Goal: Task Accomplishment & Management: Complete application form

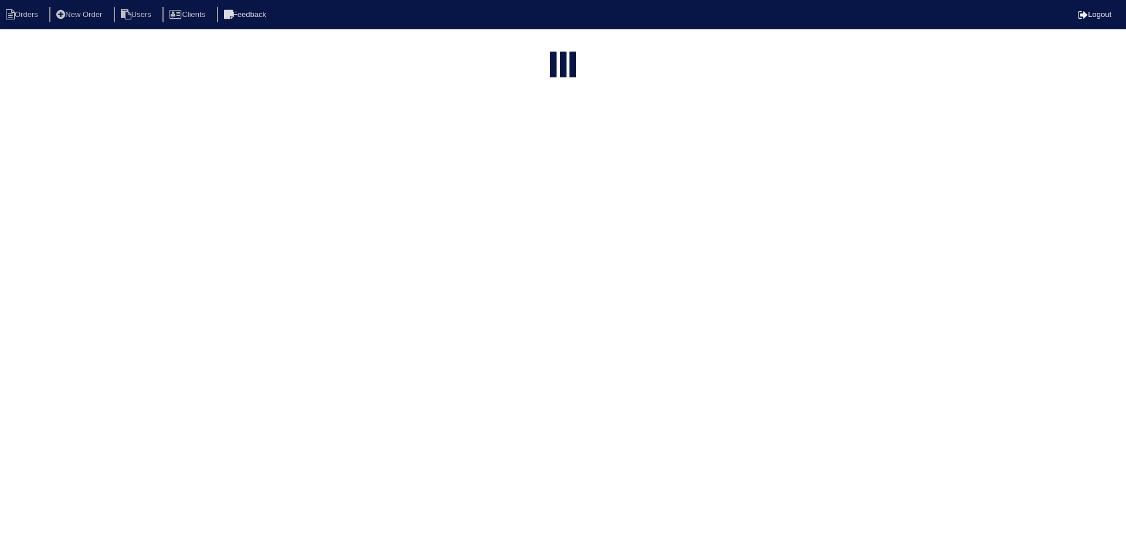
select select "15"
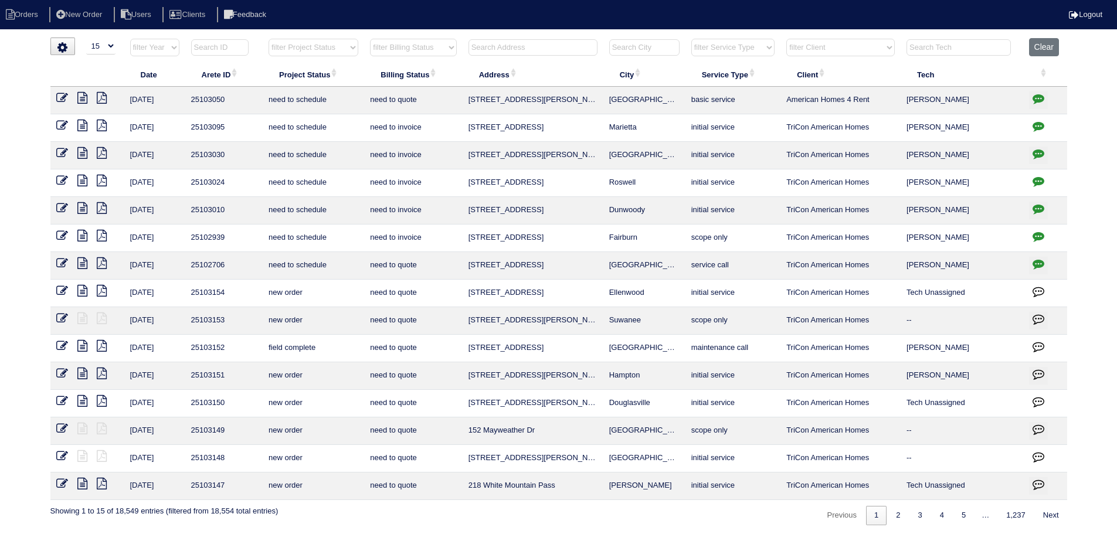
click at [513, 47] on input "text" at bounding box center [533, 47] width 129 height 16
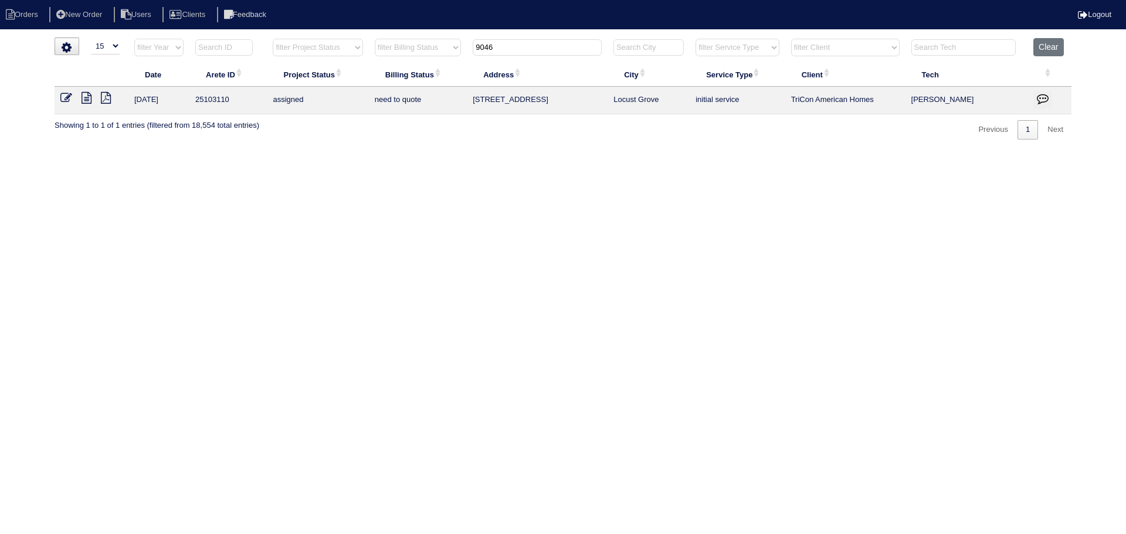
type input "9046"
click at [68, 91] on td at bounding box center [92, 101] width 74 height 28
click at [69, 95] on icon at bounding box center [66, 98] width 12 height 12
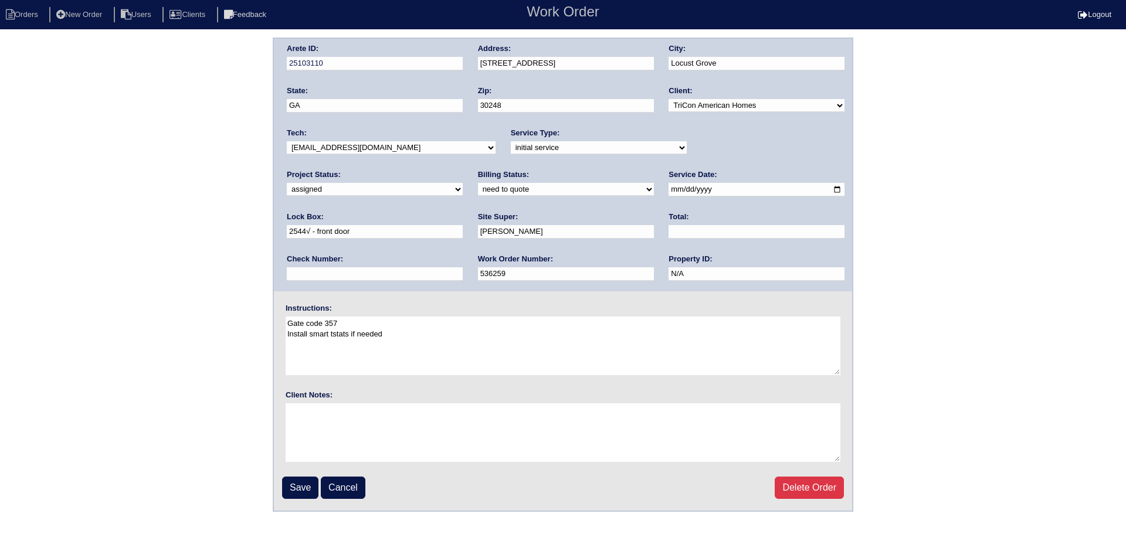
click at [402, 147] on select "-select- aretesmg+backup-tech@gmail.com benjohnholt88@gmail.com callisonhvac@ya…" at bounding box center [391, 147] width 209 height 13
select select "151"
click at [287, 141] on select "-select- aretesmg+backup-tech@gmail.com benjohnholt88@gmail.com callisonhvac@ya…" at bounding box center [391, 147] width 209 height 13
click at [669, 191] on input "2025-08-26" at bounding box center [757, 189] width 176 height 13
type input "2025-08-27"
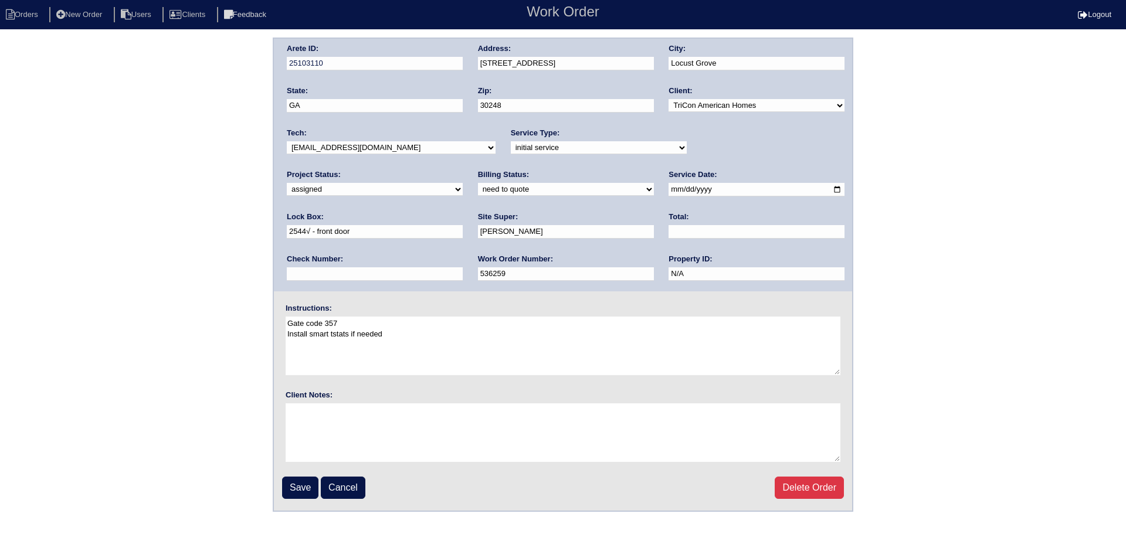
drag, startPoint x: 305, startPoint y: 480, endPoint x: 296, endPoint y: 473, distance: 11.4
click at [304, 480] on input "Save" at bounding box center [300, 488] width 36 height 22
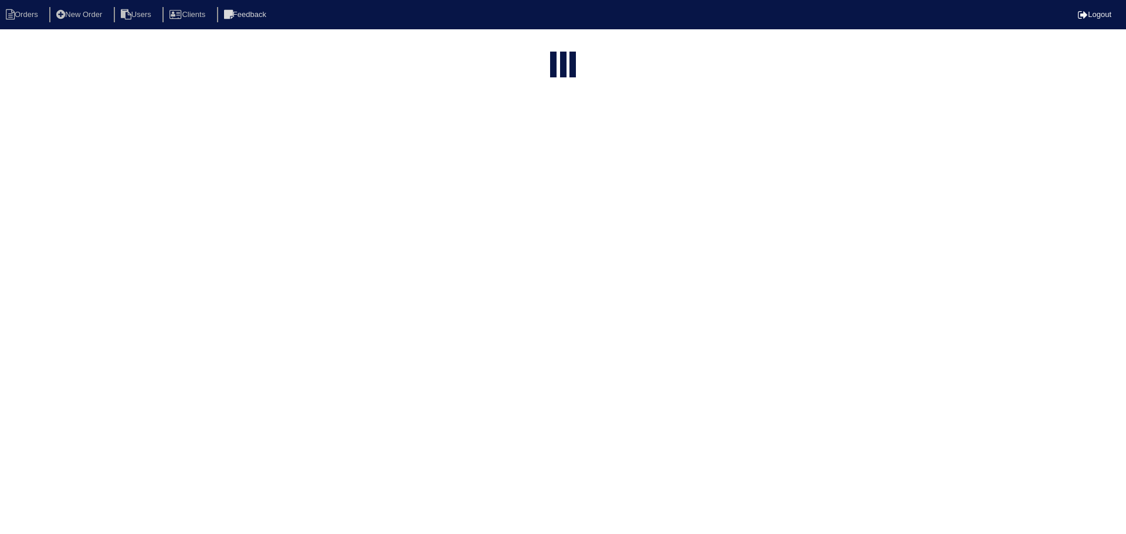
select select "15"
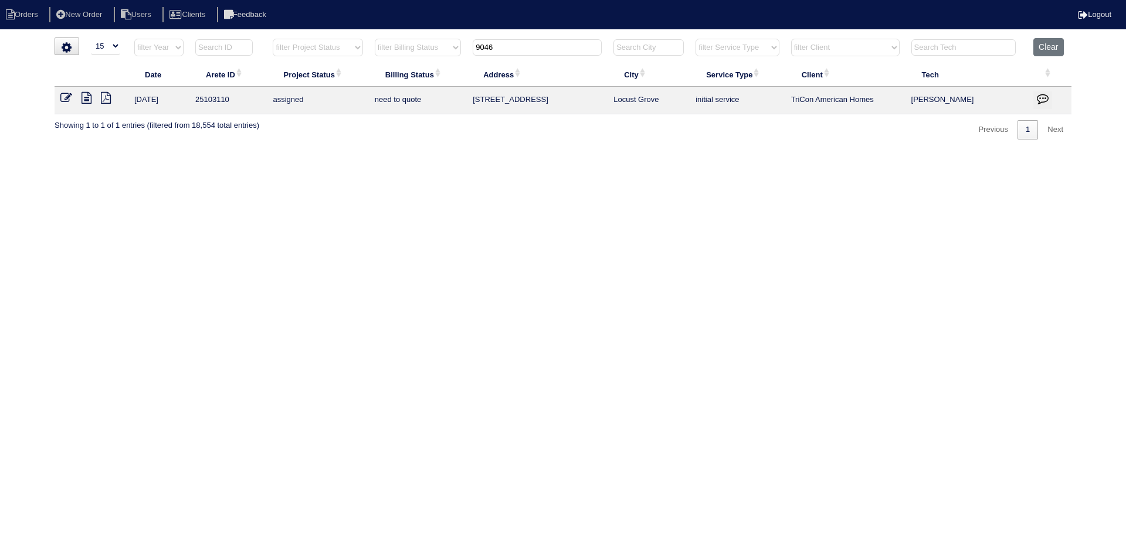
drag, startPoint x: 512, startPoint y: 49, endPoint x: 447, endPoint y: 46, distance: 65.1
click at [446, 46] on tr "filter Year -- Any Year -- 2025 2024 2023 2022 2021 2020 2019 filter Project St…" at bounding box center [563, 50] width 1017 height 24
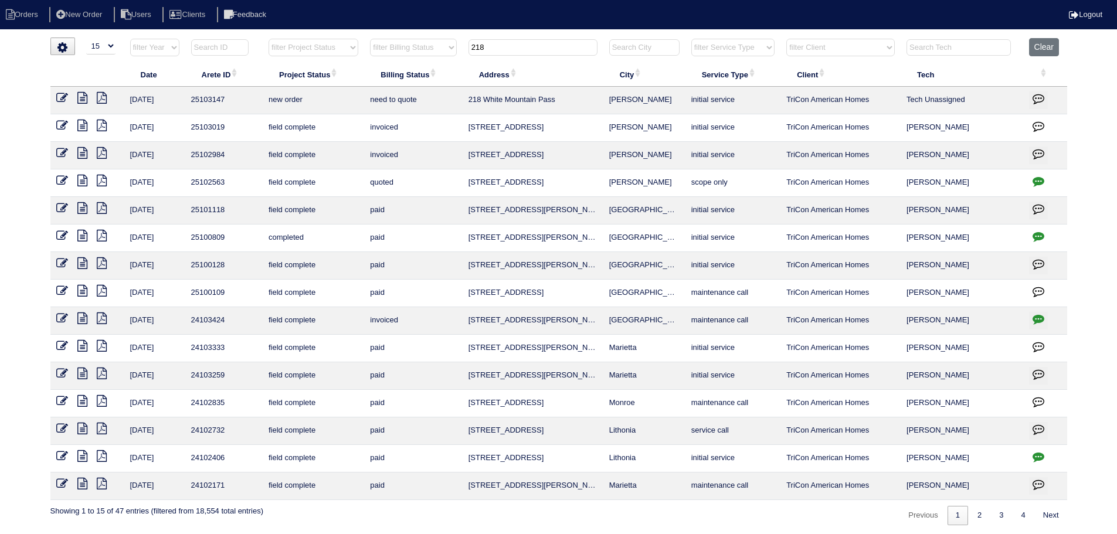
type input "218"
click at [60, 95] on icon at bounding box center [62, 98] width 12 height 12
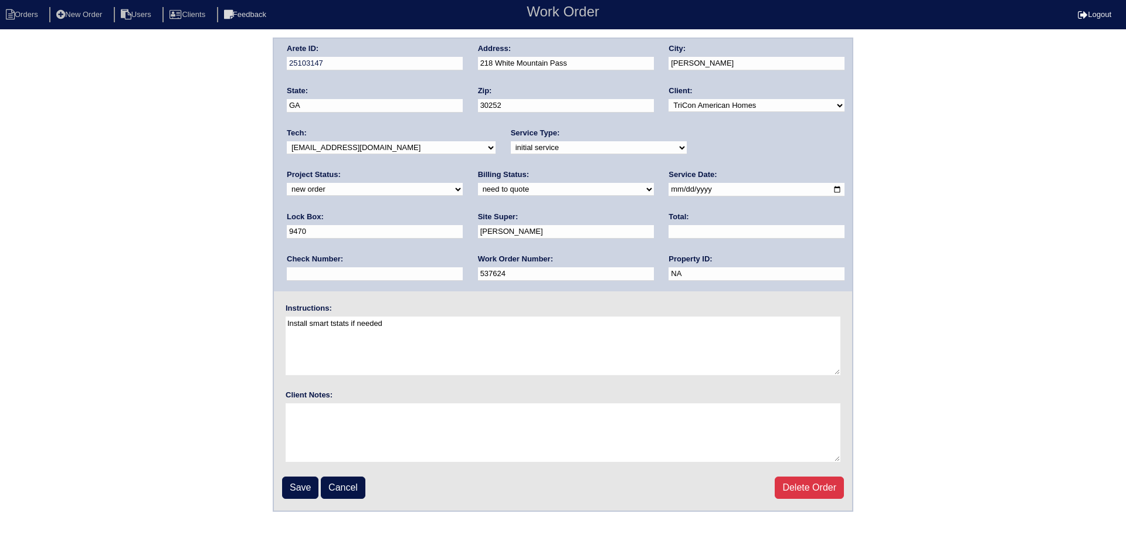
click at [463, 183] on select "new order assigned in progress field complete need to schedule admin review arc…" at bounding box center [375, 189] width 176 height 13
select select "assigned"
click at [463, 183] on select "new order assigned in progress field complete need to schedule admin review arc…" at bounding box center [375, 189] width 176 height 13
click at [669, 195] on input "2025-08-26" at bounding box center [757, 189] width 176 height 13
type input "2025-08-27"
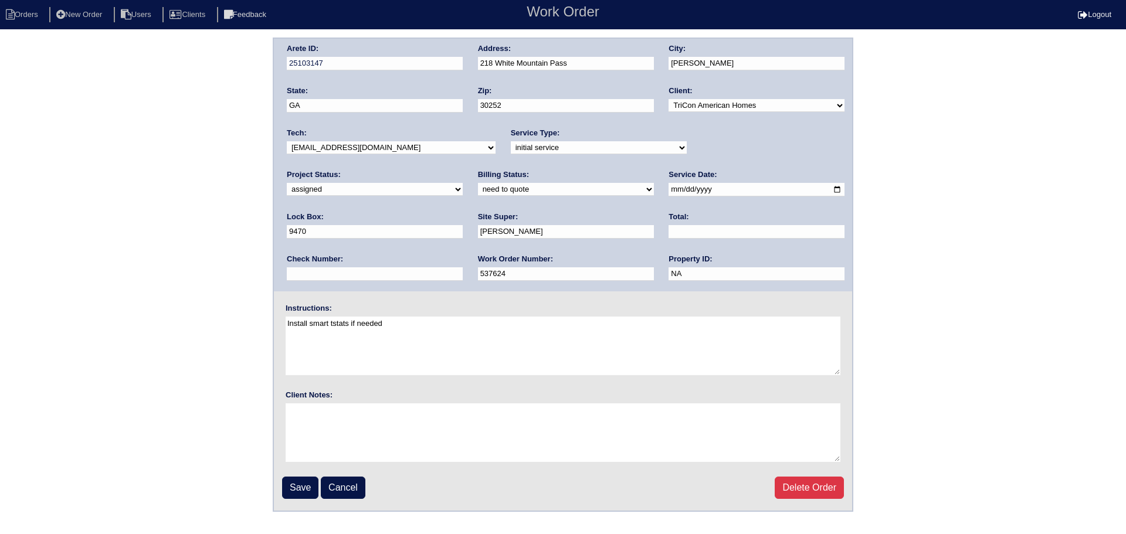
click at [408, 152] on select "-select- aretesmg+backup-tech@gmail.com benjohnholt88@gmail.com callisonhvac@ya…" at bounding box center [391, 147] width 209 height 13
select select "151"
click at [287, 141] on select "-select- aretesmg+backup-tech@gmail.com benjohnholt88@gmail.com callisonhvac@ya…" at bounding box center [391, 147] width 209 height 13
click at [297, 494] on input "Save" at bounding box center [300, 488] width 36 height 22
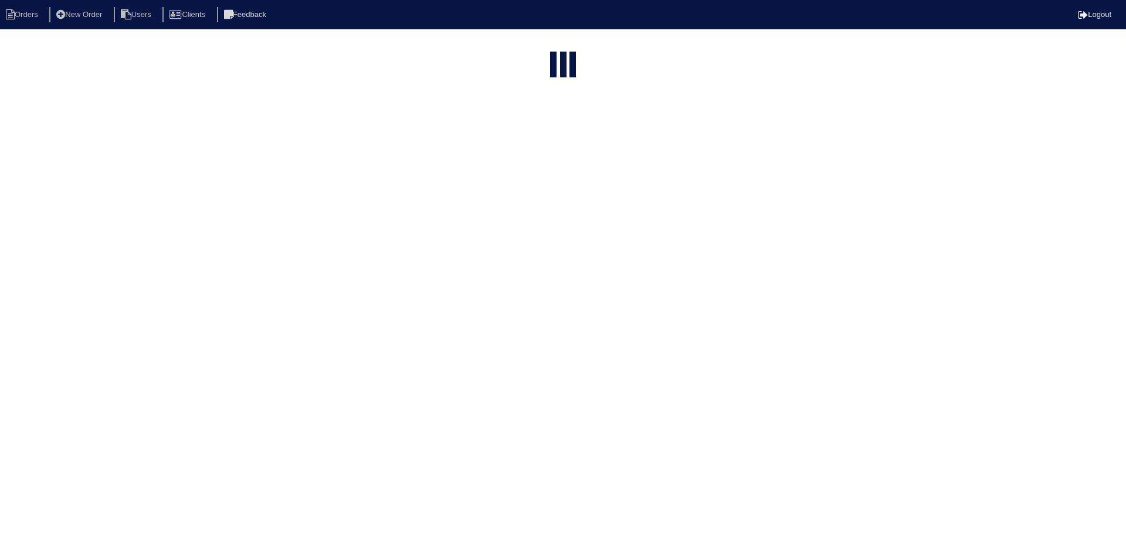
select select "15"
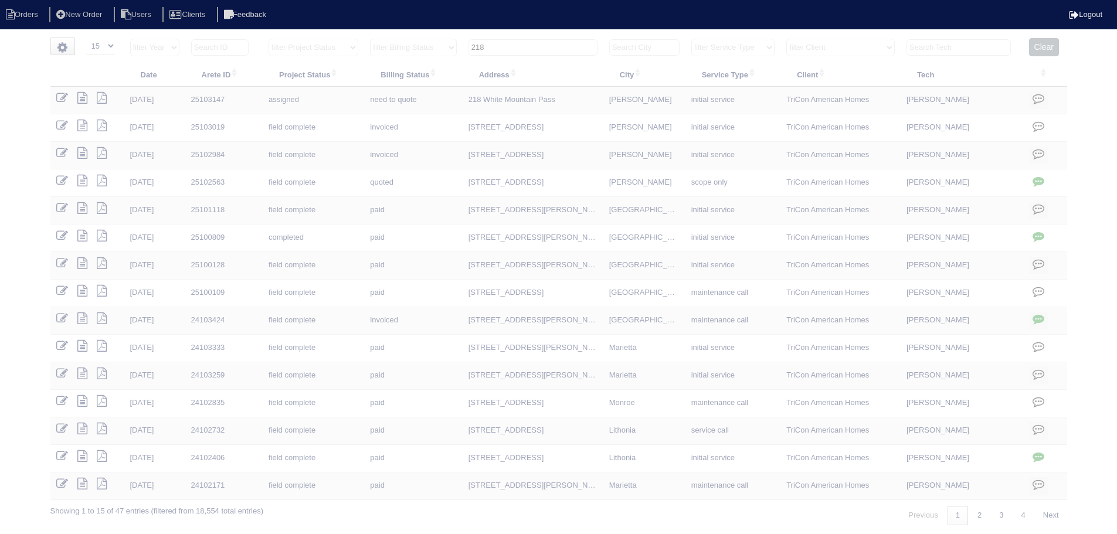
drag, startPoint x: 457, startPoint y: 47, endPoint x: 450, endPoint y: 46, distance: 6.5
click at [449, 47] on tr "filter Year -- Any Year -- 2025 2024 2023 2022 2021 2020 2019 filter Project St…" at bounding box center [558, 50] width 1017 height 24
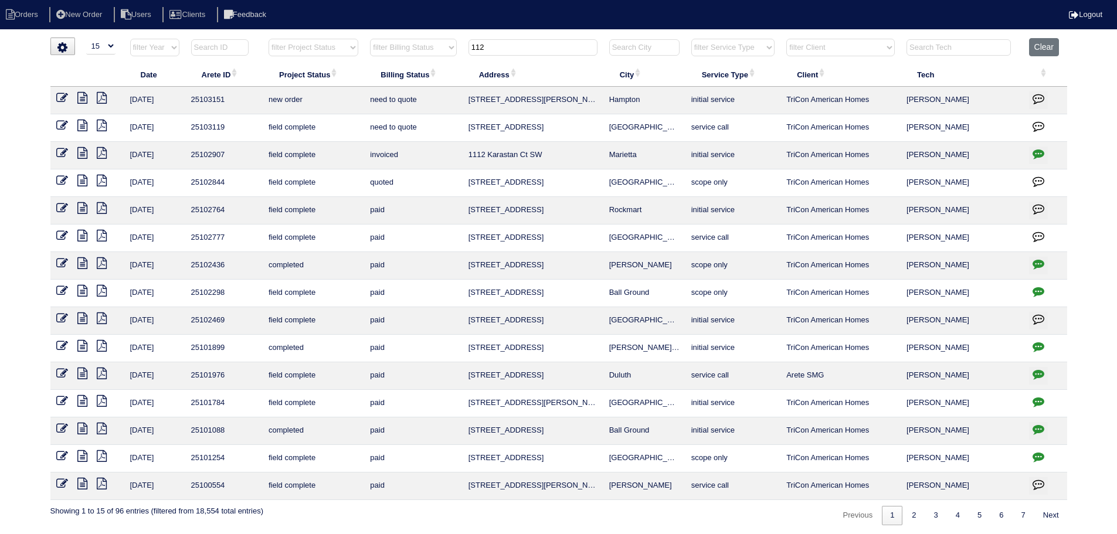
type input "112"
click at [56, 94] on icon at bounding box center [62, 98] width 12 height 12
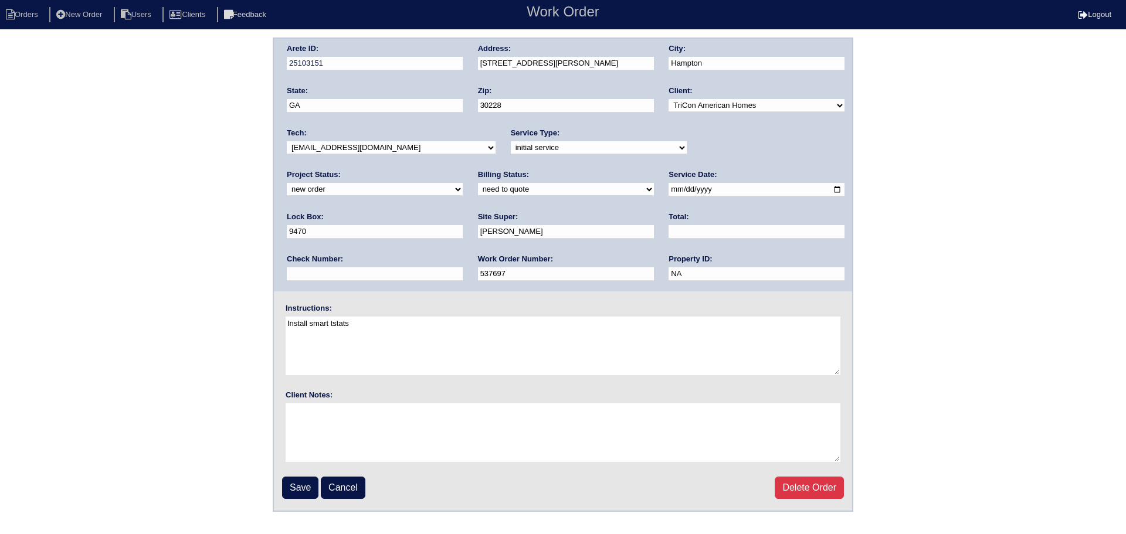
drag, startPoint x: 768, startPoint y: 145, endPoint x: 746, endPoint y: 154, distance: 23.4
click at [463, 183] on select "new order assigned in progress field complete need to schedule admin review arc…" at bounding box center [375, 189] width 176 height 13
select select "assigned"
click at [463, 183] on select "new order assigned in progress field complete need to schedule admin review arc…" at bounding box center [375, 189] width 176 height 13
click at [669, 186] on input "2025-08-26" at bounding box center [757, 189] width 176 height 13
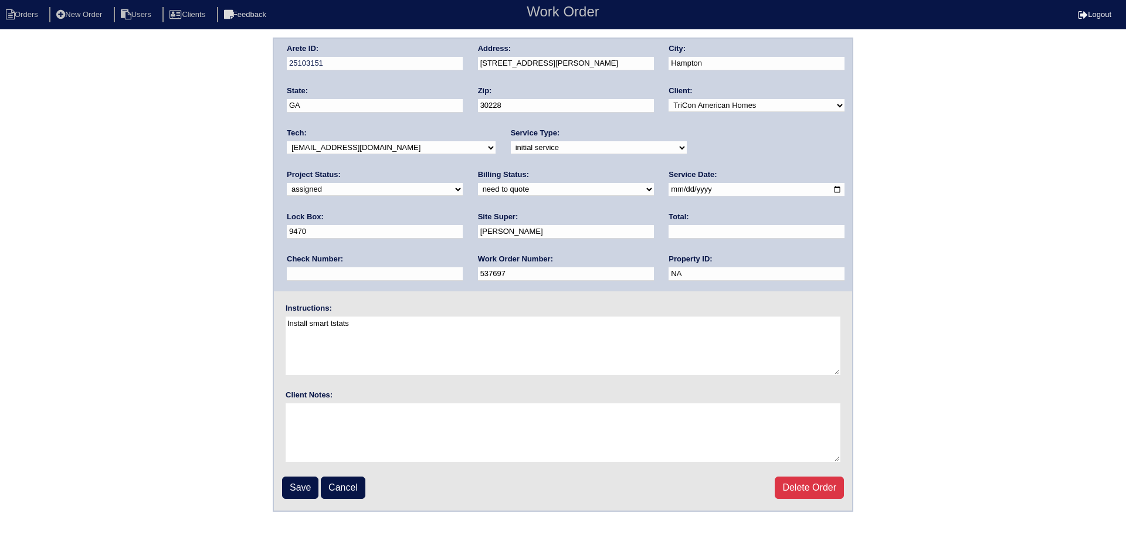
type input "2025-08-27"
click at [411, 144] on select "-select- aretesmg+backup-tech@gmail.com benjohnholt88@gmail.com callisonhvac@ya…" at bounding box center [391, 147] width 209 height 13
select select "151"
click at [287, 141] on select "-select- aretesmg+backup-tech@gmail.com benjohnholt88@gmail.com callisonhvac@ya…" at bounding box center [391, 147] width 209 height 13
drag, startPoint x: 313, startPoint y: 484, endPoint x: 337, endPoint y: 467, distance: 29.5
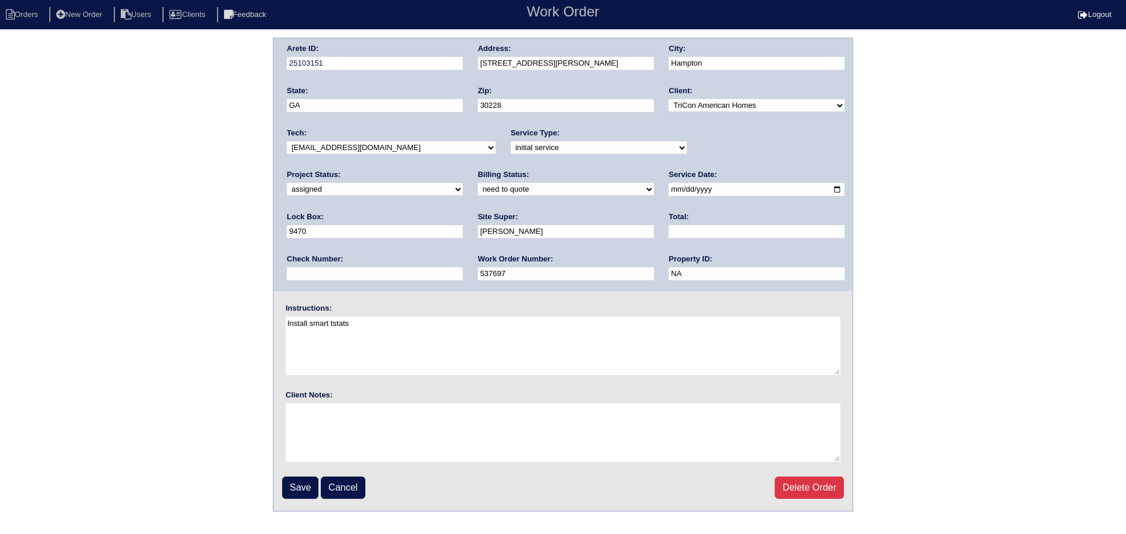
click at [313, 485] on input "Save" at bounding box center [300, 488] width 36 height 22
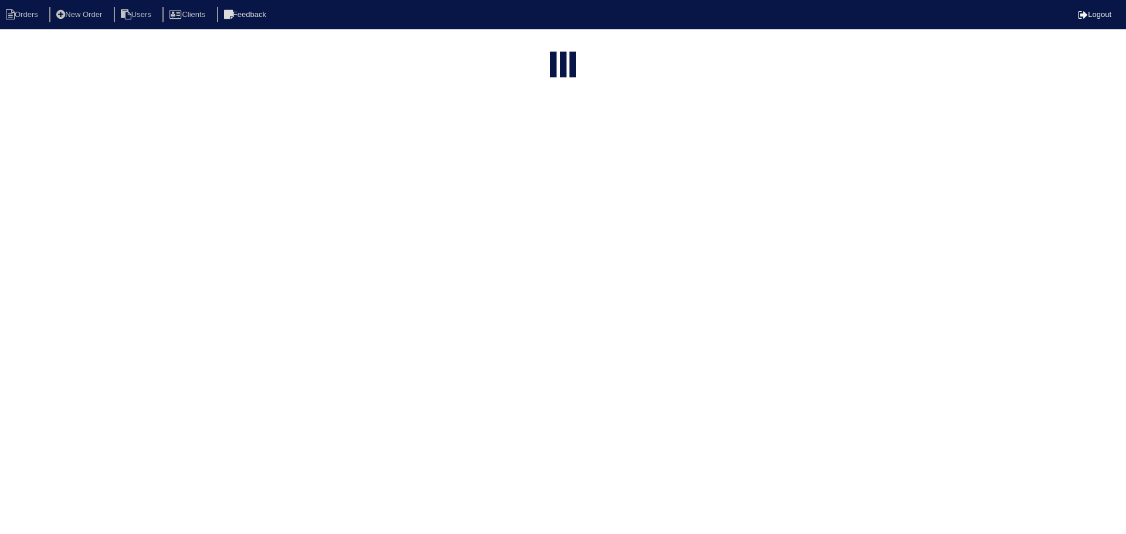
select select "15"
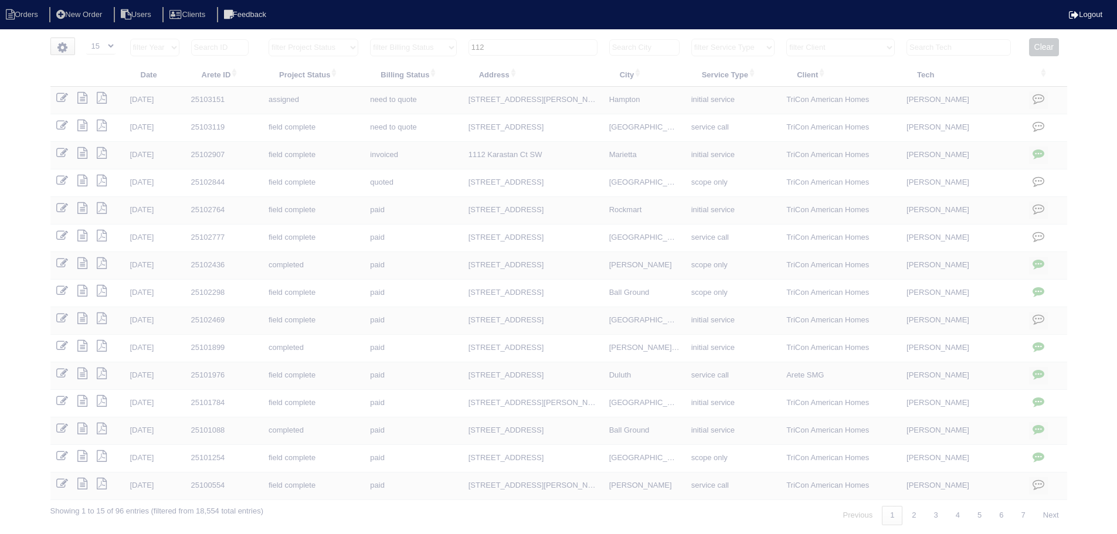
click at [541, 45] on input "112" at bounding box center [533, 47] width 129 height 16
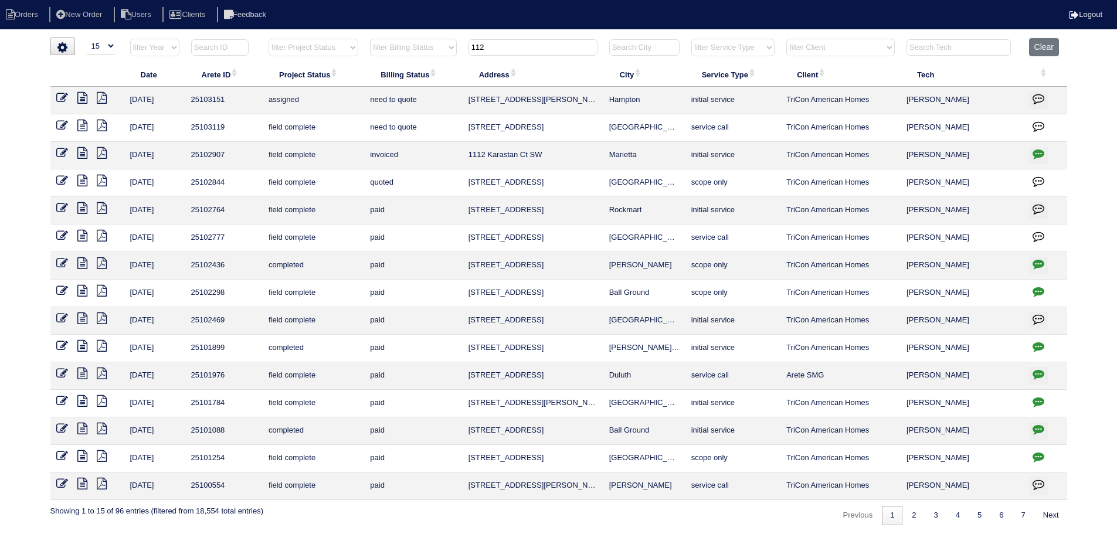
click at [541, 45] on input "112" at bounding box center [533, 47] width 129 height 16
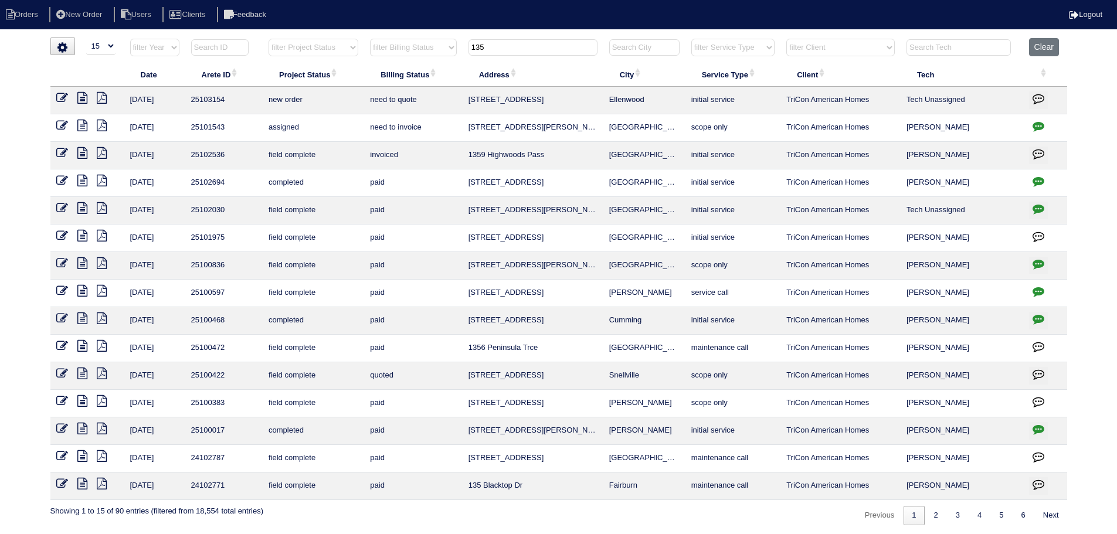
type input "135"
click at [64, 93] on icon at bounding box center [62, 98] width 12 height 12
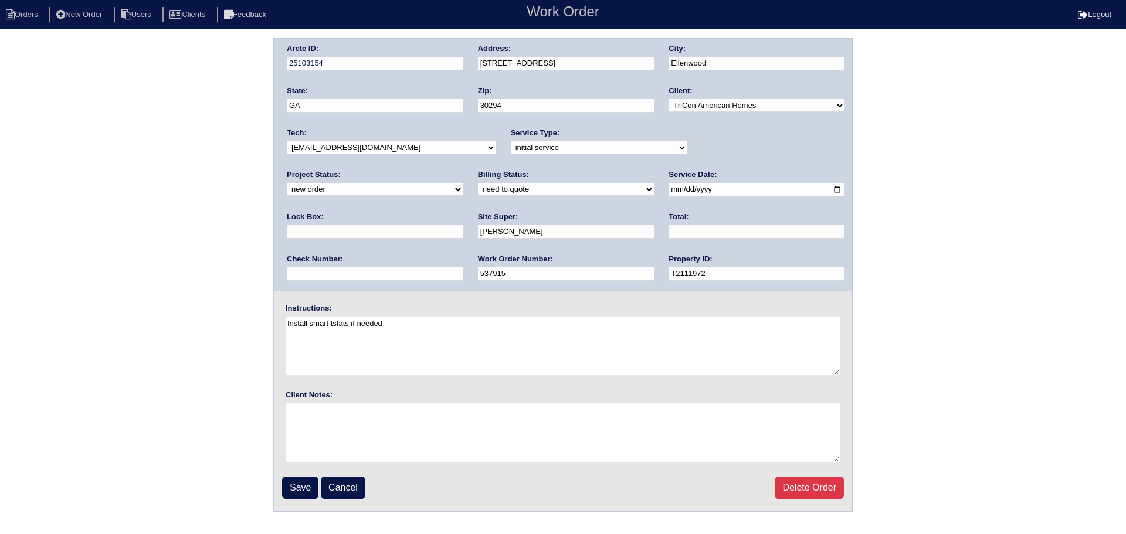
click at [392, 147] on select "-select- aretesmg+backup-tech@gmail.com benjohnholt88@gmail.com callisonhvac@ya…" at bounding box center [391, 147] width 209 height 13
select select "151"
click at [287, 141] on select "-select- aretesmg+backup-tech@gmail.com benjohnholt88@gmail.com callisonhvac@ya…" at bounding box center [391, 147] width 209 height 13
click at [463, 183] on select "new order assigned in progress field complete need to schedule admin review arc…" at bounding box center [375, 189] width 176 height 13
select select "assigned"
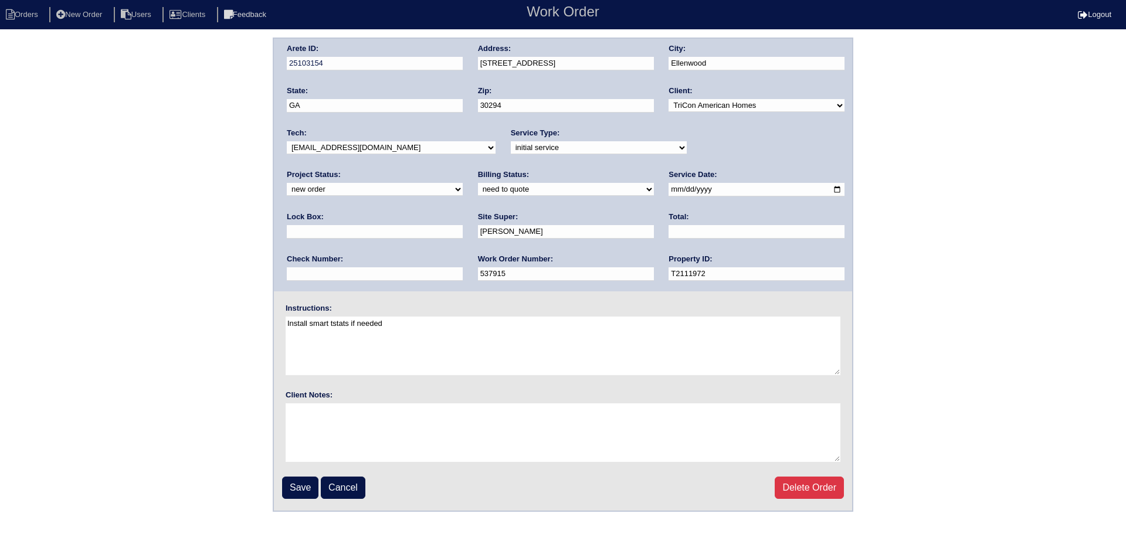
click at [463, 183] on select "new order assigned in progress field complete need to schedule admin review arc…" at bounding box center [375, 189] width 176 height 13
click at [669, 189] on input "2025-08-26" at bounding box center [757, 189] width 176 height 13
type input "2025-08-27"
click at [304, 485] on input "Save" at bounding box center [300, 488] width 36 height 22
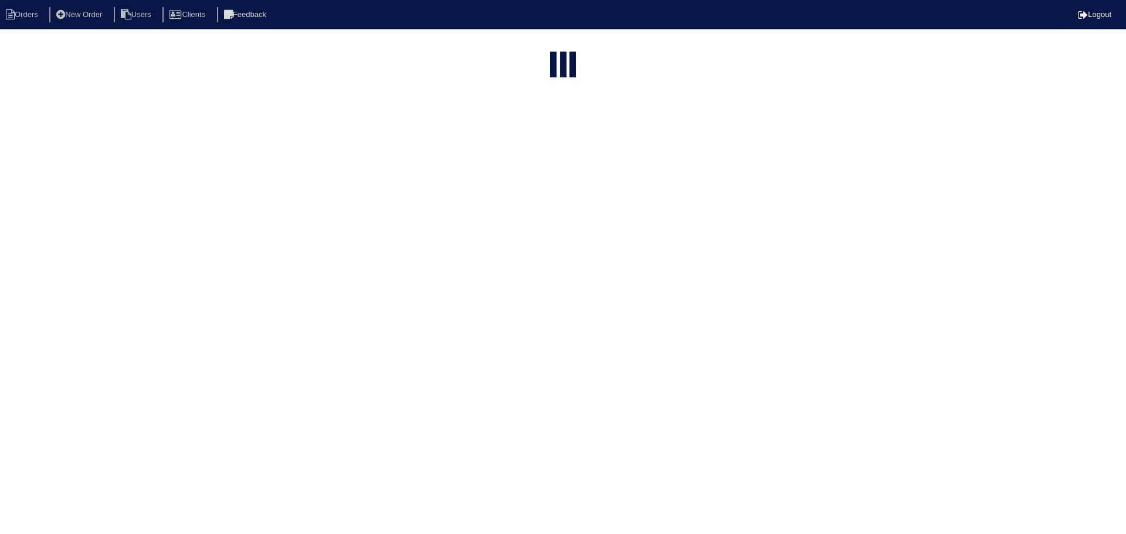
select select "15"
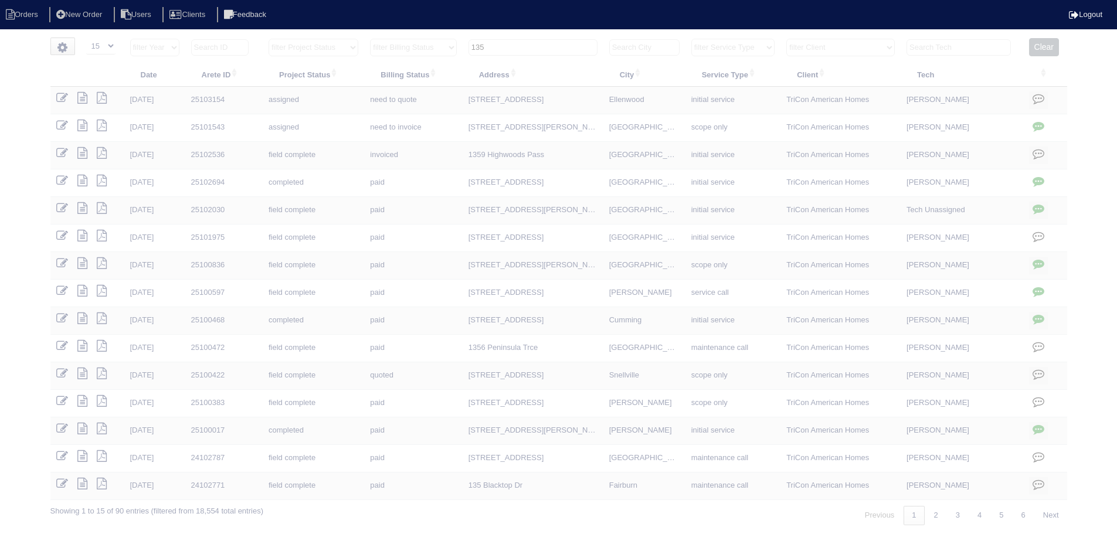
click at [546, 41] on input "135" at bounding box center [533, 47] width 129 height 16
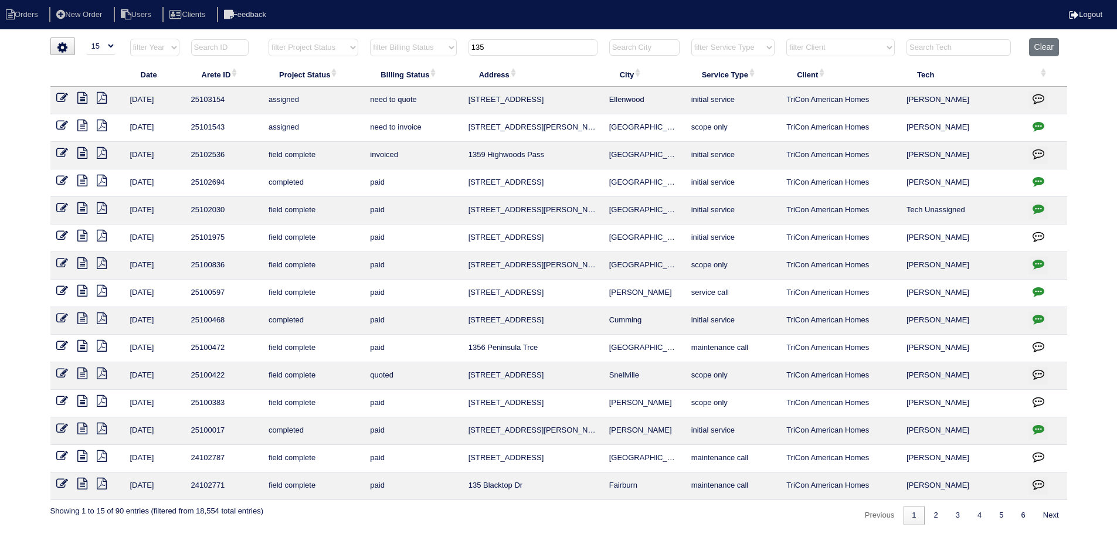
click at [549, 58] on th "135" at bounding box center [533, 50] width 141 height 24
click at [535, 51] on input "135" at bounding box center [533, 47] width 129 height 16
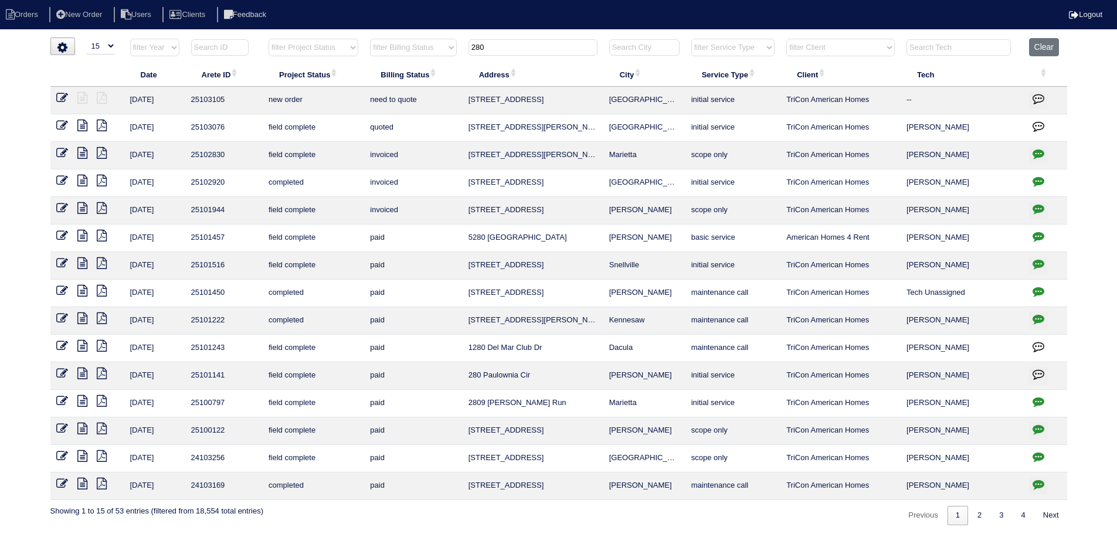
type input "280"
click at [65, 93] on icon at bounding box center [62, 98] width 12 height 12
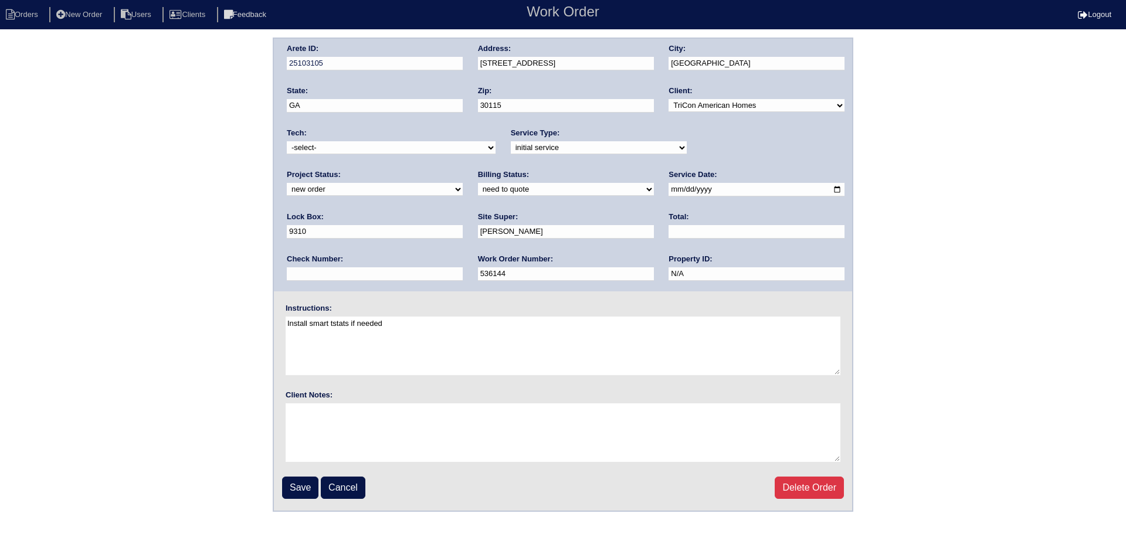
click at [391, 157] on div "Tech: -select- aretesmg+backup-tech@gmail.com benjohnholt88@gmail.com callisonh…" at bounding box center [391, 144] width 209 height 32
click at [375, 153] on select "-select- [EMAIL_ADDRESS][DOMAIN_NAME] [EMAIL_ADDRESS][DOMAIN_NAME] [EMAIL_ADDRE…" at bounding box center [391, 147] width 209 height 13
click at [287, 141] on select "-select- [EMAIL_ADDRESS][DOMAIN_NAME] [EMAIL_ADDRESS][DOMAIN_NAME] [EMAIL_ADDRE…" at bounding box center [391, 147] width 209 height 13
click at [368, 157] on div "Tech: -select- aretesmg+backup-tech@gmail.com benjohnholt88@gmail.com callisonh…" at bounding box center [391, 144] width 209 height 32
click at [366, 153] on select "-select- [EMAIL_ADDRESS][DOMAIN_NAME] [EMAIL_ADDRESS][DOMAIN_NAME] [EMAIL_ADDRE…" at bounding box center [391, 147] width 209 height 13
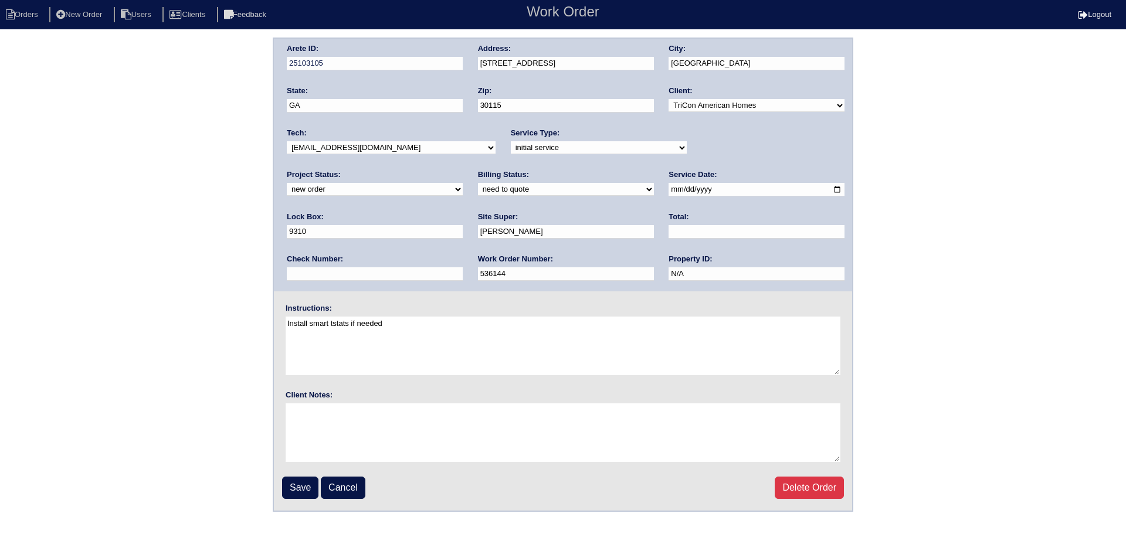
select select "36"
click at [287, 141] on select "-select- [EMAIL_ADDRESS][DOMAIN_NAME] [EMAIL_ADDRESS][DOMAIN_NAME] [EMAIL_ADDRE…" at bounding box center [391, 147] width 209 height 13
drag, startPoint x: 704, startPoint y: 145, endPoint x: 706, endPoint y: 154, distance: 9.5
click at [463, 183] on select "new order assigned in progress field complete need to schedule admin review arc…" at bounding box center [375, 189] width 176 height 13
select select "assigned"
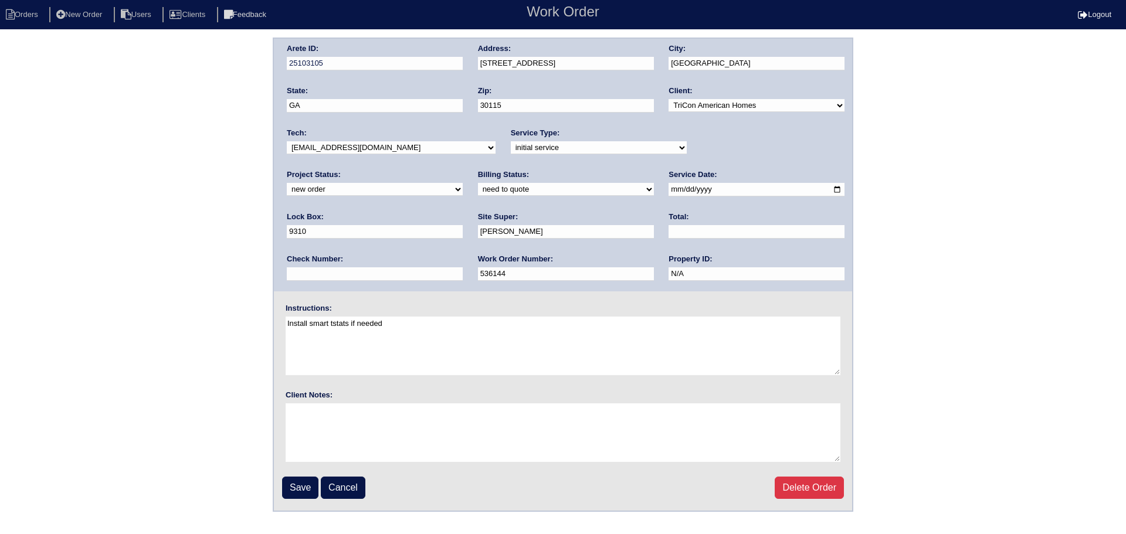
click at [463, 183] on select "new order assigned in progress field complete need to schedule admin review arc…" at bounding box center [375, 189] width 176 height 13
click at [669, 189] on input "2025-08-22" at bounding box center [757, 189] width 176 height 13
type input "2025-08-27"
click at [307, 487] on input "Save" at bounding box center [300, 488] width 36 height 22
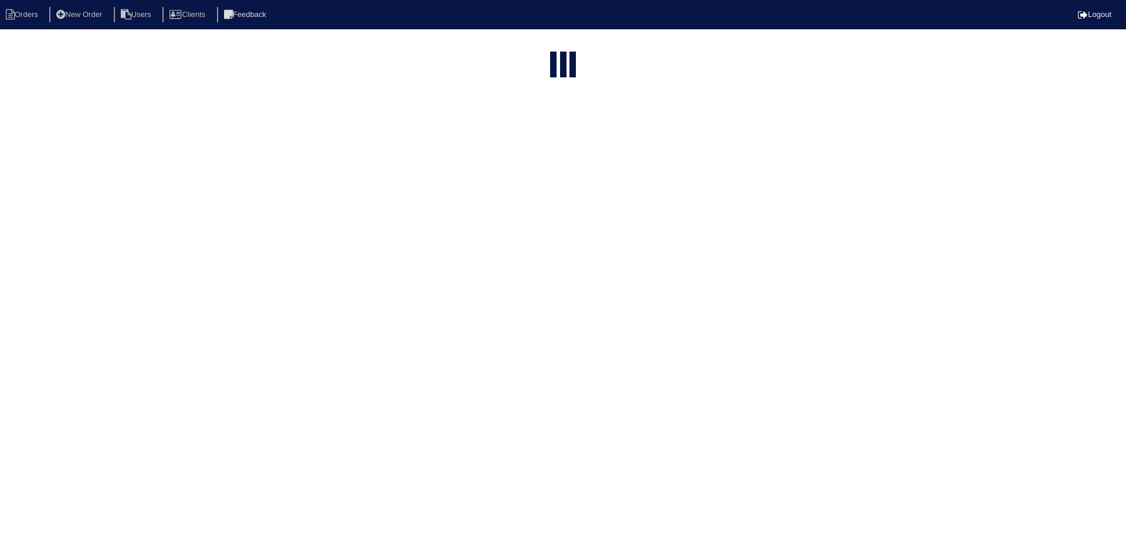
select select "15"
click at [546, 51] on input "280" at bounding box center [533, 47] width 129 height 16
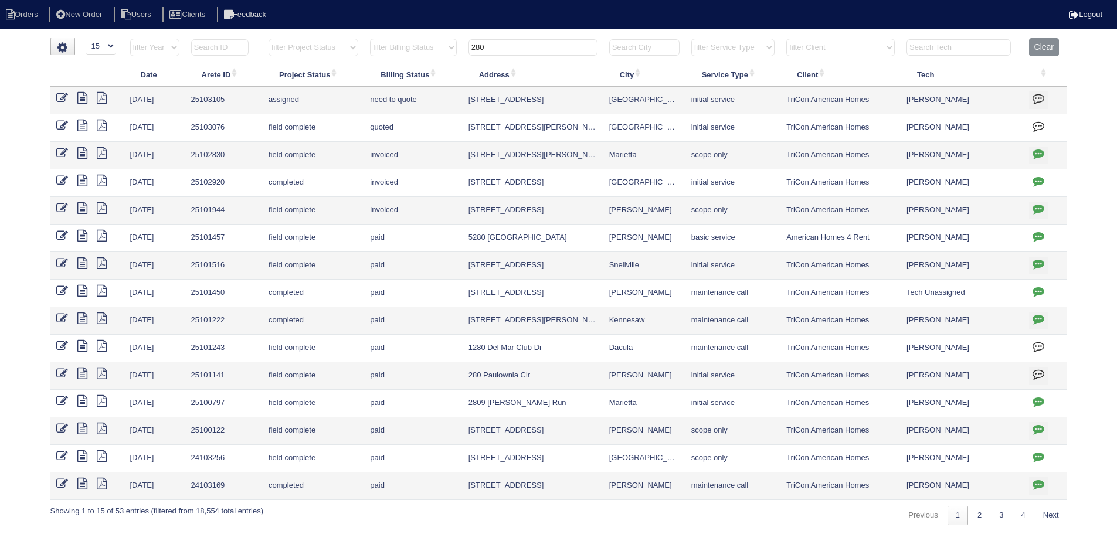
click at [546, 51] on input "280" at bounding box center [533, 47] width 129 height 16
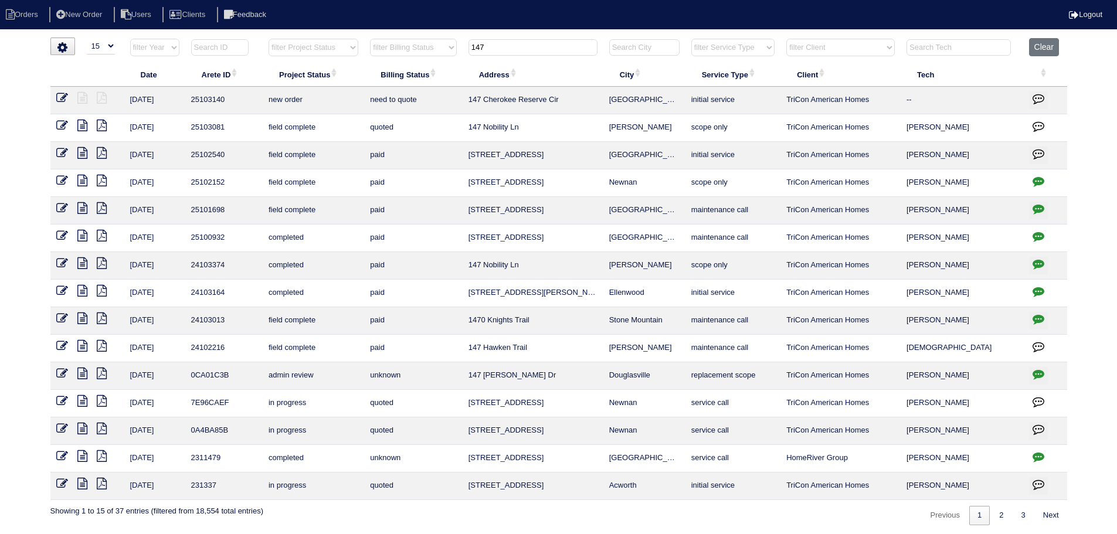
type input "147"
click at [60, 99] on icon at bounding box center [62, 98] width 12 height 12
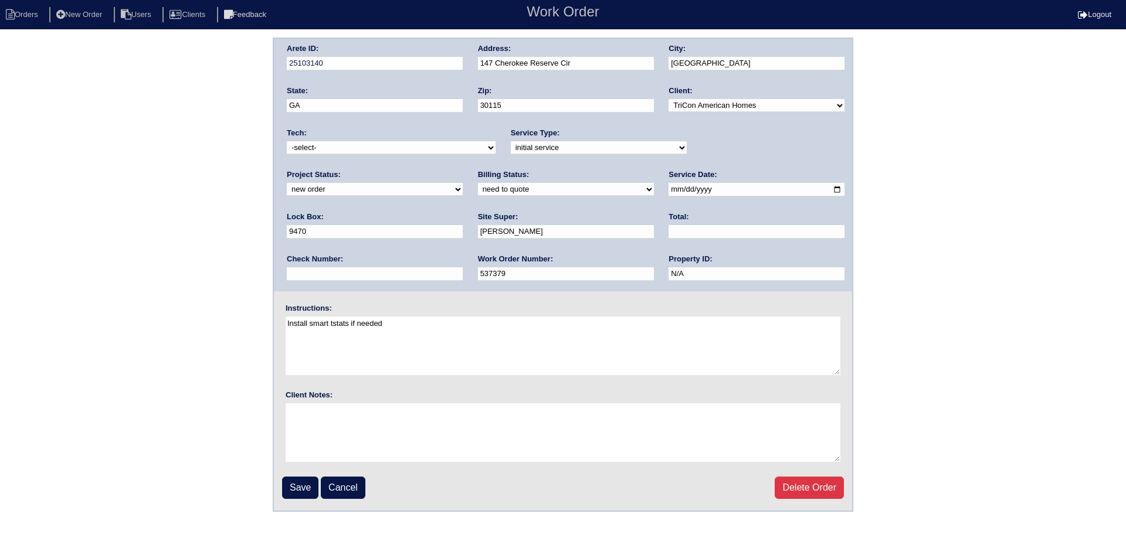
drag, startPoint x: 736, startPoint y: 141, endPoint x: 727, endPoint y: 153, distance: 14.7
click at [463, 183] on select "new order assigned in progress field complete need to schedule admin review arc…" at bounding box center [375, 189] width 176 height 13
select select "assigned"
click at [463, 183] on select "new order assigned in progress field complete need to schedule admin review arc…" at bounding box center [375, 189] width 176 height 13
click at [382, 142] on select "-select- [EMAIL_ADDRESS][DOMAIN_NAME] [EMAIL_ADDRESS][DOMAIN_NAME] [EMAIL_ADDRE…" at bounding box center [391, 147] width 209 height 13
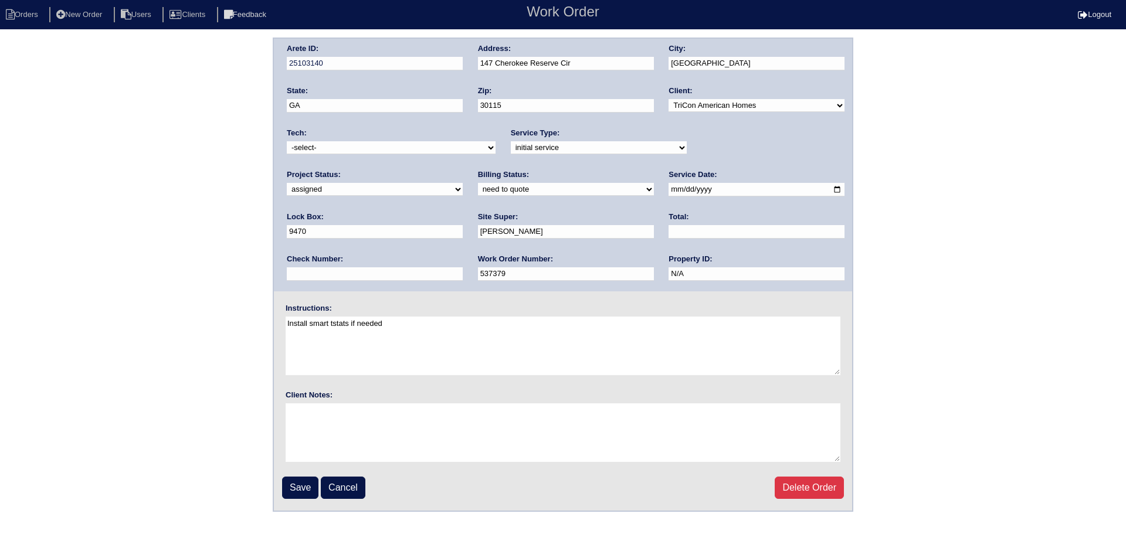
select select "36"
click at [287, 141] on select "-select- [EMAIL_ADDRESS][DOMAIN_NAME] [EMAIL_ADDRESS][DOMAIN_NAME] [EMAIL_ADDRE…" at bounding box center [391, 147] width 209 height 13
click at [669, 191] on input "[DATE]" at bounding box center [757, 189] width 176 height 13
type input "[DATE]"
click at [306, 490] on input "Save" at bounding box center [300, 488] width 36 height 22
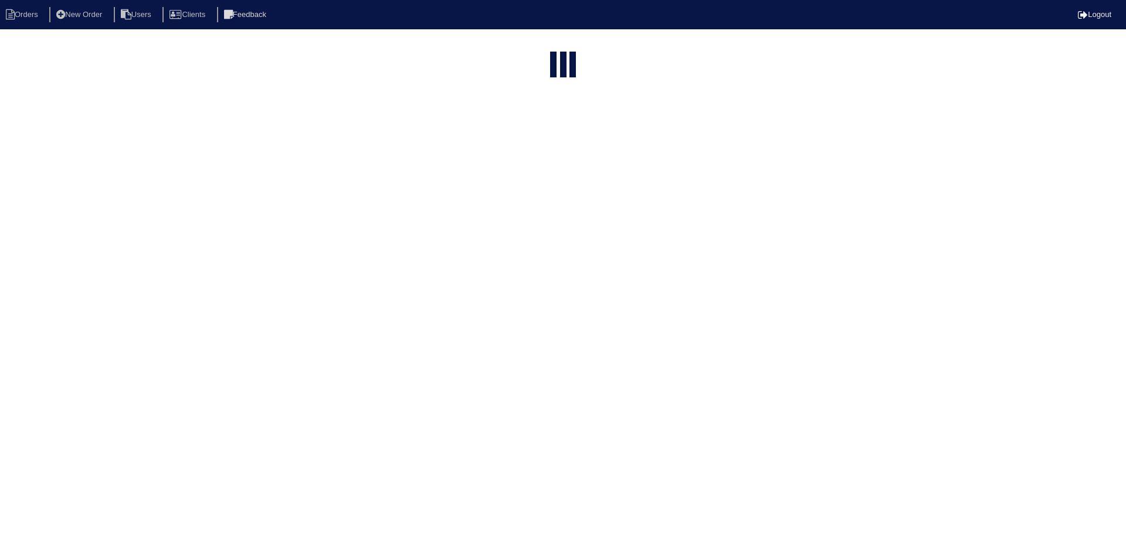
select select "15"
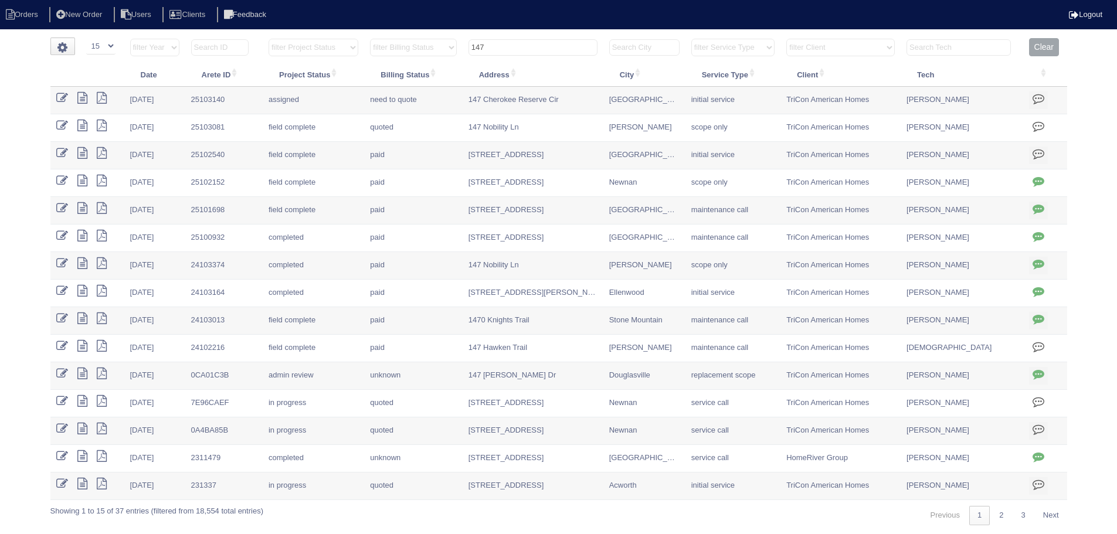
click at [553, 42] on input "147" at bounding box center [533, 47] width 129 height 16
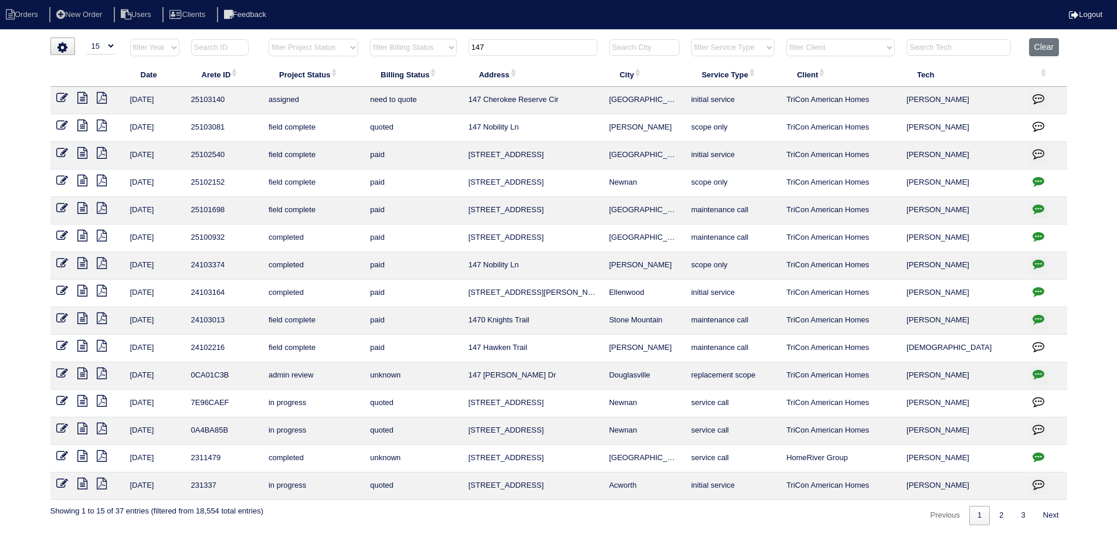
click at [553, 42] on input "147" at bounding box center [533, 47] width 129 height 16
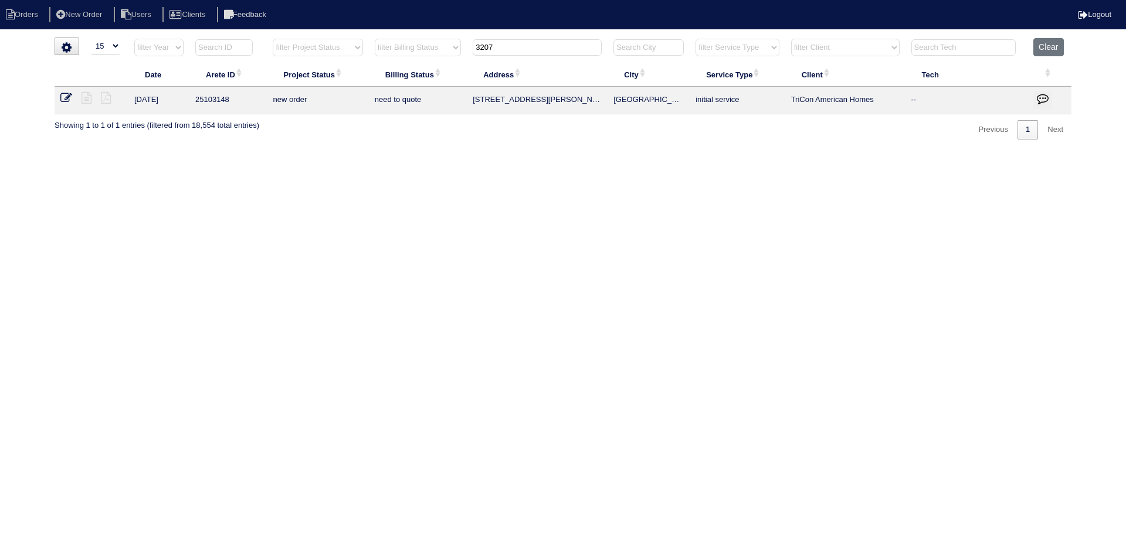
type input "3207"
click at [72, 100] on link at bounding box center [70, 99] width 21 height 9
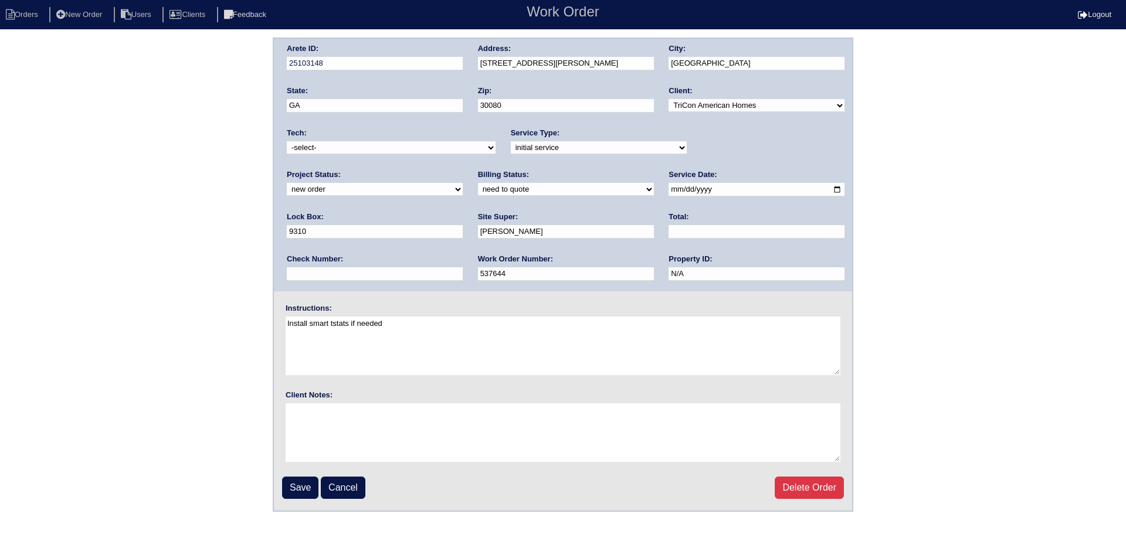
click at [463, 183] on select "new order assigned in progress field complete need to schedule admin review arc…" at bounding box center [375, 189] width 176 height 13
select select "assigned"
click at [463, 183] on select "new order assigned in progress field complete need to schedule admin review arc…" at bounding box center [375, 189] width 176 height 13
click at [669, 192] on input "2025-08-26" at bounding box center [757, 189] width 176 height 13
type input "[DATE]"
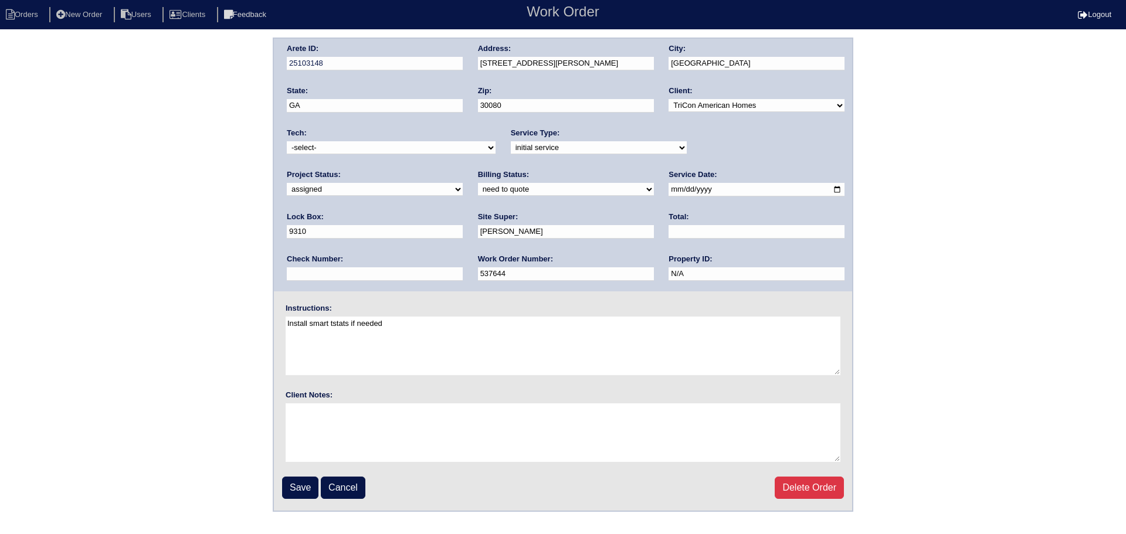
click at [415, 150] on select "-select- aretesmg+backup-tech@gmail.com benjohnholt88@gmail.com callisonhvac@ya…" at bounding box center [391, 147] width 209 height 13
select select "151"
click at [287, 141] on select "-select- aretesmg+backup-tech@gmail.com benjohnholt88@gmail.com callisonhvac@ya…" at bounding box center [391, 147] width 209 height 13
click at [311, 486] on input "Save" at bounding box center [300, 488] width 36 height 22
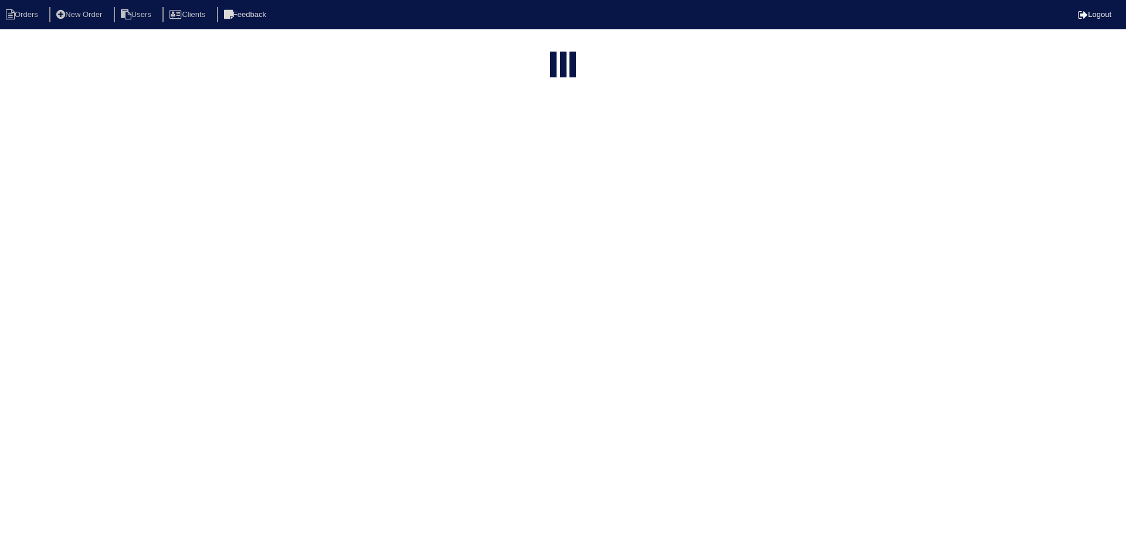
select select "15"
type input "3207"
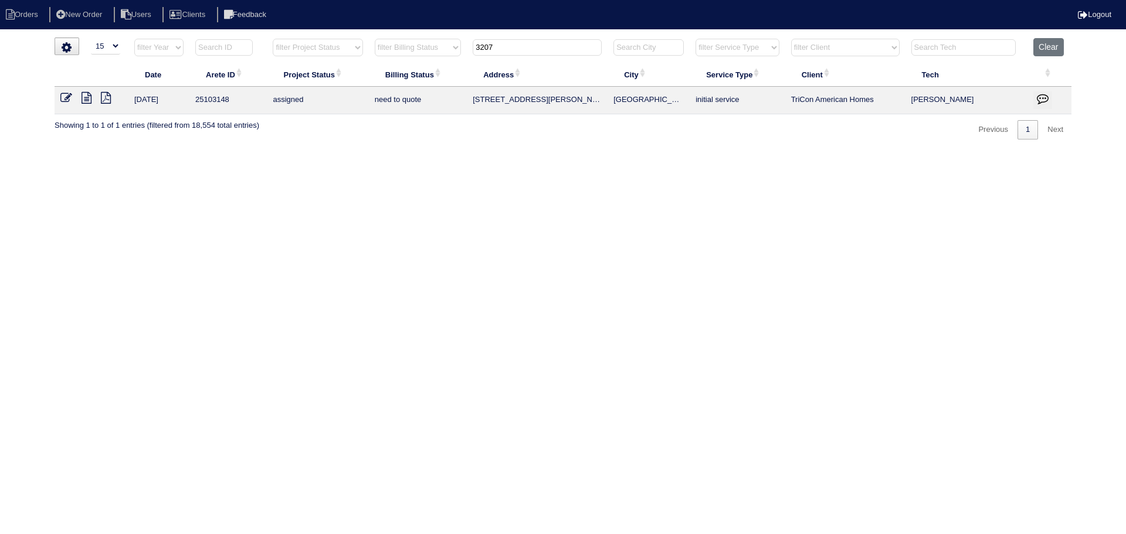
click at [524, 39] on input "3207" at bounding box center [537, 47] width 129 height 16
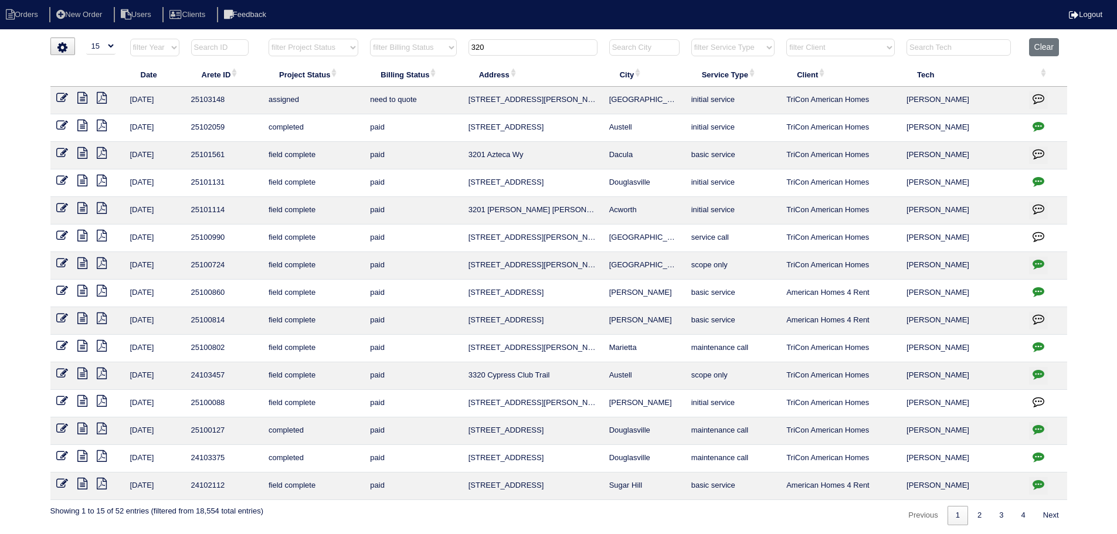
type input "320"
click at [55, 94] on td at bounding box center [87, 101] width 74 height 28
click at [56, 96] on icon at bounding box center [62, 98] width 12 height 12
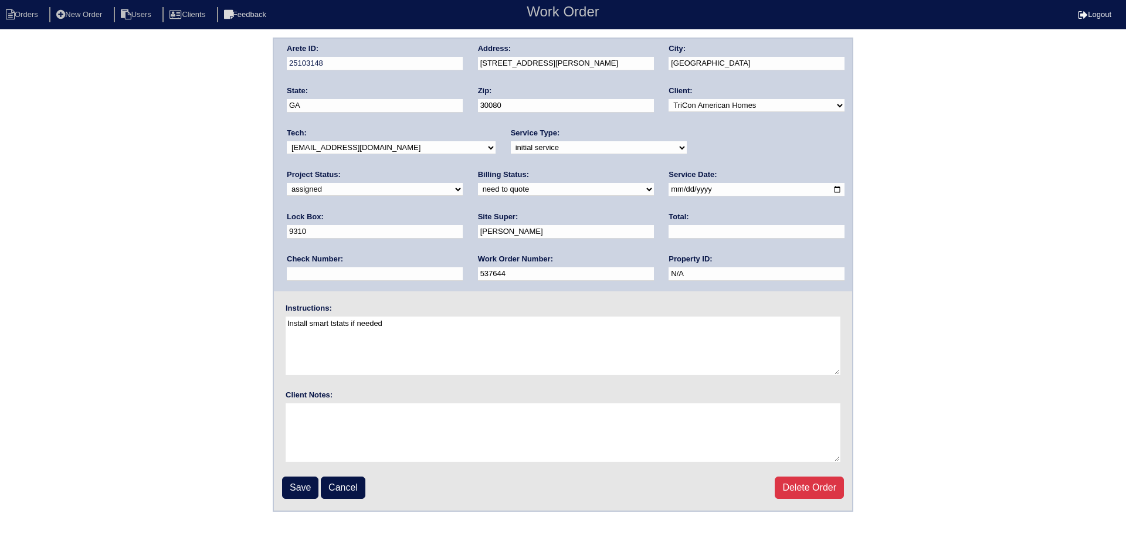
click at [364, 149] on select "-select- [EMAIL_ADDRESS][DOMAIN_NAME] [EMAIL_ADDRESS][DOMAIN_NAME] [EMAIL_ADDRE…" at bounding box center [391, 147] width 209 height 13
select select "36"
click at [287, 141] on select "-select- [EMAIL_ADDRESS][DOMAIN_NAME] [EMAIL_ADDRESS][DOMAIN_NAME] [EMAIL_ADDRE…" at bounding box center [391, 147] width 209 height 13
click at [311, 482] on input "Save" at bounding box center [300, 488] width 36 height 22
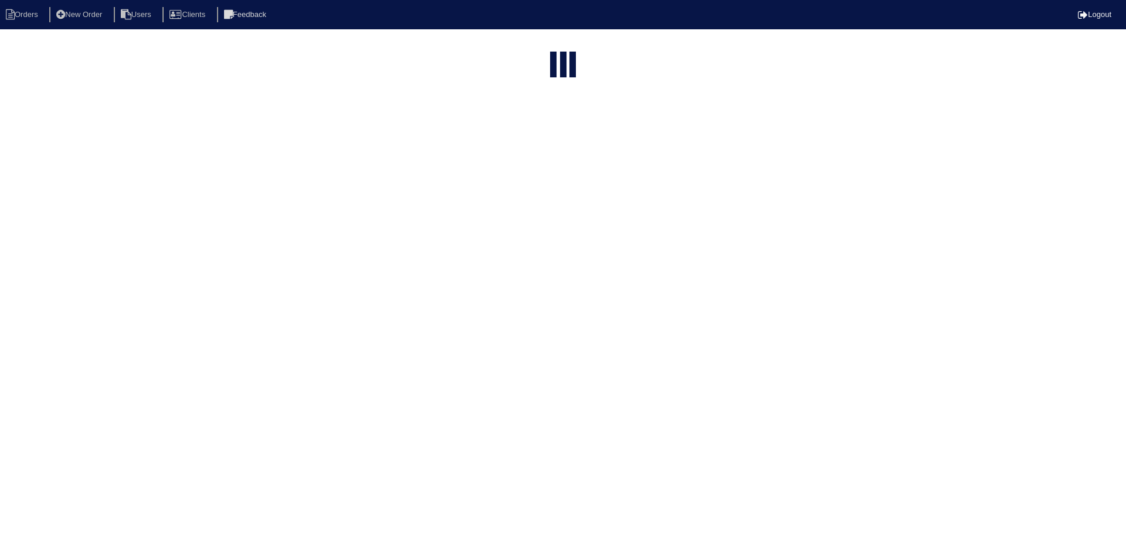
select select "15"
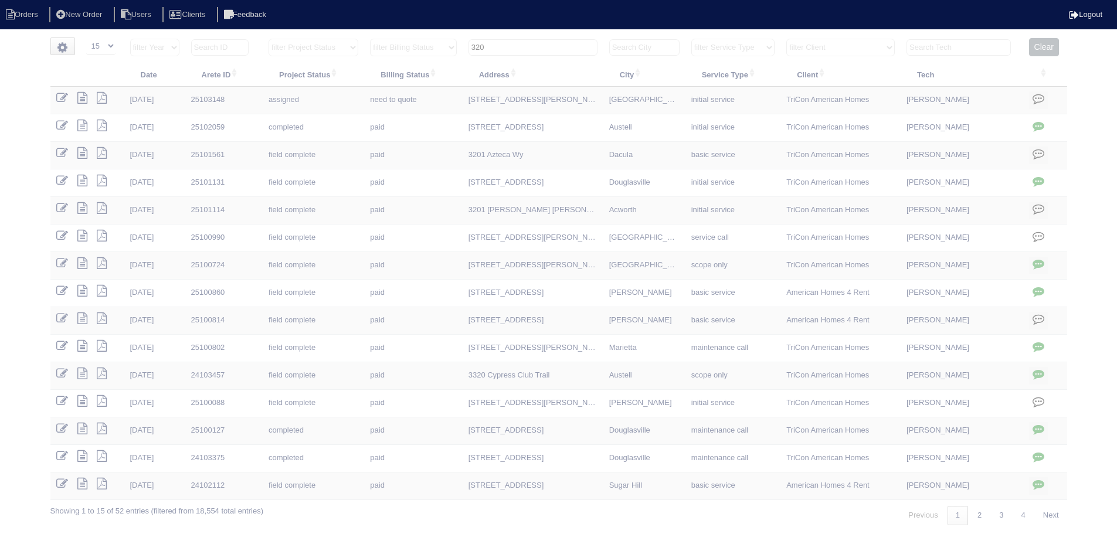
click at [538, 49] on input "320" at bounding box center [533, 47] width 129 height 16
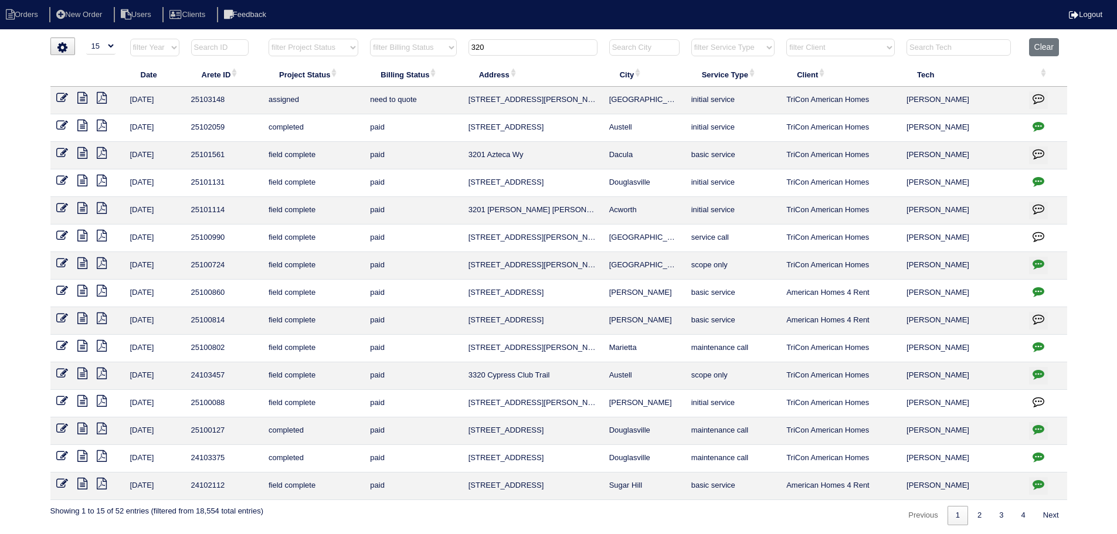
click at [538, 49] on input "320" at bounding box center [533, 47] width 129 height 16
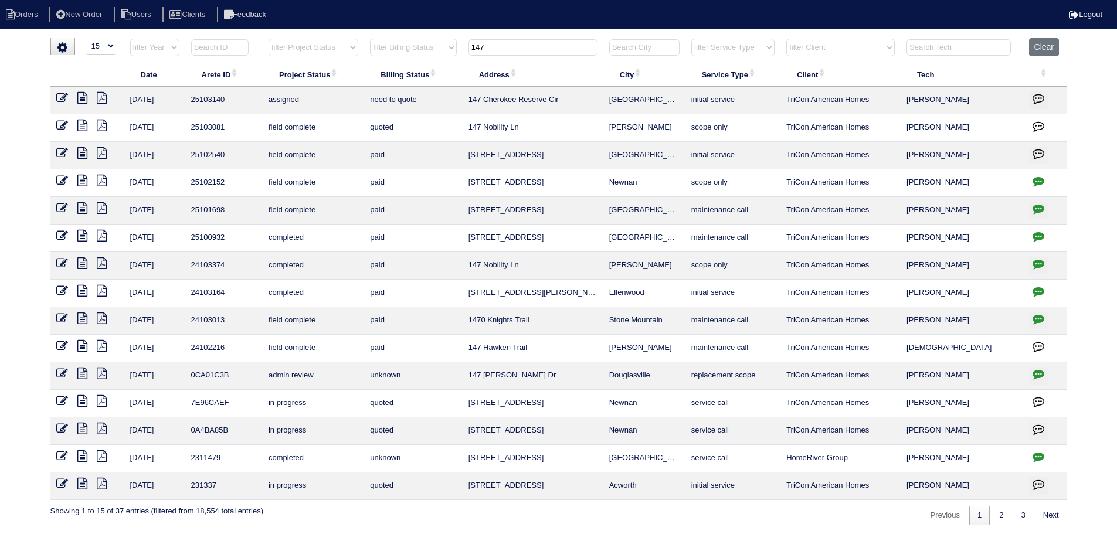
click at [538, 49] on input "147" at bounding box center [533, 47] width 129 height 16
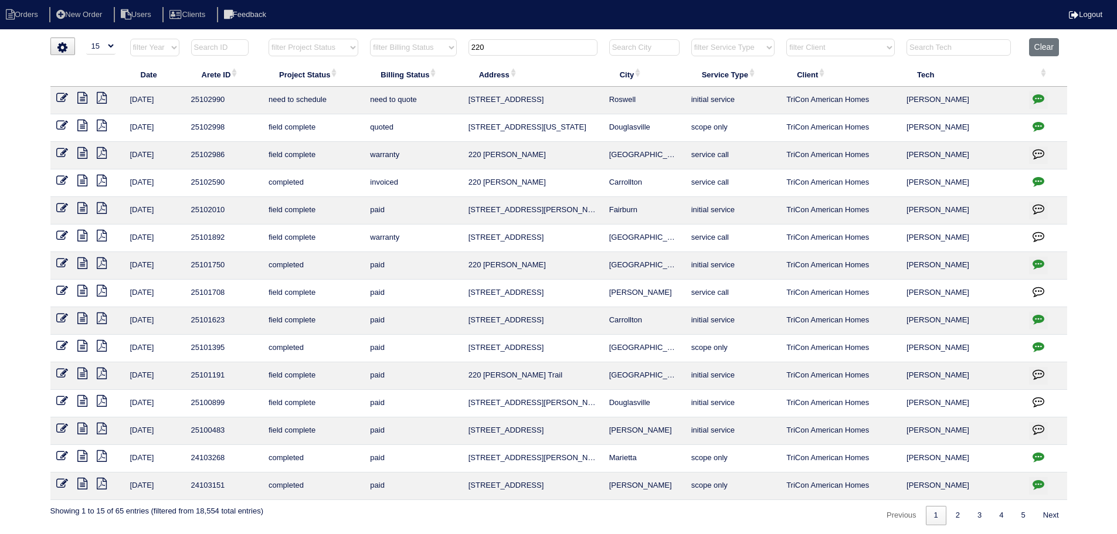
type input "220"
click at [61, 95] on icon at bounding box center [62, 98] width 12 height 12
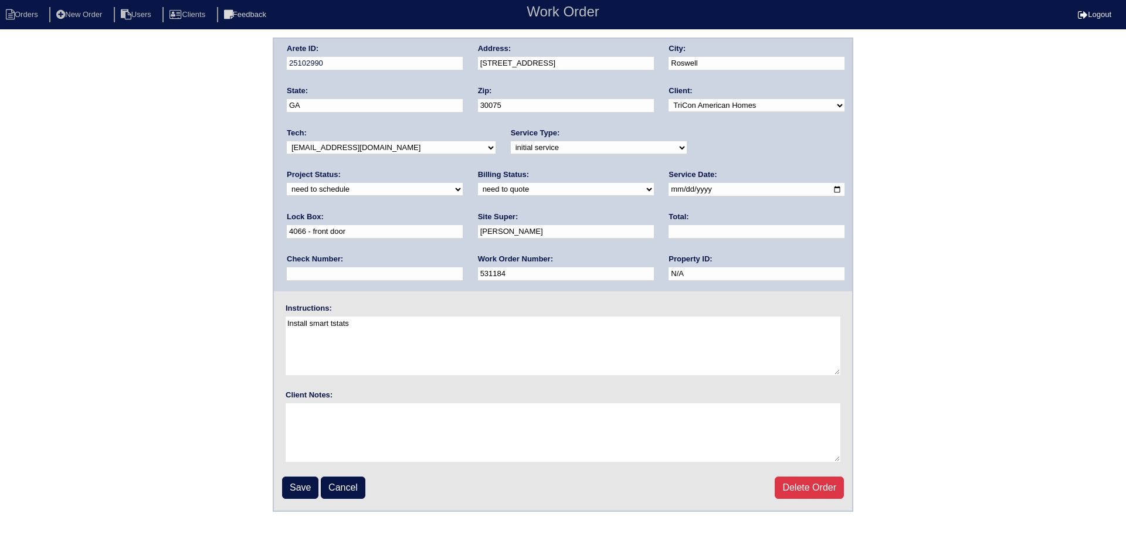
drag, startPoint x: 782, startPoint y: 151, endPoint x: 775, endPoint y: 154, distance: 7.3
click at [463, 183] on select "new order assigned in progress field complete need to schedule admin review arc…" at bounding box center [375, 189] width 176 height 13
select select "assigned"
click at [463, 183] on select "new order assigned in progress field complete need to schedule admin review arc…" at bounding box center [375, 189] width 176 height 13
click at [669, 189] on input "2025-08-26" at bounding box center [757, 189] width 176 height 13
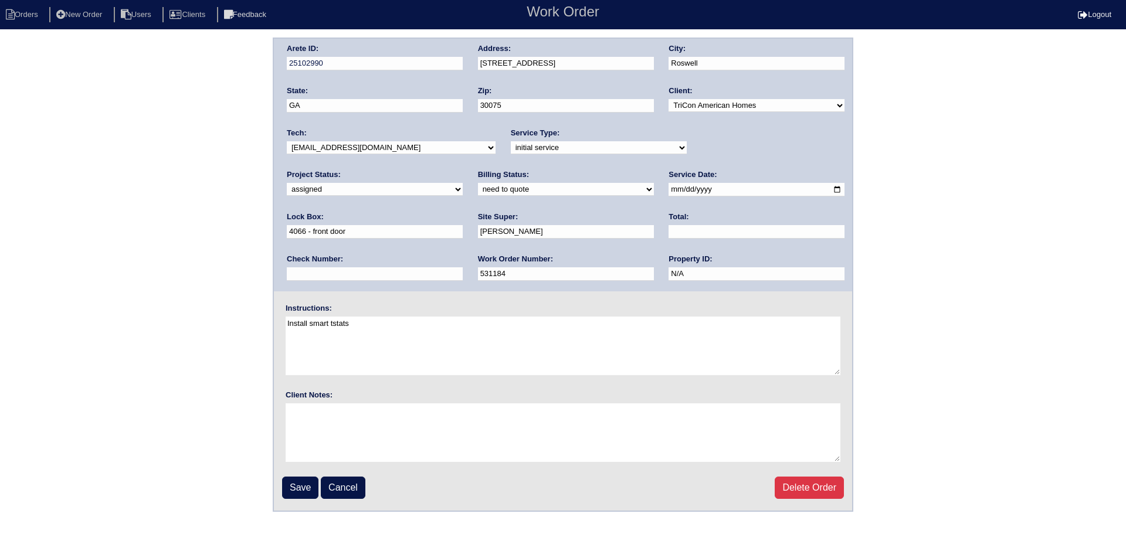
type input "2025-08-27"
drag, startPoint x: 398, startPoint y: 147, endPoint x: 392, endPoint y: 154, distance: 8.8
click at [398, 147] on select "-select- aretesmg+backup-tech@gmail.com benjohnholt88@gmail.com callisonhvac@ya…" at bounding box center [391, 147] width 209 height 13
select select "36"
click at [287, 141] on select "-select- [EMAIL_ADDRESS][DOMAIN_NAME] [EMAIL_ADDRESS][DOMAIN_NAME] [EMAIL_ADDRE…" at bounding box center [391, 147] width 209 height 13
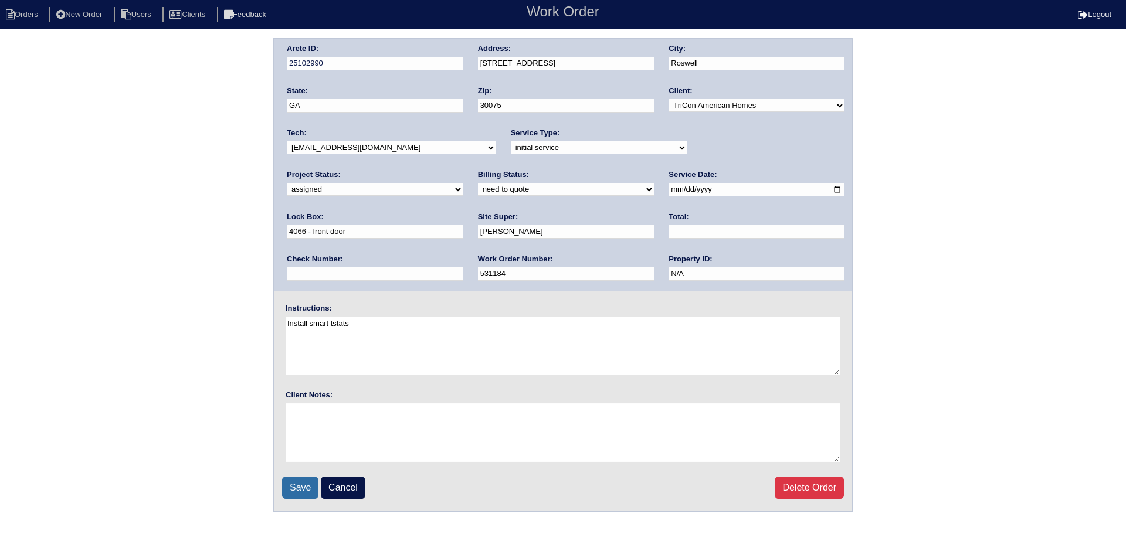
click at [296, 493] on input "Save" at bounding box center [300, 488] width 36 height 22
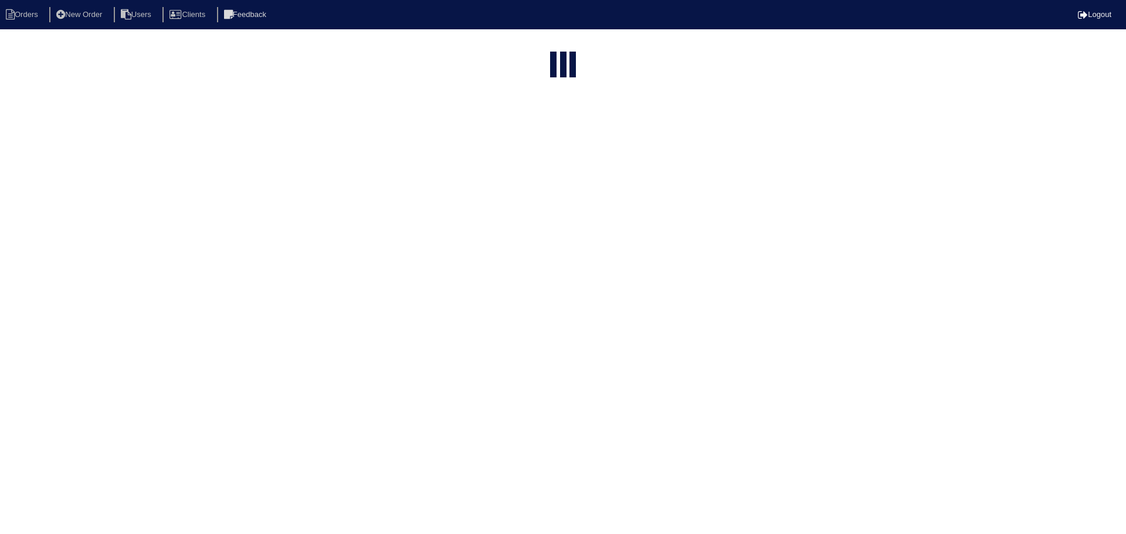
select select "15"
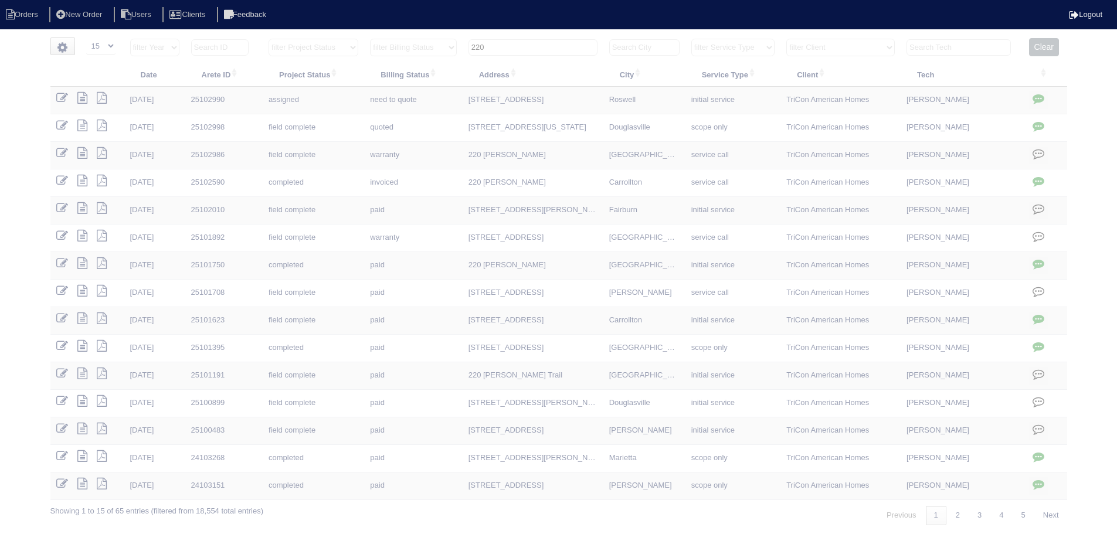
click at [516, 41] on input "220" at bounding box center [533, 47] width 129 height 16
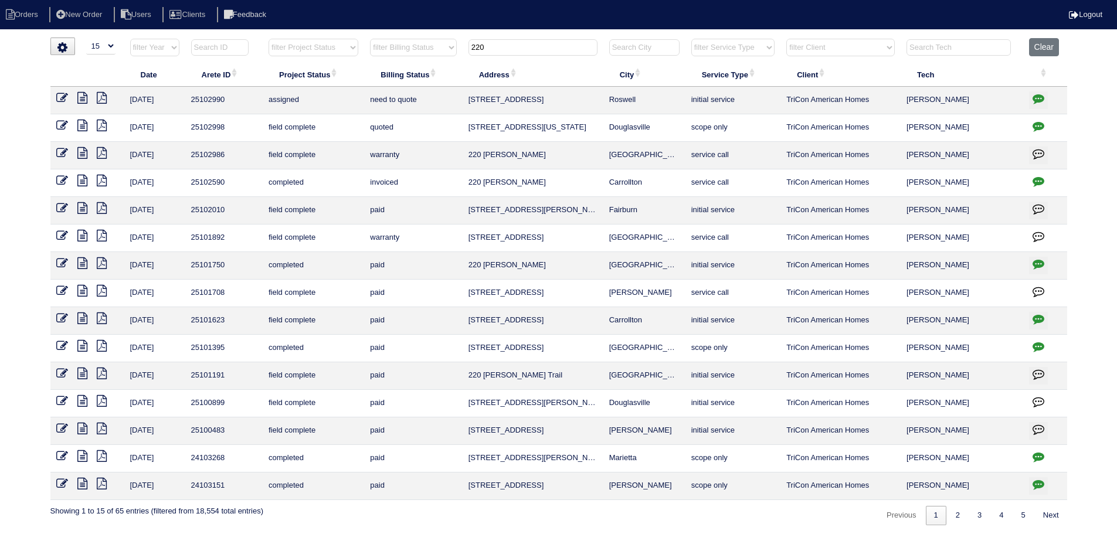
click at [516, 41] on input "220" at bounding box center [533, 47] width 129 height 16
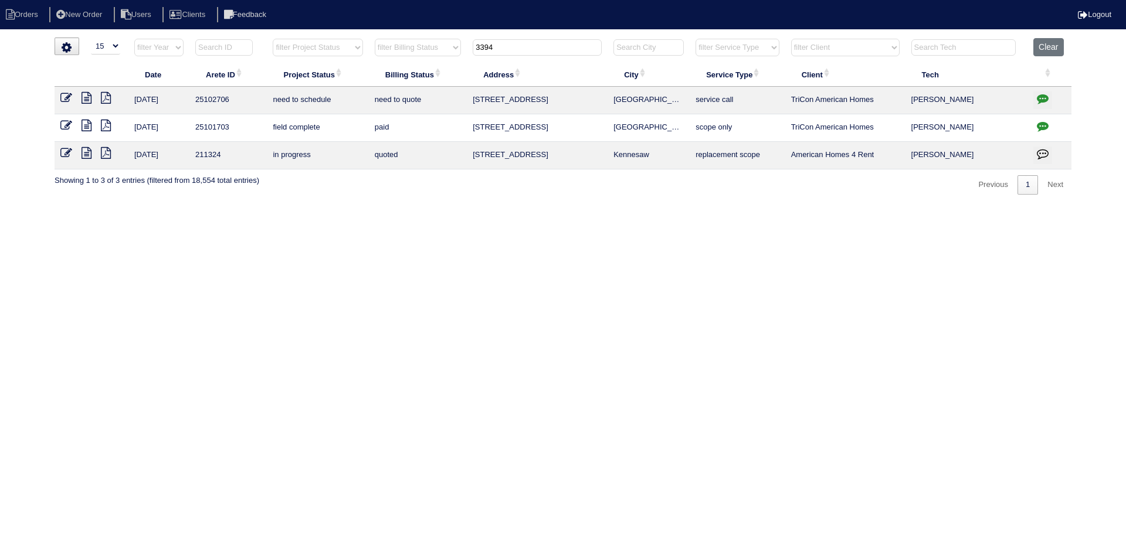
type input "3394"
click at [63, 100] on icon at bounding box center [66, 98] width 12 height 12
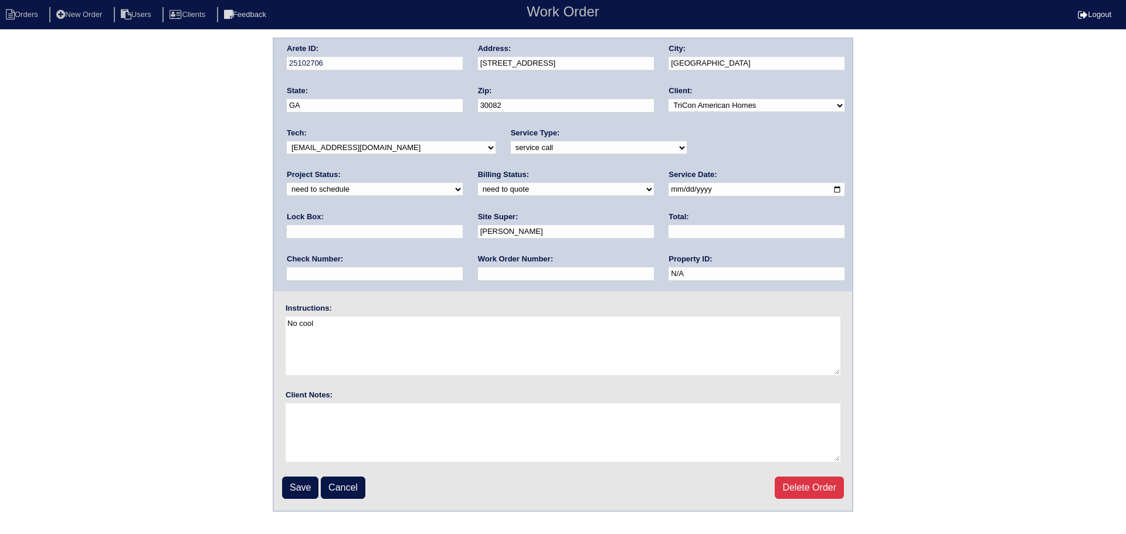
drag, startPoint x: 727, startPoint y: 143, endPoint x: 725, endPoint y: 154, distance: 12.0
click at [463, 183] on select "new order assigned in progress field complete need to schedule admin review arc…" at bounding box center [375, 189] width 176 height 13
select select "assigned"
click at [463, 183] on select "new order assigned in progress field complete need to schedule admin review arc…" at bounding box center [375, 189] width 176 height 13
click at [669, 191] on input "2025-08-27" at bounding box center [757, 189] width 176 height 13
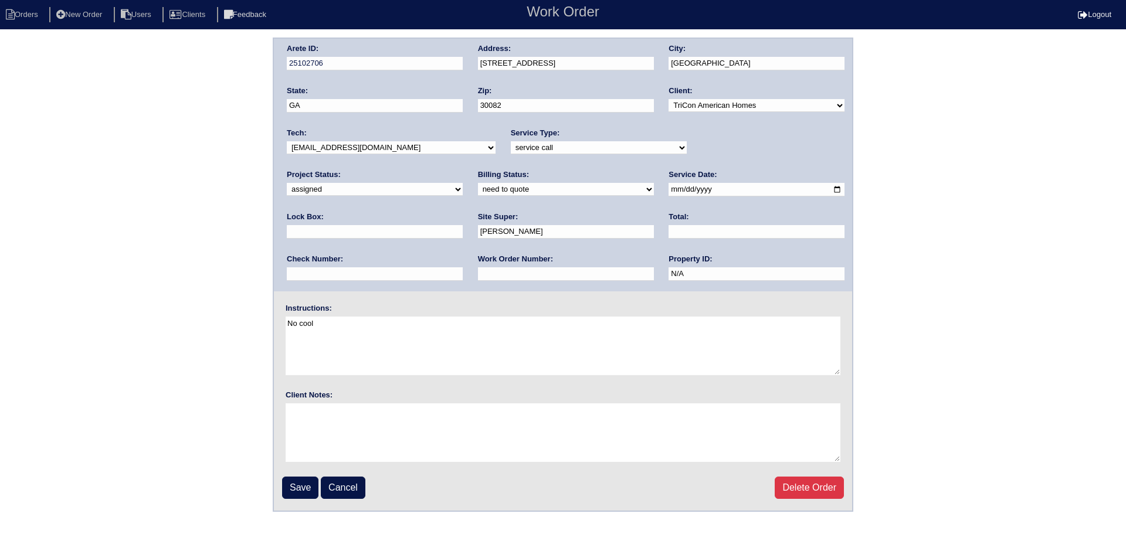
click at [435, 154] on select "-select- [EMAIL_ADDRESS][DOMAIN_NAME] [EMAIL_ADDRESS][DOMAIN_NAME] [EMAIL_ADDRE…" at bounding box center [391, 147] width 209 height 13
click at [435, 154] on select "-select- aretesmg+backup-tech@gmail.com benjohnholt88@gmail.com callisonhvac@ya…" at bounding box center [391, 147] width 209 height 13
click at [303, 494] on input "Save" at bounding box center [300, 488] width 36 height 22
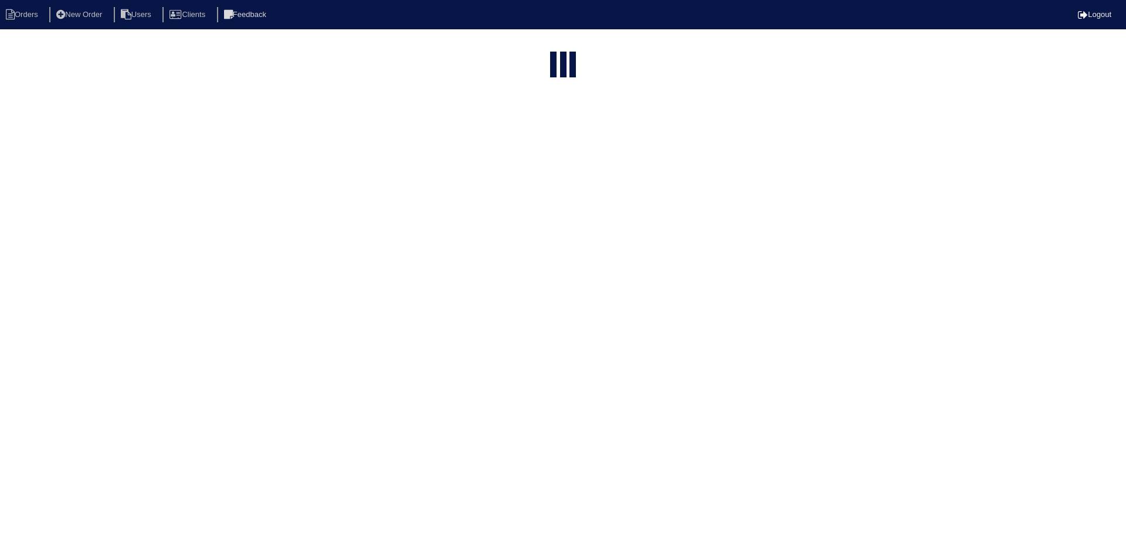
select select "15"
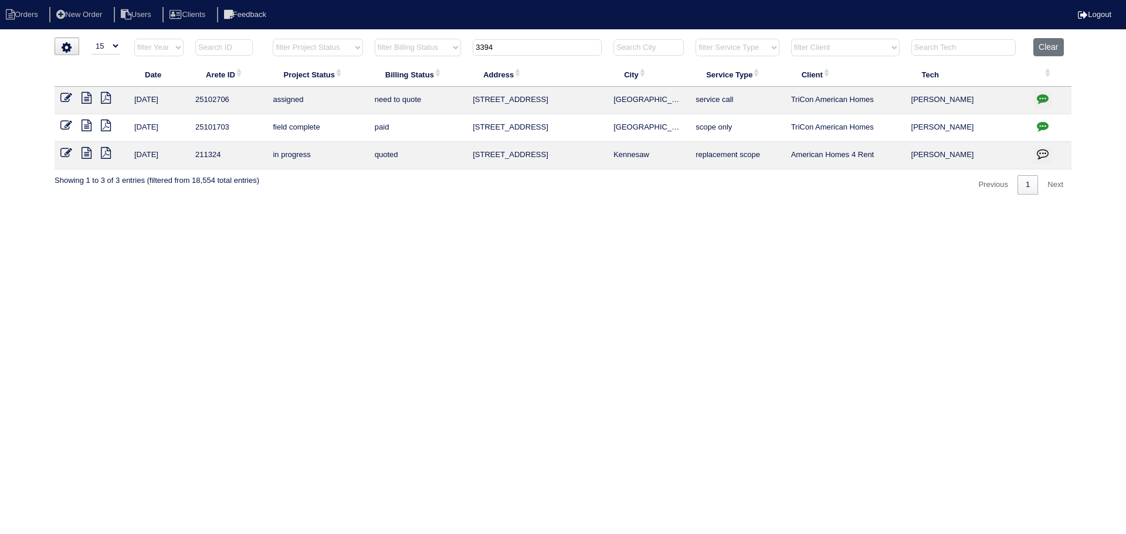
drag, startPoint x: 517, startPoint y: 50, endPoint x: 463, endPoint y: 51, distance: 54.0
click at [463, 51] on tr "filter Year -- Any Year -- 2025 2024 2023 2022 2021 2020 2019 filter Project St…" at bounding box center [563, 50] width 1017 height 24
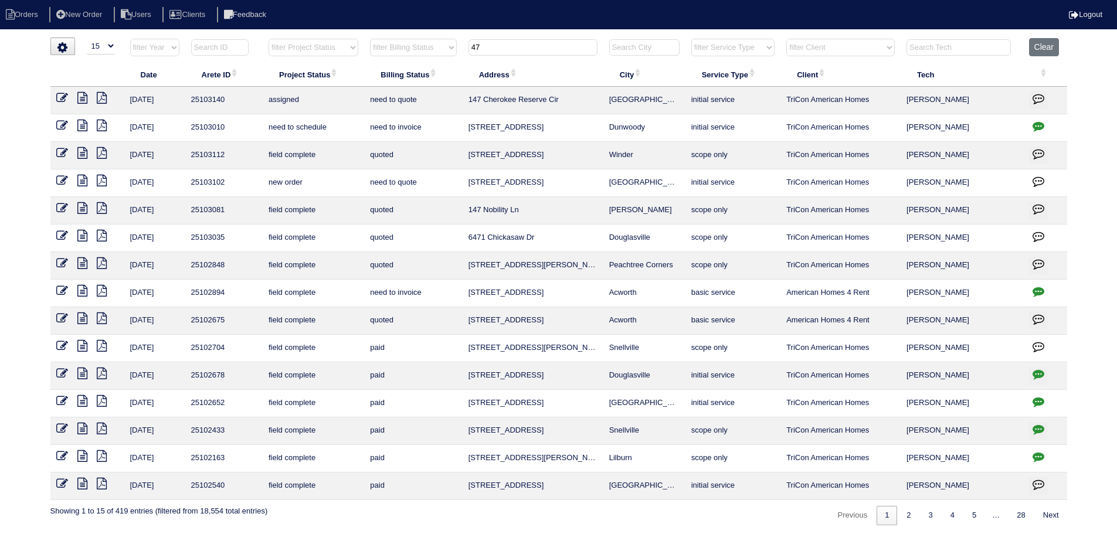
type input "47"
click at [55, 181] on td at bounding box center [87, 183] width 74 height 28
click at [60, 179] on icon at bounding box center [62, 181] width 12 height 12
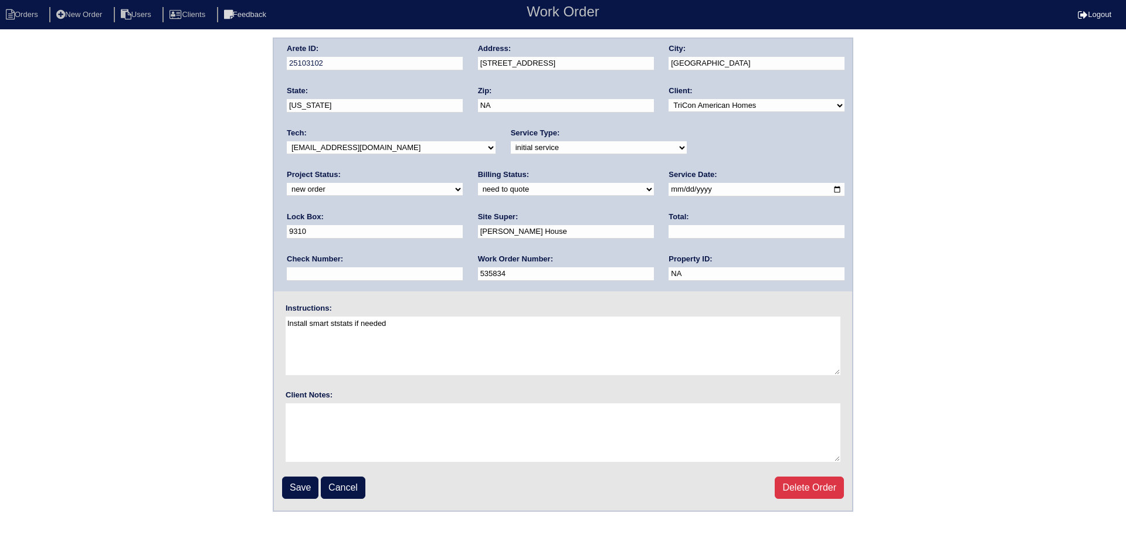
click at [463, 183] on select "new order assigned in progress field complete need to schedule admin review arc…" at bounding box center [375, 189] width 176 height 13
select select "assigned"
click at [463, 183] on select "new order assigned in progress field complete need to schedule admin review arc…" at bounding box center [375, 189] width 176 height 13
click at [669, 189] on input "2025-08-21" at bounding box center [757, 189] width 176 height 13
type input "2025-08-27"
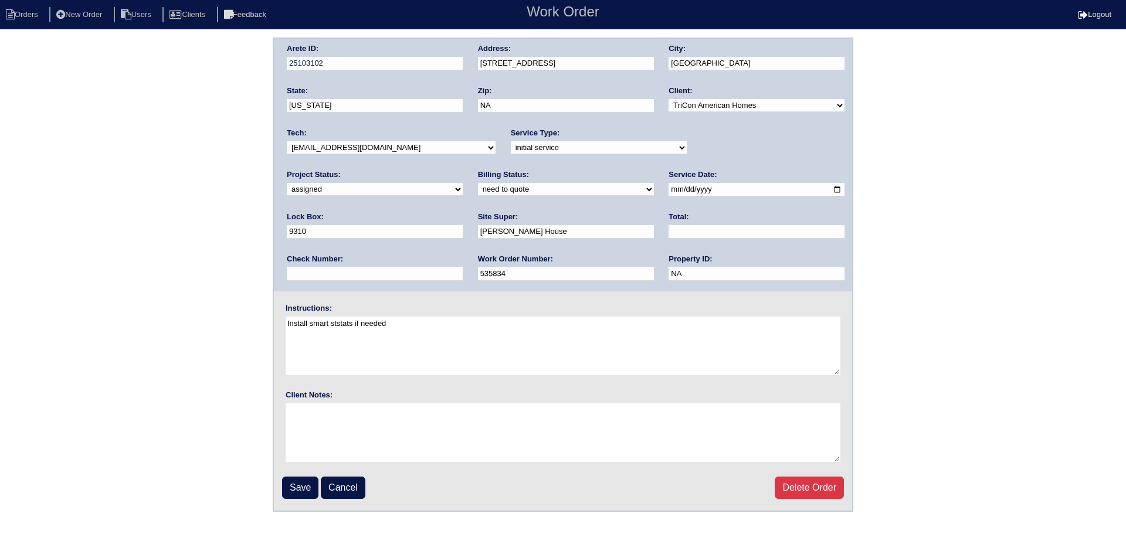
click at [393, 141] on select "-select- aretesmg+backup-tech@gmail.com benjohnholt88@gmail.com callisonhvac@ya…" at bounding box center [391, 147] width 209 height 13
click at [304, 490] on input "Save" at bounding box center [300, 488] width 36 height 22
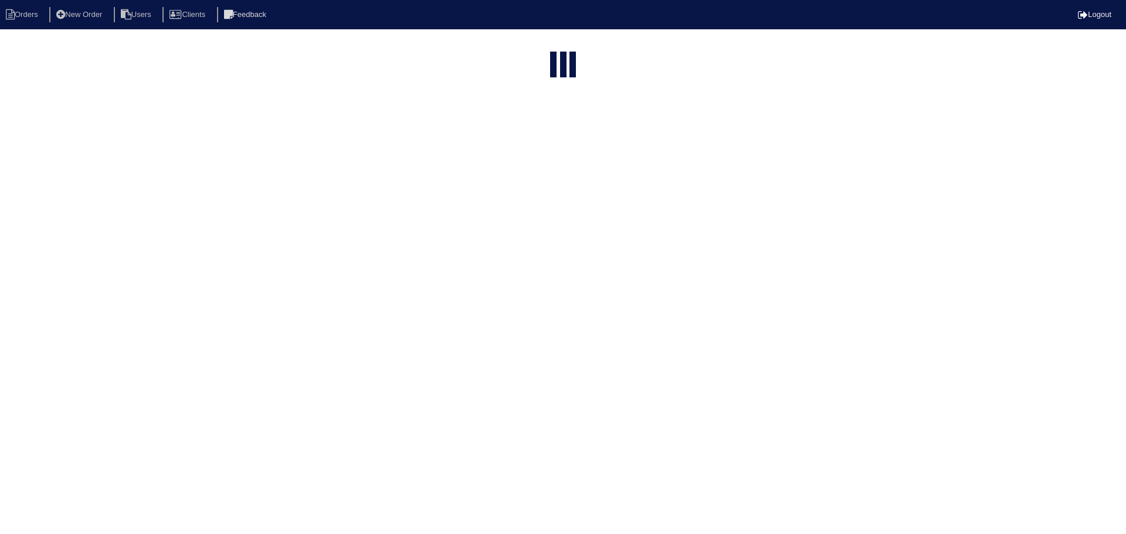
select select "15"
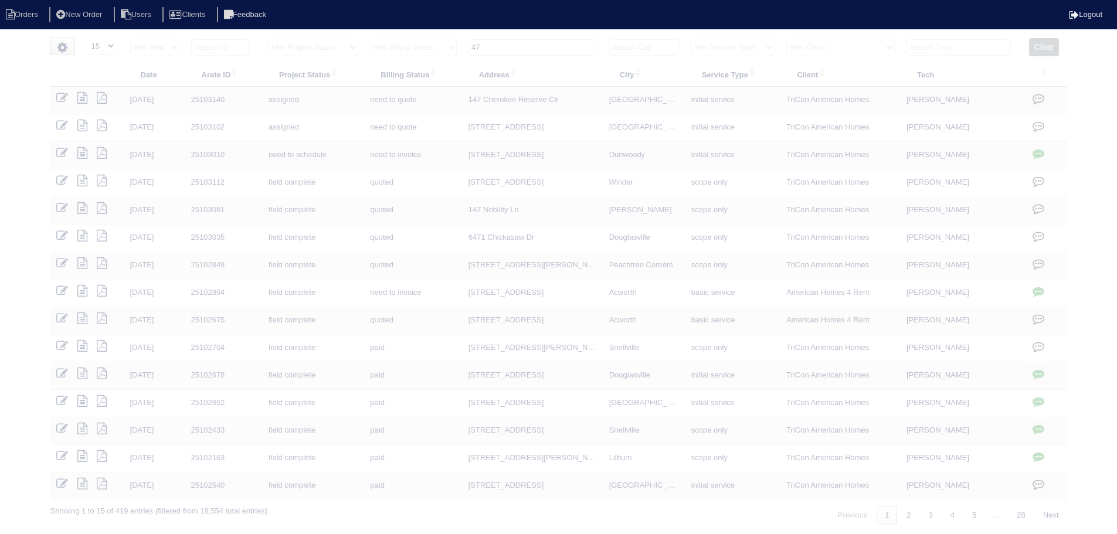
click at [545, 49] on input "47" at bounding box center [533, 47] width 129 height 16
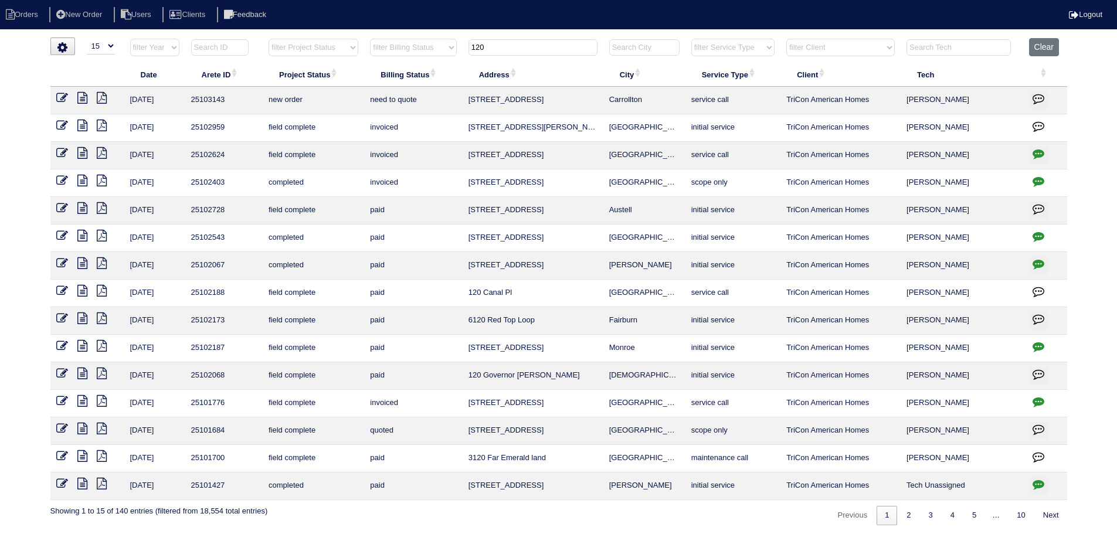
type input "120"
click at [72, 100] on link at bounding box center [66, 99] width 21 height 9
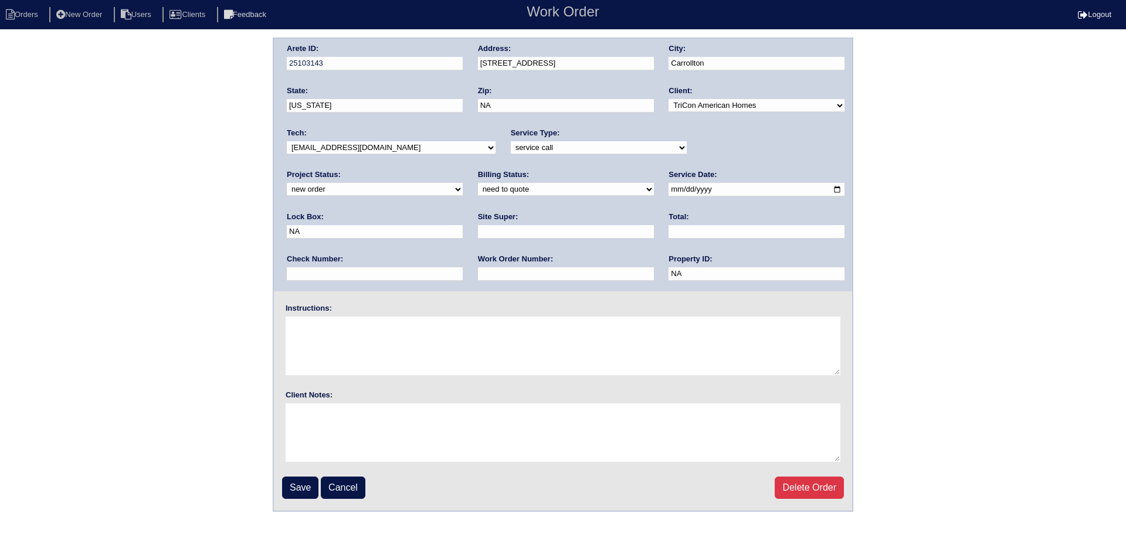
click at [463, 183] on select "new order assigned in progress field complete need to schedule admin review arc…" at bounding box center [375, 189] width 176 height 13
select select "assigned"
click at [463, 183] on select "new order assigned in progress field complete need to schedule admin review arc…" at bounding box center [375, 189] width 176 height 13
click at [669, 188] on input "2025-08-26" at bounding box center [757, 189] width 176 height 13
type input "[DATE]"
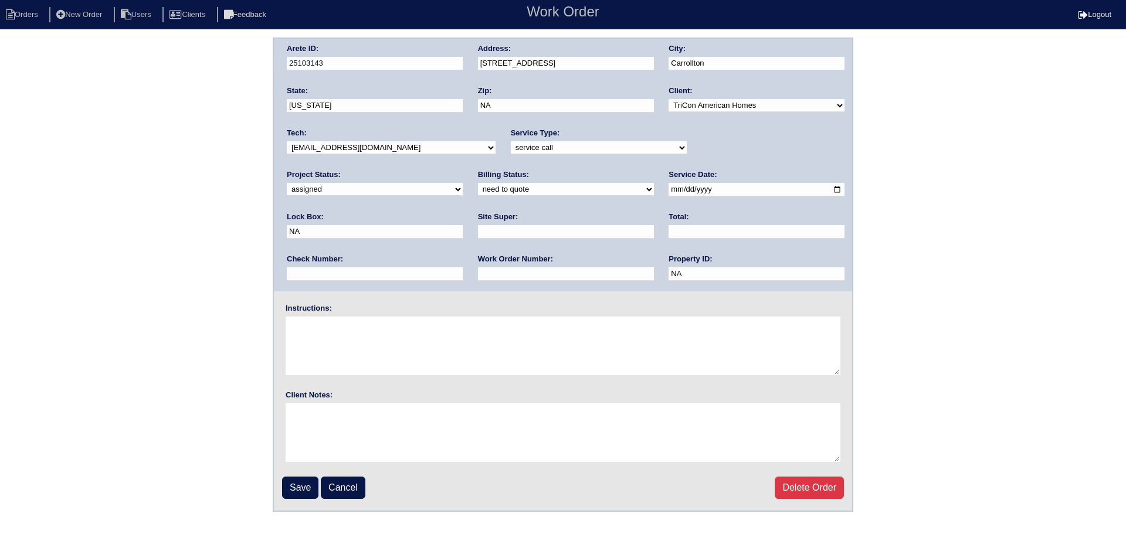
click at [298, 482] on input "Save" at bounding box center [300, 488] width 36 height 22
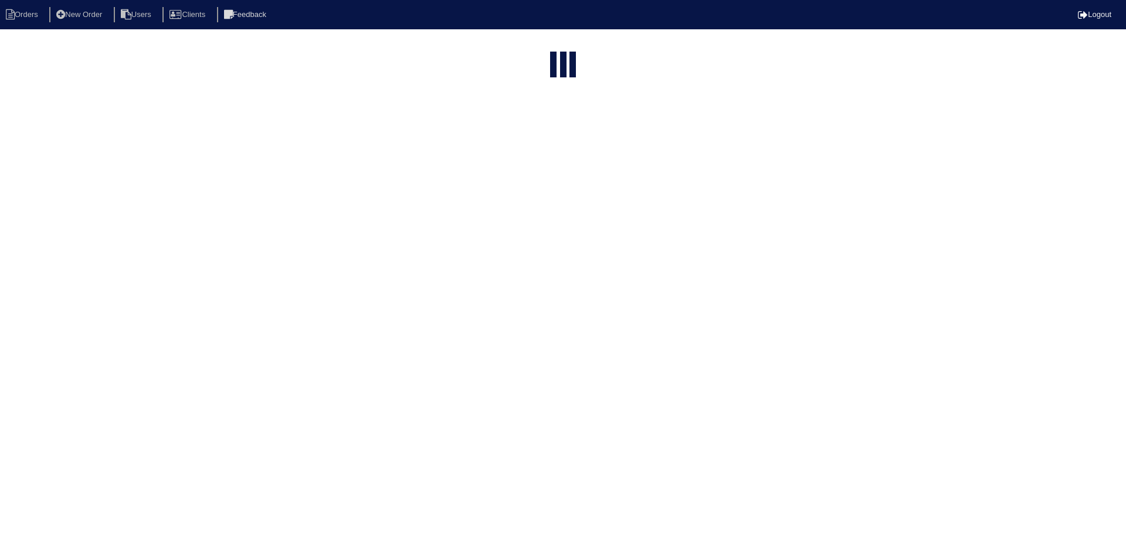
select select "15"
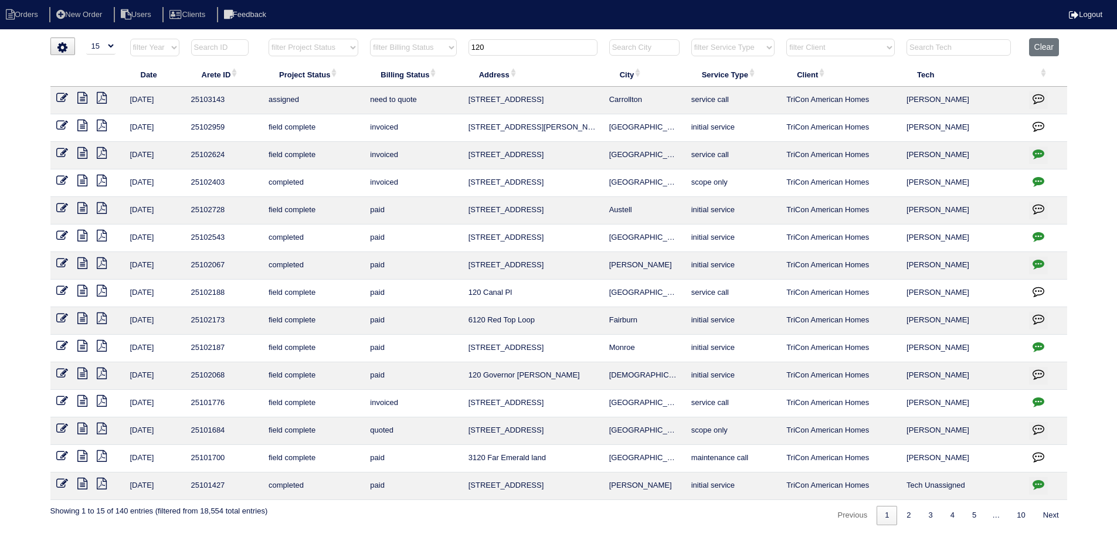
click at [449, 42] on tr "filter Year -- Any Year -- 2025 2024 2023 2022 2021 2020 2019 filter Project St…" at bounding box center [558, 50] width 1017 height 24
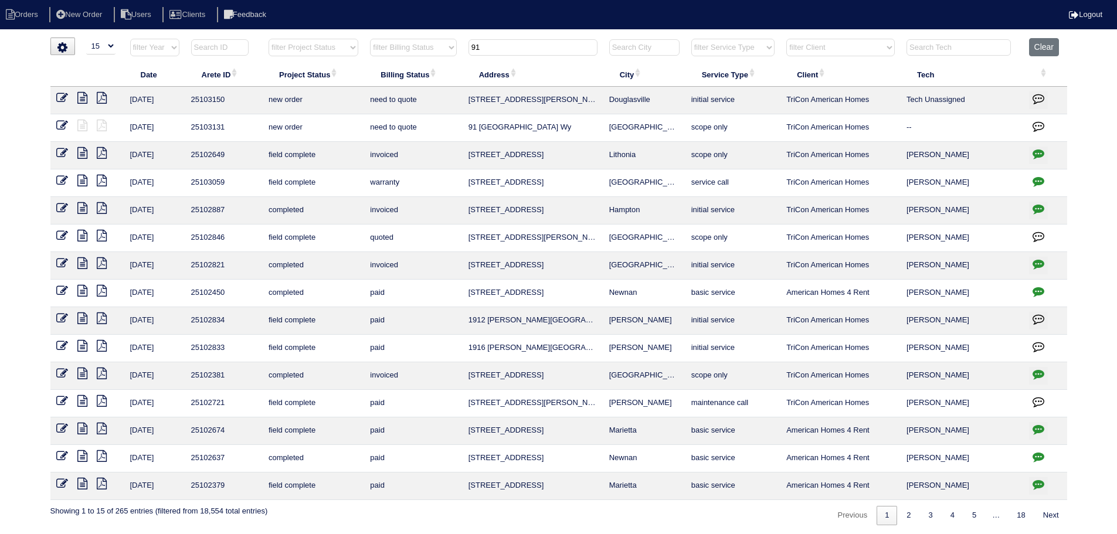
type input "91"
click at [65, 126] on icon at bounding box center [62, 126] width 12 height 12
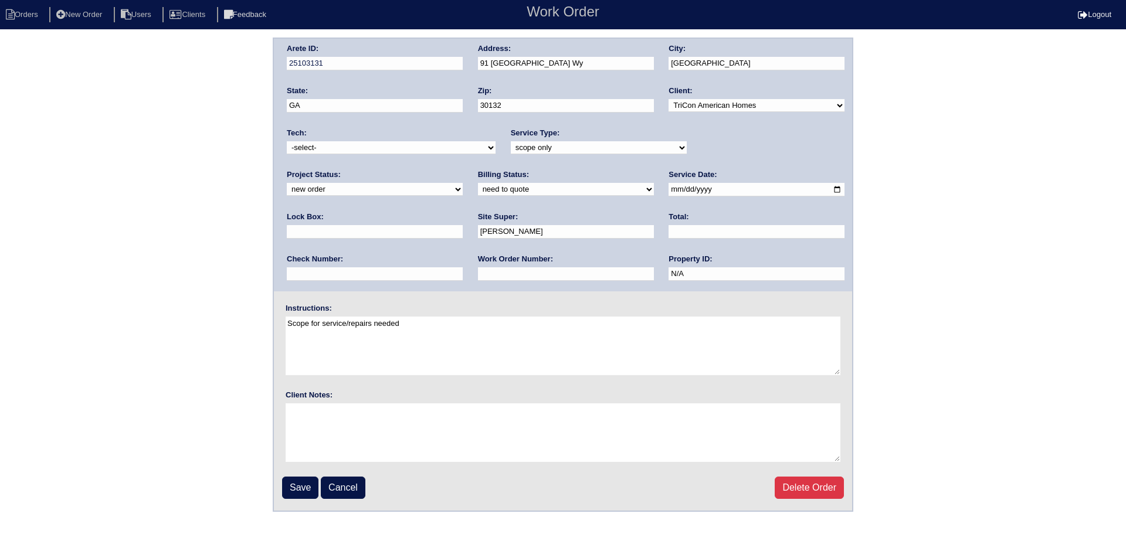
click at [463, 169] on div "Project Status: new order assigned in progress field complete need to schedule …" at bounding box center [375, 185] width 176 height 32
select select "assigned"
click at [463, 183] on select "new order assigned in progress field complete need to schedule admin review arc…" at bounding box center [375, 189] width 176 height 13
click at [669, 191] on input "[DATE]" at bounding box center [757, 189] width 176 height 13
type input "[DATE]"
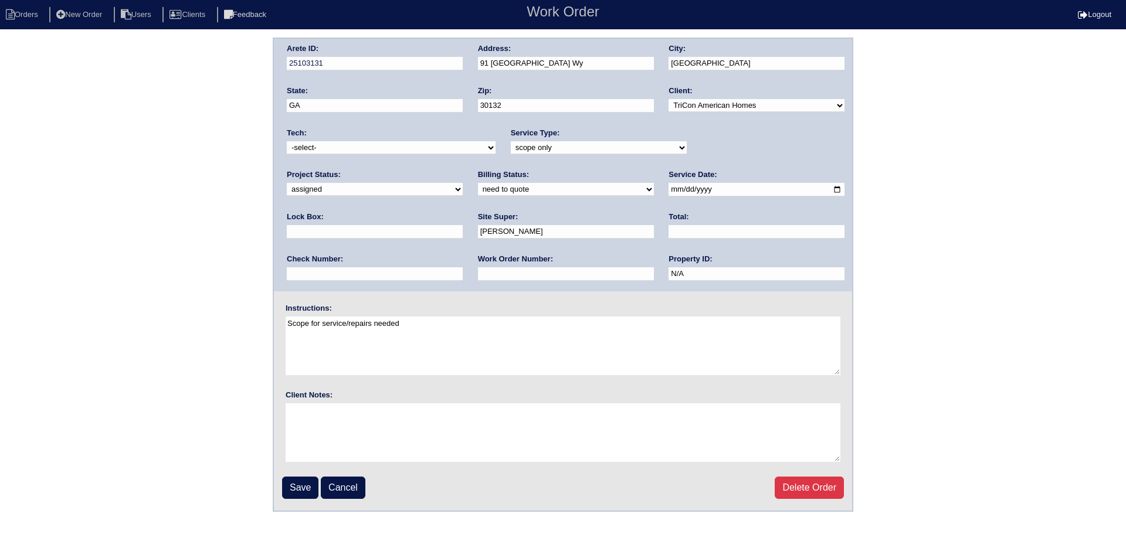
click at [406, 146] on select "-select- aretesmg+backup-tech@gmail.com benjohnholt88@gmail.com callisonhvac@ya…" at bounding box center [391, 147] width 209 height 13
select select "27"
click at [287, 141] on select "-select- aretesmg+backup-tech@gmail.com benjohnholt88@gmail.com callisonhvac@ya…" at bounding box center [391, 147] width 209 height 13
click at [307, 486] on input "Save" at bounding box center [300, 488] width 36 height 22
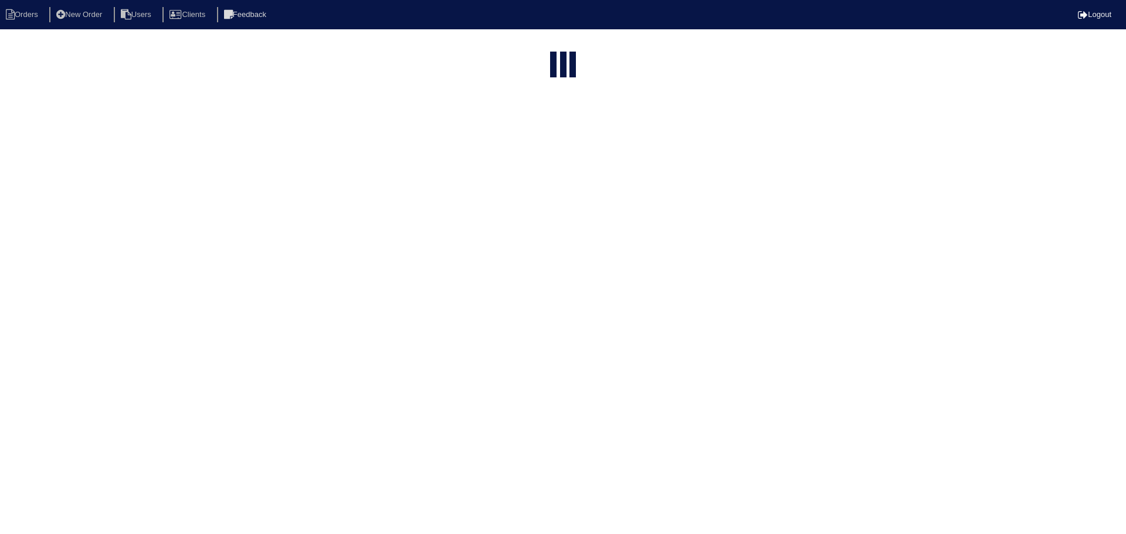
select select "15"
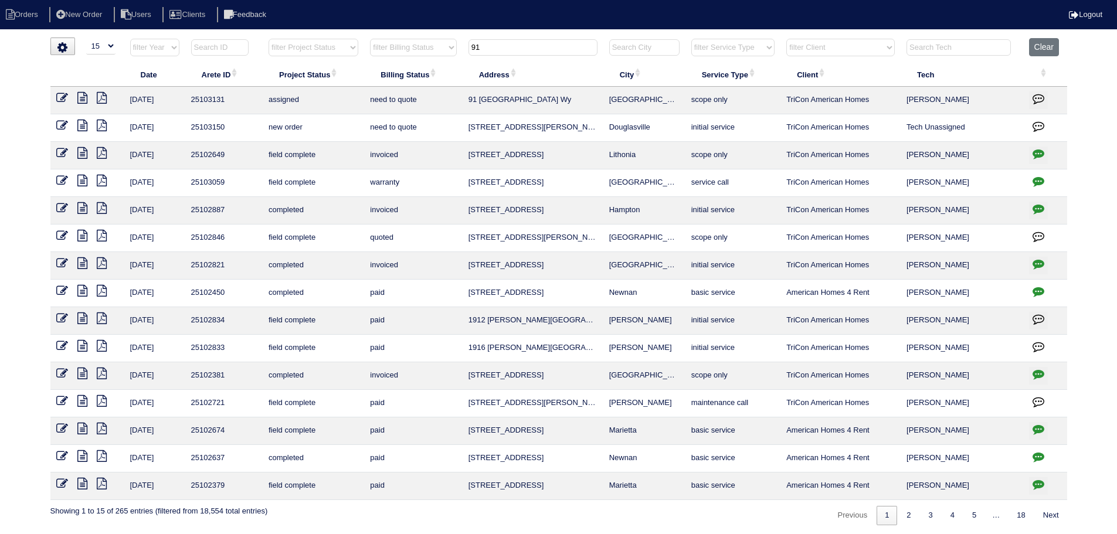
click at [557, 46] on input "91" at bounding box center [533, 47] width 129 height 16
click at [557, 47] on input "91" at bounding box center [533, 47] width 129 height 16
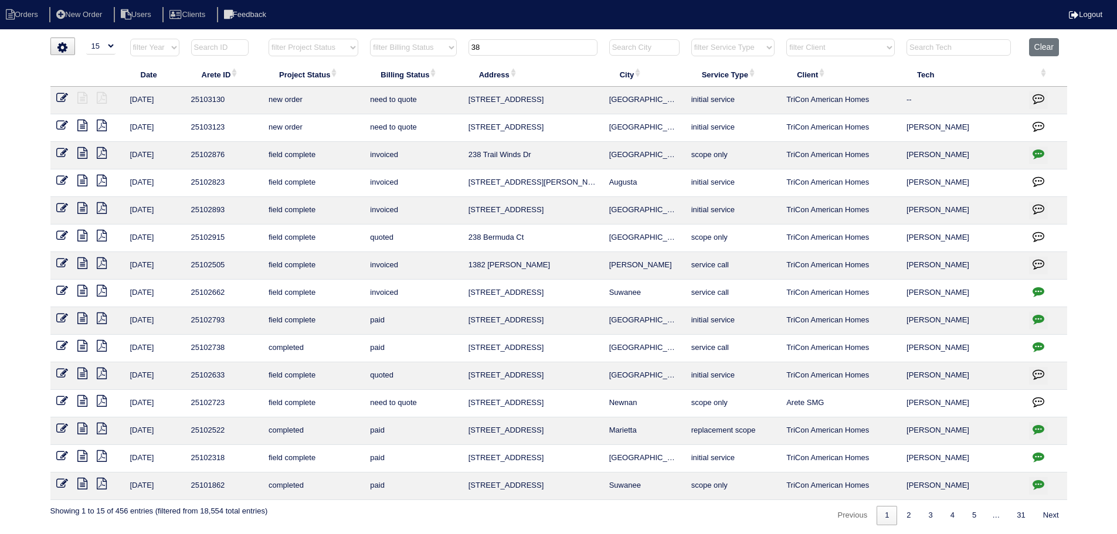
type input "38"
click at [62, 128] on icon at bounding box center [62, 126] width 12 height 12
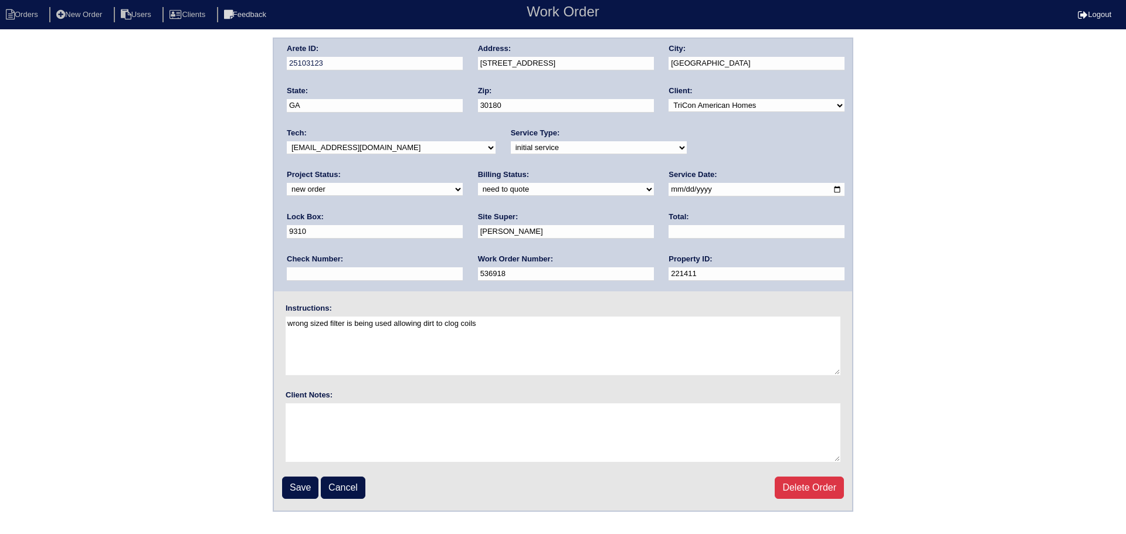
click at [438, 148] on select "-select- aretesmg+backup-tech@gmail.com benjohnholt88@gmail.com callisonhvac@ya…" at bounding box center [391, 147] width 209 height 13
select select "27"
click at [287, 141] on select "-select- aretesmg+backup-tech@gmail.com benjohnholt88@gmail.com callisonhvac@ya…" at bounding box center [391, 147] width 209 height 13
click at [463, 183] on select "new order assigned in progress field complete need to schedule admin review arc…" at bounding box center [375, 189] width 176 height 13
select select "assigned"
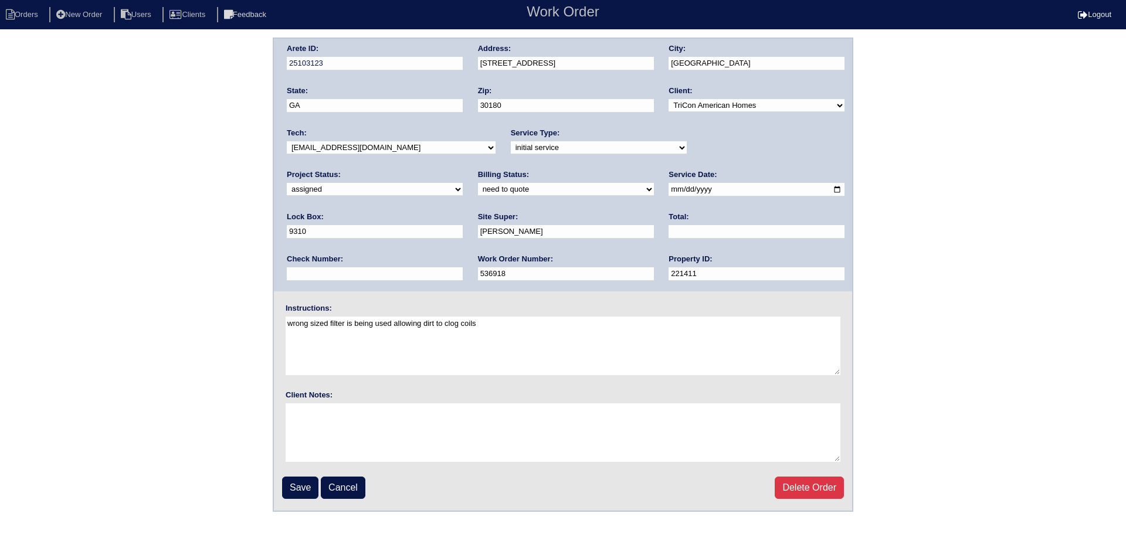
click at [463, 183] on select "new order assigned in progress field complete need to schedule admin review arc…" at bounding box center [375, 189] width 176 height 13
click at [669, 187] on input "[DATE]" at bounding box center [757, 189] width 176 height 13
click at [669, 189] on input "2025-08-25" at bounding box center [757, 189] width 176 height 13
type input "2025-08-27"
click at [306, 489] on input "Save" at bounding box center [300, 488] width 36 height 22
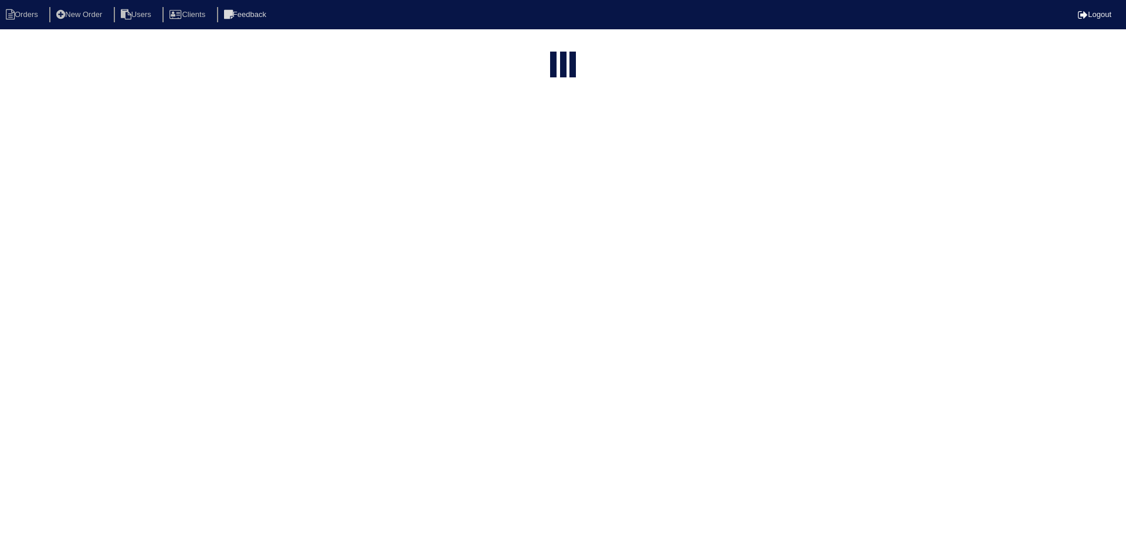
select select "15"
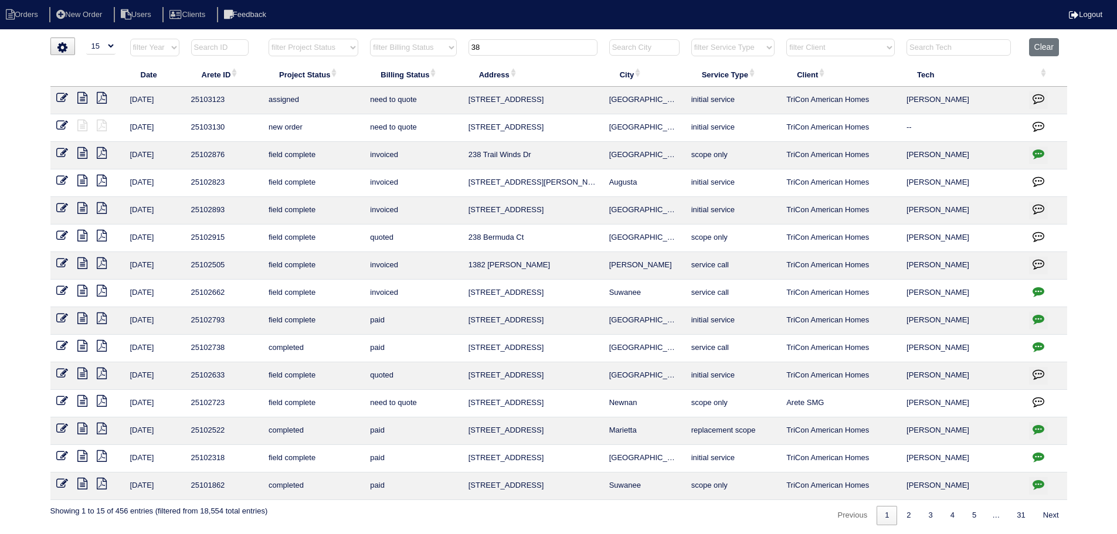
click at [510, 45] on input "38" at bounding box center [533, 47] width 129 height 16
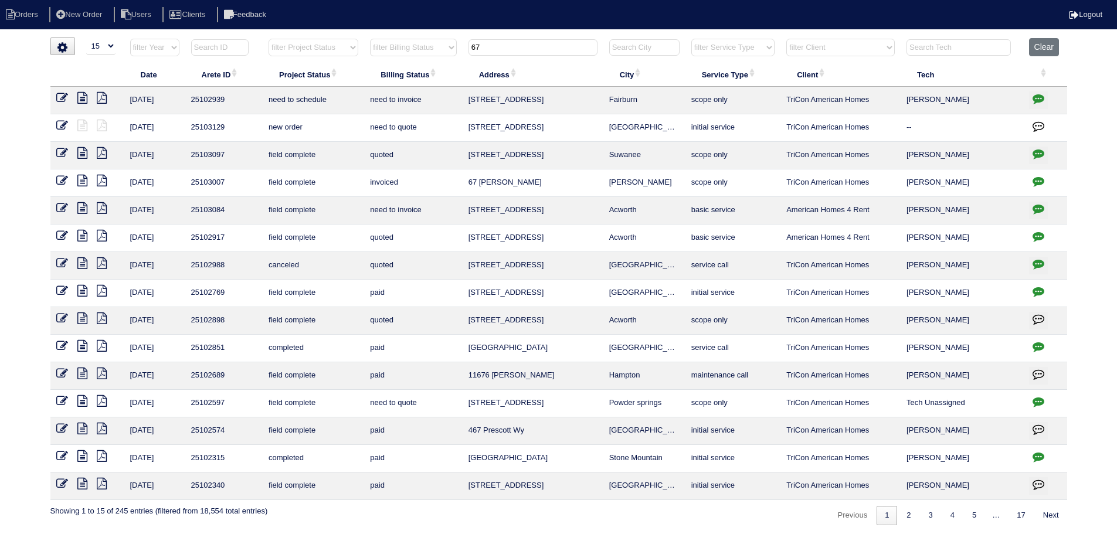
type input "67"
click at [53, 128] on td at bounding box center [87, 128] width 74 height 28
click at [60, 126] on icon at bounding box center [62, 126] width 12 height 12
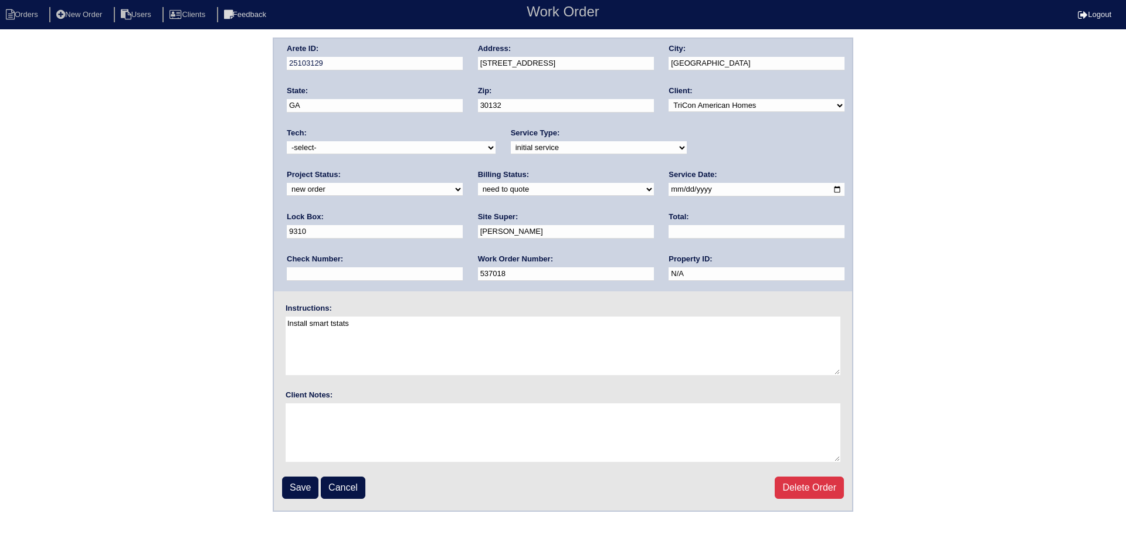
click at [463, 183] on select "new order assigned in progress field complete need to schedule admin review arc…" at bounding box center [375, 189] width 176 height 13
select select "assigned"
click at [463, 183] on select "new order assigned in progress field complete need to schedule admin review arc…" at bounding box center [375, 189] width 176 height 13
click at [669, 189] on input "2025-08-25" at bounding box center [757, 189] width 176 height 13
type input "2025-08-27"
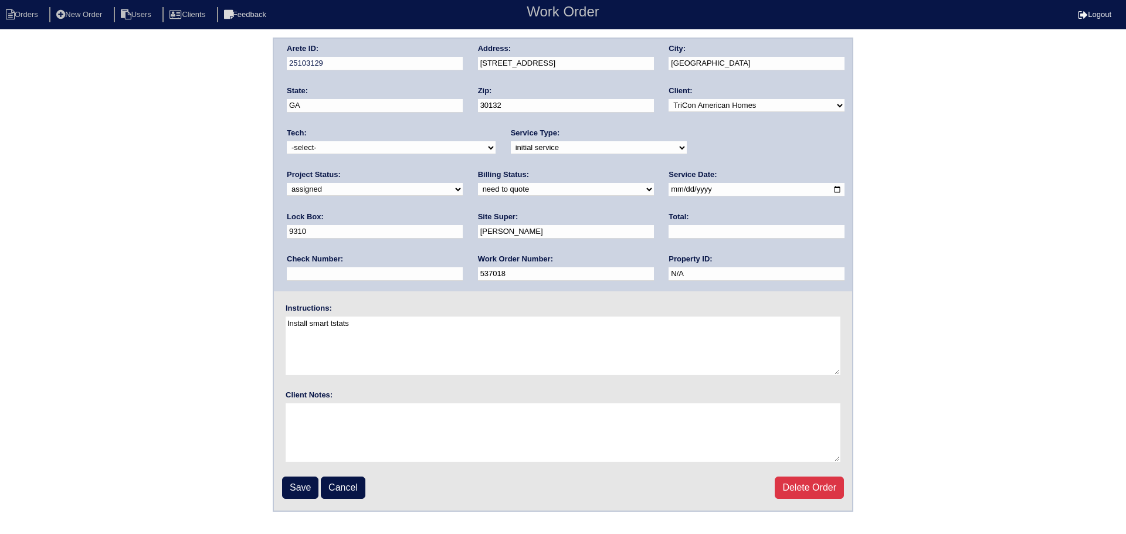
click at [386, 148] on select "-select- aretesmg+backup-tech@gmail.com benjohnholt88@gmail.com callisonhvac@ya…" at bounding box center [391, 147] width 209 height 13
select select "27"
click at [287, 141] on select "-select- aretesmg+backup-tech@gmail.com benjohnholt88@gmail.com callisonhvac@ya…" at bounding box center [391, 147] width 209 height 13
click at [306, 483] on input "Save" at bounding box center [300, 488] width 36 height 22
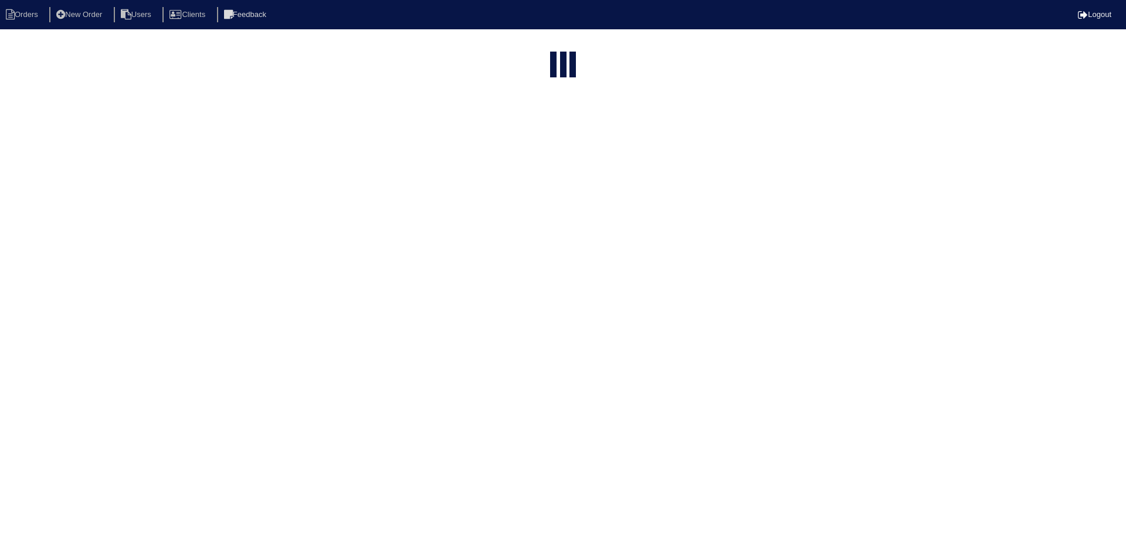
select select "15"
click at [554, 133] on input "67" at bounding box center [533, 141] width 129 height 16
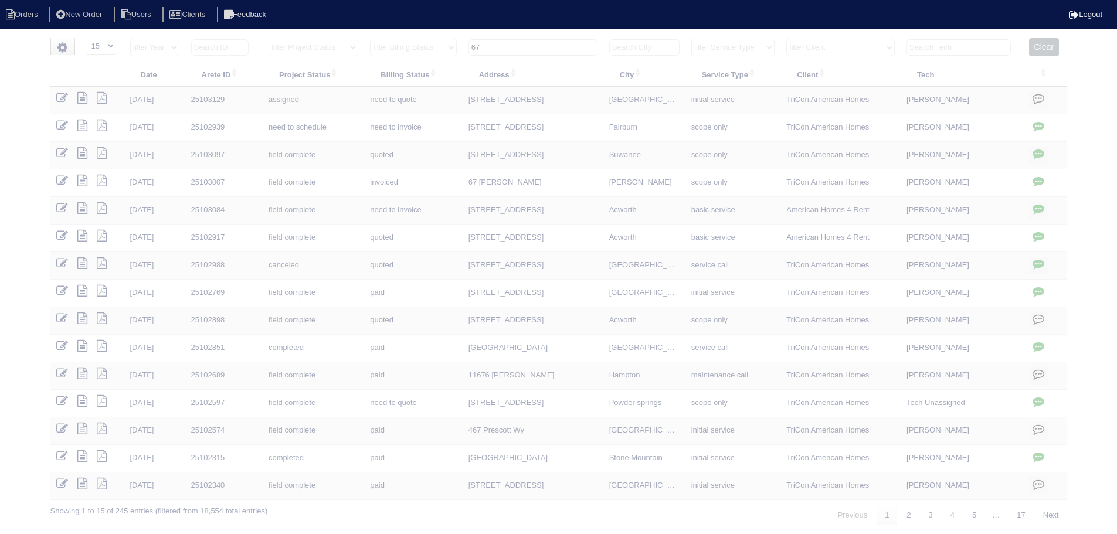
click at [554, 43] on input "67" at bounding box center [533, 47] width 129 height 16
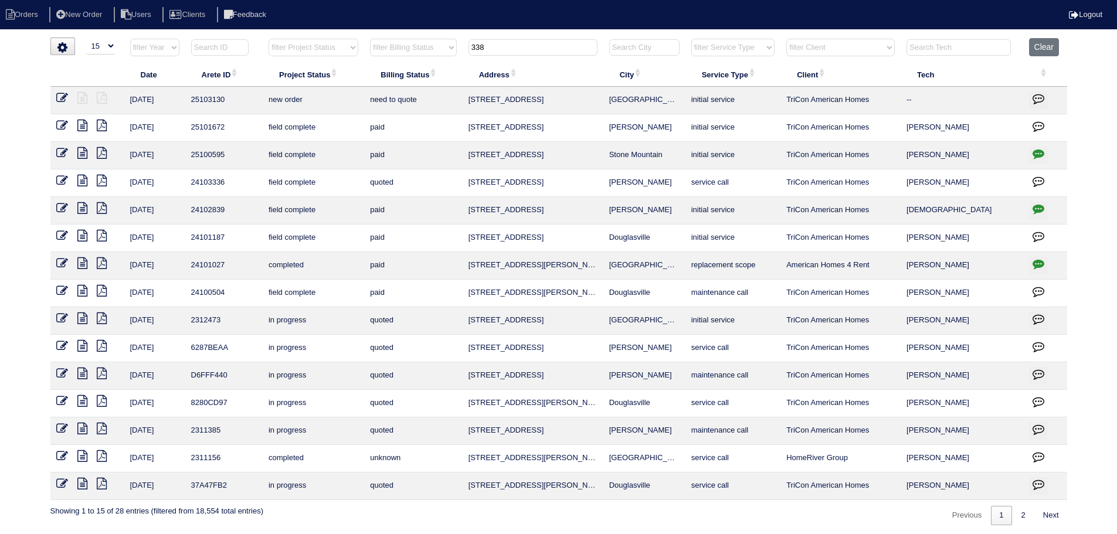
type input "338"
click at [65, 97] on icon at bounding box center [62, 98] width 12 height 12
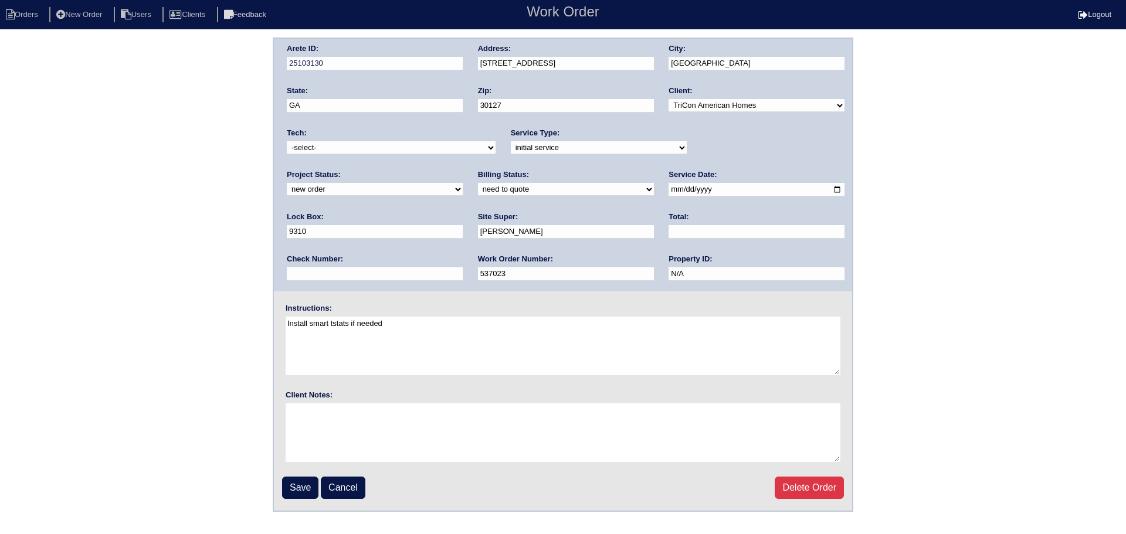
drag, startPoint x: 706, startPoint y: 146, endPoint x: 707, endPoint y: 154, distance: 8.2
click at [463, 183] on select "new order assigned in progress field complete need to schedule admin review arc…" at bounding box center [375, 189] width 176 height 13
select select "assigned"
click at [463, 183] on select "new order assigned in progress field complete need to schedule admin review arc…" at bounding box center [375, 189] width 176 height 13
click at [669, 195] on input "2025-08-25" at bounding box center [757, 189] width 176 height 13
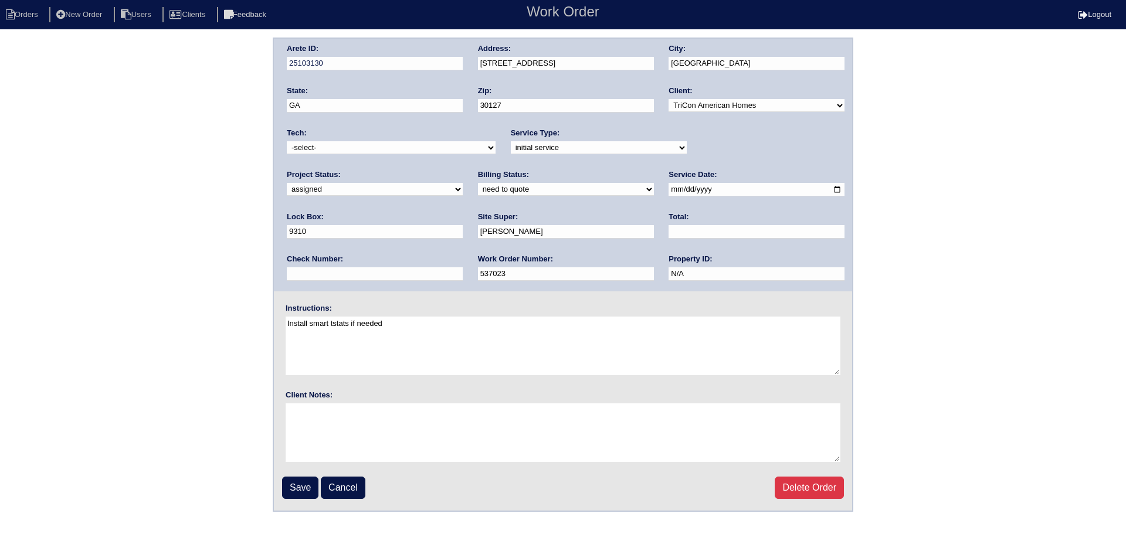
click at [669, 188] on input "2025-08-25" at bounding box center [757, 189] width 176 height 13
type input "2025-08-27"
click at [443, 143] on select "-select- aretesmg+backup-tech@gmail.com benjohnholt88@gmail.com callisonhvac@ya…" at bounding box center [391, 147] width 209 height 13
select select "27"
click at [287, 141] on select "-select- aretesmg+backup-tech@gmail.com benjohnholt88@gmail.com callisonhvac@ya…" at bounding box center [391, 147] width 209 height 13
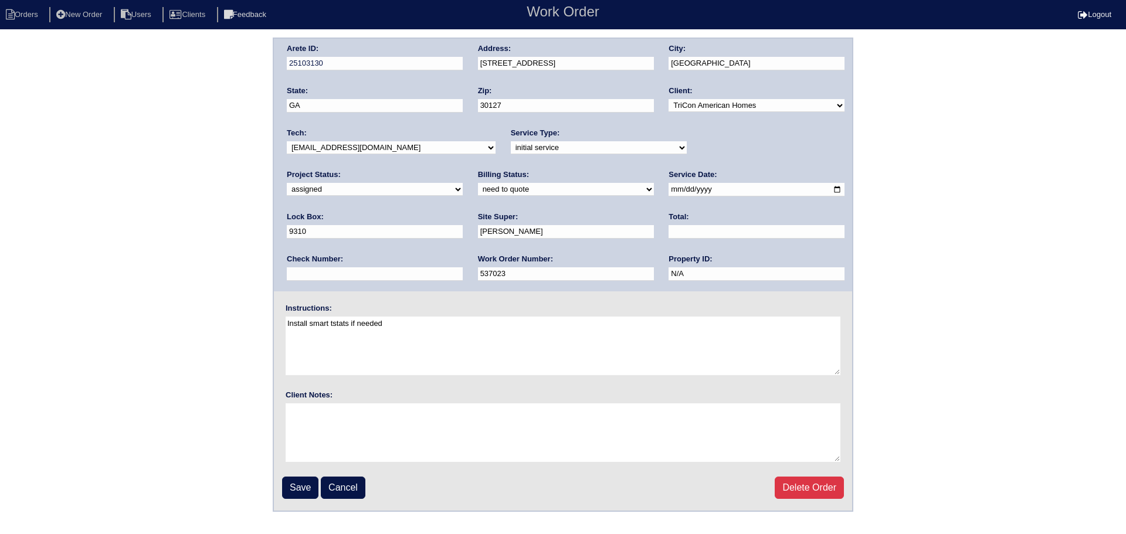
click at [299, 496] on input "Save" at bounding box center [300, 488] width 36 height 22
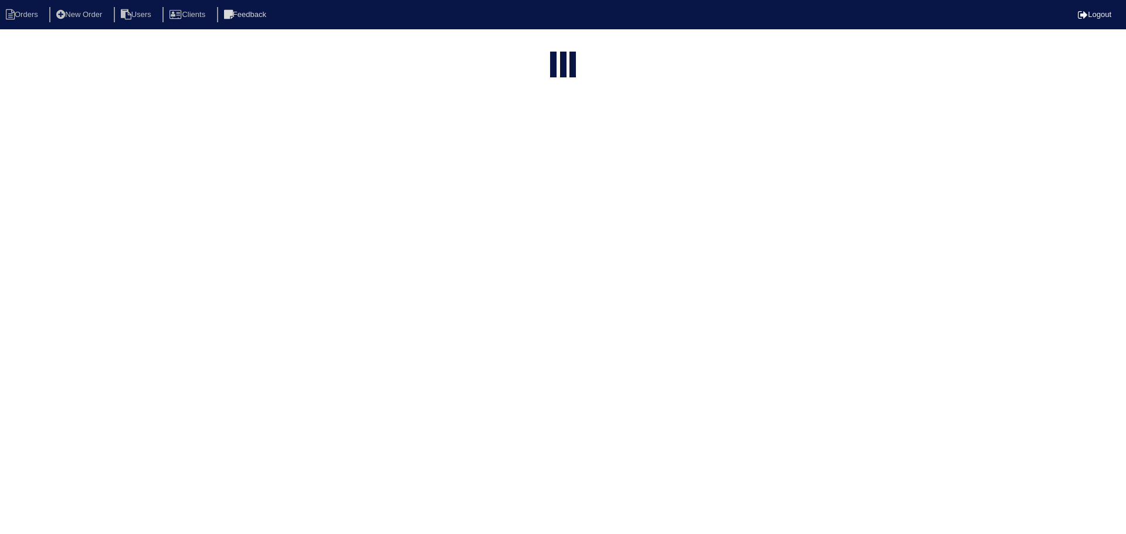
select select "15"
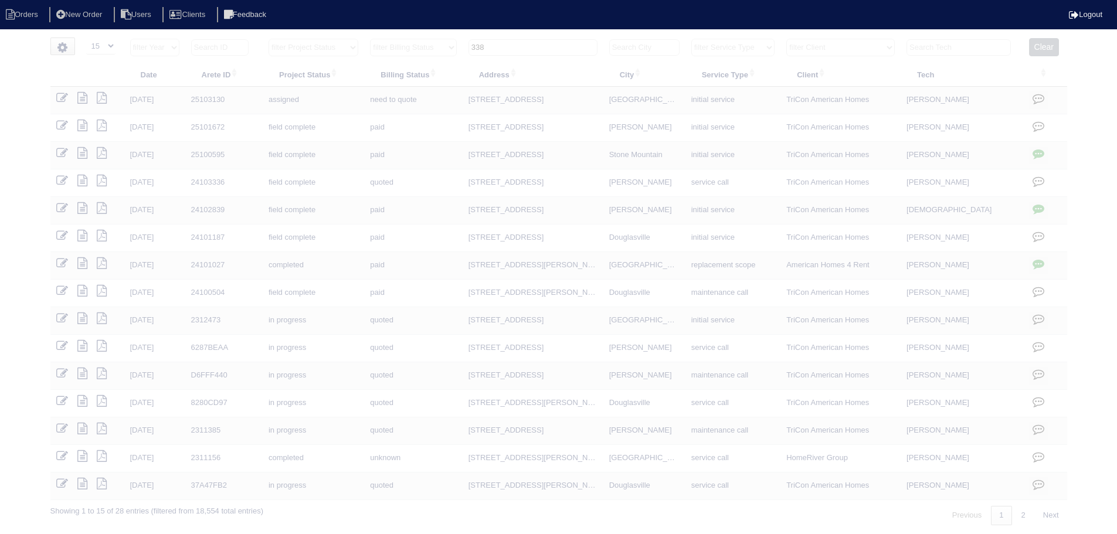
click at [530, 48] on input "338" at bounding box center [533, 47] width 129 height 16
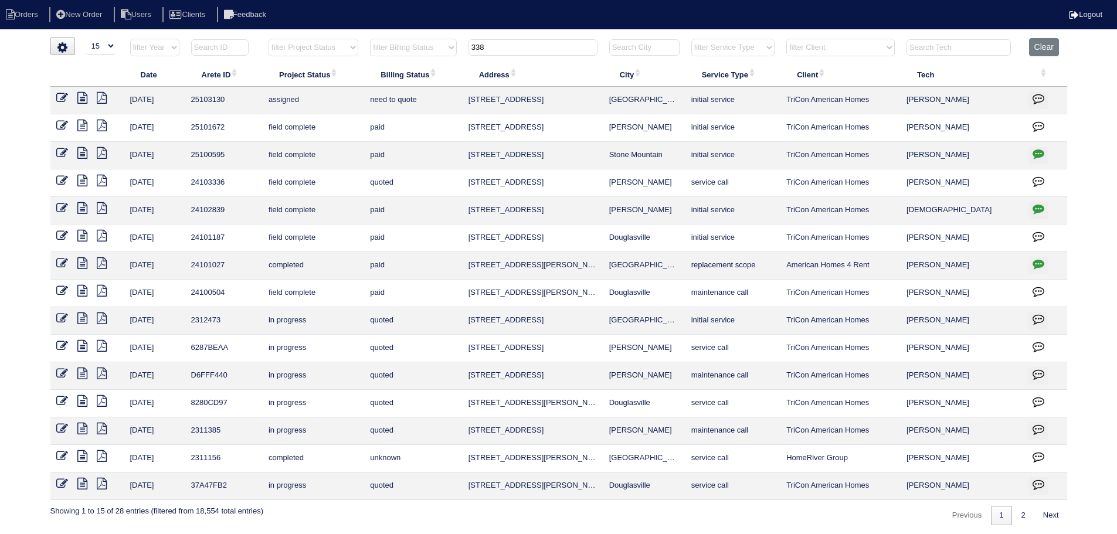
click at [530, 48] on input "338" at bounding box center [533, 47] width 129 height 16
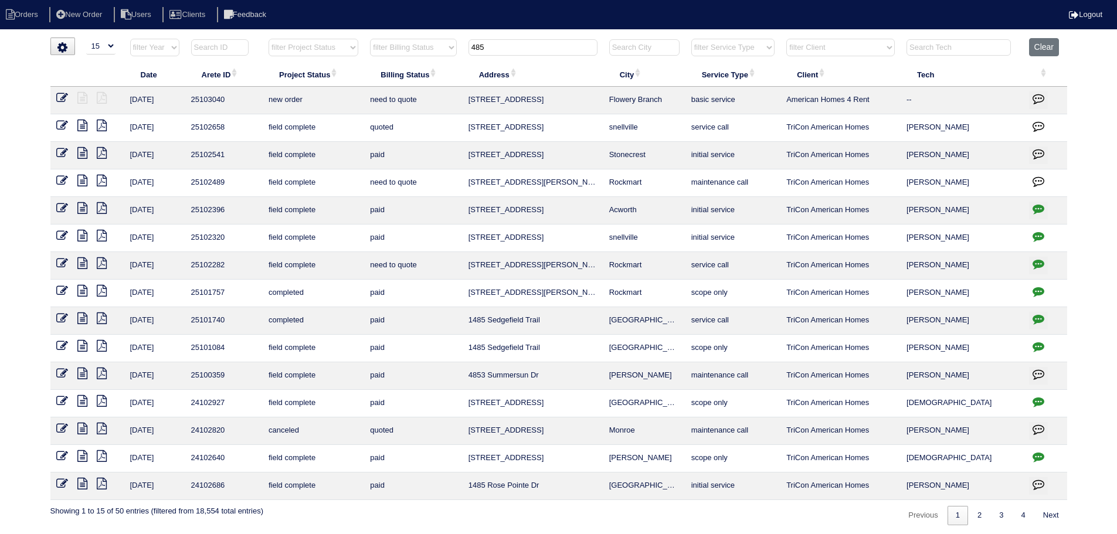
type input "485"
click at [70, 101] on link at bounding box center [66, 99] width 21 height 9
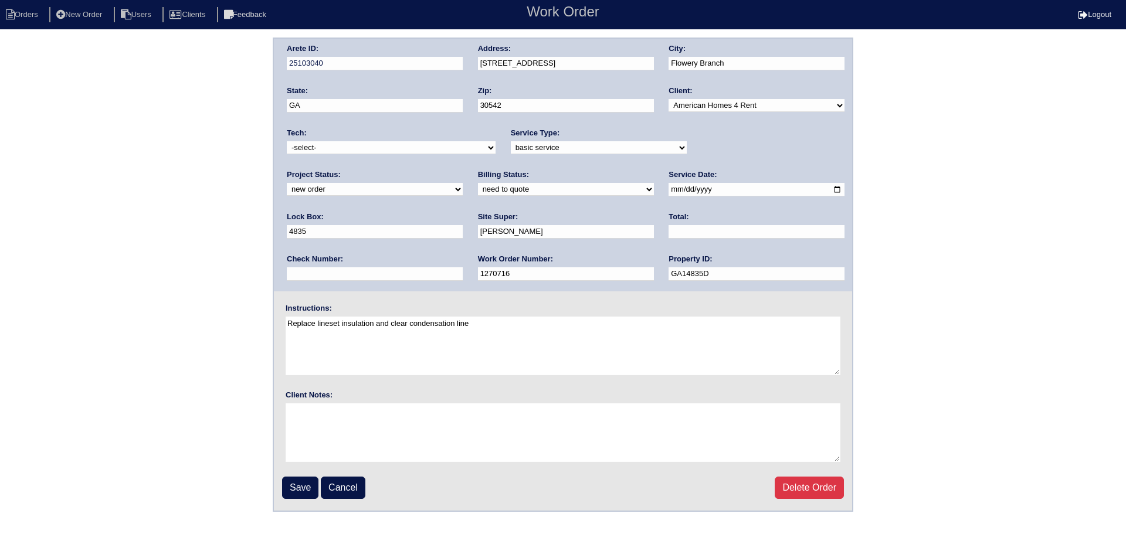
drag, startPoint x: 728, startPoint y: 139, endPoint x: 732, endPoint y: 153, distance: 14.7
click at [463, 169] on div "Project Status: new order assigned in progress field complete need to schedule …" at bounding box center [375, 185] width 176 height 32
click at [463, 183] on select "new order assigned in progress field complete need to schedule admin review arc…" at bounding box center [375, 189] width 176 height 13
select select "assigned"
click at [463, 183] on select "new order assigned in progress field complete need to schedule admin review arc…" at bounding box center [375, 189] width 176 height 13
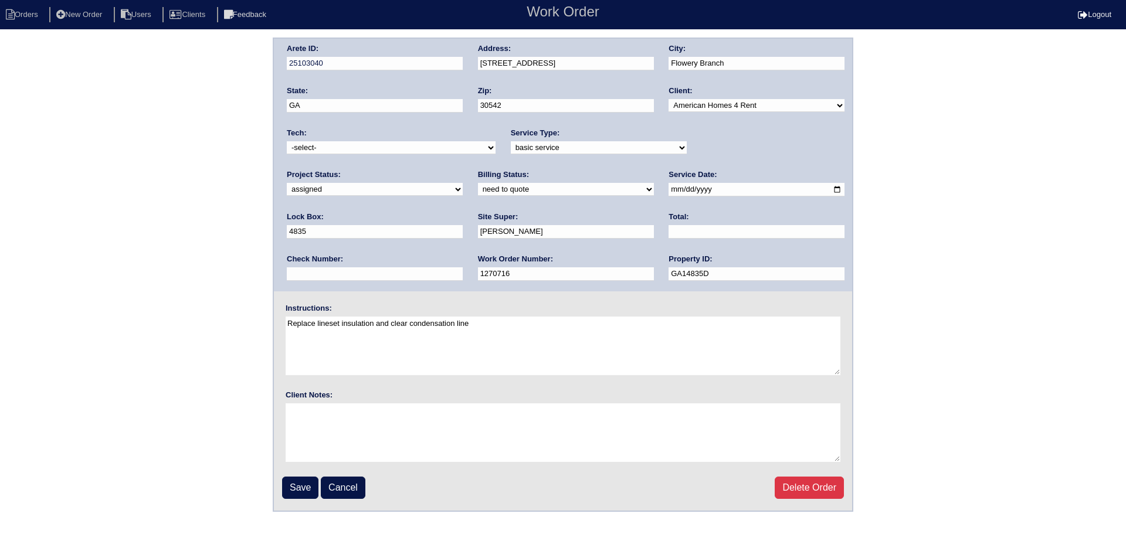
click at [669, 191] on input "2025-08-15" at bounding box center [757, 189] width 176 height 13
type input "2025-08-27"
drag, startPoint x: 360, startPoint y: 145, endPoint x: 358, endPoint y: 151, distance: 6.0
click at [360, 145] on select "-select- aretesmg+backup-tech@gmail.com benjohnholt88@gmail.com callisonhvac@ya…" at bounding box center [391, 147] width 209 height 13
select select "75"
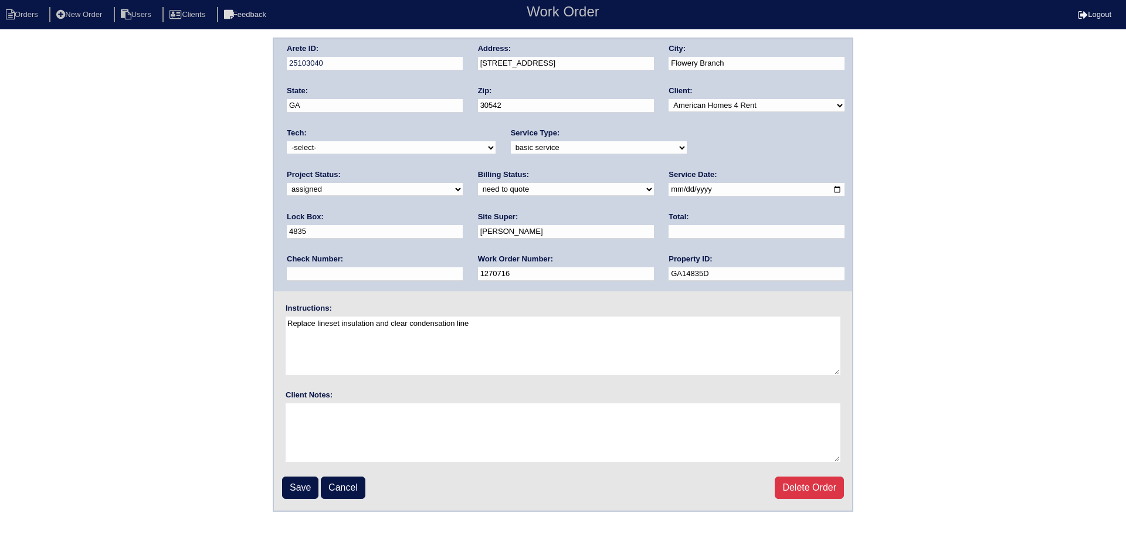
click at [287, 141] on select "-select- aretesmg+backup-tech@gmail.com benjohnholt88@gmail.com callisonhvac@ya…" at bounding box center [391, 147] width 209 height 13
click at [301, 486] on input "Save" at bounding box center [300, 488] width 36 height 22
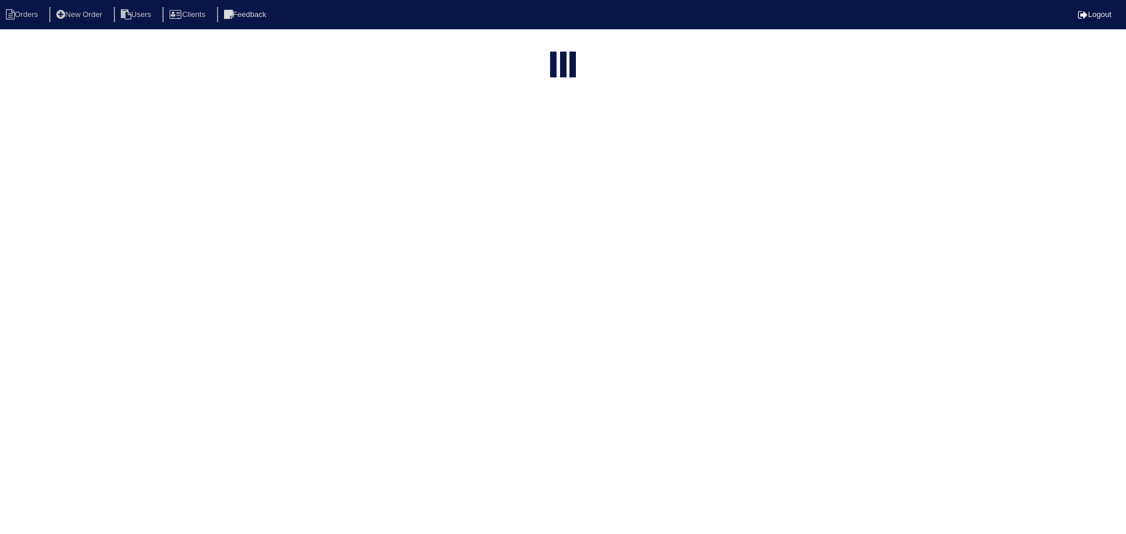
select select "15"
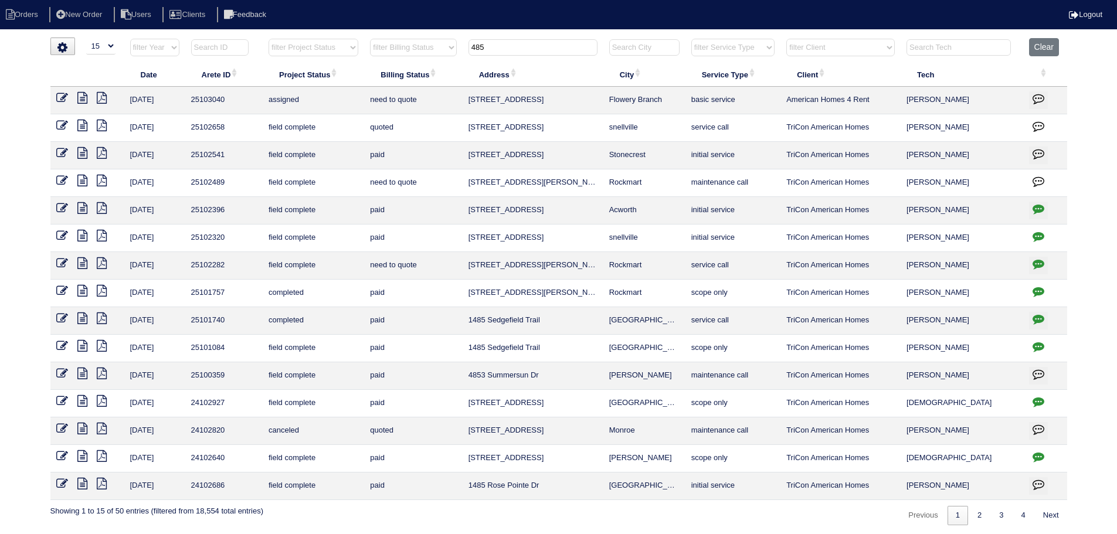
click at [551, 43] on input "485" at bounding box center [533, 47] width 129 height 16
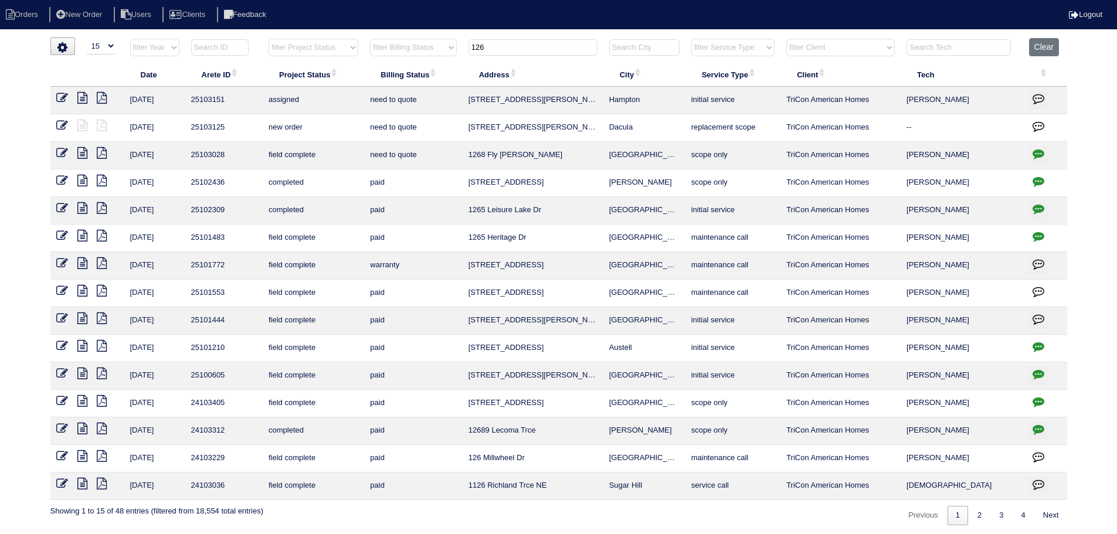
type input "126"
click at [63, 120] on icon at bounding box center [62, 126] width 12 height 12
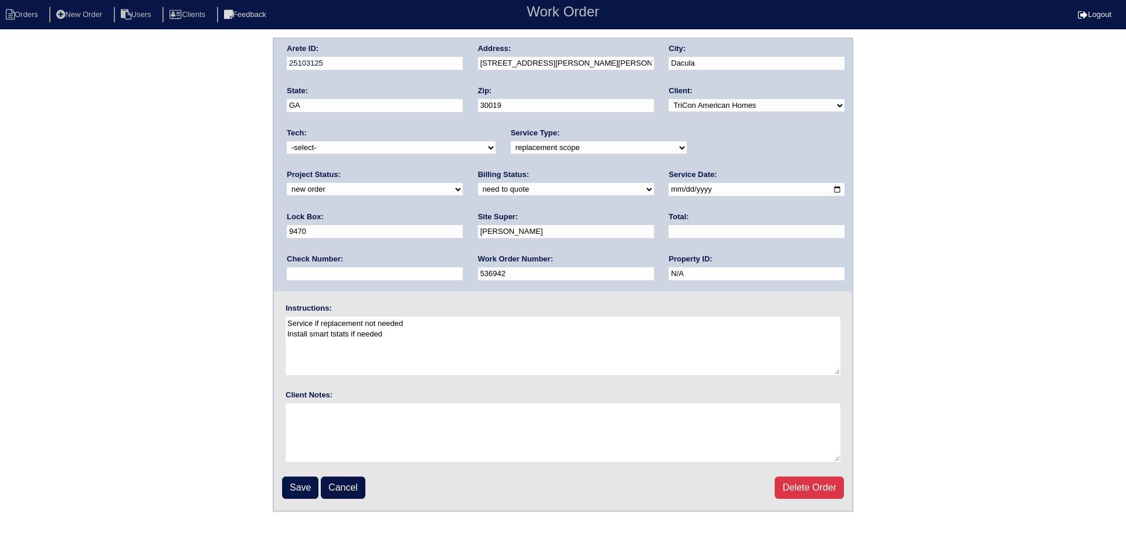
click at [463, 169] on div "Project Status: new order assigned in progress field complete need to schedule …" at bounding box center [375, 185] width 176 height 32
drag, startPoint x: 764, startPoint y: 144, endPoint x: 757, endPoint y: 154, distance: 12.2
click at [463, 183] on select "new order assigned in progress field complete need to schedule admin review arc…" at bounding box center [375, 189] width 176 height 13
select select "assigned"
click at [463, 183] on select "new order assigned in progress field complete need to schedule admin review arc…" at bounding box center [375, 189] width 176 height 13
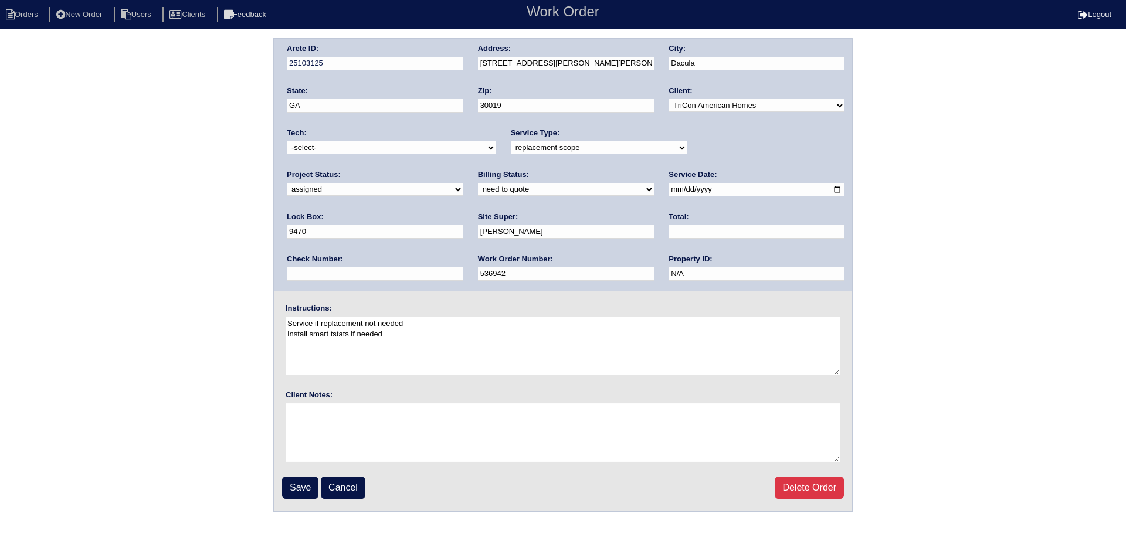
click at [650, 147] on select "-select- initial service basic service maintenance call replacement scope servi…" at bounding box center [599, 147] width 176 height 13
click at [650, 141] on select "-select- initial service basic service maintenance call replacement scope servi…" at bounding box center [599, 147] width 176 height 13
click at [669, 189] on input "2025-08-25" at bounding box center [757, 189] width 176 height 13
type input "2025-08-27"
click at [398, 147] on select "-select- aretesmg+backup-tech@gmail.com benjohnholt88@gmail.com callisonhvac@ya…" at bounding box center [391, 147] width 209 height 13
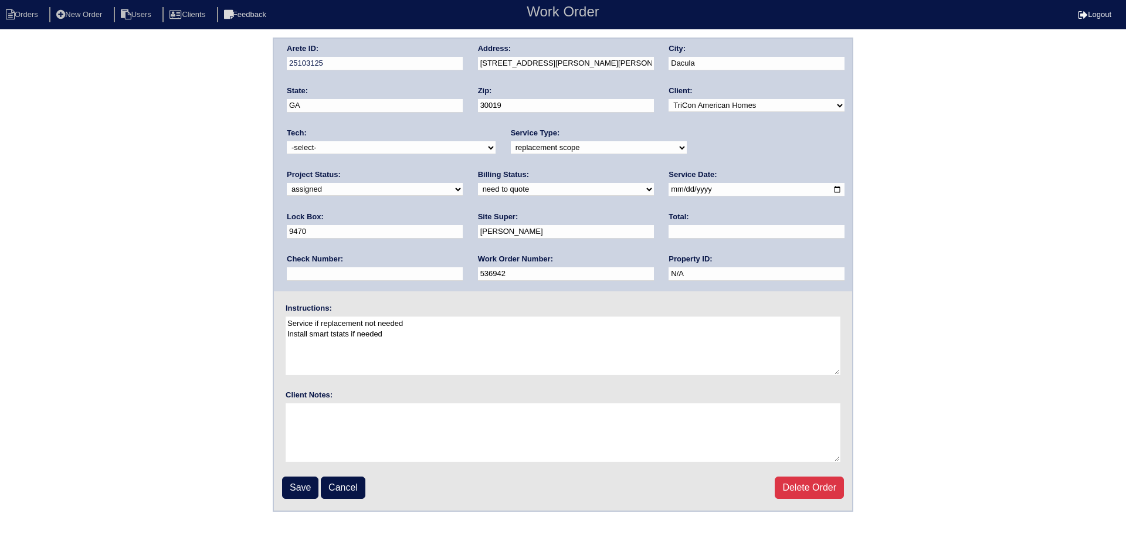
select select "75"
click at [287, 141] on select "-select- aretesmg+backup-tech@gmail.com benjohnholt88@gmail.com callisonhvac@ya…" at bounding box center [391, 147] width 209 height 13
click at [293, 490] on input "Save" at bounding box center [300, 488] width 36 height 22
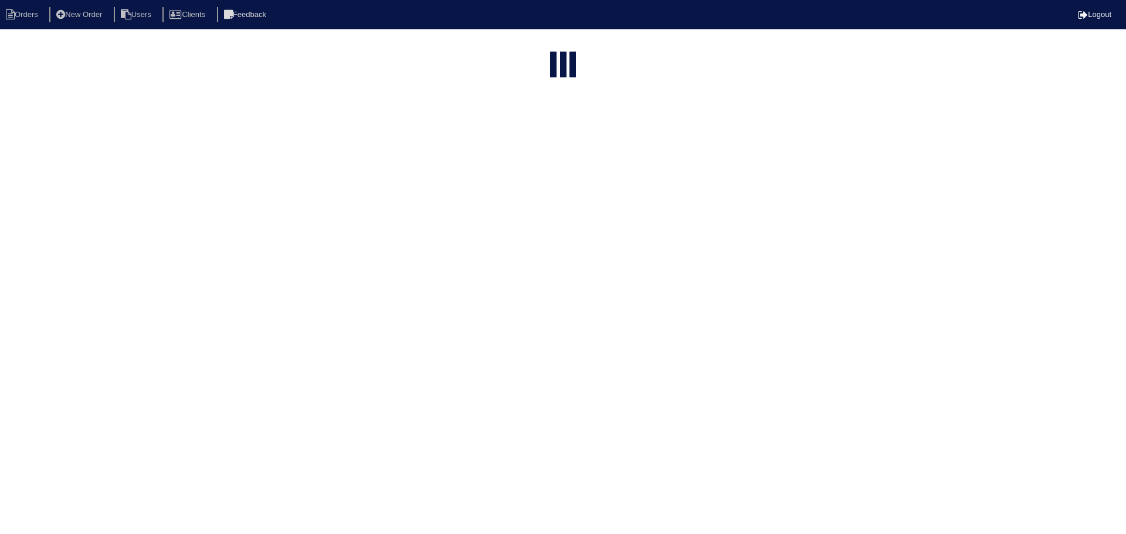
select select "15"
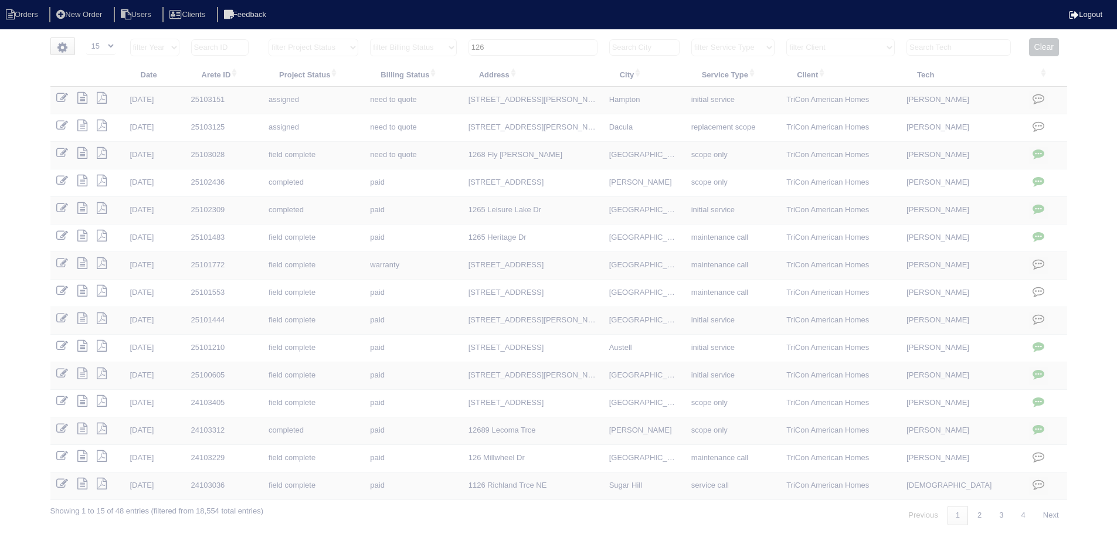
click at [550, 48] on input "126" at bounding box center [533, 47] width 129 height 16
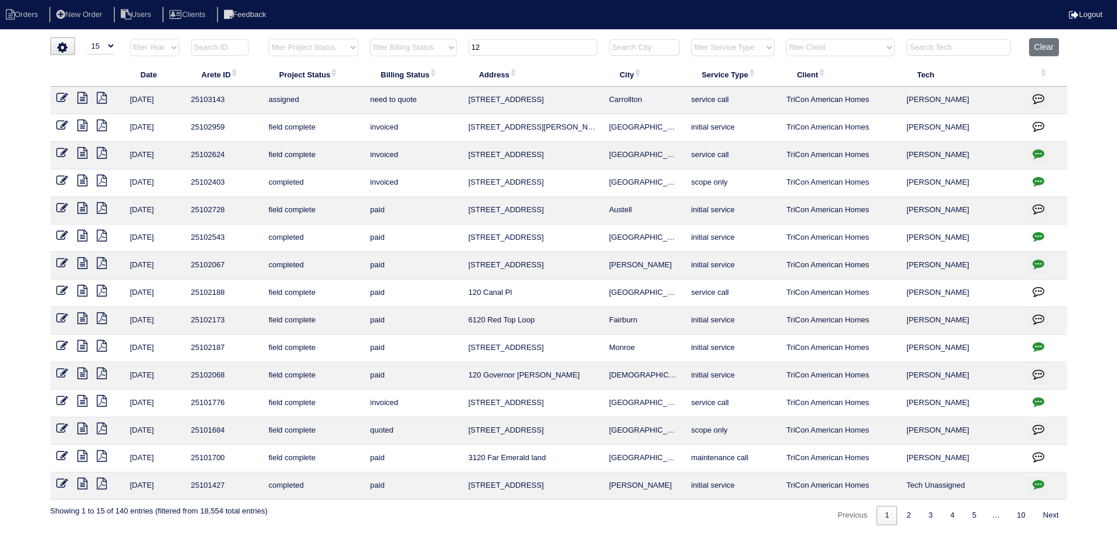
type input "1"
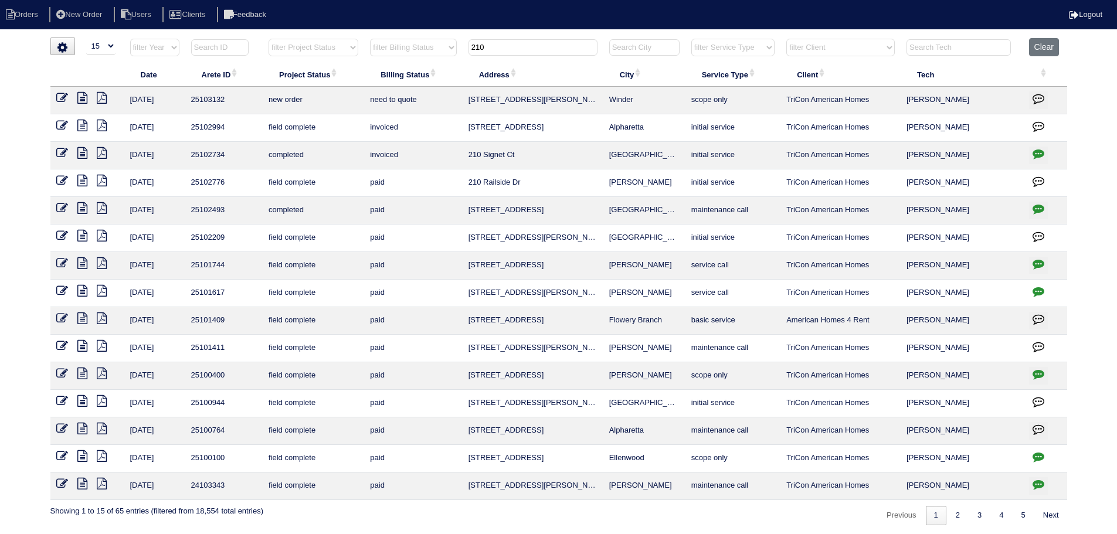
type input "210"
click at [67, 93] on icon at bounding box center [62, 98] width 12 height 12
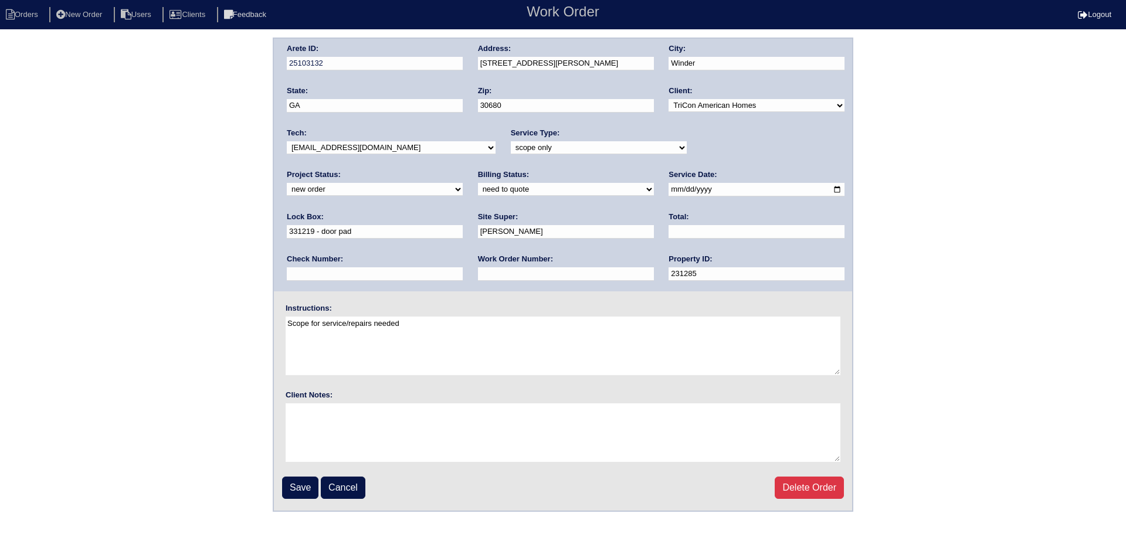
click at [463, 183] on select "new order assigned in progress field complete need to schedule admin review arc…" at bounding box center [375, 189] width 176 height 13
select select "assigned"
click at [463, 183] on select "new order assigned in progress field complete need to schedule admin review arc…" at bounding box center [375, 189] width 176 height 13
click at [669, 191] on input "2025-08-25" at bounding box center [757, 189] width 176 height 13
type input "2025-08-27"
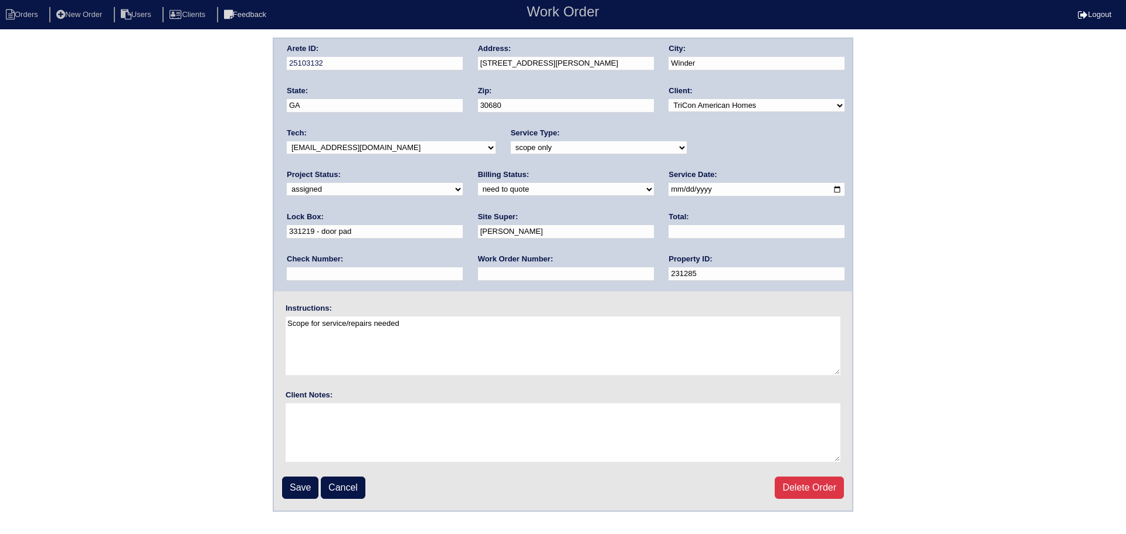
click at [387, 147] on select "-select- aretesmg+backup-tech@gmail.com benjohnholt88@gmail.com callisonhvac@ya…" at bounding box center [391, 147] width 209 height 13
select select "151"
click at [287, 141] on select "-select- aretesmg+backup-tech@gmail.com benjohnholt88@gmail.com callisonhvac@ya…" at bounding box center [391, 147] width 209 height 13
click at [304, 476] on fieldset "Arete ID: 25103132 Address: 210 Livingston Ct City: Winder State: GA Zip: 30680…" at bounding box center [563, 275] width 578 height 472
click at [301, 486] on input "Save" at bounding box center [300, 488] width 36 height 22
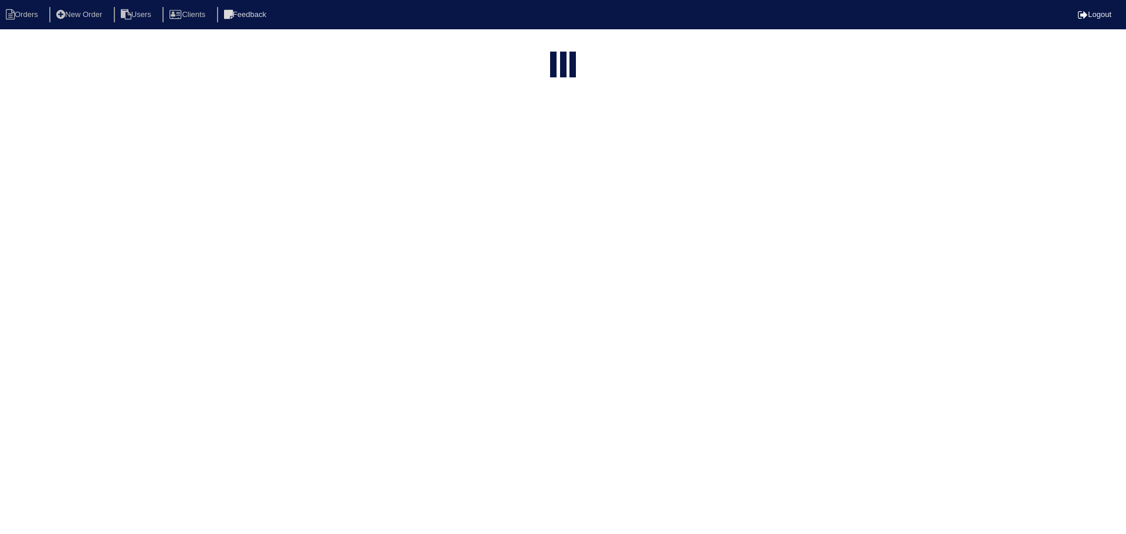
select select "15"
type input "210"
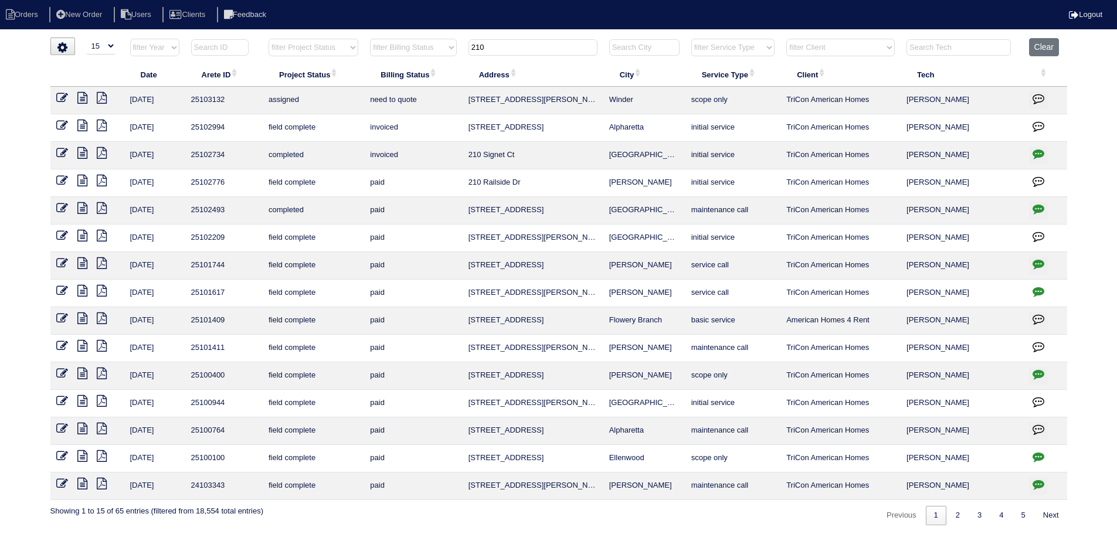
click at [65, 97] on icon at bounding box center [62, 98] width 12 height 12
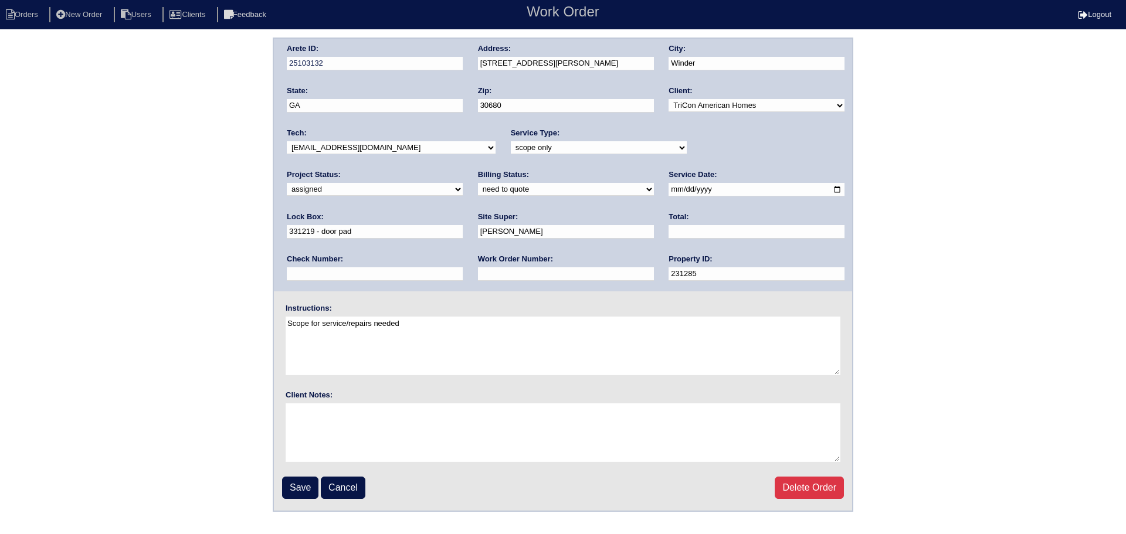
click at [335, 145] on select "-select- aretesmg+backup-tech@gmail.com benjohnholt88@gmail.com callisonhvac@ya…" at bounding box center [391, 147] width 209 height 13
select select "75"
click at [287, 141] on select "-select- aretesmg+backup-tech@gmail.com benjohnholt88@gmail.com callisonhvac@ya…" at bounding box center [391, 147] width 209 height 13
click at [300, 491] on input "Save" at bounding box center [300, 488] width 36 height 22
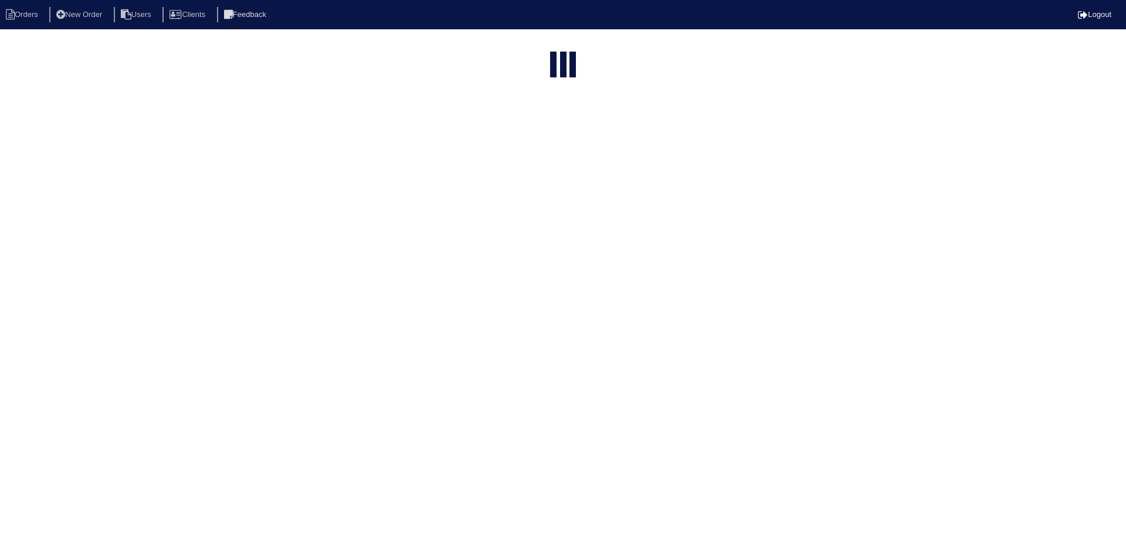
select select "15"
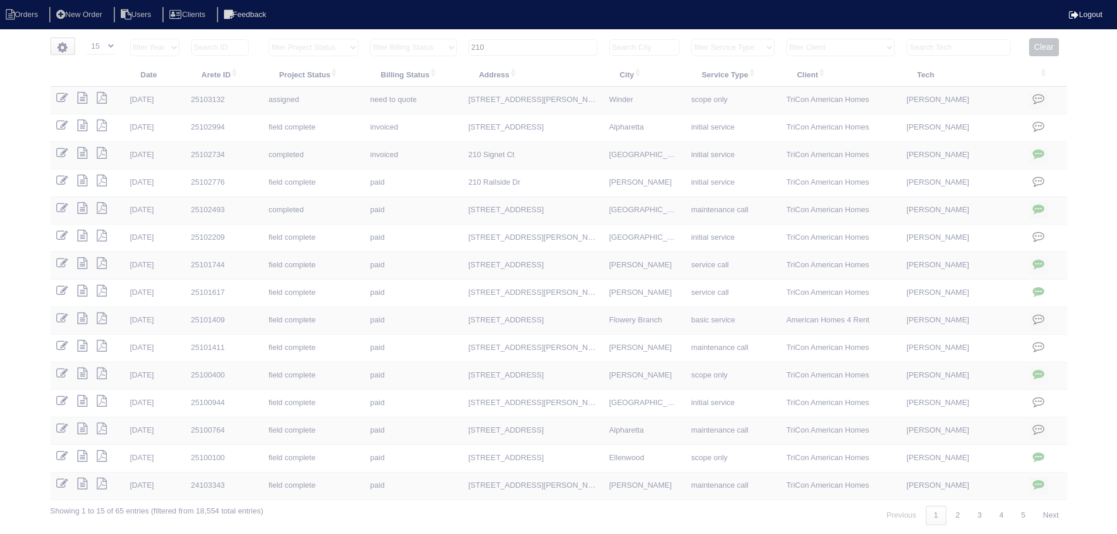
click at [557, 40] on input "210" at bounding box center [533, 47] width 129 height 16
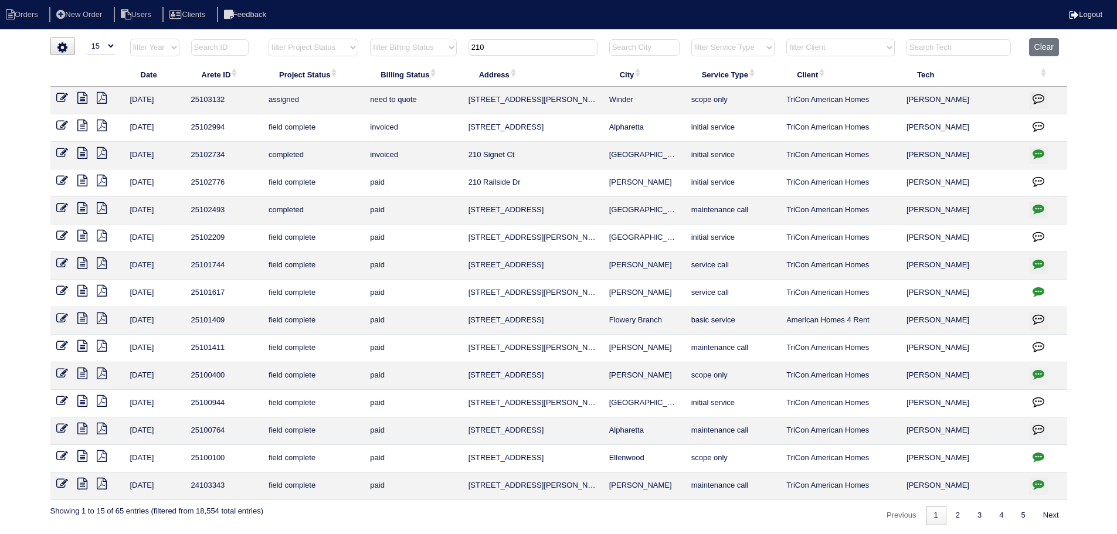
click at [557, 40] on input "210" at bounding box center [533, 47] width 129 height 16
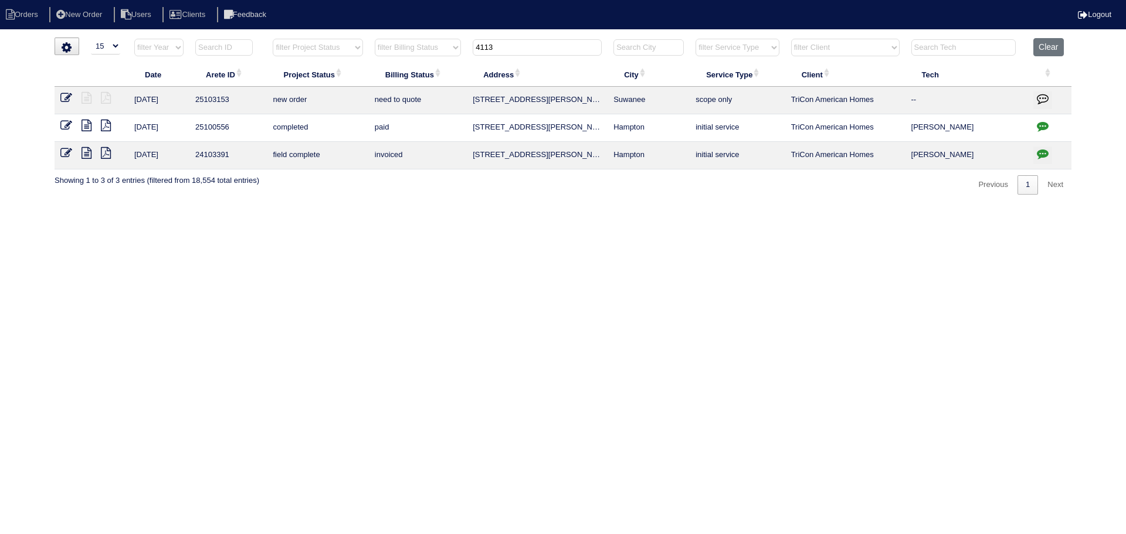
type input "4113"
click at [67, 96] on icon at bounding box center [66, 98] width 12 height 12
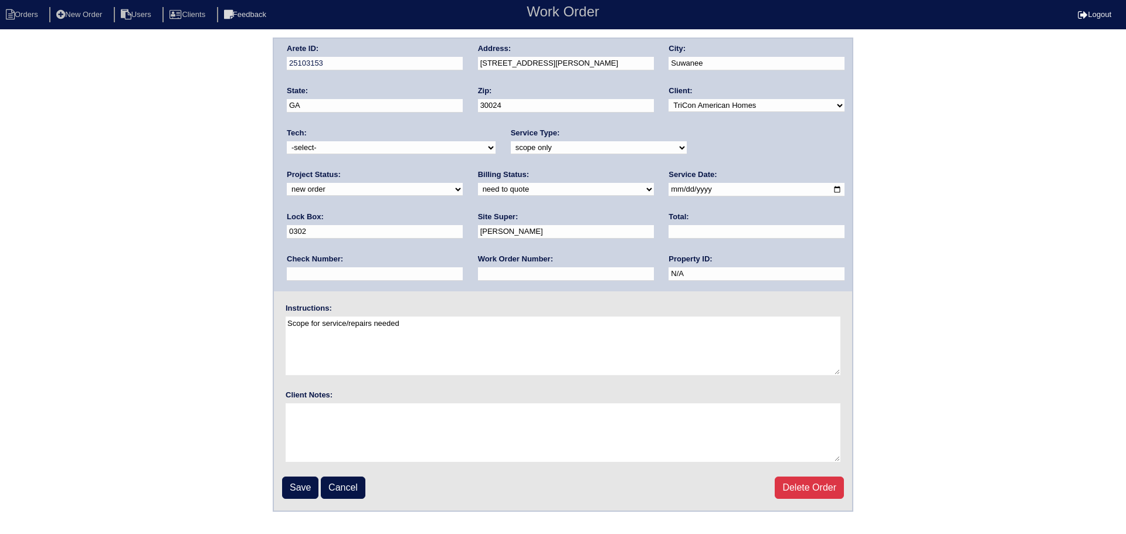
click at [463, 183] on select "new order assigned in progress field complete need to schedule admin review arc…" at bounding box center [375, 189] width 176 height 13
select select "assigned"
click at [463, 183] on select "new order assigned in progress field complete need to schedule admin review arc…" at bounding box center [375, 189] width 176 height 13
click at [669, 192] on input "[DATE]" at bounding box center [757, 189] width 176 height 13
click at [538, 313] on div "Instructions: Scope for service/repairs needed" at bounding box center [563, 340] width 578 height 75
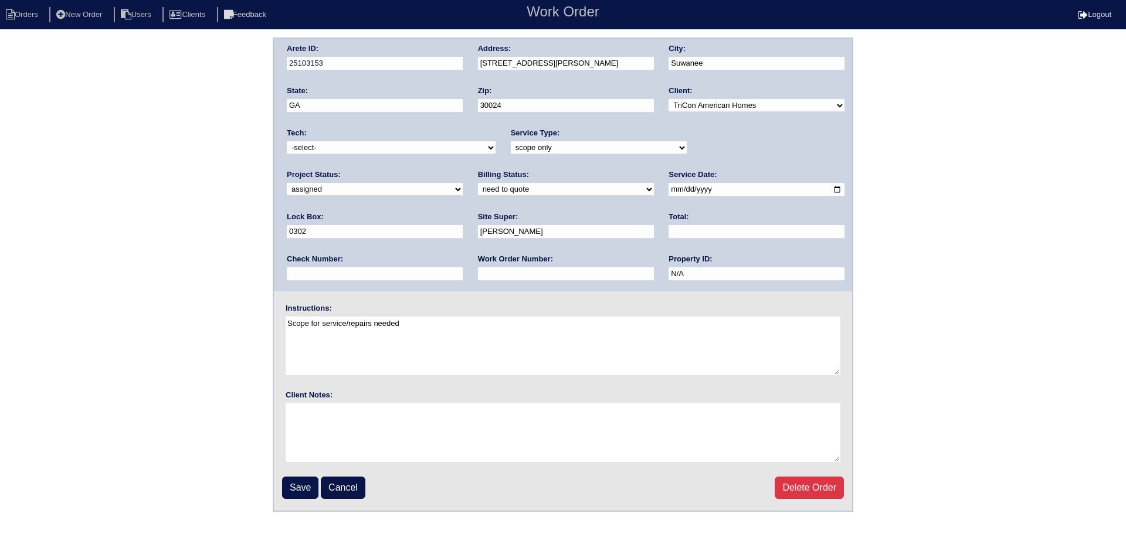
click at [669, 190] on input "2025-08-26" at bounding box center [757, 189] width 176 height 13
type input "2025-08-27"
drag, startPoint x: 392, startPoint y: 149, endPoint x: 388, endPoint y: 154, distance: 6.7
click at [391, 149] on select "-select- aretesmg+backup-tech@gmail.com benjohnholt88@gmail.com callisonhvac@ya…" at bounding box center [391, 147] width 209 height 13
select select "75"
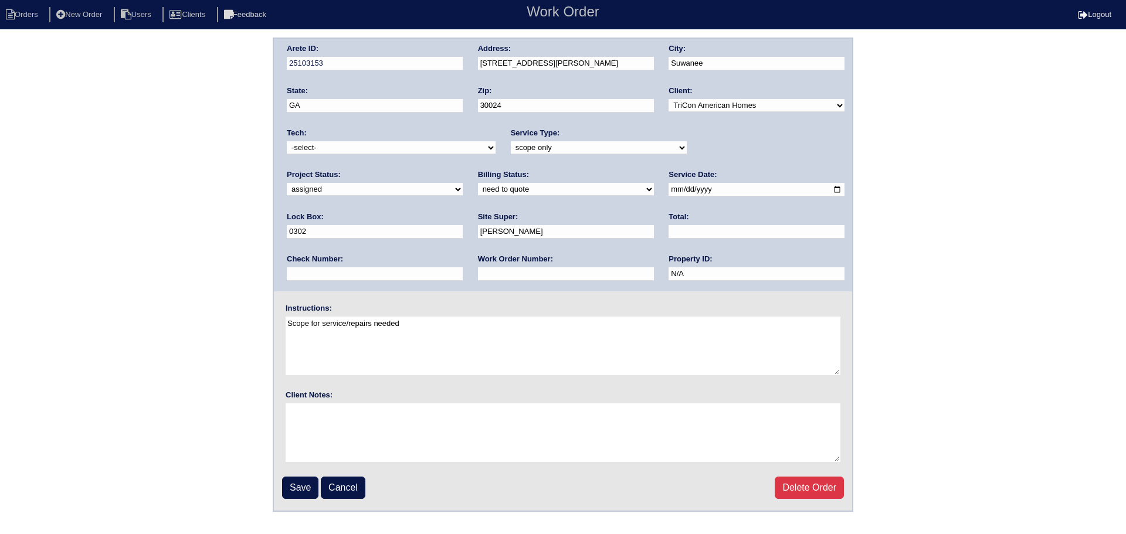
click at [287, 141] on select "-select- aretesmg+backup-tech@gmail.com benjohnholt88@gmail.com callisonhvac@ya…" at bounding box center [391, 147] width 209 height 13
click at [300, 483] on input "Save" at bounding box center [300, 488] width 36 height 22
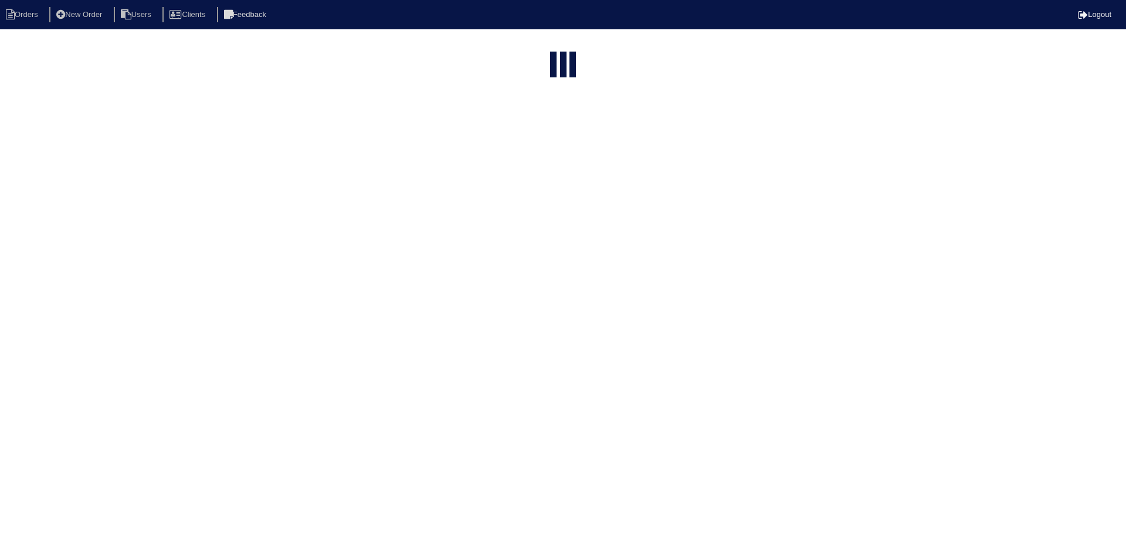
select select "15"
click at [547, 49] on input "4113" at bounding box center [537, 47] width 129 height 16
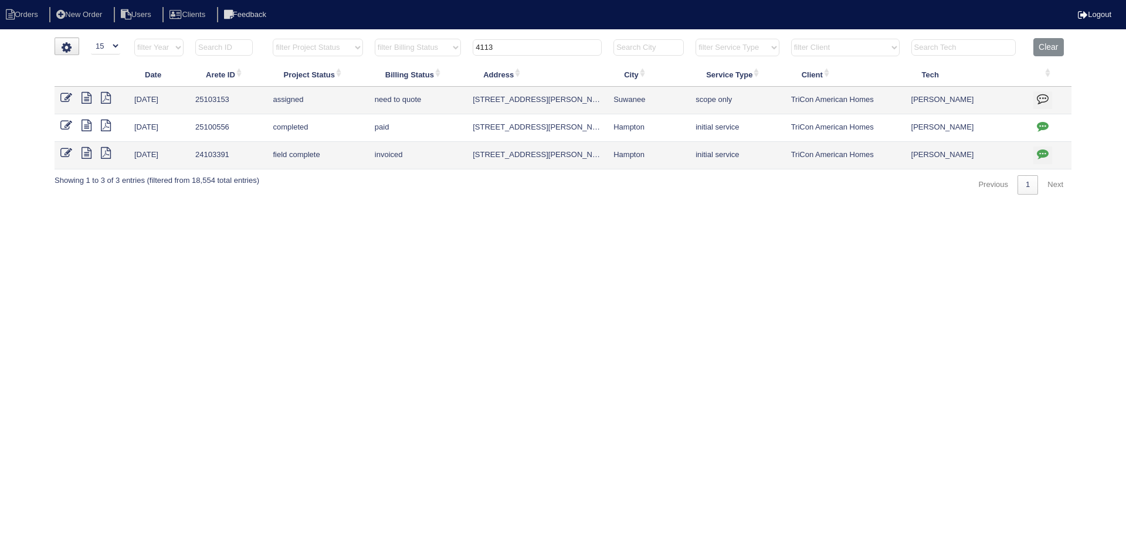
click at [547, 49] on input "4113" at bounding box center [537, 47] width 129 height 16
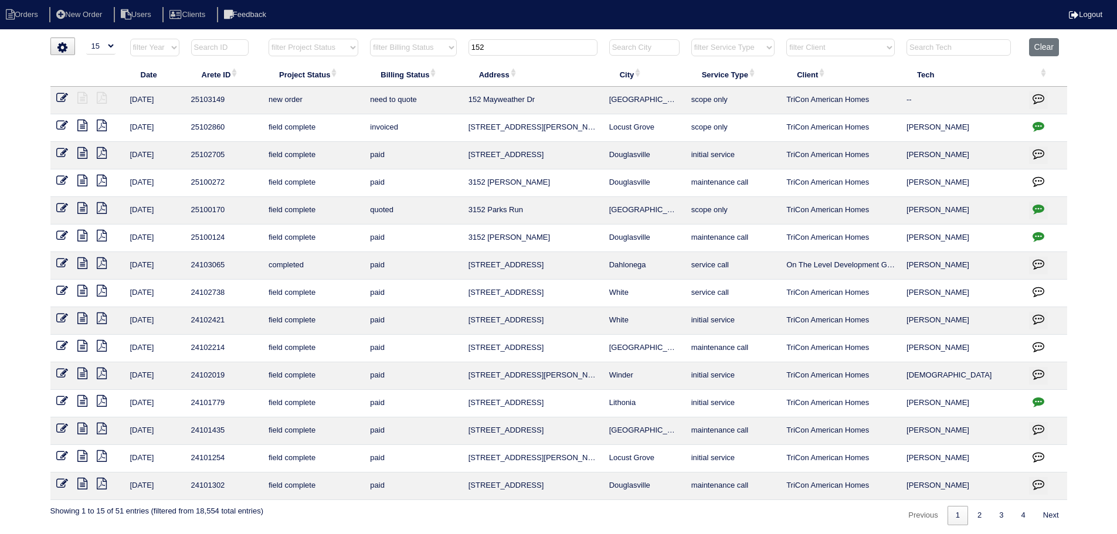
type input "152"
click at [63, 98] on icon at bounding box center [62, 98] width 12 height 12
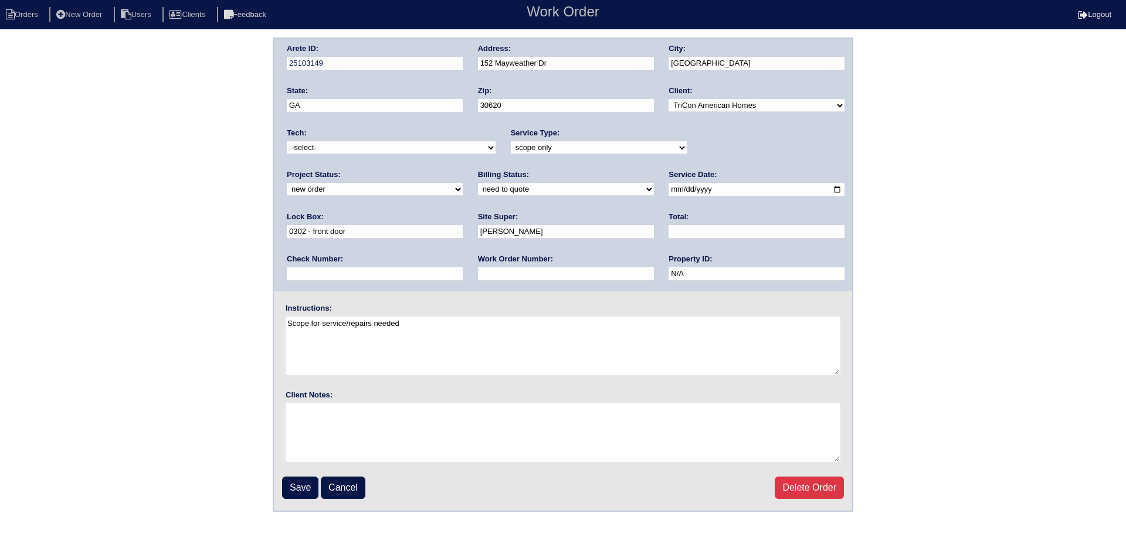
click at [463, 183] on select "new order assigned in progress field complete need to schedule admin review arc…" at bounding box center [375, 189] width 176 height 13
select select "assigned"
click at [463, 183] on select "new order assigned in progress field complete need to schedule admin review arc…" at bounding box center [375, 189] width 176 height 13
click at [669, 191] on input "2025-08-26" at bounding box center [757, 189] width 176 height 13
type input "2025-08-27"
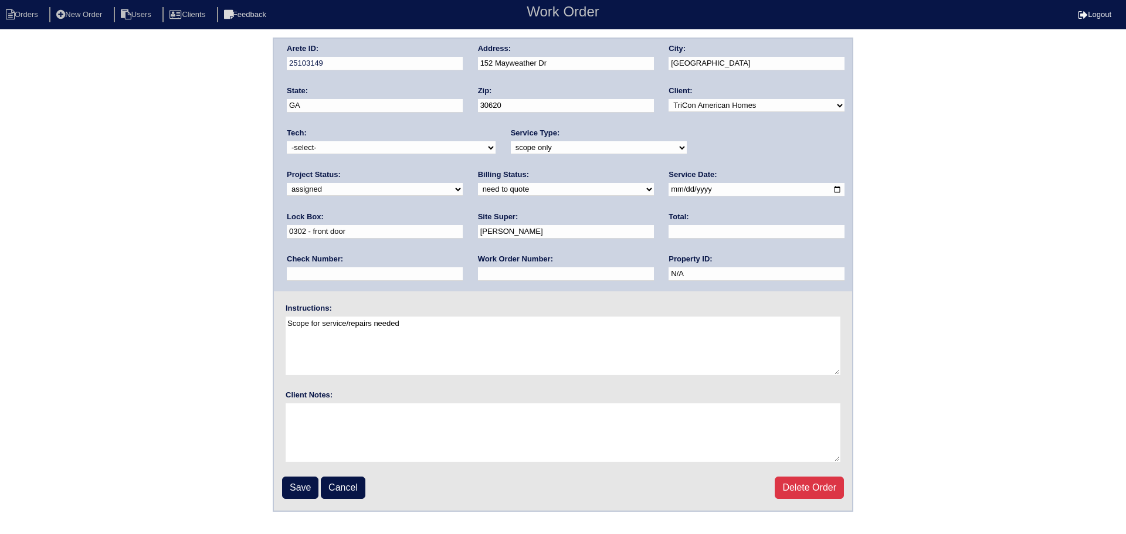
drag, startPoint x: 379, startPoint y: 145, endPoint x: 379, endPoint y: 154, distance: 9.4
click at [379, 145] on select "-select- aretesmg+backup-tech@gmail.com benjohnholt88@gmail.com callisonhvac@ya…" at bounding box center [391, 147] width 209 height 13
select select "75"
click at [287, 141] on select "-select- aretesmg+backup-tech@gmail.com benjohnholt88@gmail.com callisonhvac@ya…" at bounding box center [391, 147] width 209 height 13
click at [297, 499] on fieldset "Arete ID: 25103149 Address: 152 Mayweather Dr City: Bethlehem State: GA Zip: 30…" at bounding box center [563, 275] width 578 height 472
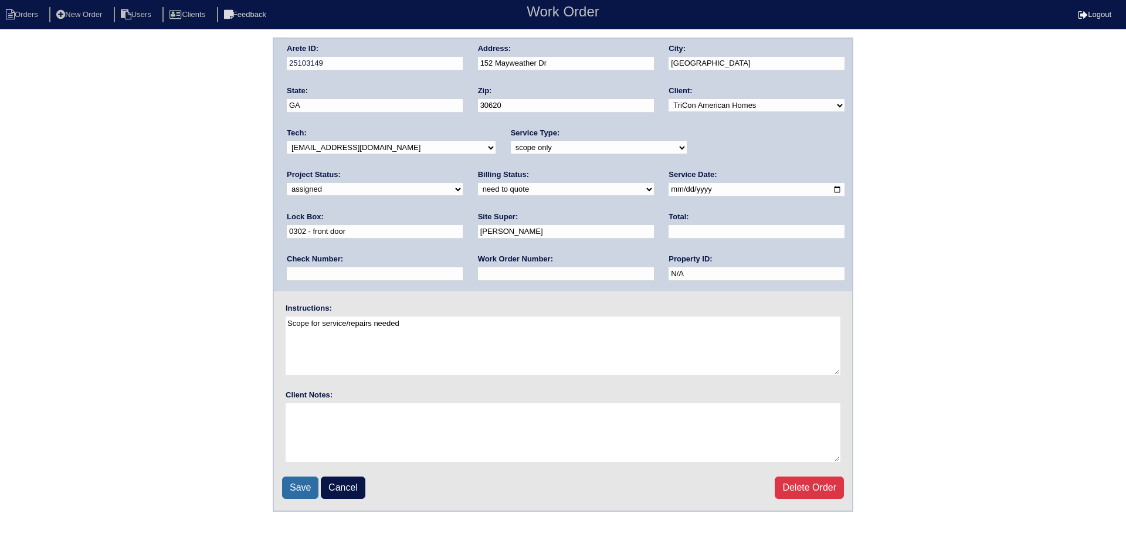
click at [304, 477] on input "Save" at bounding box center [300, 488] width 36 height 22
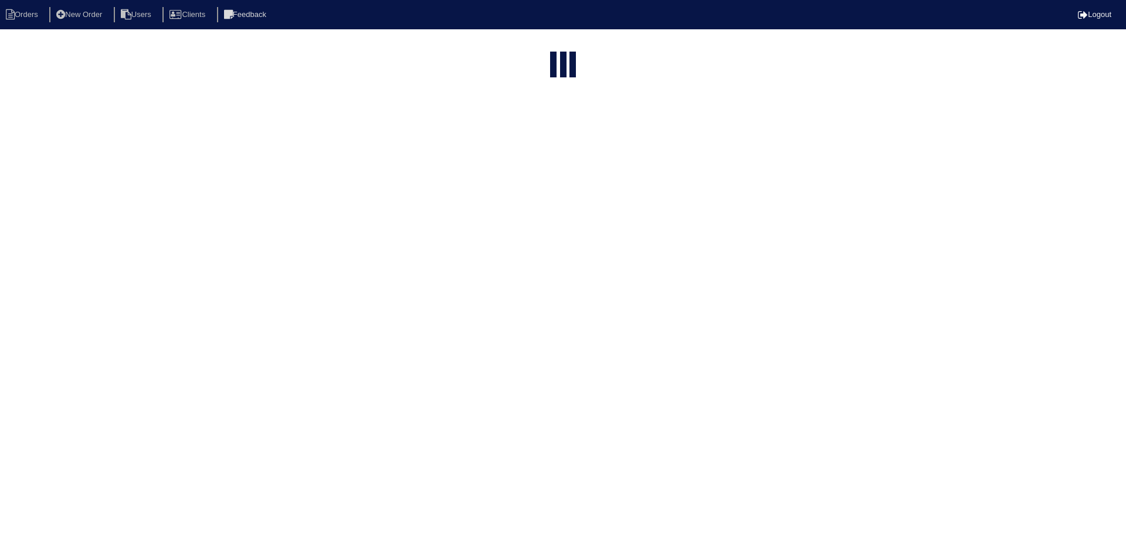
select select "15"
type input "152"
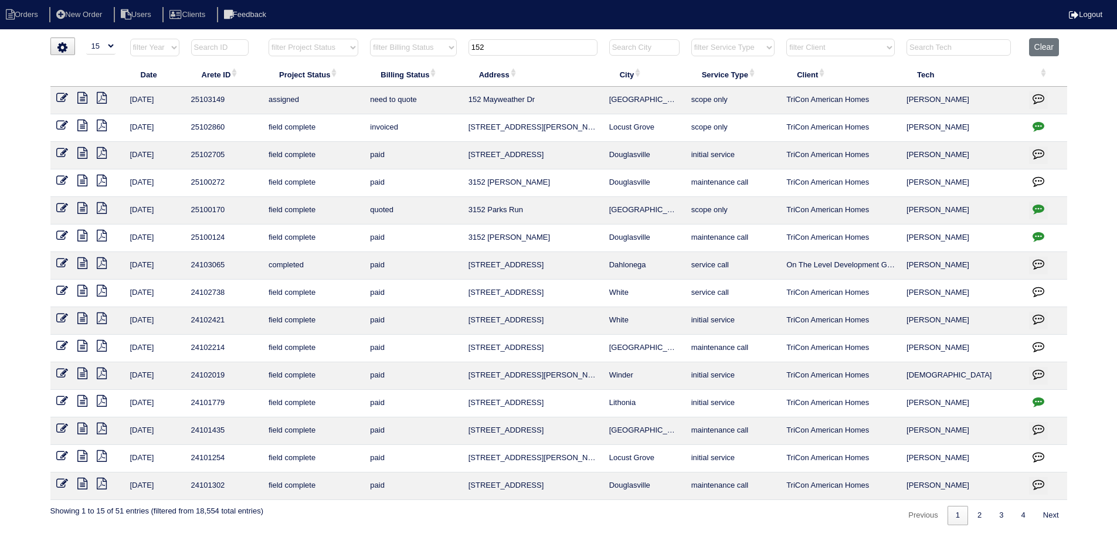
drag, startPoint x: 515, startPoint y: 46, endPoint x: 458, endPoint y: 62, distance: 59.1
click at [456, 55] on tr "filter Year -- Any Year -- 2025 2024 2023 2022 2021 2020 2019 filter Project St…" at bounding box center [558, 50] width 1017 height 24
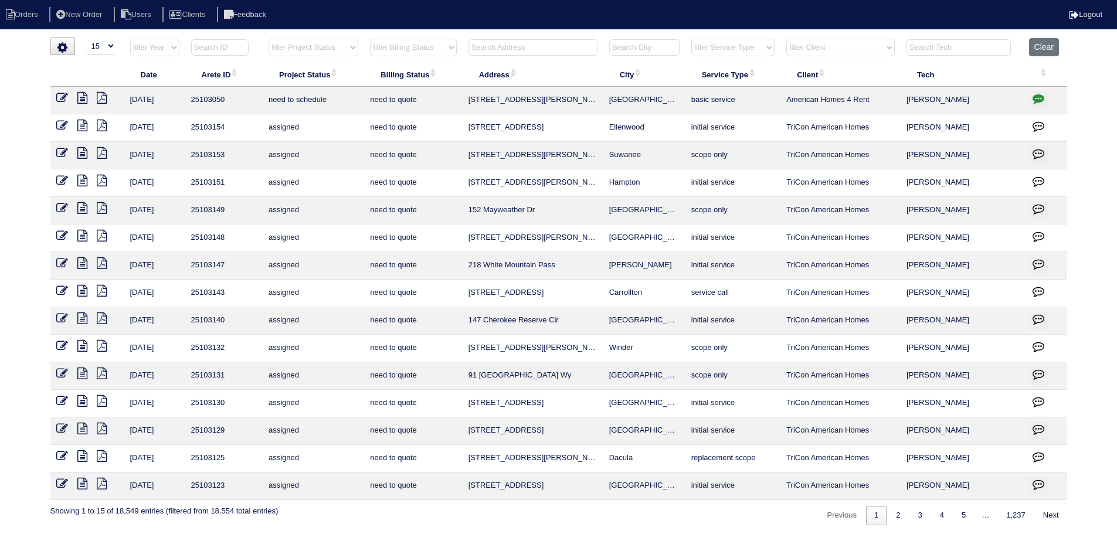
click at [314, 46] on select "filter Project Status -- Any Project Status -- new order assigned in progress f…" at bounding box center [314, 48] width 90 height 18
click at [269, 39] on select "filter Project Status -- Any Project Status -- new order assigned in progress f…" at bounding box center [314, 48] width 90 height 18
select select "field complete"
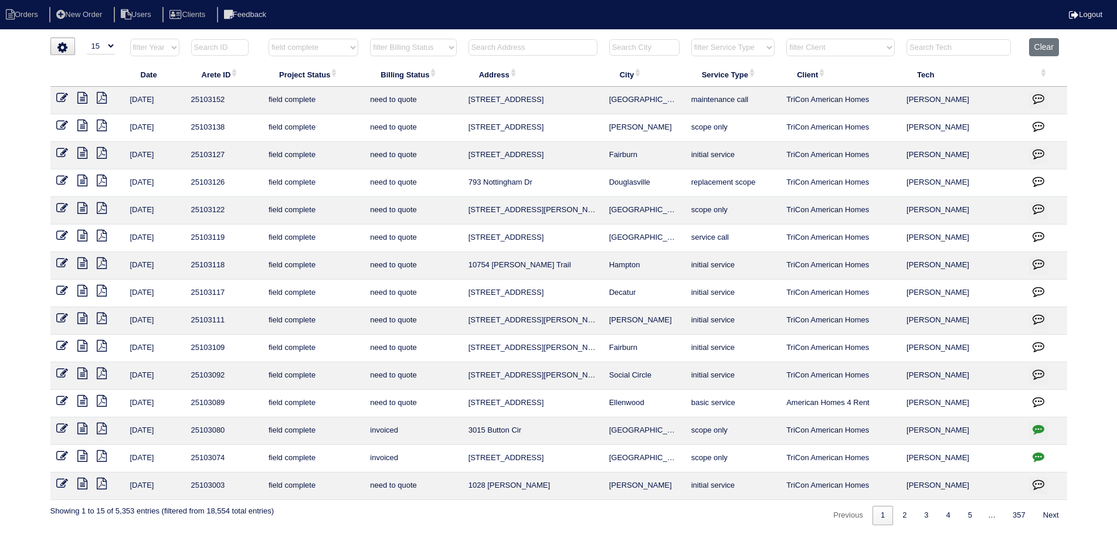
click at [930, 46] on input "text" at bounding box center [959, 47] width 104 height 16
type input "matt"
select select "field complete"
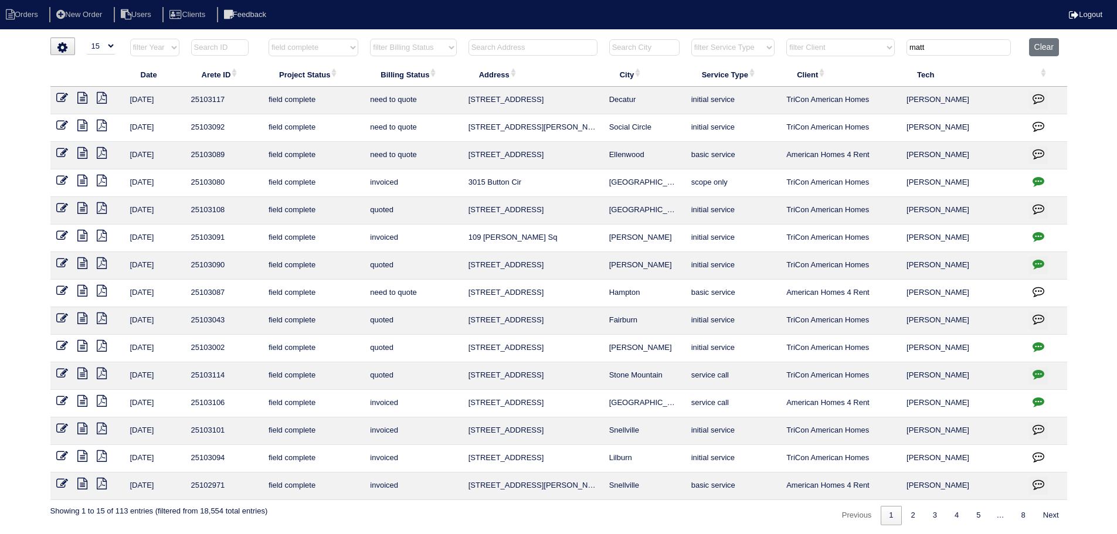
type input "matt"
click at [1050, 34] on html "Orders New Order Users Clients Feedback Logout Orders New Order Users Clients M…" at bounding box center [558, 268] width 1117 height 537
click at [1050, 40] on button "Clear" at bounding box center [1044, 47] width 30 height 18
select select
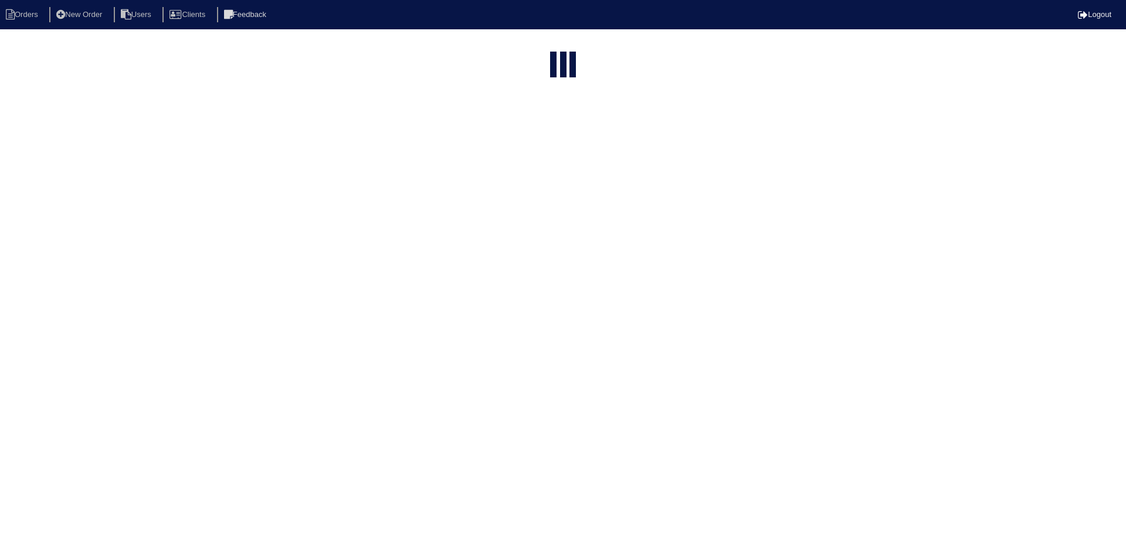
select select "15"
click at [345, 52] on select "filter Project Status -- Any Project Status -- new order assigned in progress f…" at bounding box center [314, 48] width 90 height 18
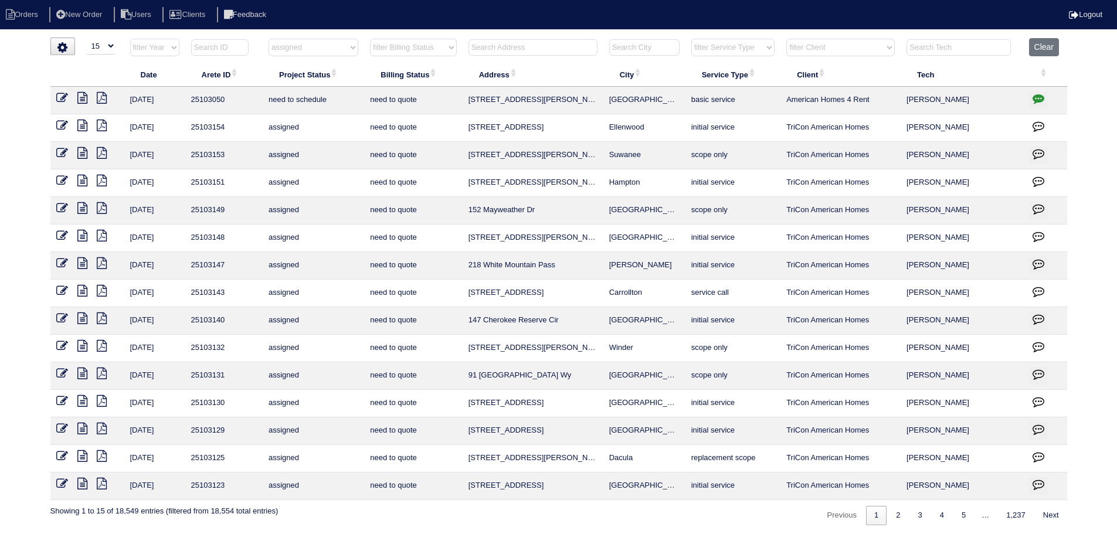
click at [269, 39] on select "filter Project Status -- Any Project Status -- new order assigned in progress f…" at bounding box center [314, 48] width 90 height 18
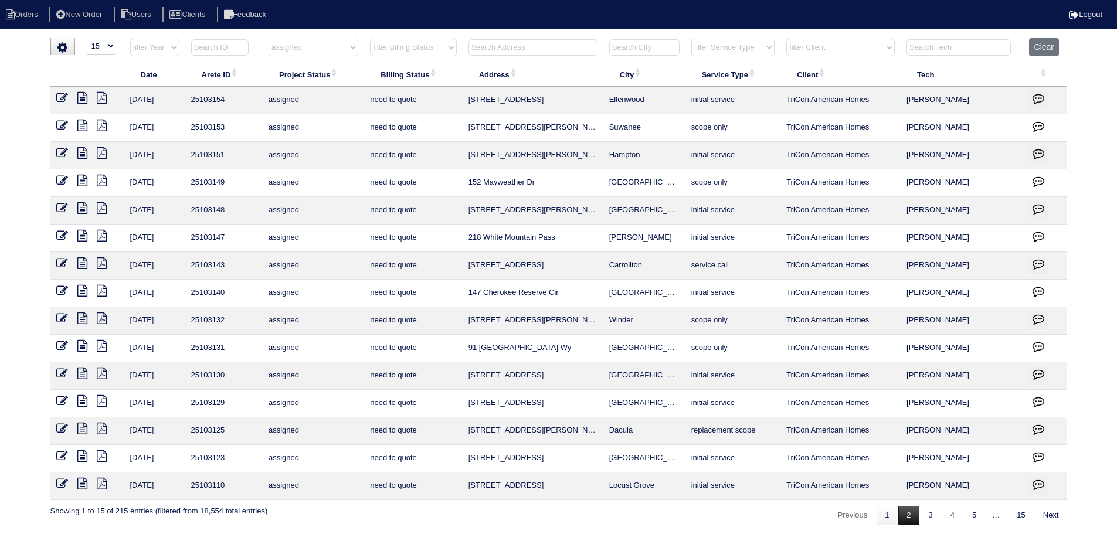
click at [905, 517] on link "2" at bounding box center [908, 515] width 21 height 19
select select "assigned"
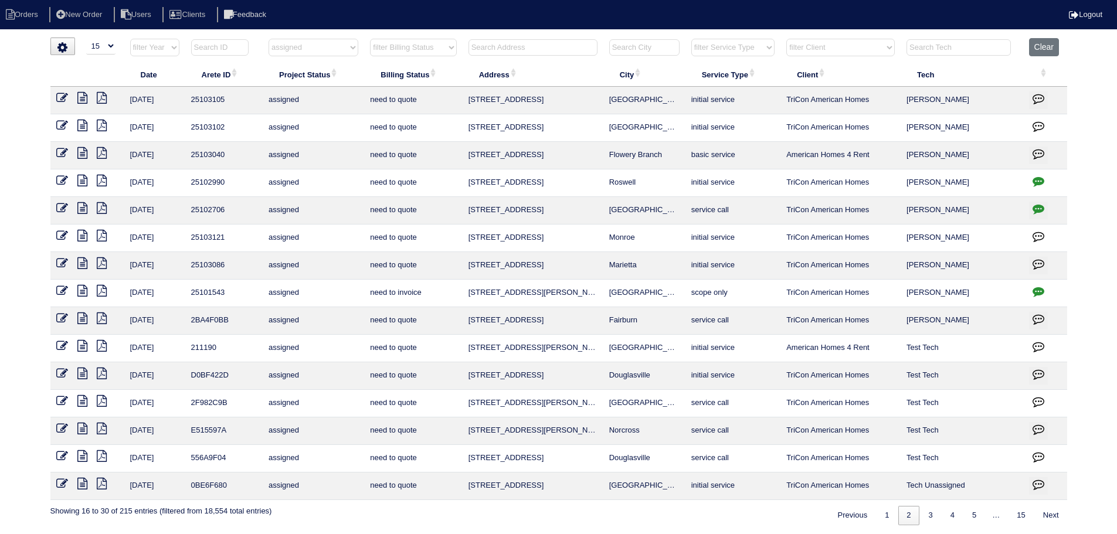
click at [80, 237] on icon at bounding box center [82, 236] width 10 height 12
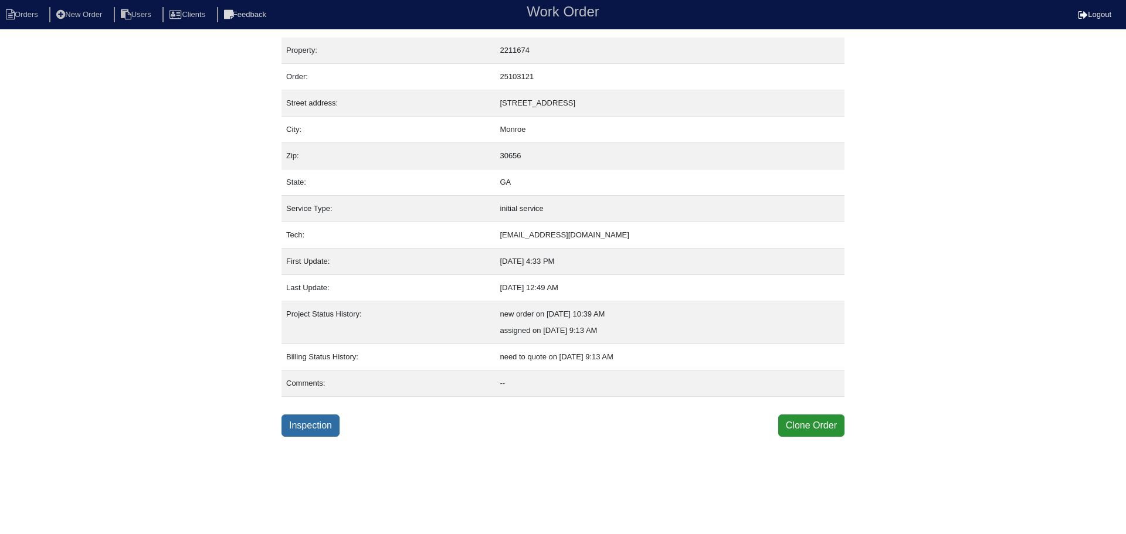
click at [308, 433] on link "Inspection" at bounding box center [311, 426] width 58 height 22
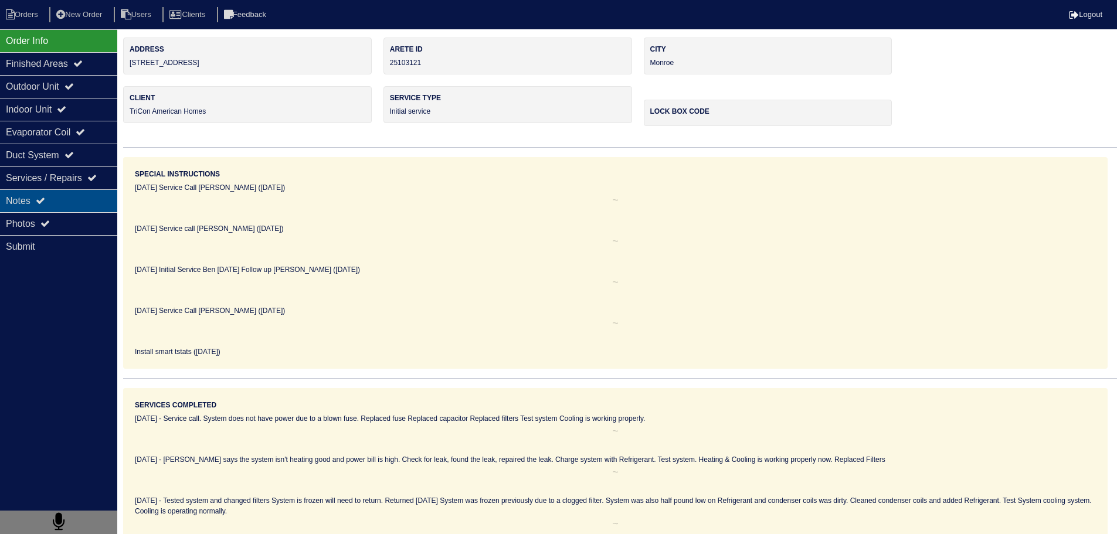
click at [61, 209] on div "Notes" at bounding box center [58, 200] width 117 height 23
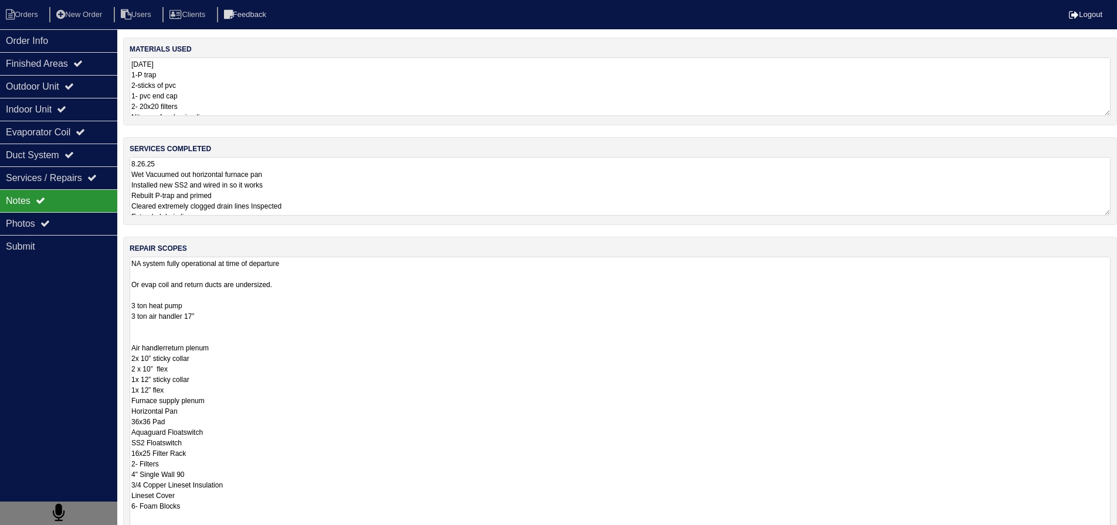
click at [204, 288] on textarea "NA system fully operational at time of departure Or evap coil and return ducts …" at bounding box center [620, 395] width 981 height 277
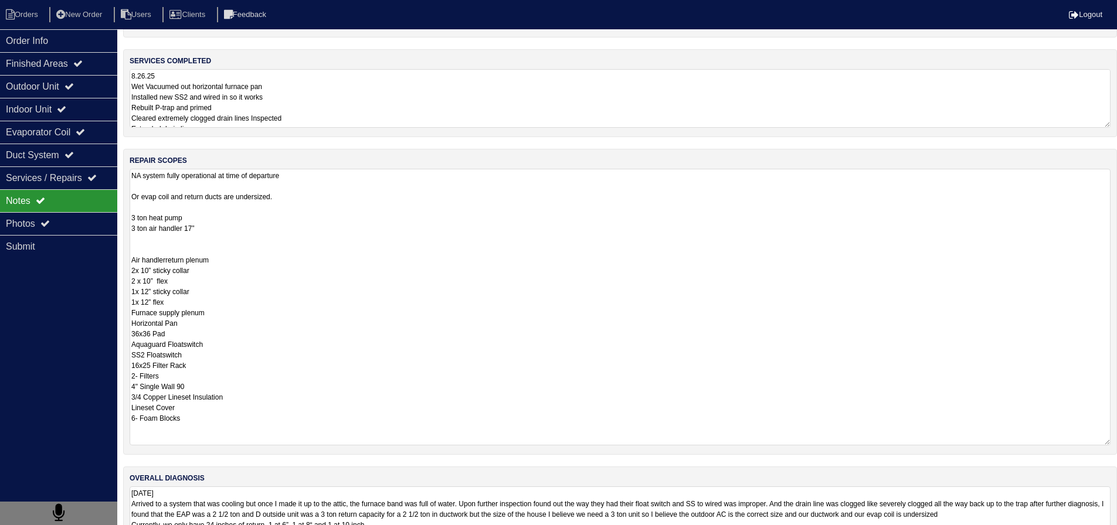
scroll to position [117, 0]
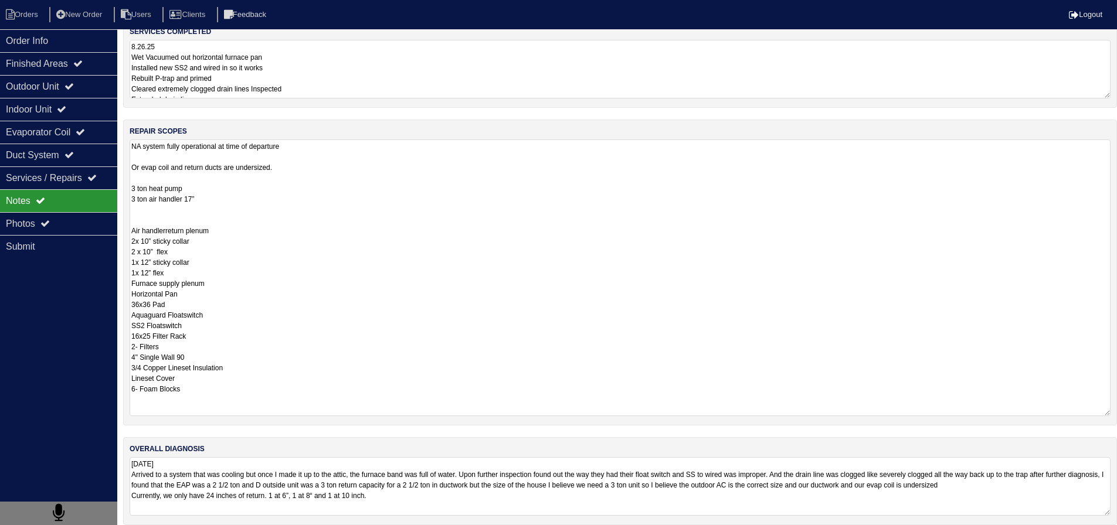
click at [268, 257] on textarea "NA system fully operational at time of departure Or evap coil and return ducts …" at bounding box center [620, 278] width 981 height 277
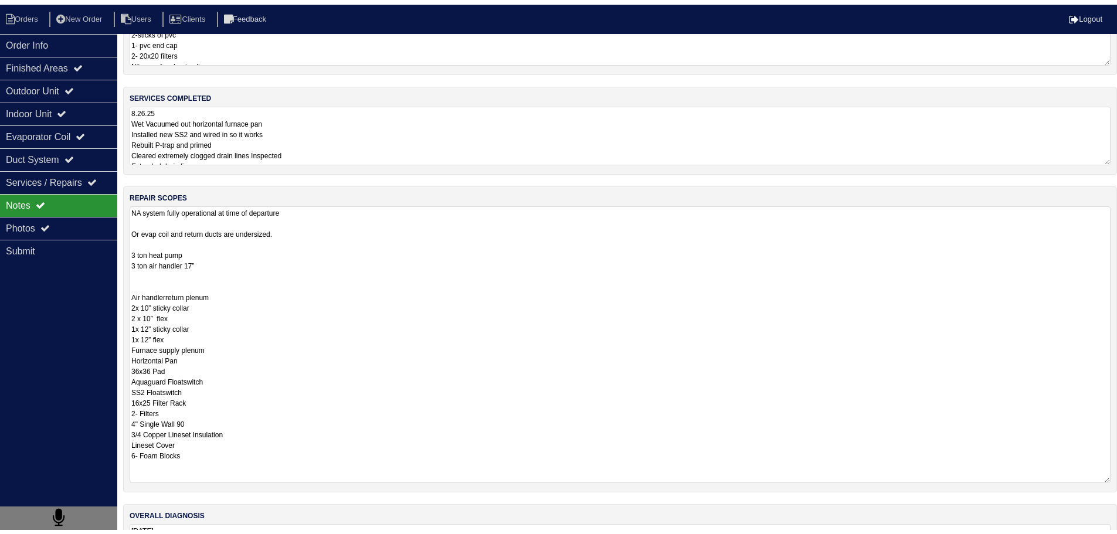
scroll to position [0, 0]
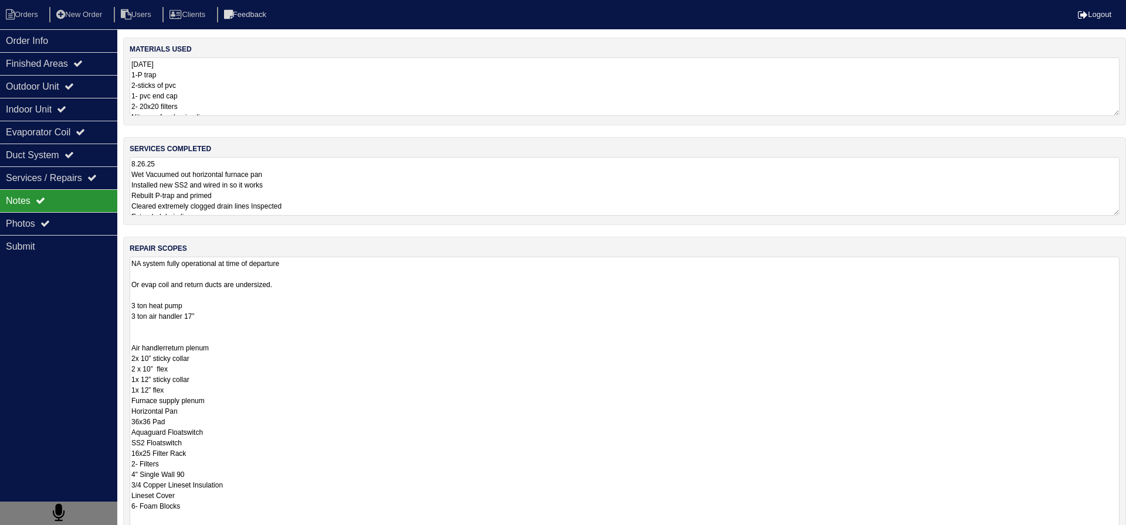
click at [223, 165] on textarea "8.26.25 Wet Vacuumed out horizontal furnace pan Installed new SS2 and wired in …" at bounding box center [625, 186] width 990 height 59
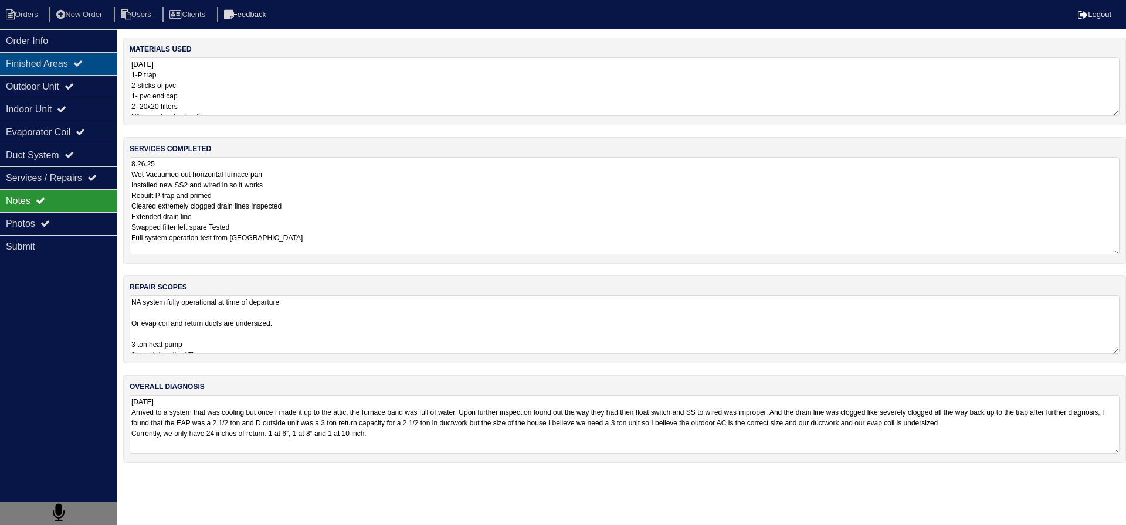
click at [88, 69] on div "Finished Areas" at bounding box center [58, 63] width 117 height 23
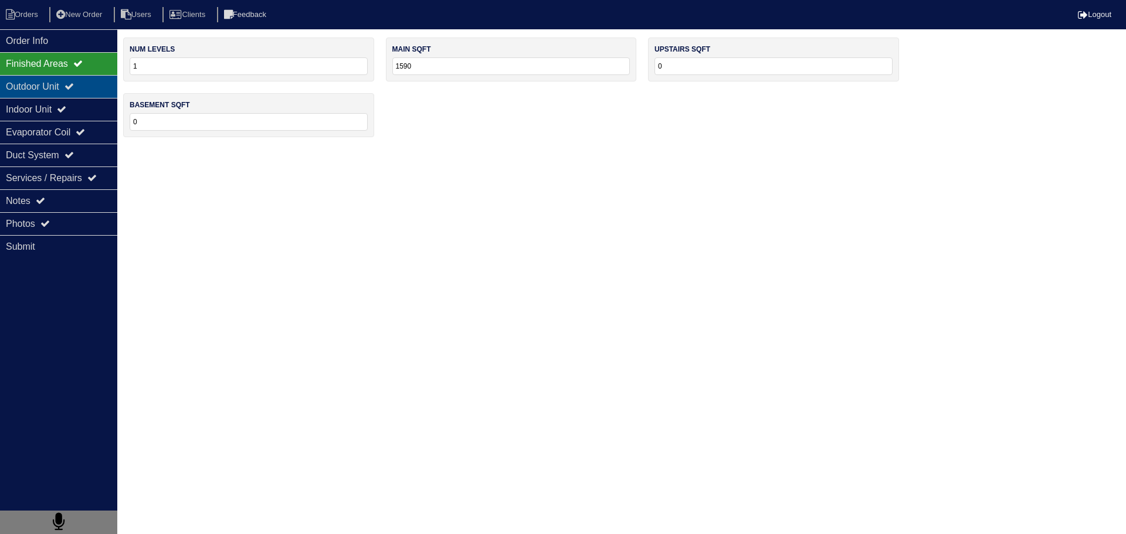
click at [74, 86] on icon at bounding box center [69, 86] width 9 height 9
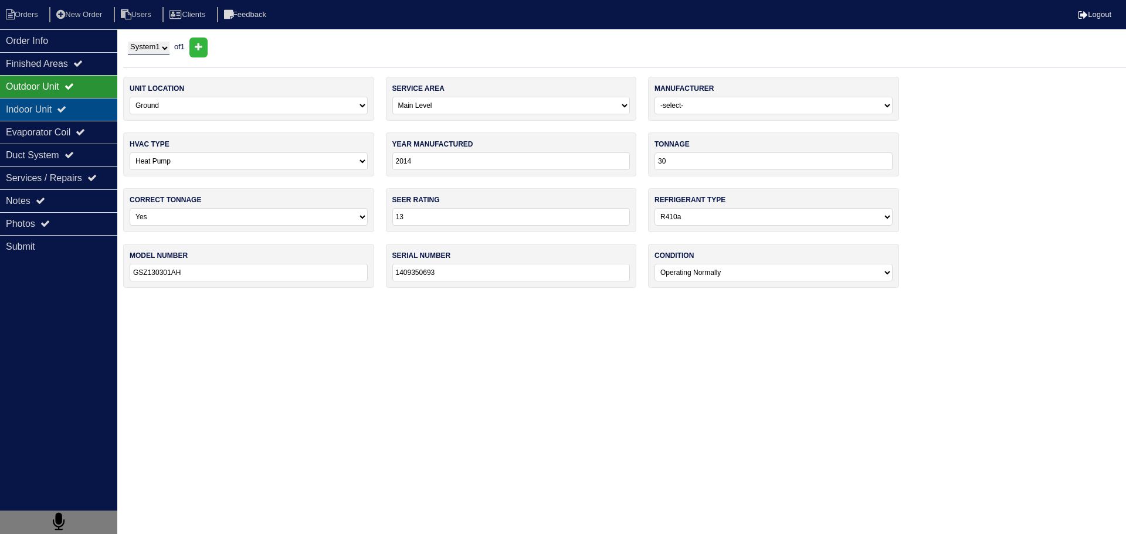
click at [72, 104] on div "Indoor Unit" at bounding box center [58, 109] width 117 height 23
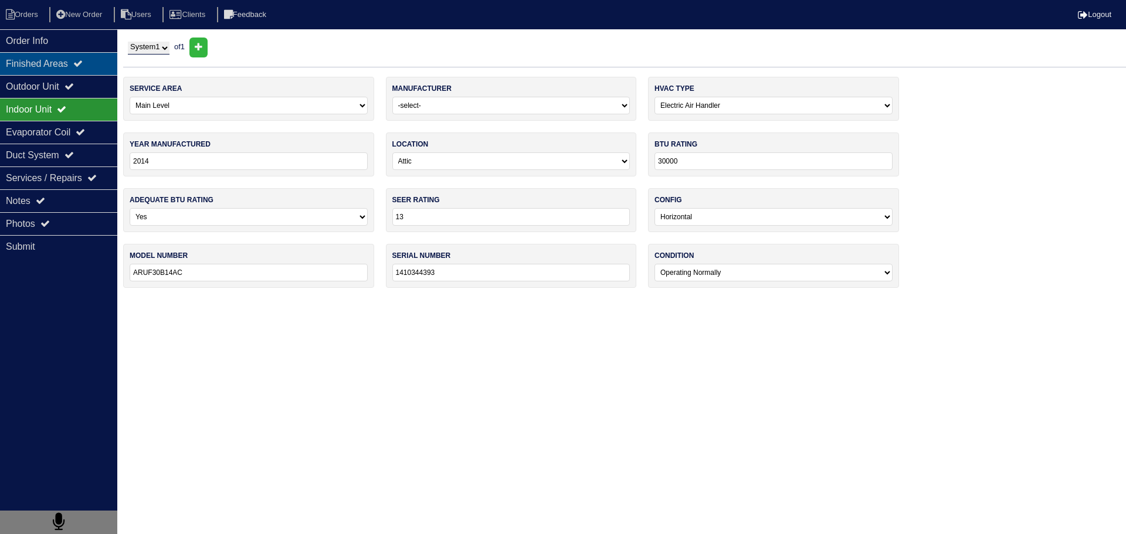
click at [69, 69] on div "Finished Areas" at bounding box center [58, 63] width 117 height 23
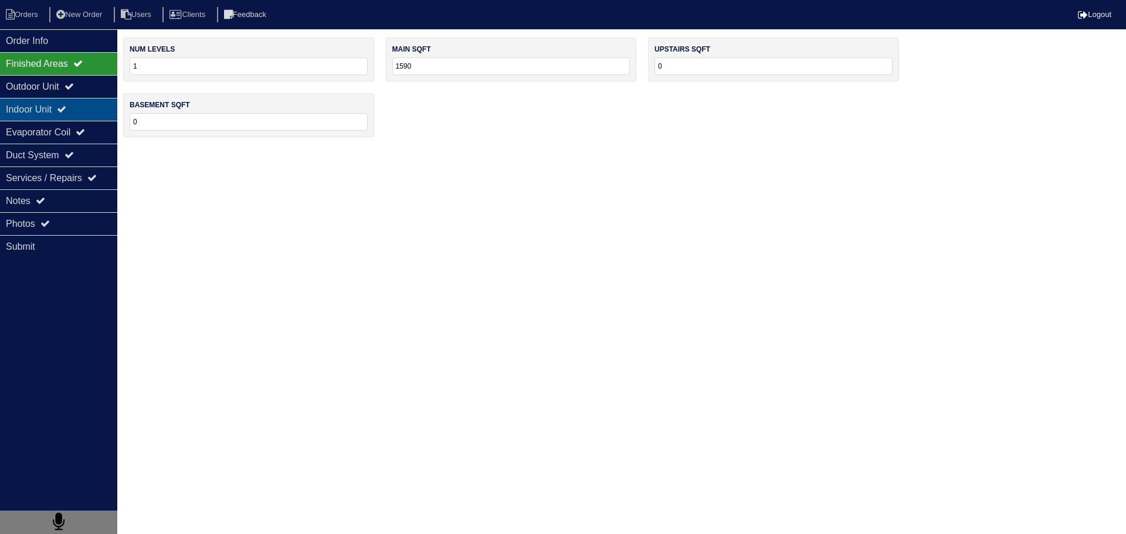
drag, startPoint x: 73, startPoint y: 94, endPoint x: 77, endPoint y: 115, distance: 21.5
click at [73, 94] on div "Outdoor Unit" at bounding box center [58, 86] width 117 height 23
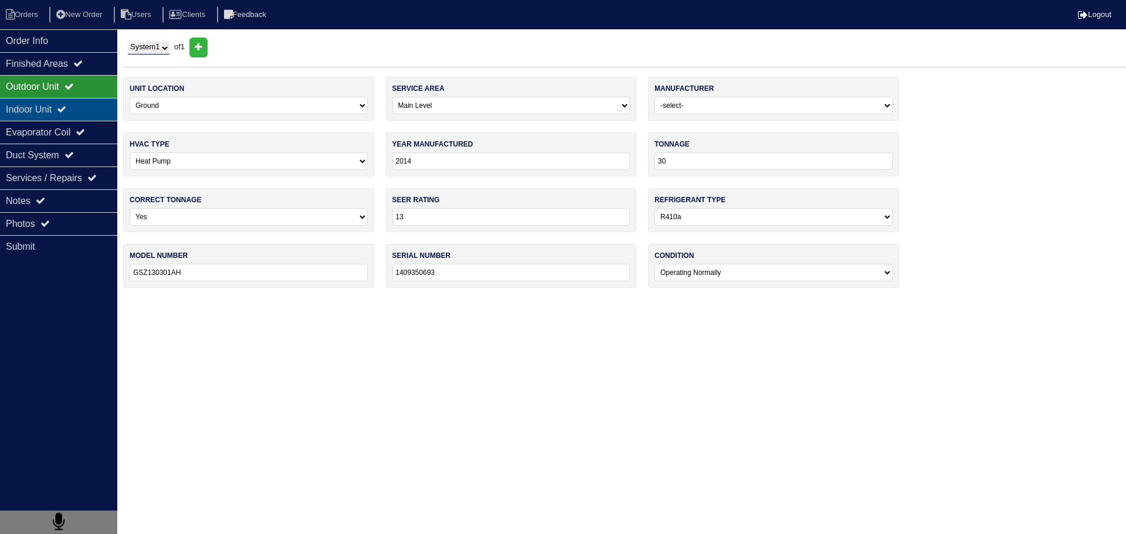
click at [76, 110] on div "Indoor Unit" at bounding box center [58, 109] width 117 height 23
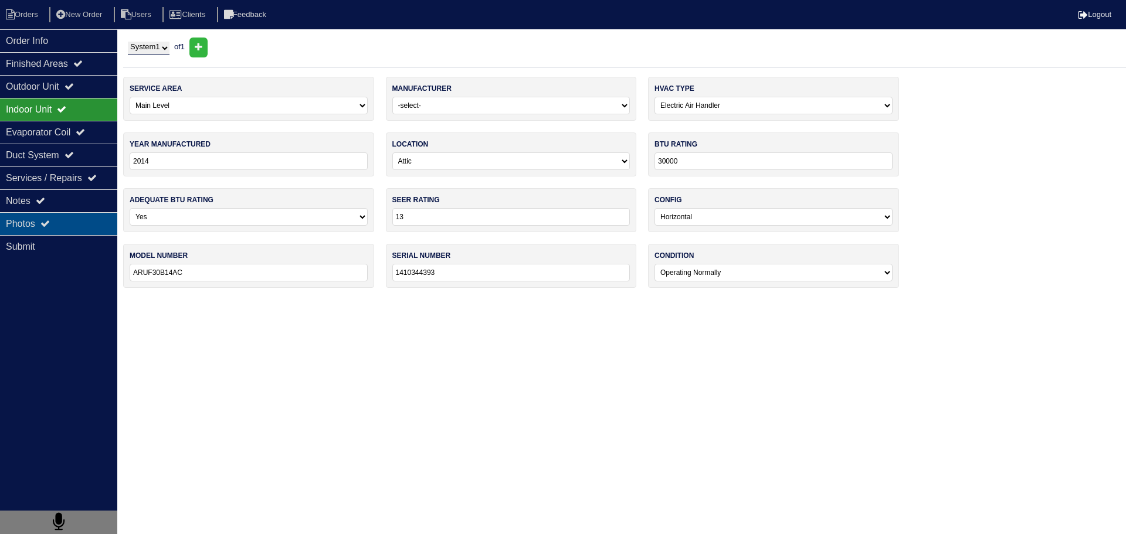
click at [64, 218] on div "Photos" at bounding box center [58, 223] width 117 height 23
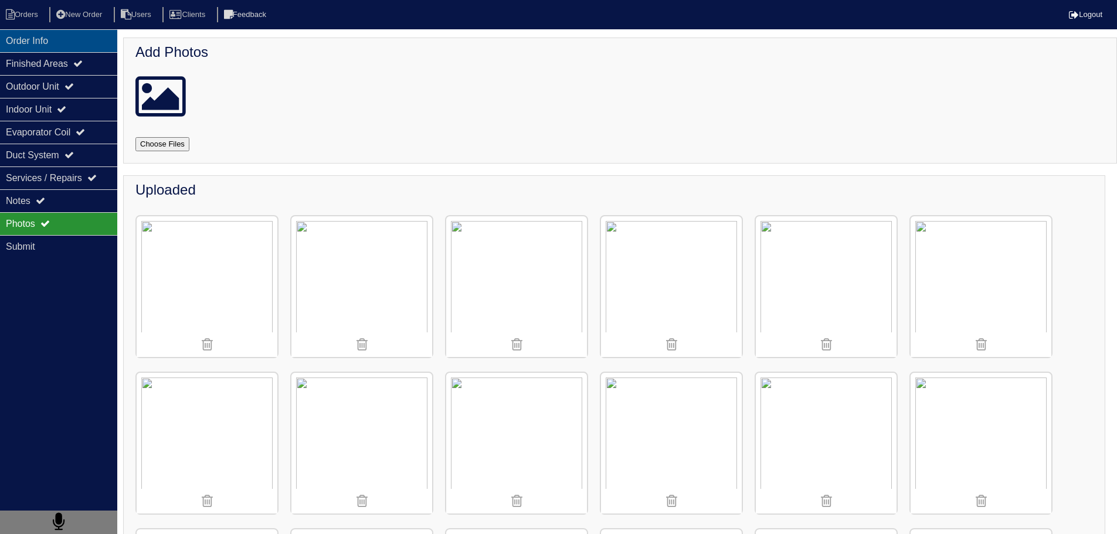
click at [87, 38] on div "Order Info" at bounding box center [58, 40] width 117 height 23
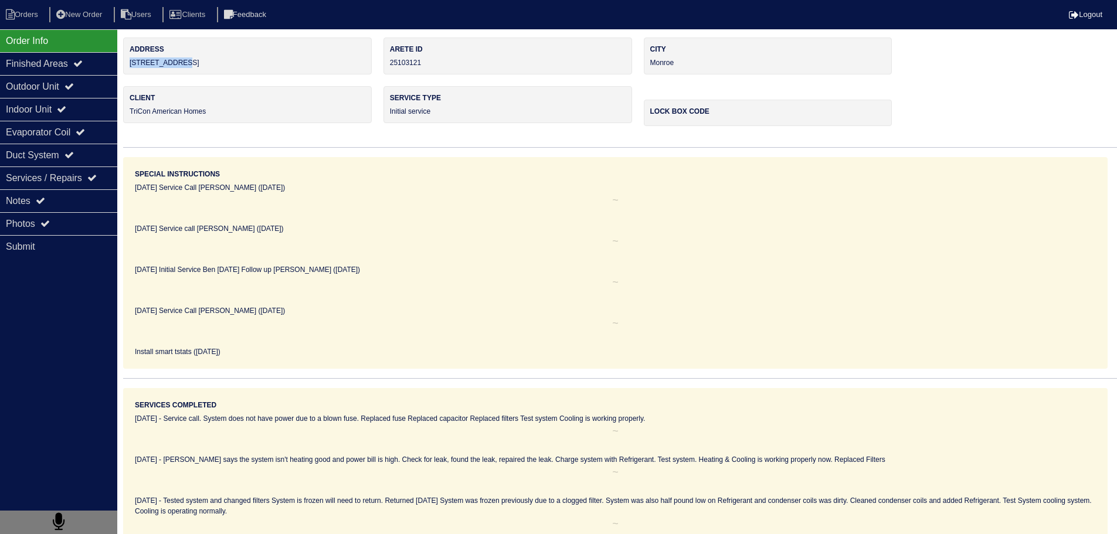
drag, startPoint x: 252, startPoint y: 65, endPoint x: 131, endPoint y: 62, distance: 120.9
click at [131, 62] on div "Address 1400 Meadow Ct" at bounding box center [247, 56] width 249 height 37
click at [63, 84] on div "Outdoor Unit" at bounding box center [58, 86] width 117 height 23
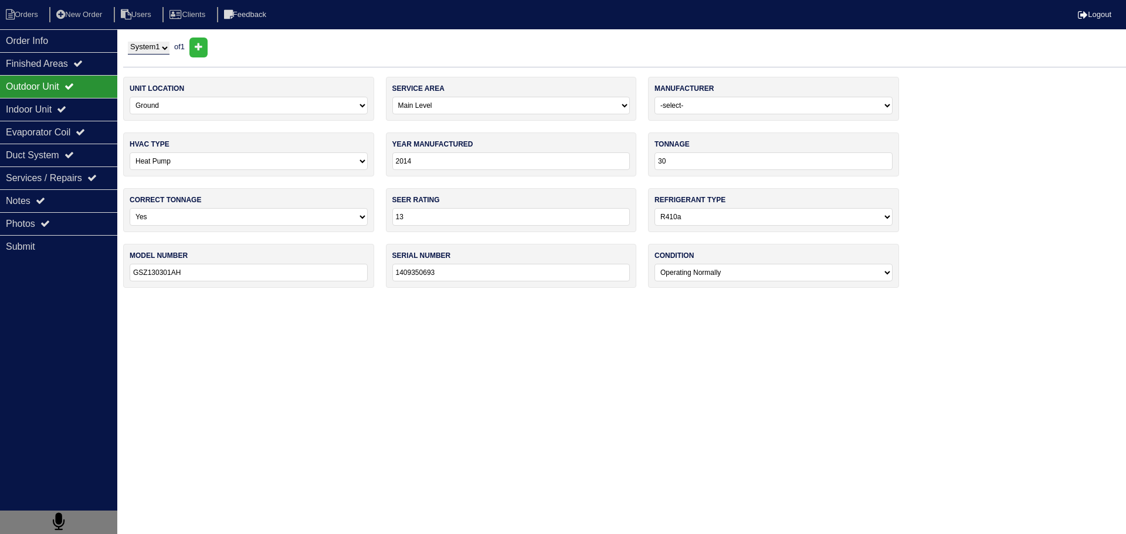
drag, startPoint x: 67, startPoint y: 199, endPoint x: 180, endPoint y: 251, distance: 124.1
click at [66, 199] on div "Notes" at bounding box center [58, 200] width 117 height 23
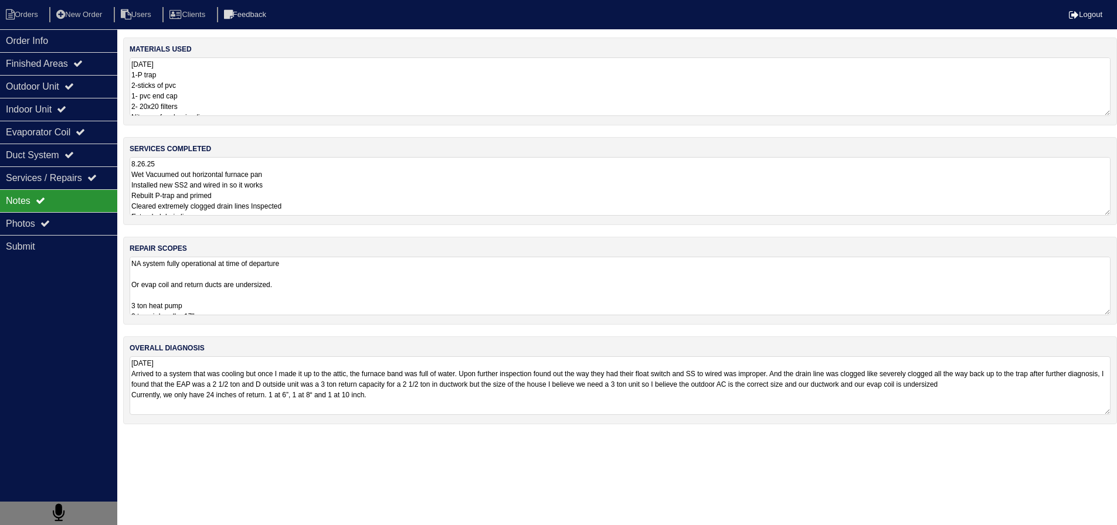
click at [196, 273] on textarea "NA system fully operational at time of departure Or evap coil and return ducts …" at bounding box center [620, 286] width 981 height 59
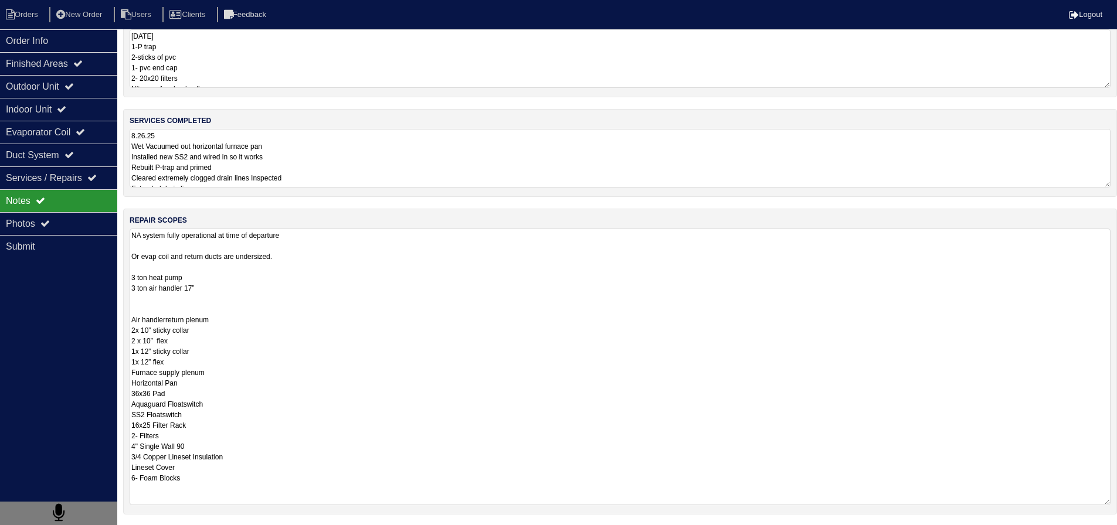
scroll to position [117, 0]
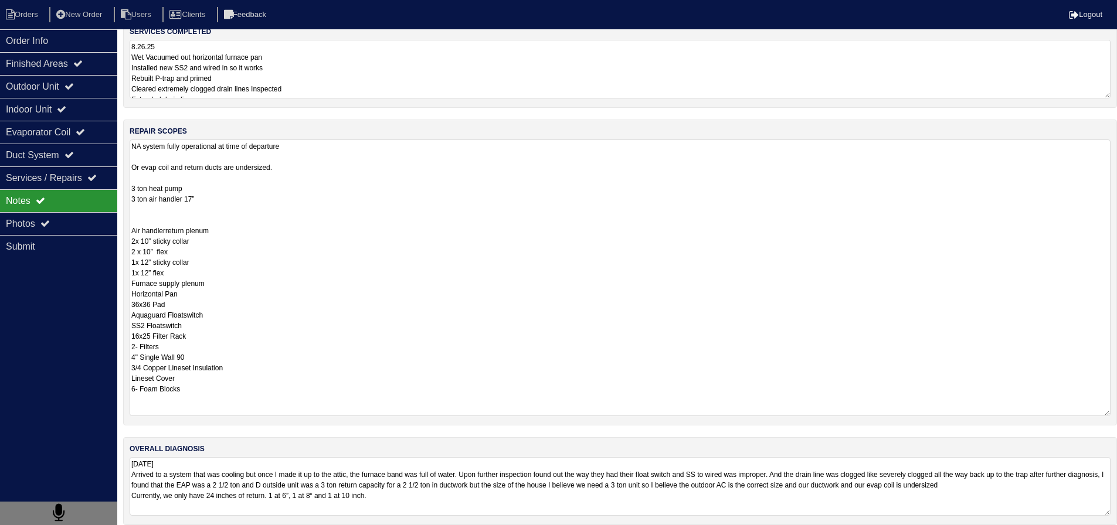
click at [134, 198] on textarea "NA system fully operational at time of departure Or evap coil and return ducts …" at bounding box center [620, 278] width 981 height 277
click at [135, 191] on textarea "NA system fully operational at time of departure Or evap coil and return ducts …" at bounding box center [620, 278] width 981 height 277
click at [156, 206] on textarea "NA system fully operational at time of departure Or evap coil and return ducts …" at bounding box center [620, 278] width 981 height 277
click at [212, 211] on textarea "NA system fully operational at time of departure Or evap coil and return ducts …" at bounding box center [620, 278] width 981 height 277
click at [230, 227] on textarea "NA system fully operational at time of departure Or evap coil and return ducts …" at bounding box center [620, 278] width 981 height 277
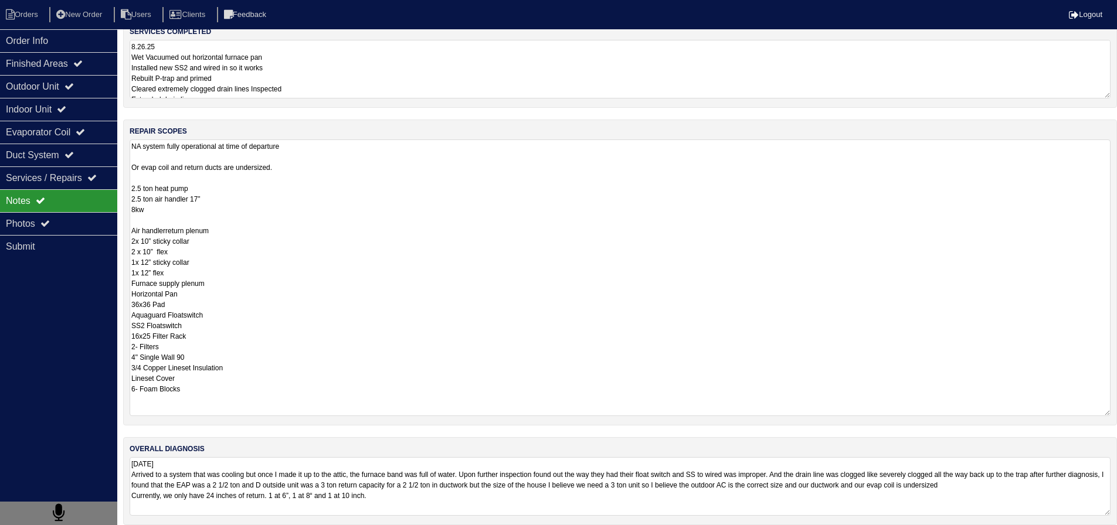
click at [134, 229] on textarea "NA system fully operational at time of departure Or evap coil and return ducts …" at bounding box center [620, 278] width 981 height 277
click at [236, 228] on textarea "NA system fully operational at time of departure Or evap coil and return ducts …" at bounding box center [620, 278] width 981 height 277
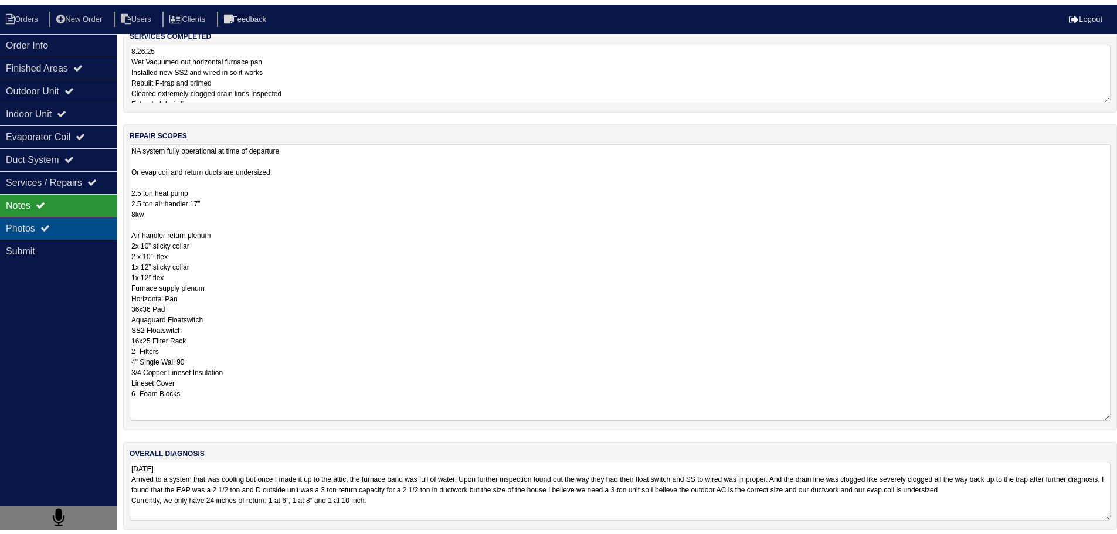
scroll to position [0, 0]
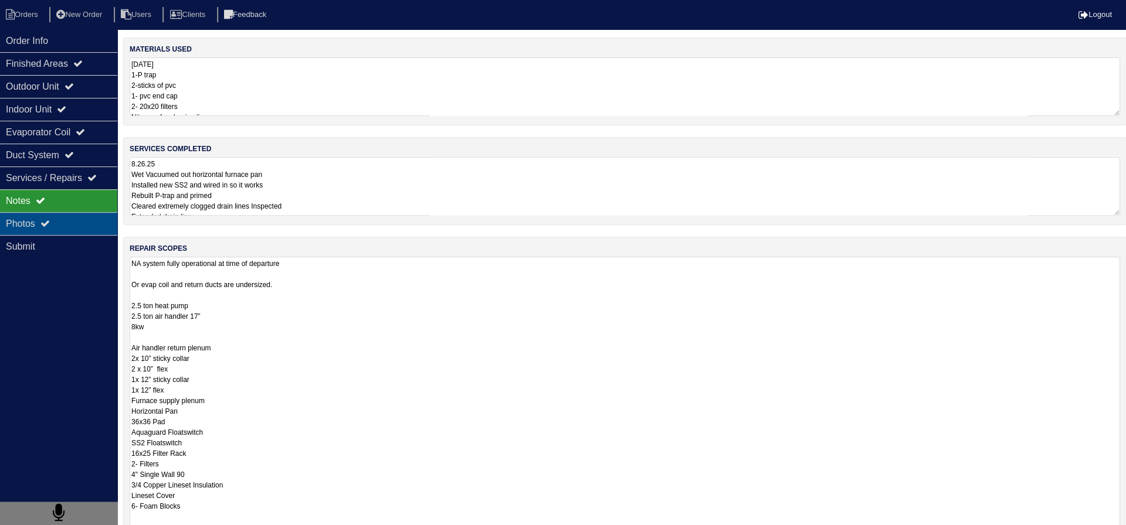
click at [93, 230] on div "Photos" at bounding box center [58, 223] width 117 height 23
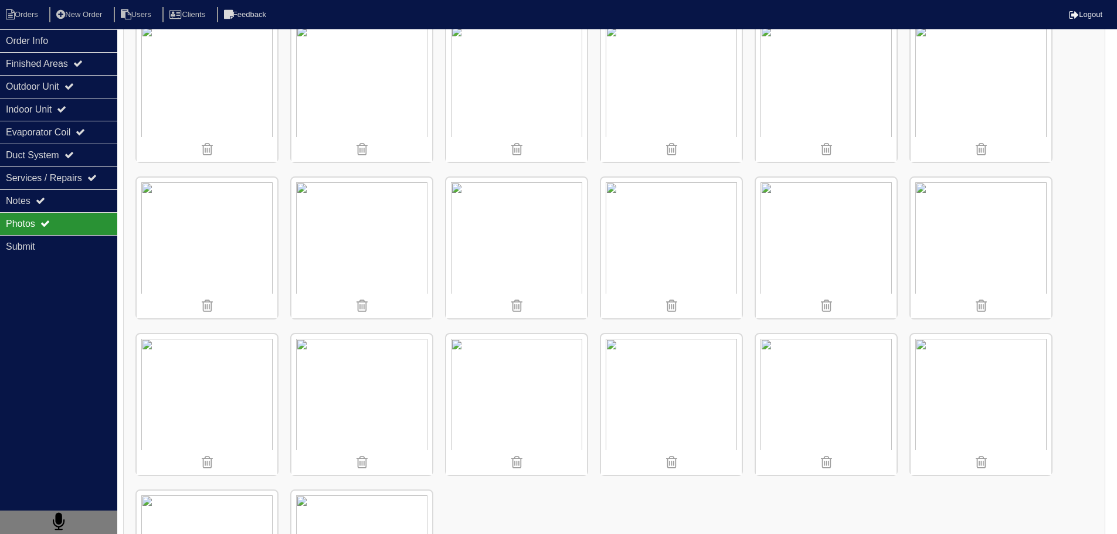
scroll to position [997, 0]
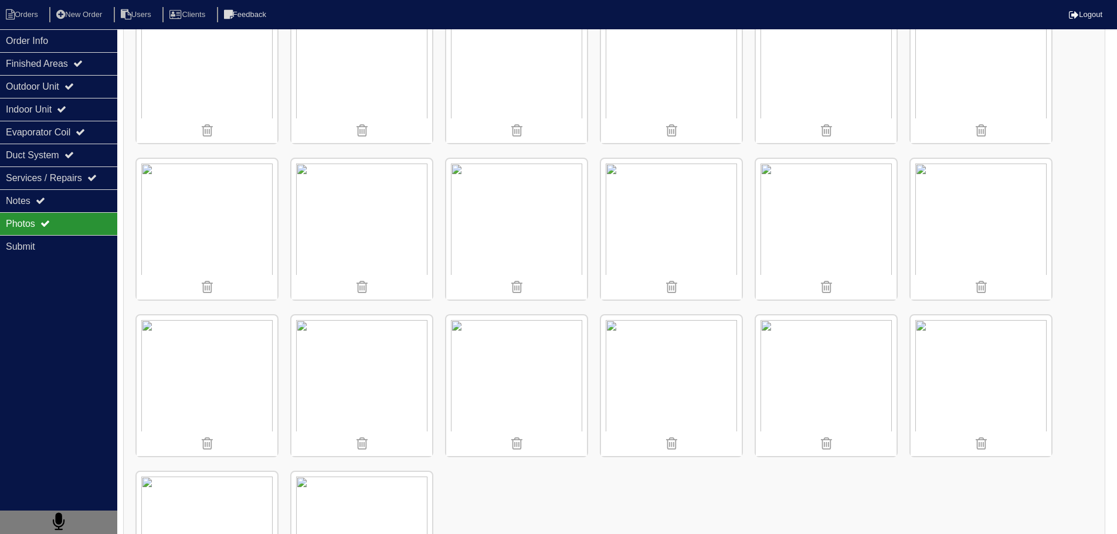
click at [555, 219] on img at bounding box center [516, 229] width 141 height 141
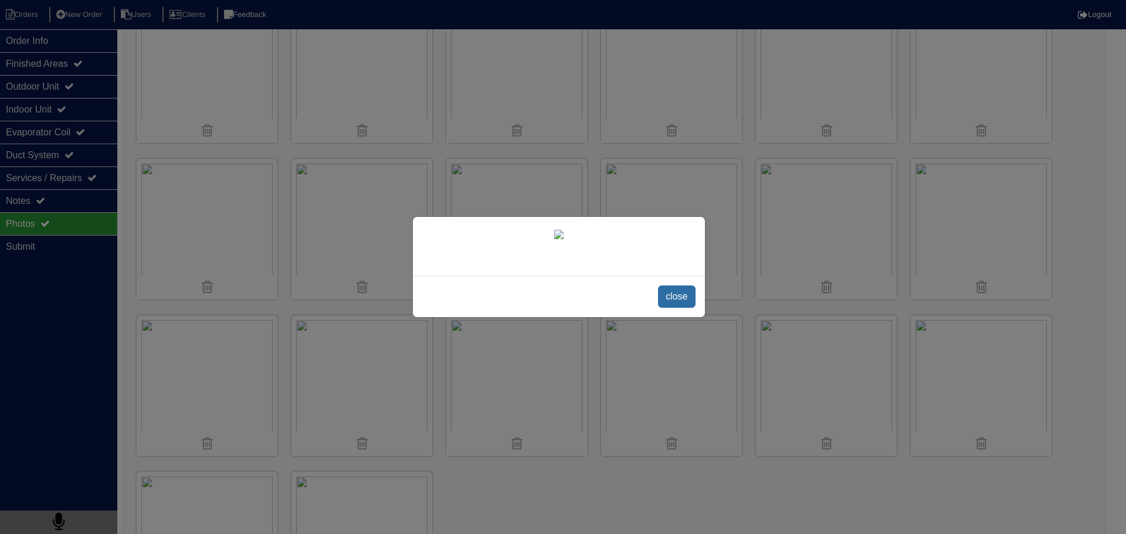
click at [682, 308] on span "close" at bounding box center [676, 297] width 37 height 22
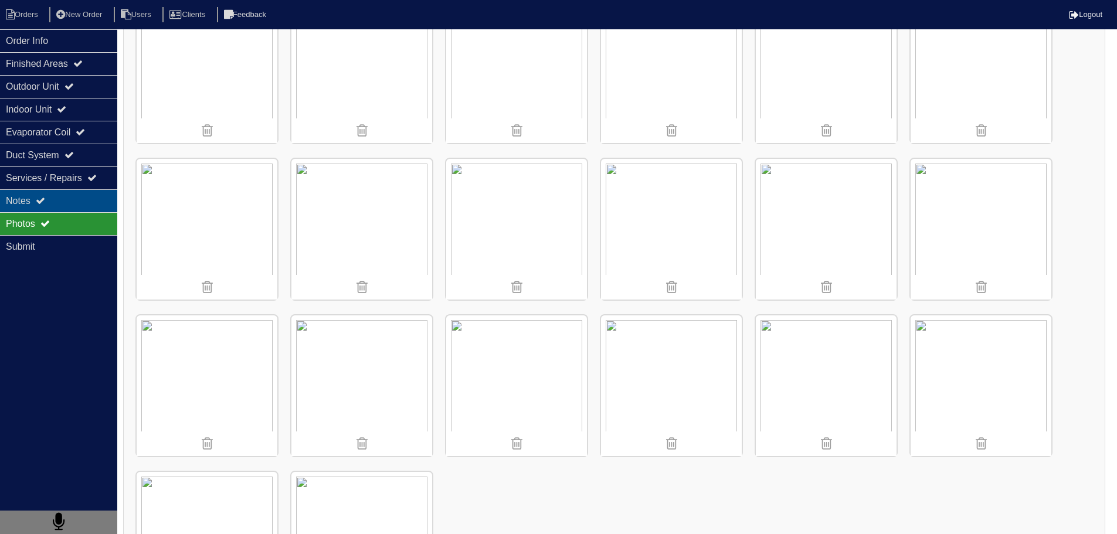
click at [79, 199] on div "Notes" at bounding box center [58, 200] width 117 height 23
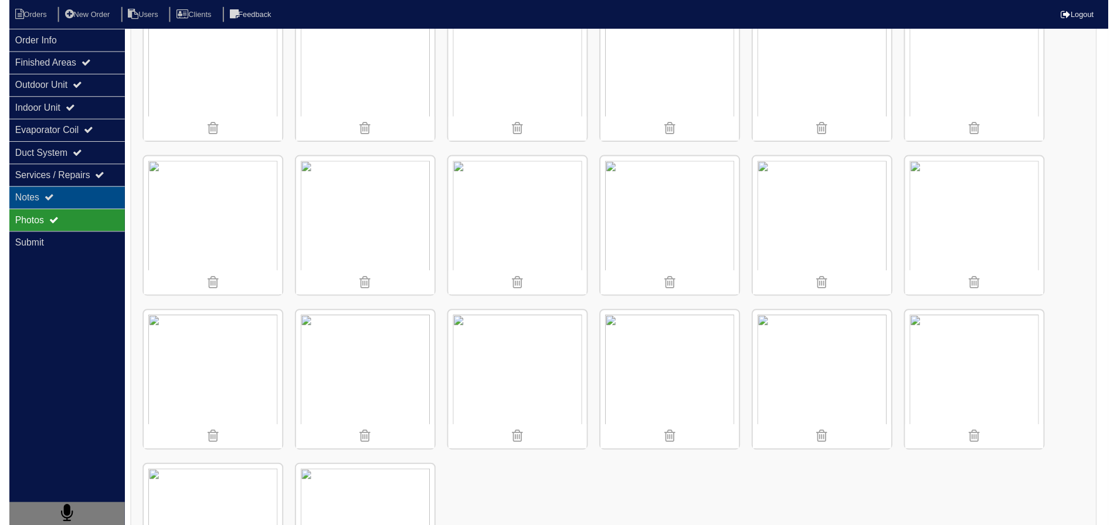
scroll to position [0, 0]
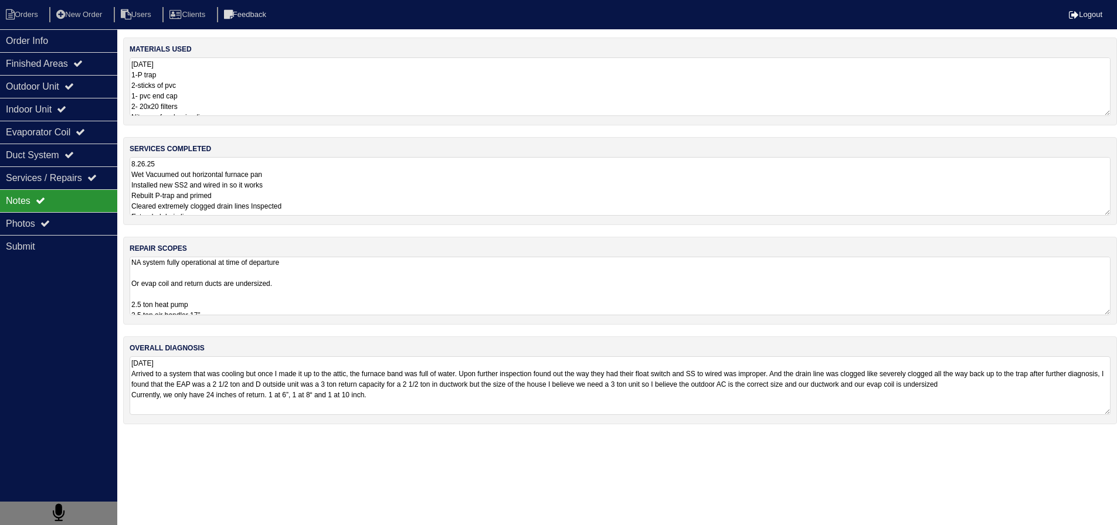
click at [265, 304] on textarea "NA system fully operational at time of departure Or evap coil and return ducts …" at bounding box center [620, 286] width 981 height 59
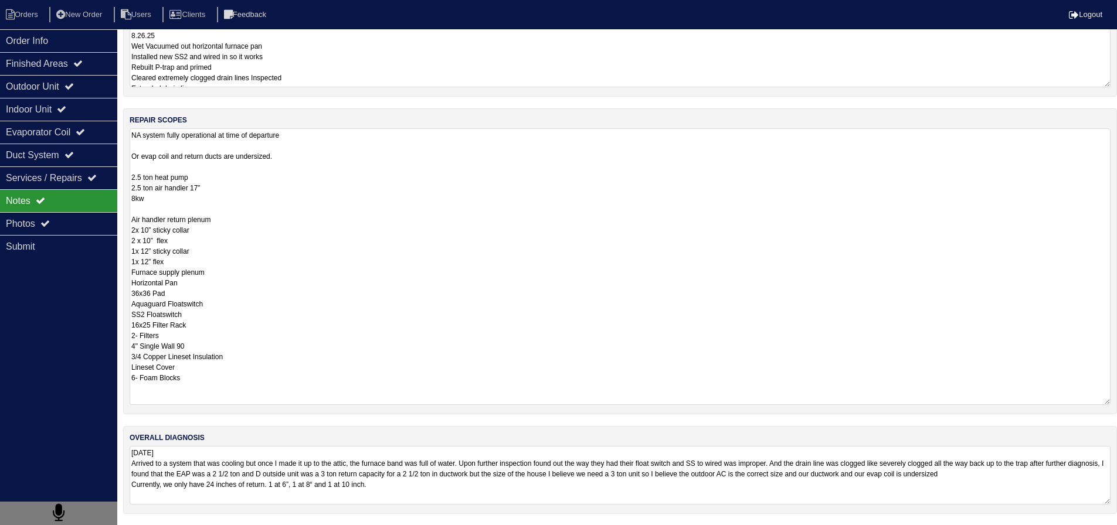
scroll to position [129, 0]
drag, startPoint x: 204, startPoint y: 324, endPoint x: 116, endPoint y: 321, distance: 87.4
click at [116, 321] on div "Order Info Finished Areas Outdoor Unit Indoor Unit Evaporator Coil Duct System …" at bounding box center [558, 217] width 1117 height 617
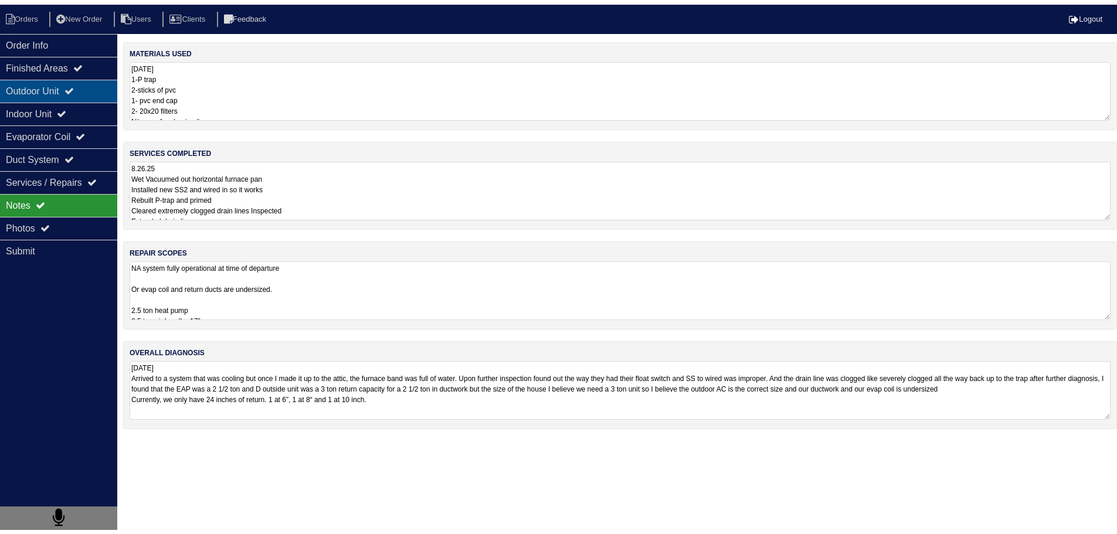
scroll to position [0, 0]
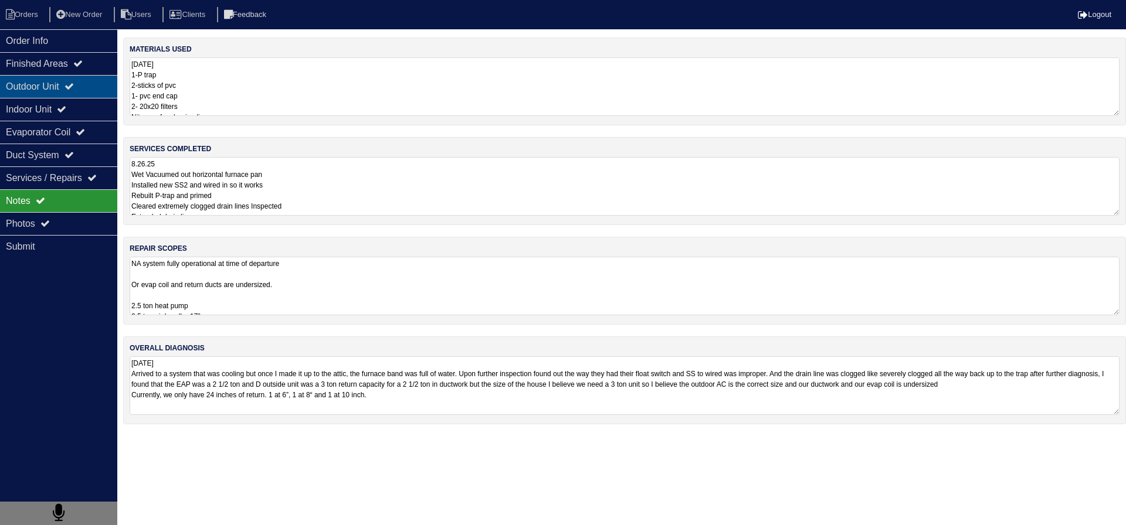
click at [40, 87] on div "Outdoor Unit" at bounding box center [58, 86] width 117 height 23
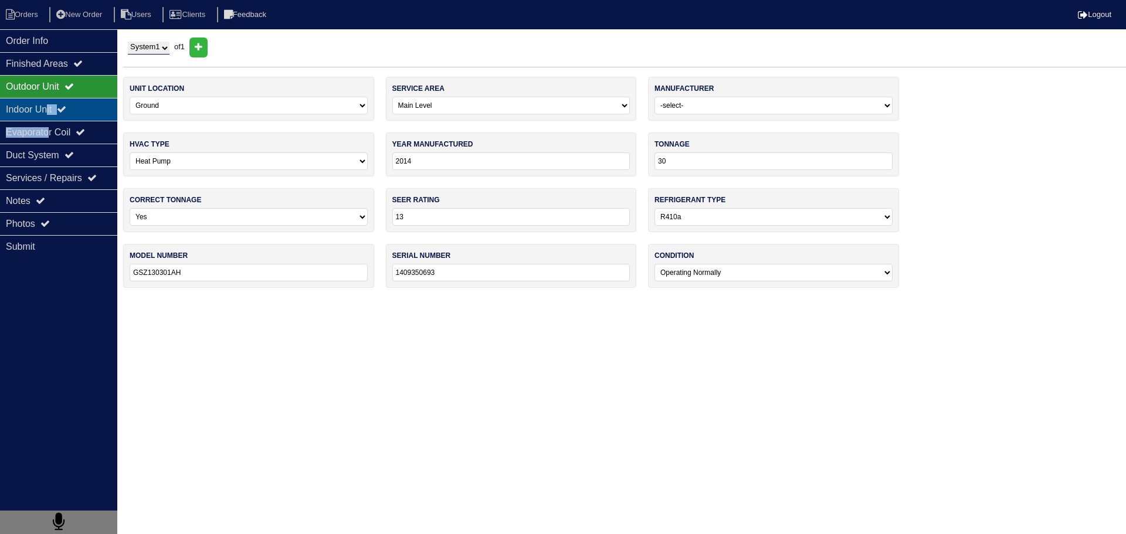
drag, startPoint x: 52, startPoint y: 121, endPoint x: 51, endPoint y: 111, distance: 9.4
click at [50, 118] on div "Order Info Finished Areas Outdoor Unit Indoor Unit Evaporator Coil Duct System …" at bounding box center [58, 296] width 117 height 534
click at [51, 111] on div "Indoor Unit" at bounding box center [58, 109] width 117 height 23
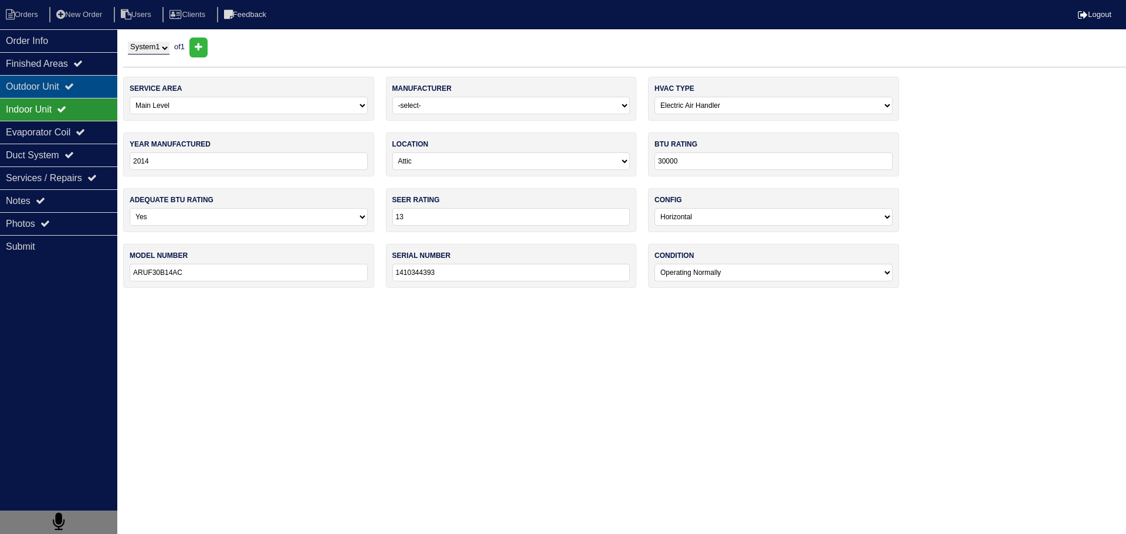
click at [52, 90] on div "Outdoor Unit" at bounding box center [58, 86] width 117 height 23
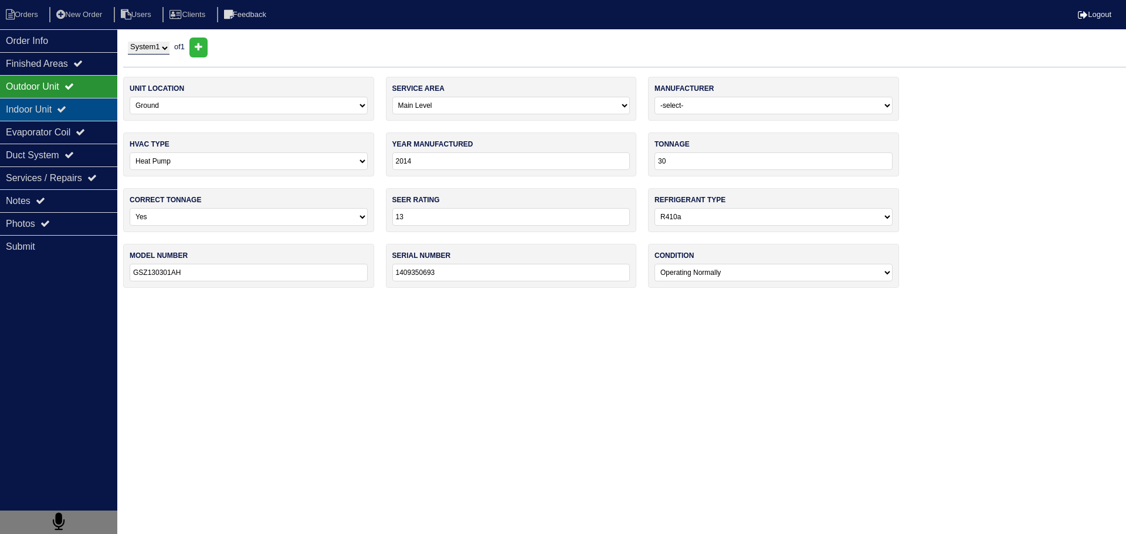
click at [36, 113] on div "Indoor Unit" at bounding box center [58, 109] width 117 height 23
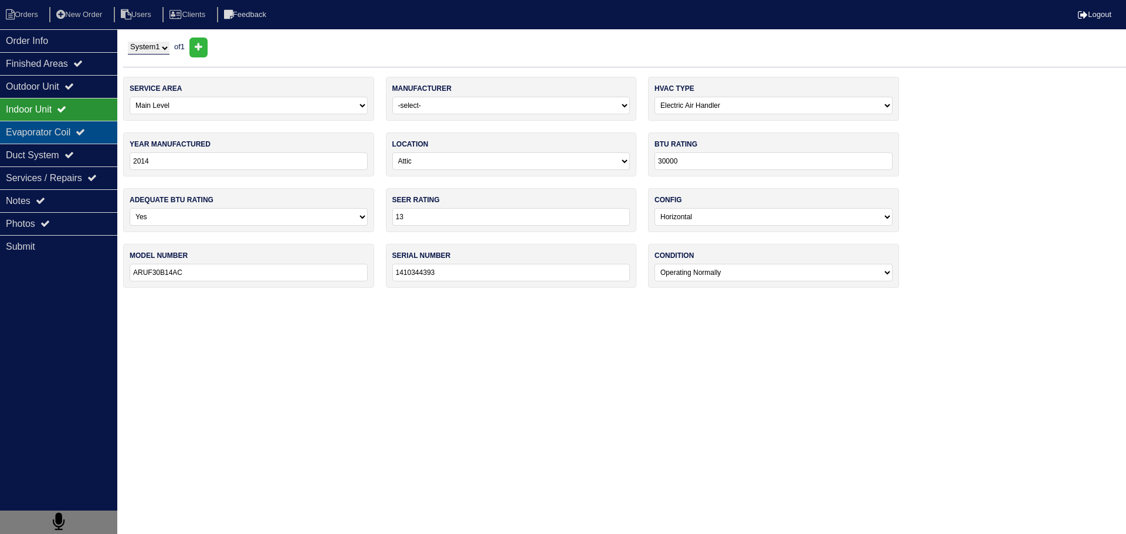
click at [72, 135] on div "Evaporator Coil" at bounding box center [58, 132] width 117 height 23
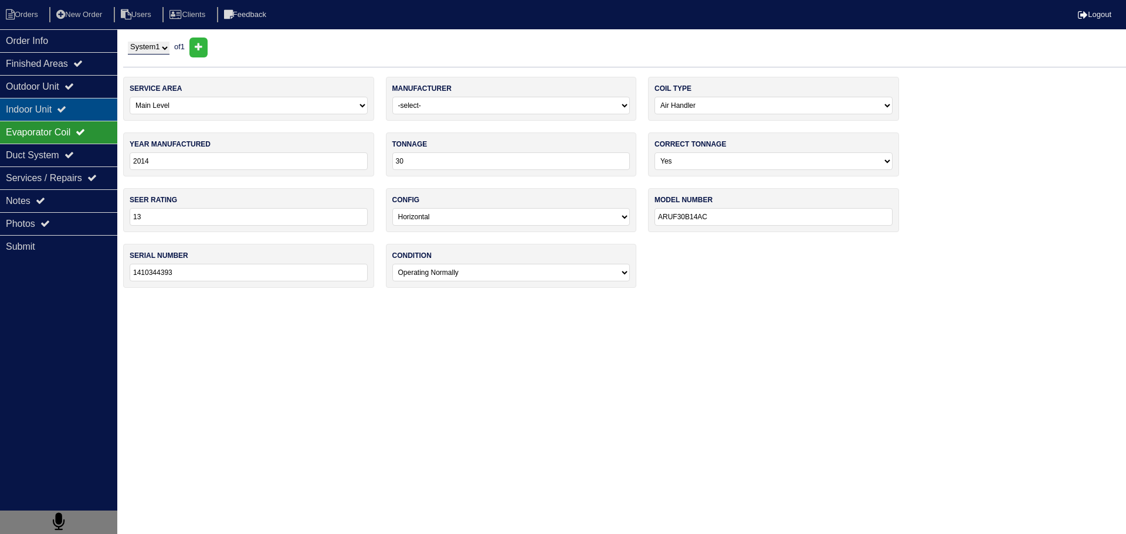
click at [84, 99] on div "Indoor Unit" at bounding box center [58, 109] width 117 height 23
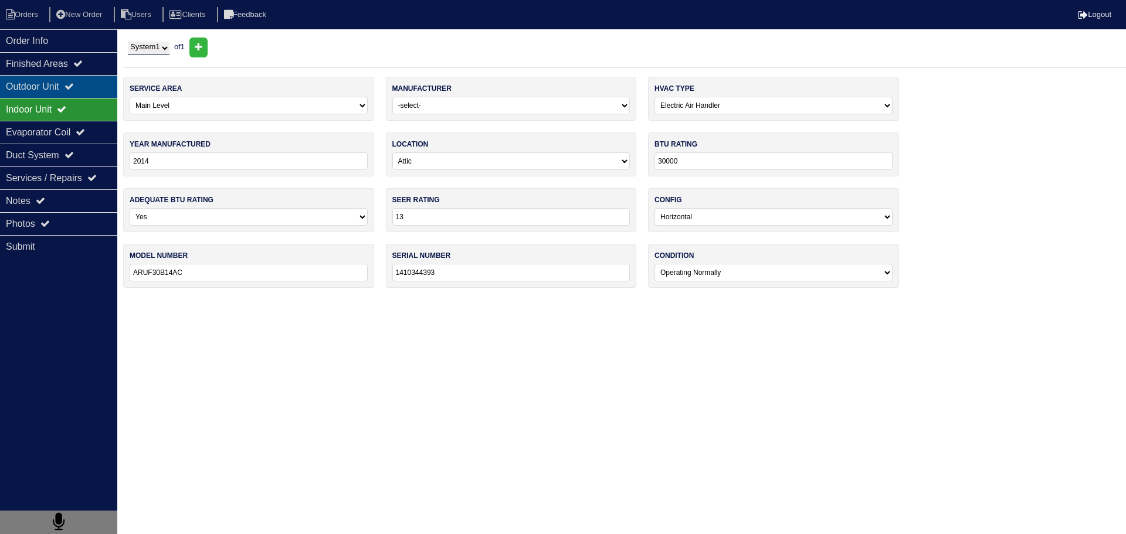
click at [83, 94] on div "Outdoor Unit" at bounding box center [58, 86] width 117 height 23
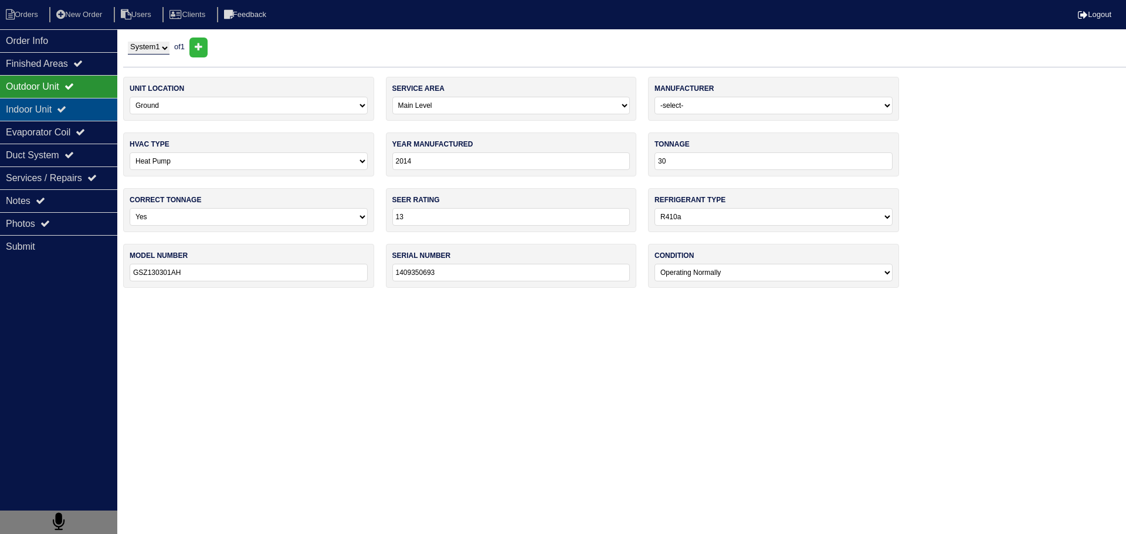
click at [101, 118] on div "Indoor Unit" at bounding box center [58, 109] width 117 height 23
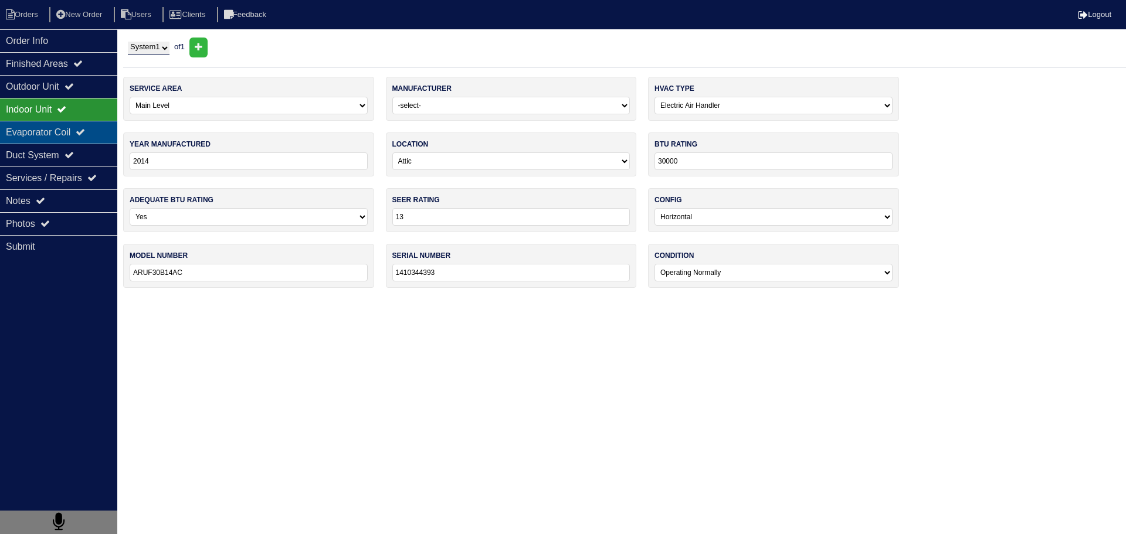
click at [111, 137] on div "Evaporator Coil" at bounding box center [58, 132] width 117 height 23
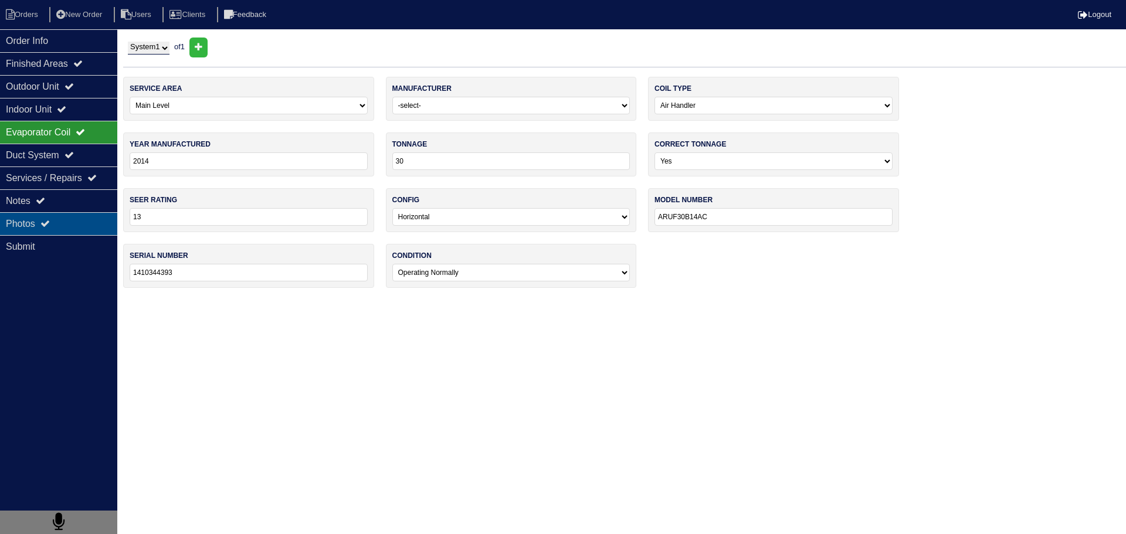
click at [80, 223] on div "Photos" at bounding box center [58, 223] width 117 height 23
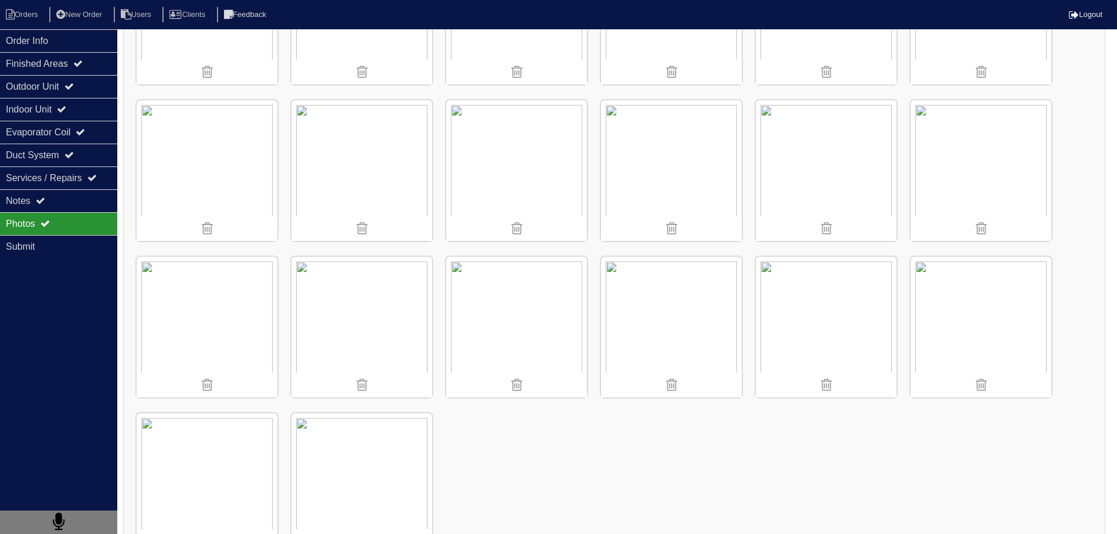
scroll to position [1097, 0]
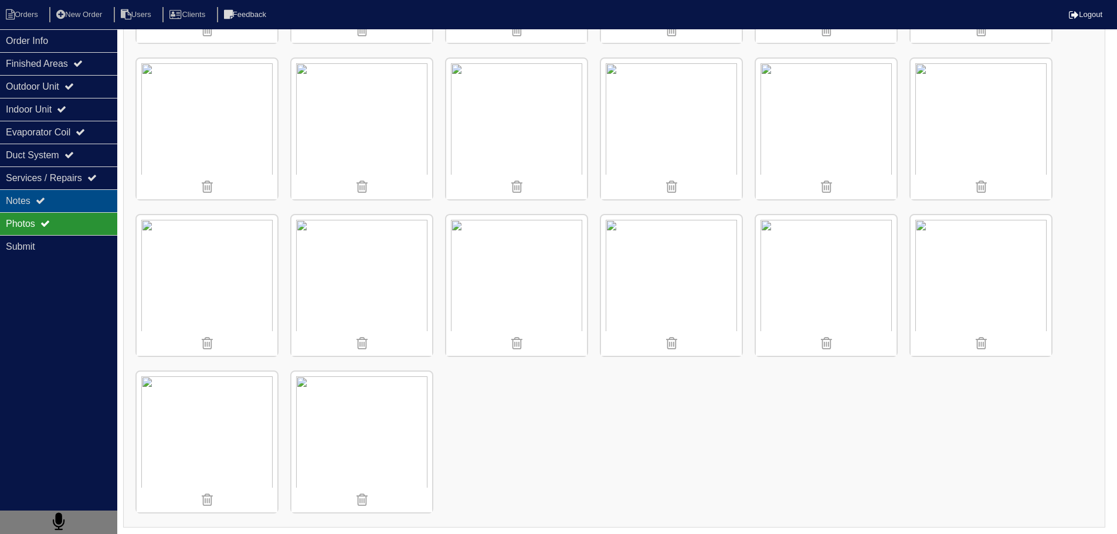
click at [25, 195] on div "Notes" at bounding box center [58, 200] width 117 height 23
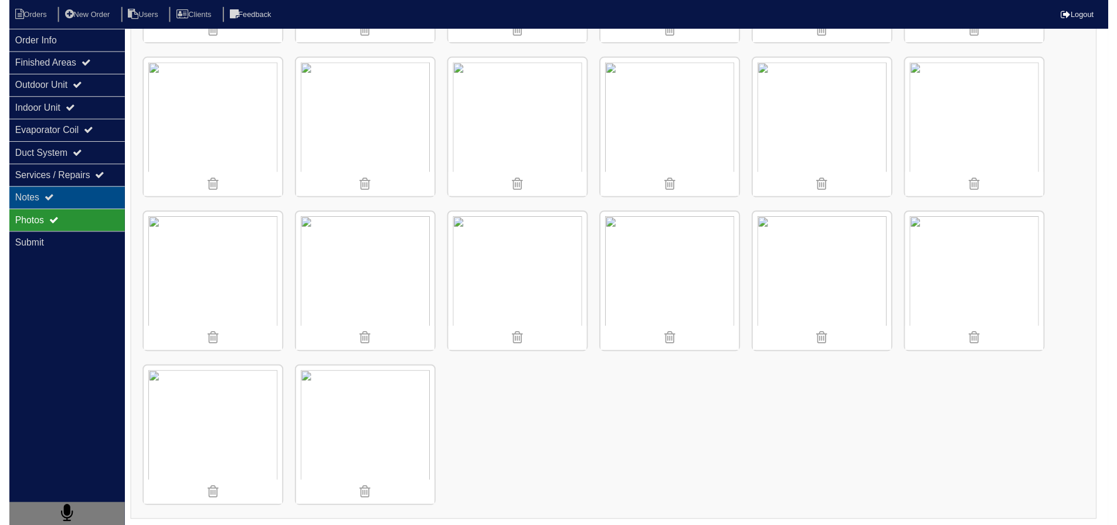
scroll to position [0, 0]
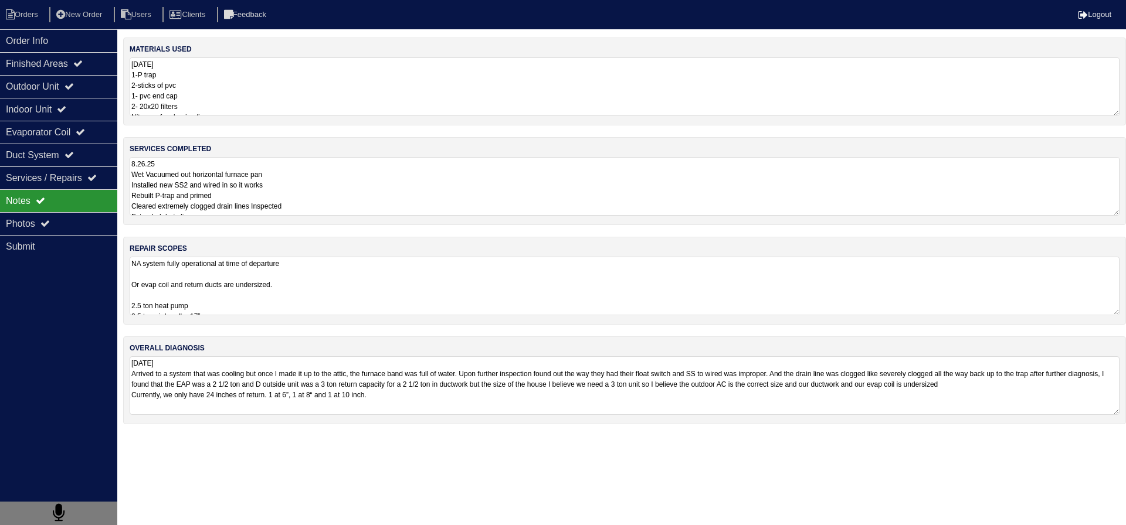
click at [216, 268] on textarea "NA system fully operational at time of departure Or evap coil and return ducts …" at bounding box center [625, 286] width 990 height 59
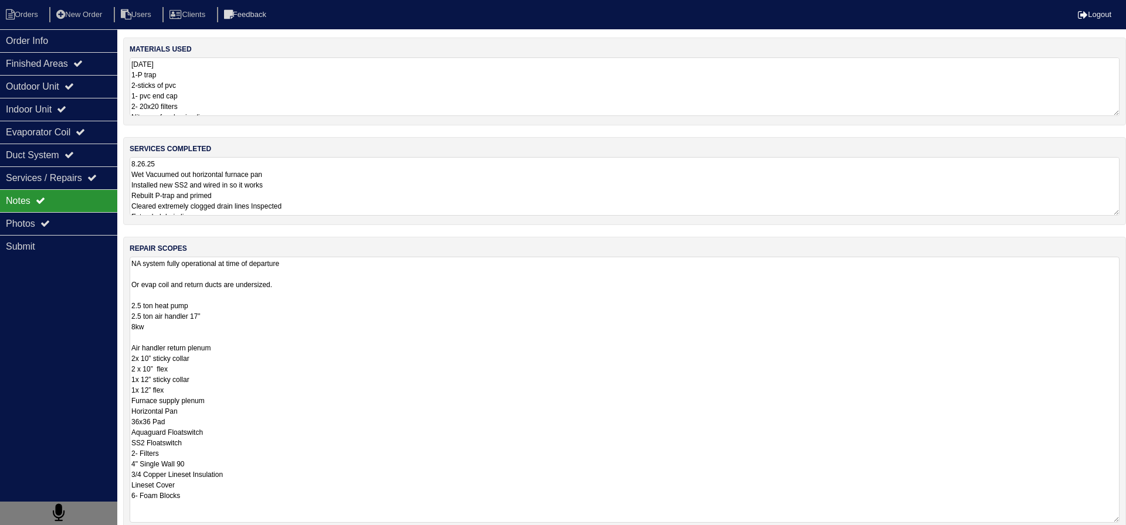
click at [301, 73] on div "materials used 8.26.25 1-P trap 2-sticks of pvc 1- pvc end cap 2- 20x20 filters…" at bounding box center [624, 341] width 1003 height 606
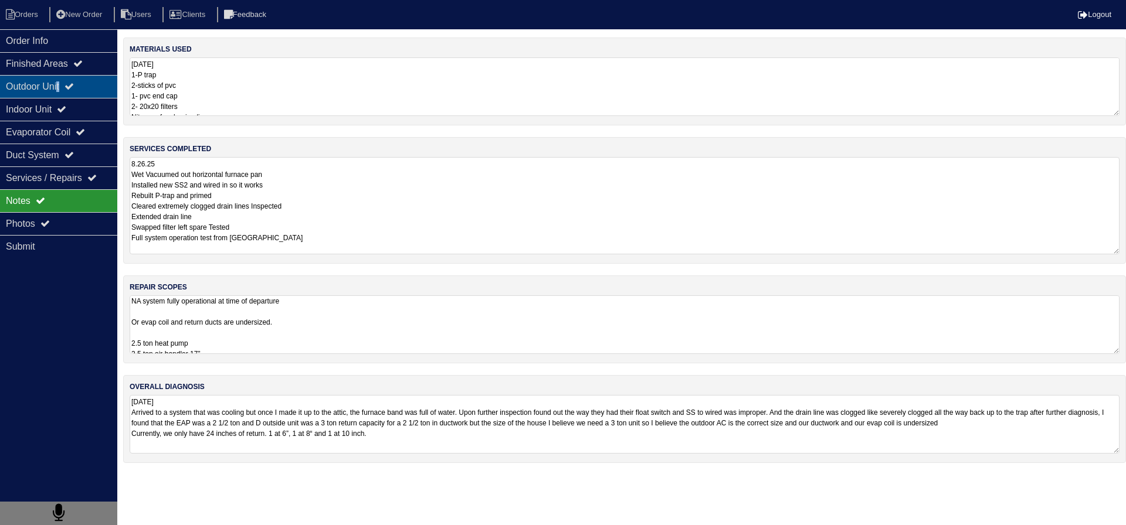
click at [65, 88] on div "Outdoor Unit" at bounding box center [58, 86] width 117 height 23
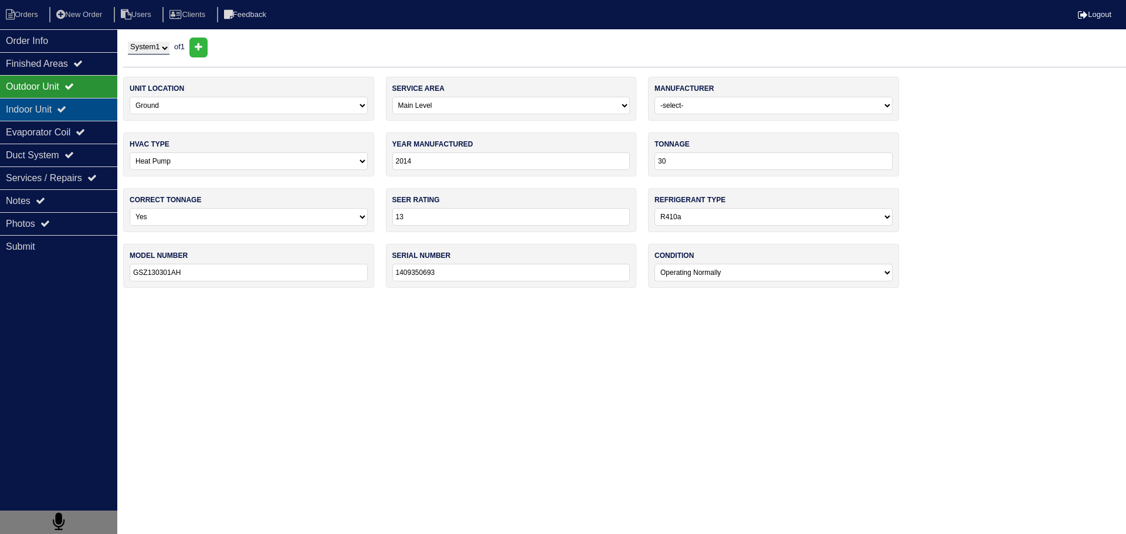
click at [69, 104] on div "Indoor Unit" at bounding box center [58, 109] width 117 height 23
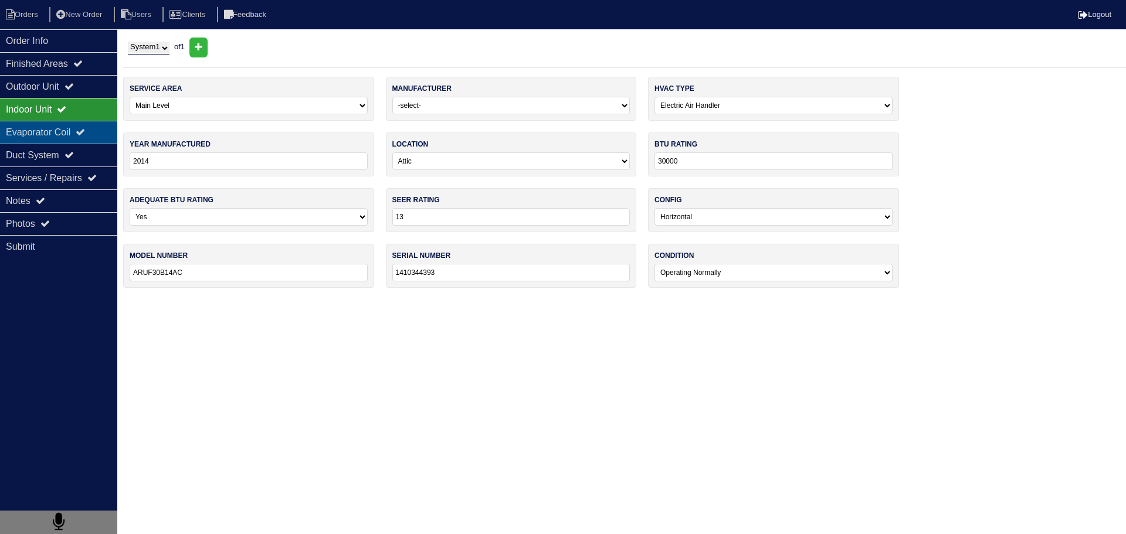
click at [65, 125] on div "Evaporator Coil" at bounding box center [58, 132] width 117 height 23
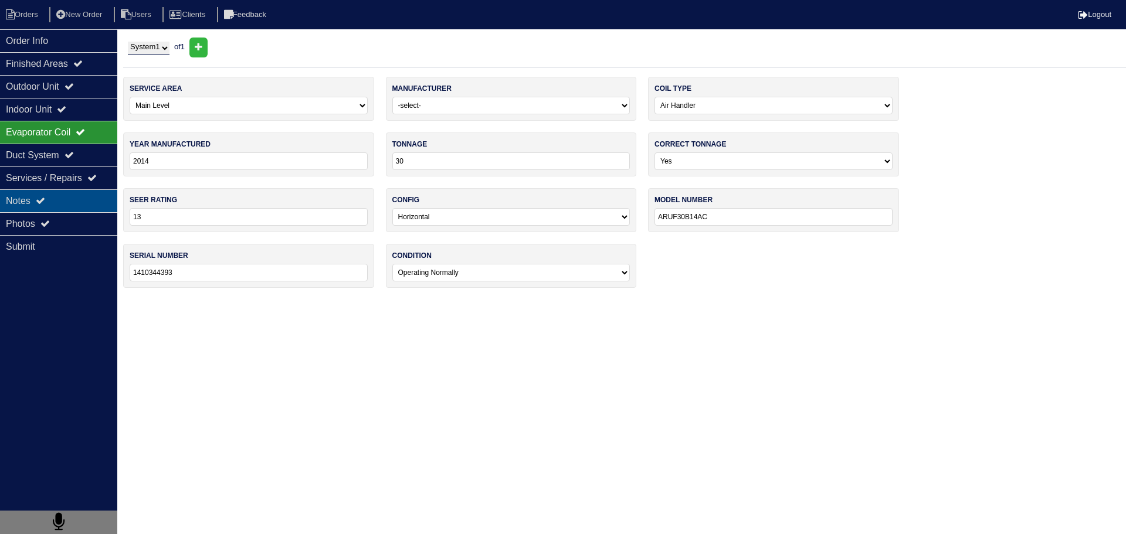
click at [53, 189] on div "Notes" at bounding box center [58, 200] width 117 height 23
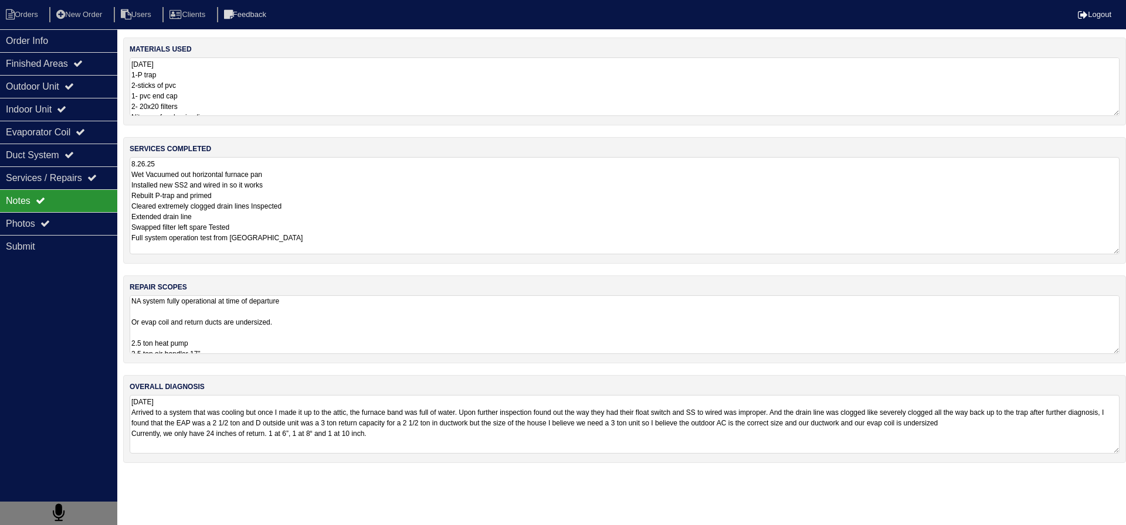
click at [228, 202] on textarea "8.26.25 Wet Vacuumed out horizontal furnace pan Installed new SS2 and wired in …" at bounding box center [625, 205] width 990 height 97
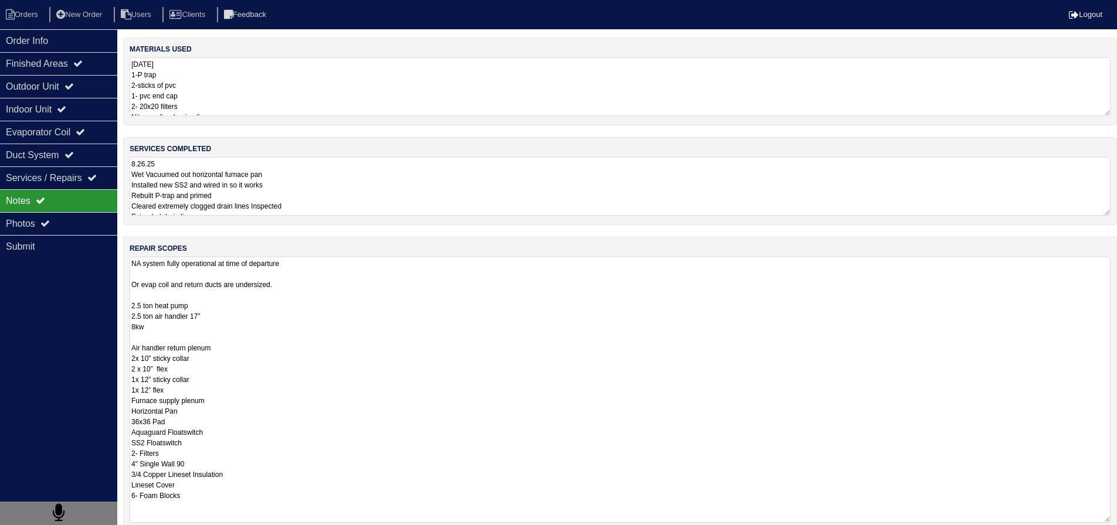
scroll to position [1, 0]
click at [245, 323] on textarea "NA system fully operational at time of departure Or evap coil and return ducts …" at bounding box center [620, 390] width 981 height 266
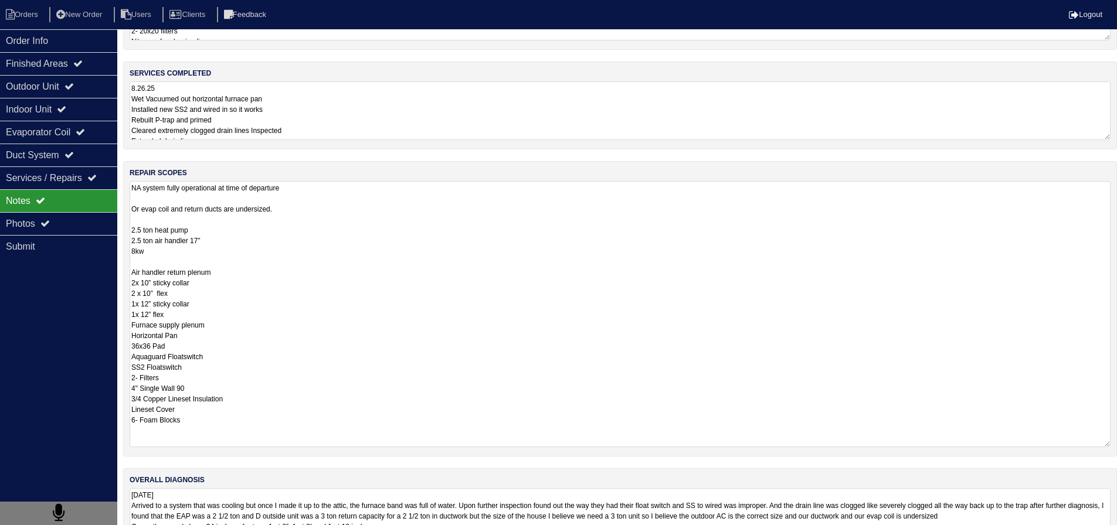
scroll to position [118, 0]
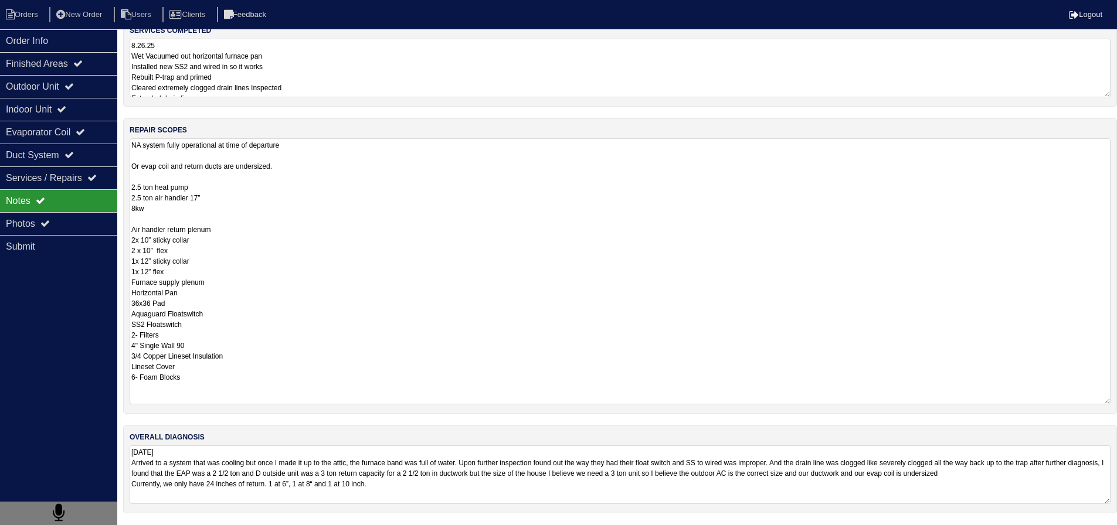
click at [249, 300] on textarea "NA system fully operational at time of departure Or evap coil and return ducts …" at bounding box center [620, 271] width 981 height 266
drag, startPoint x: 333, startPoint y: 164, endPoint x: 109, endPoint y: 167, distance: 224.1
click at [109, 167] on div "Order Info Finished Areas Outdoor Unit Indoor Unit Evaporator Coil Duct System …" at bounding box center [558, 222] width 1117 height 606
click at [295, 254] on textarea "NA system fully operational at time of departure If replacing 2.5 ton heat pump…" at bounding box center [620, 271] width 981 height 266
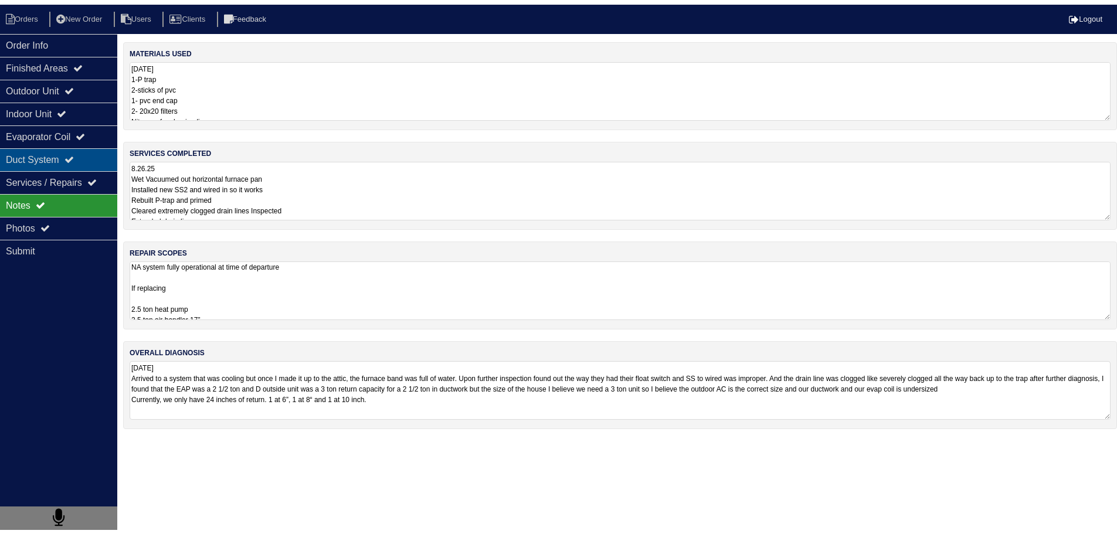
scroll to position [0, 0]
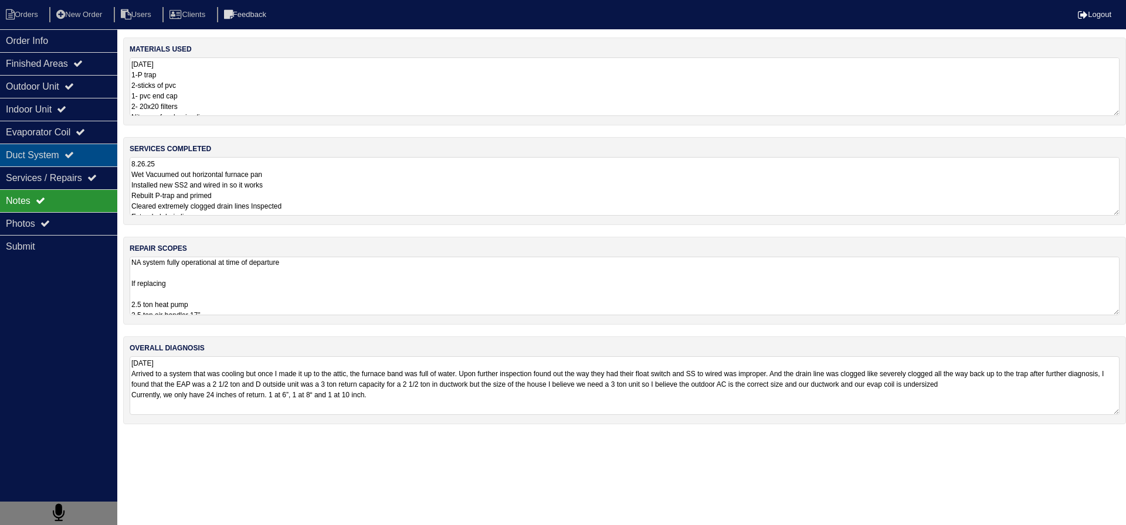
click at [45, 151] on div "Duct System" at bounding box center [58, 155] width 117 height 23
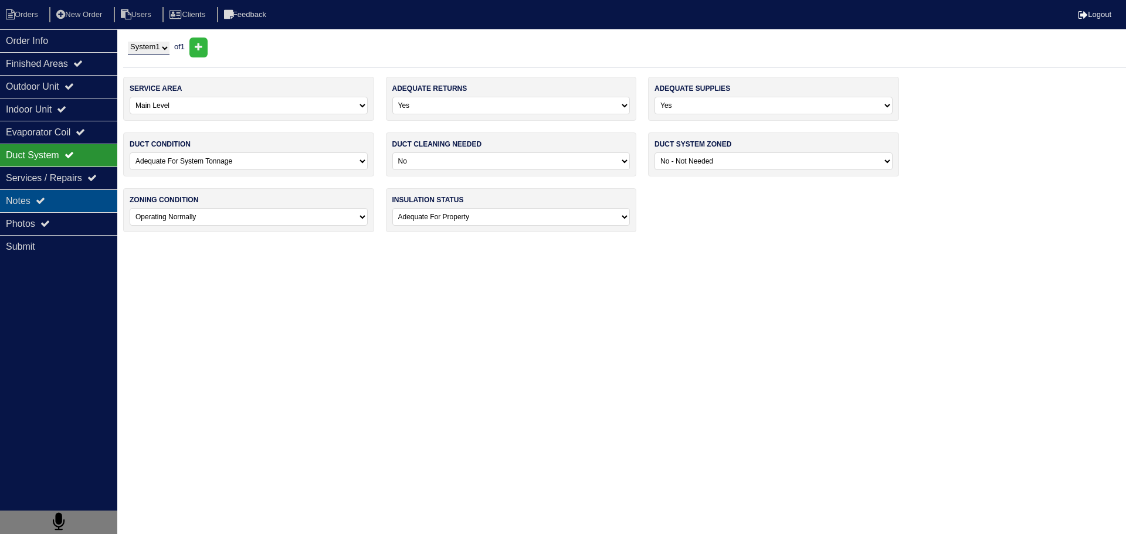
click at [40, 192] on div "Notes" at bounding box center [58, 200] width 117 height 23
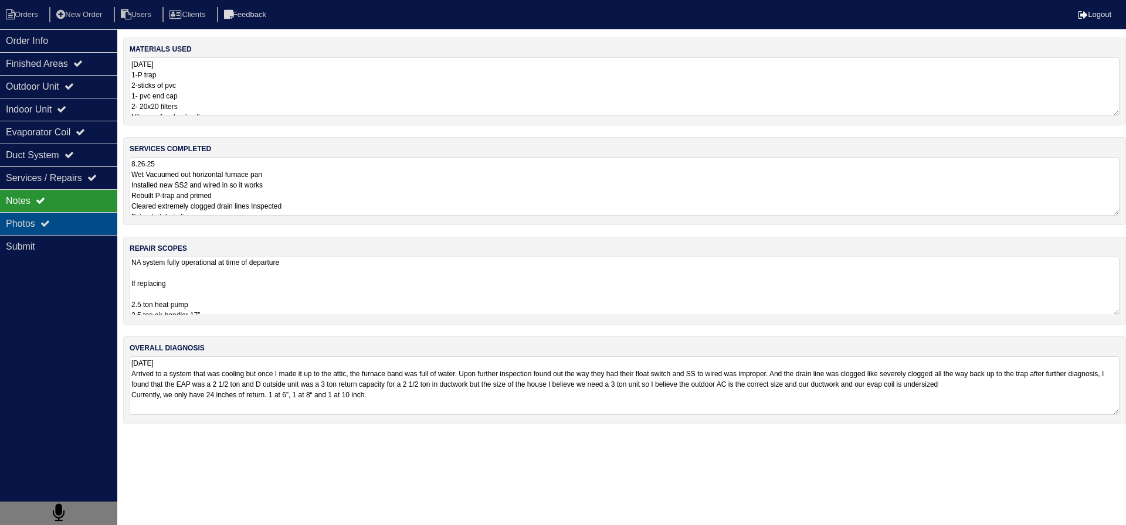
click at [86, 215] on div "Photos" at bounding box center [58, 223] width 117 height 23
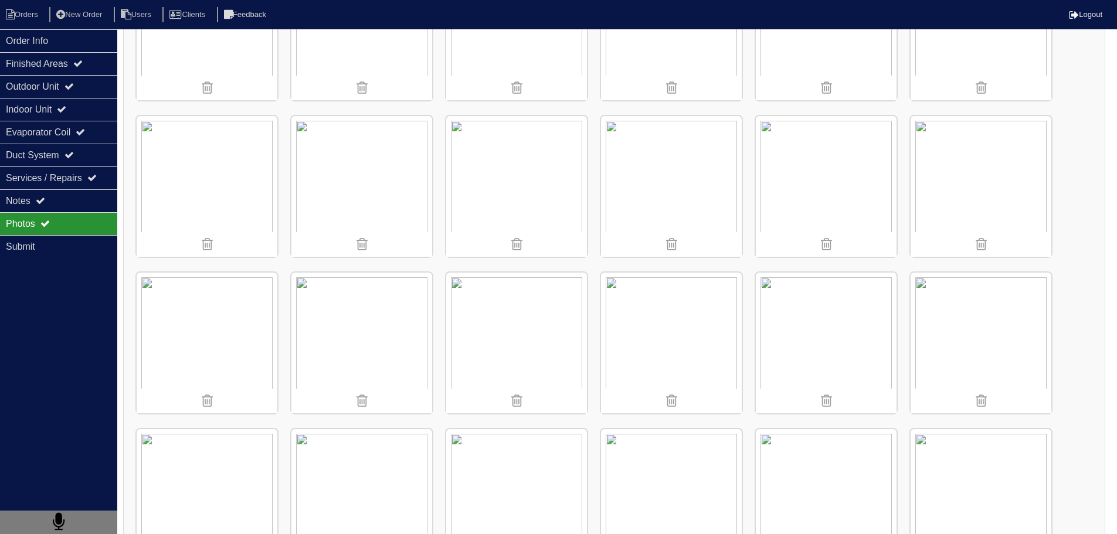
scroll to position [762, 0]
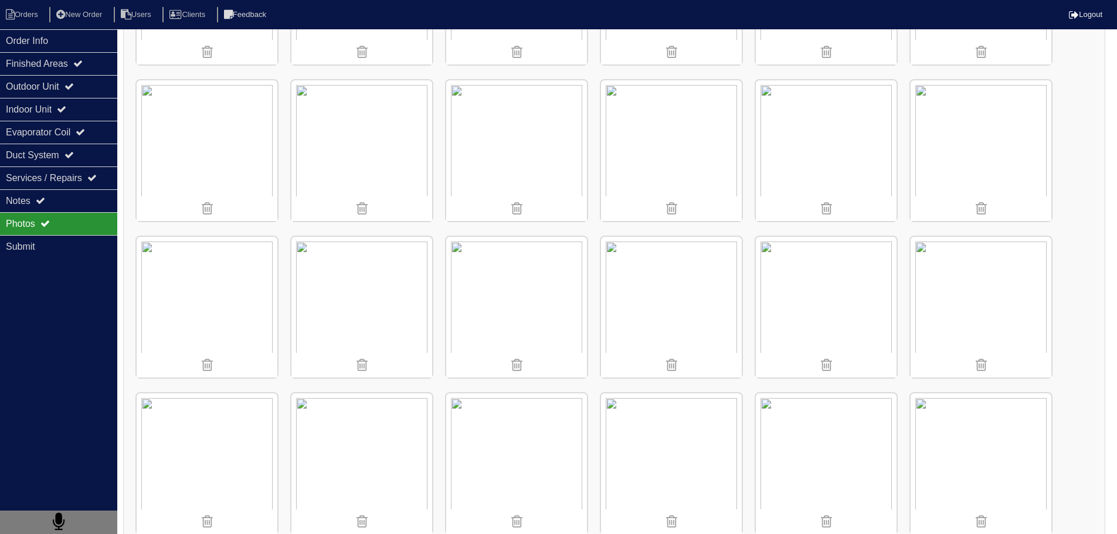
click at [559, 426] on img at bounding box center [516, 464] width 141 height 141
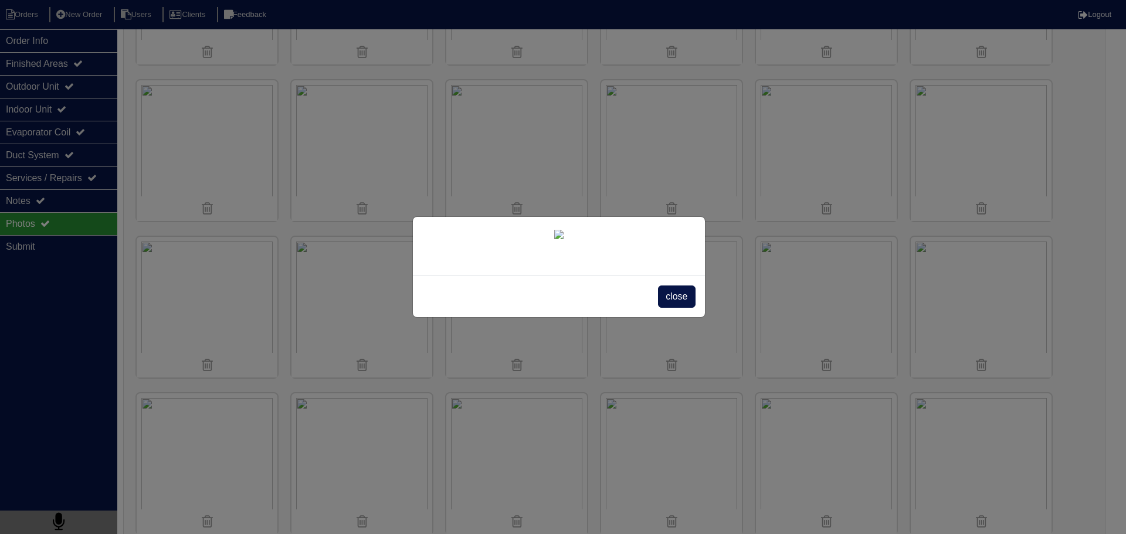
click at [679, 308] on span "close" at bounding box center [676, 297] width 37 height 22
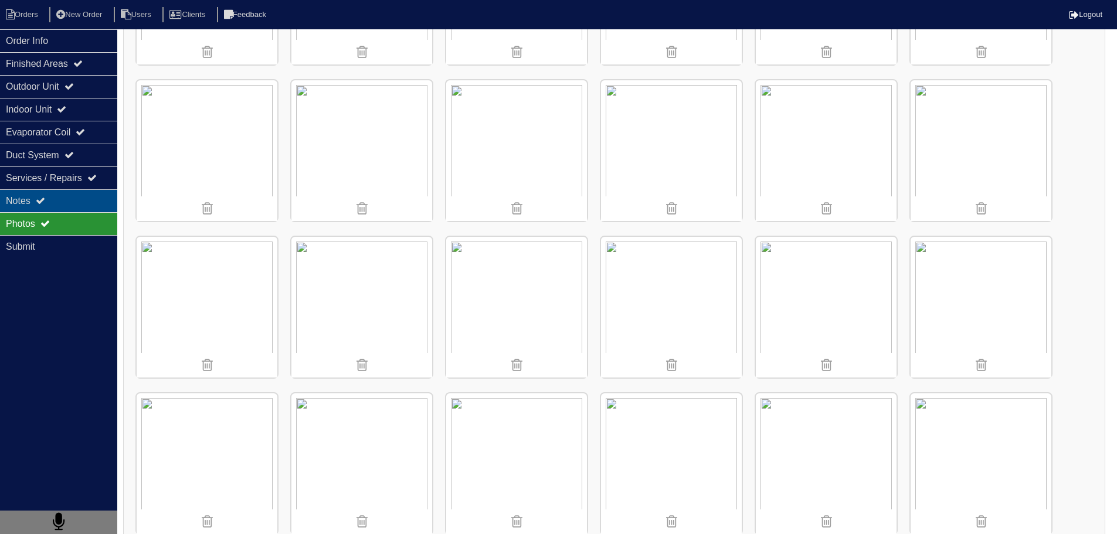
click at [68, 206] on div "Notes" at bounding box center [58, 200] width 117 height 23
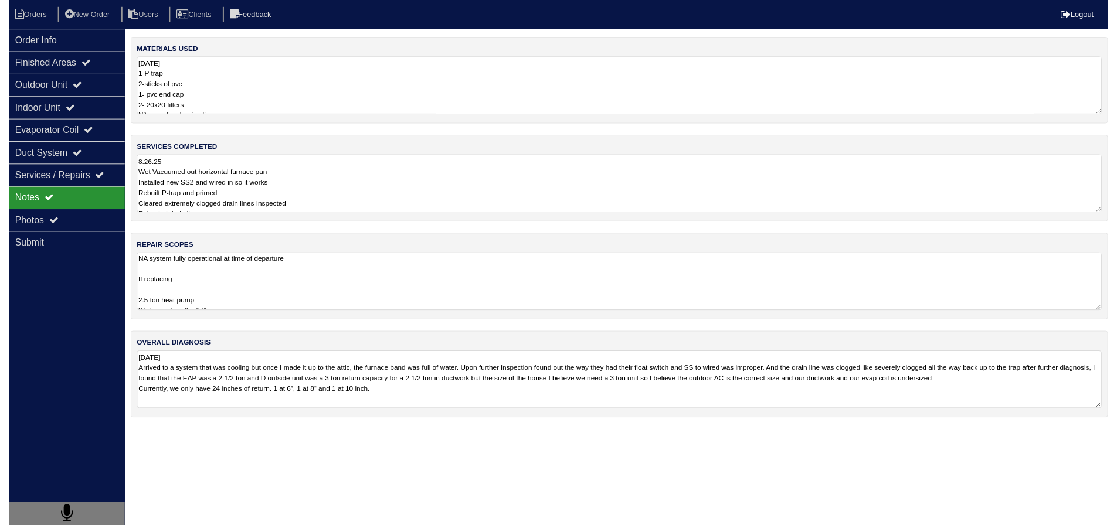
scroll to position [0, 0]
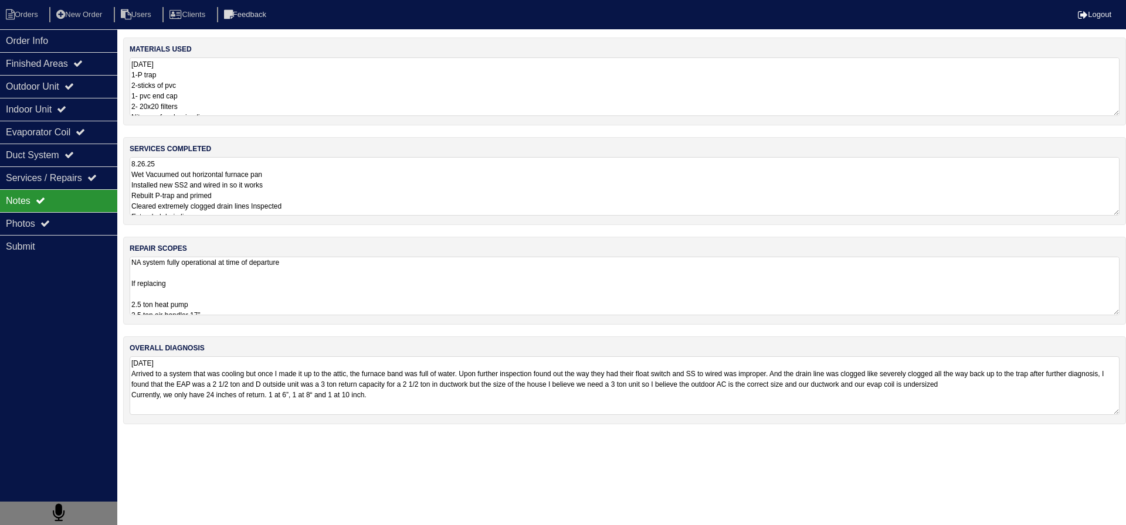
click at [204, 290] on textarea "NA system fully operational at time of departure If replacing 2.5 ton heat pump…" at bounding box center [625, 286] width 990 height 59
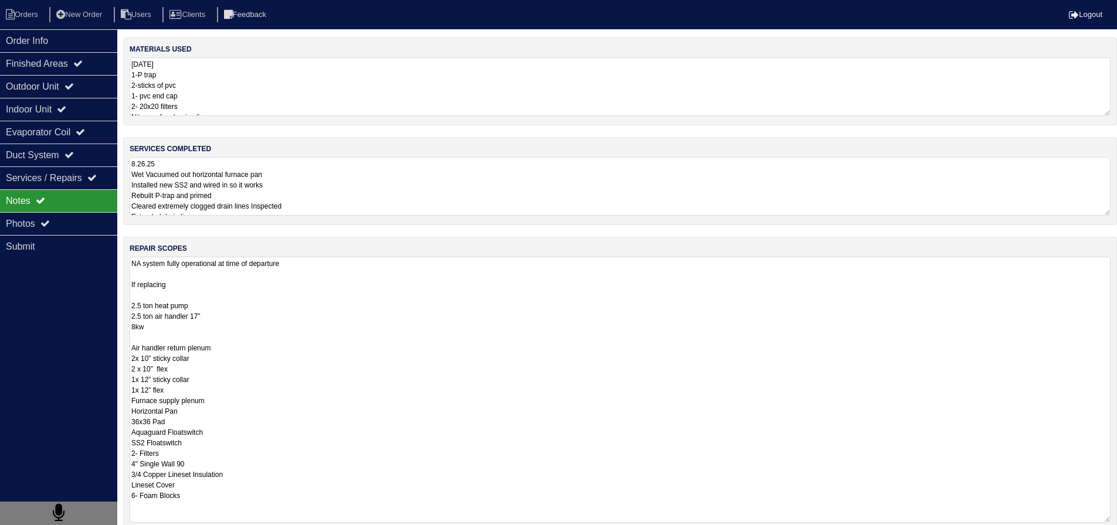
drag, startPoint x: 228, startPoint y: 400, endPoint x: 131, endPoint y: 398, distance: 97.4
click at [131, 398] on textarea "NA system fully operational at time of departure If replacing 2.5 ton heat pump…" at bounding box center [620, 390] width 981 height 266
click at [296, 423] on textarea "NA system fully operational at time of departure If replacing 2.5 ton heat pump…" at bounding box center [620, 390] width 981 height 266
type textarea "NA system fully operational at time of departure If replacing 2.5 ton heat pump…"
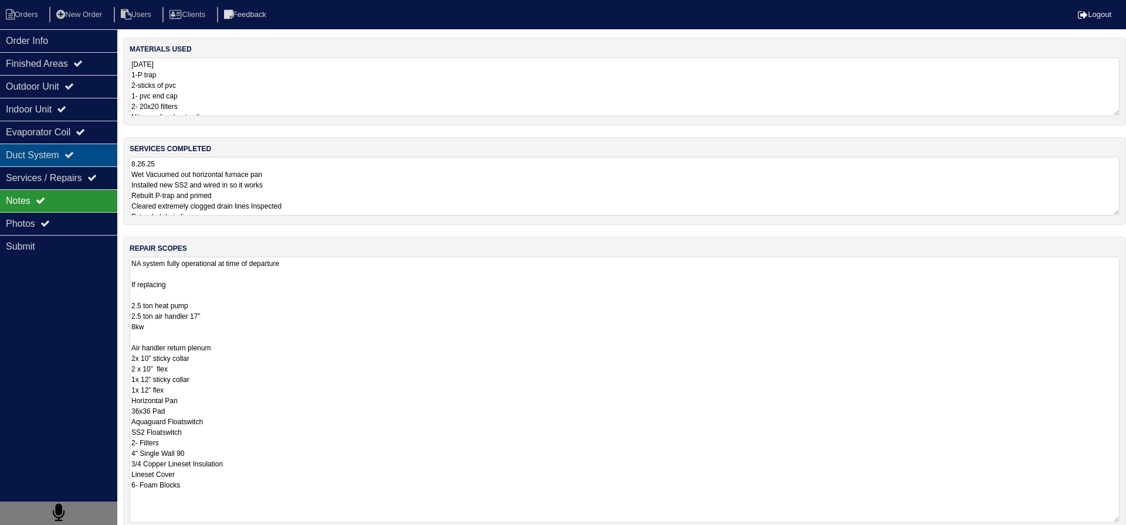
click at [1, 164] on div "Duct System" at bounding box center [58, 155] width 117 height 23
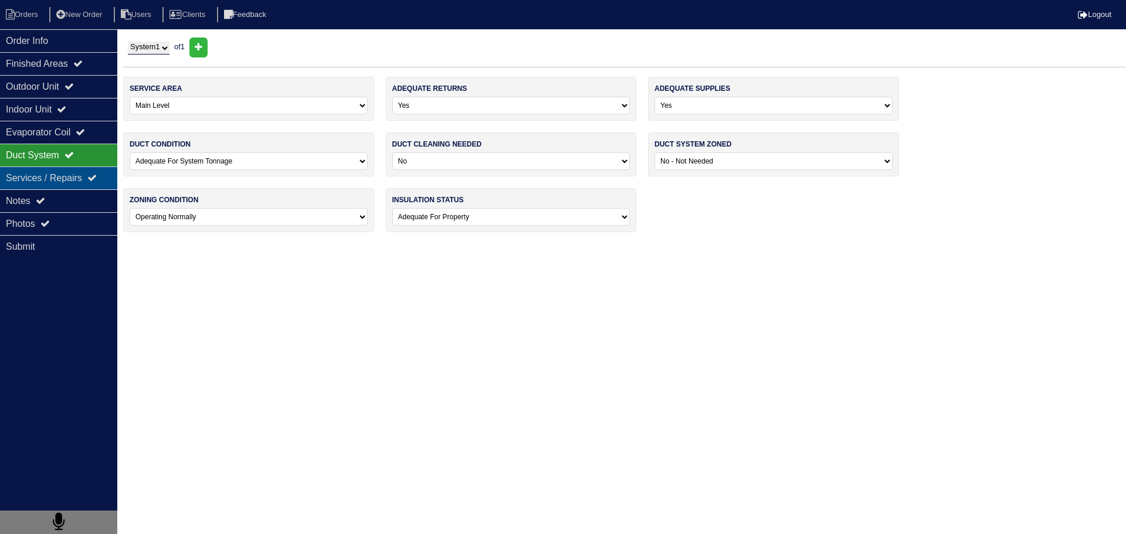
click at [34, 188] on div "Services / Repairs" at bounding box center [58, 178] width 117 height 23
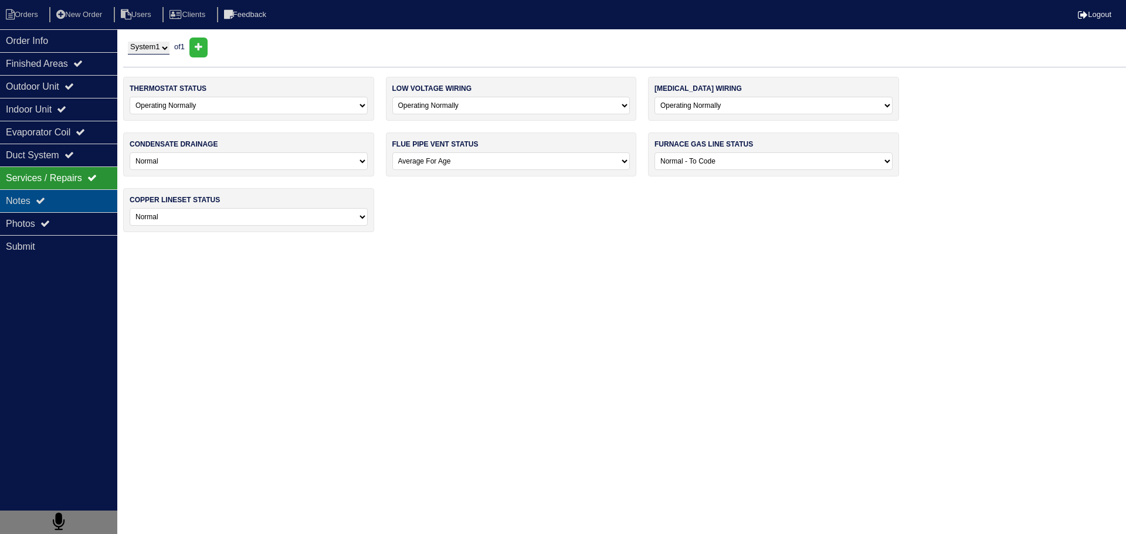
click at [35, 195] on div "Notes" at bounding box center [58, 200] width 117 height 23
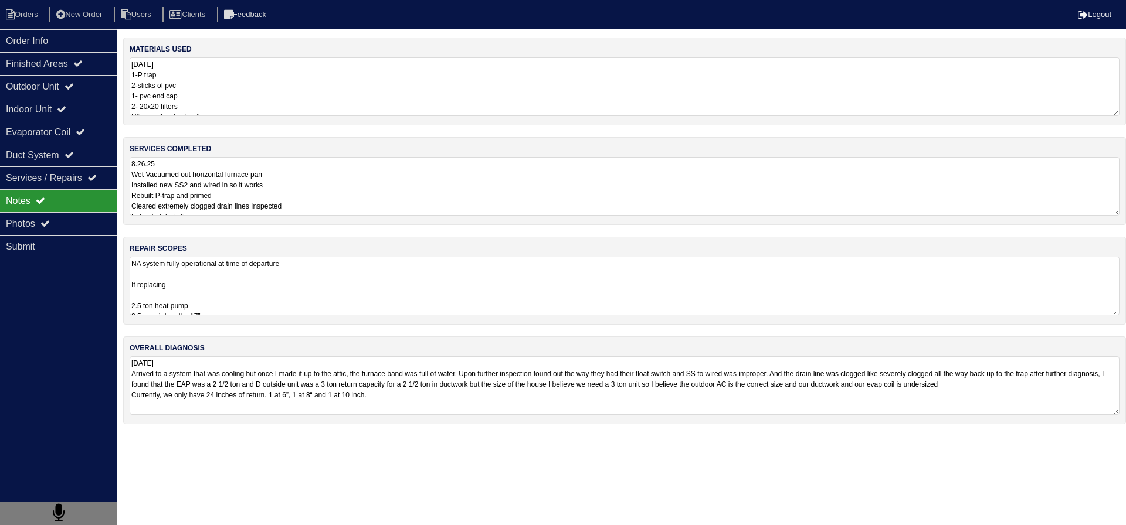
click at [235, 319] on div "repair scopes NA system fully operational at time of departure If replacing 2.5…" at bounding box center [624, 281] width 1003 height 88
drag, startPoint x: 229, startPoint y: 317, endPoint x: 225, endPoint y: 312, distance: 6.6
click at [229, 317] on div "repair scopes NA system fully operational at time of departure If replacing 2.5…" at bounding box center [624, 281] width 1003 height 88
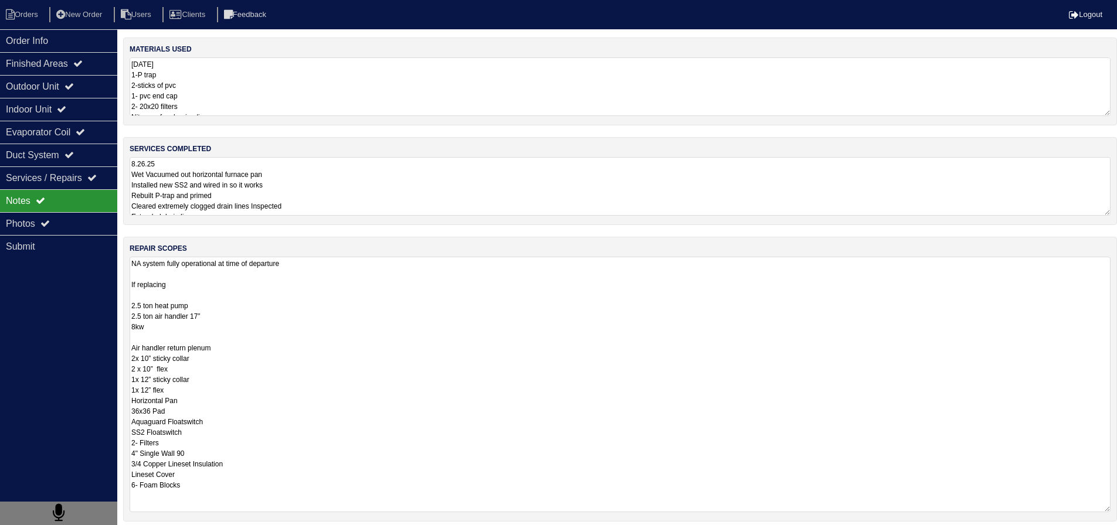
click at [222, 307] on textarea "NA system fully operational at time of departure If replacing 2.5 ton heat pump…" at bounding box center [620, 385] width 981 height 256
drag, startPoint x: 216, startPoint y: 306, endPoint x: 196, endPoint y: 331, distance: 32.1
click at [199, 331] on textarea "NA system fully operational at time of departure If replacing 2.5 ton heat pump…" at bounding box center [620, 385] width 981 height 256
click at [191, 332] on textarea "NA system fully operational at time of departure If replacing 2.5 ton heat pump…" at bounding box center [620, 385] width 981 height 256
click at [191, 333] on textarea "NA system fully operational at time of departure If replacing 2.5 ton heat pump…" at bounding box center [620, 385] width 981 height 256
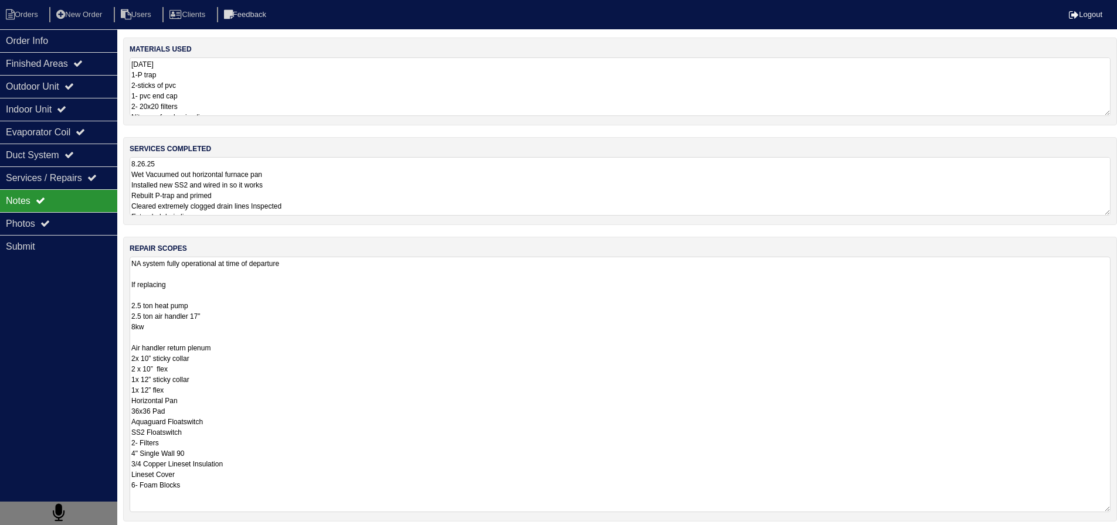
click at [168, 343] on textarea "NA system fully operational at time of departure If replacing 2.5 ton heat pump…" at bounding box center [620, 385] width 981 height 256
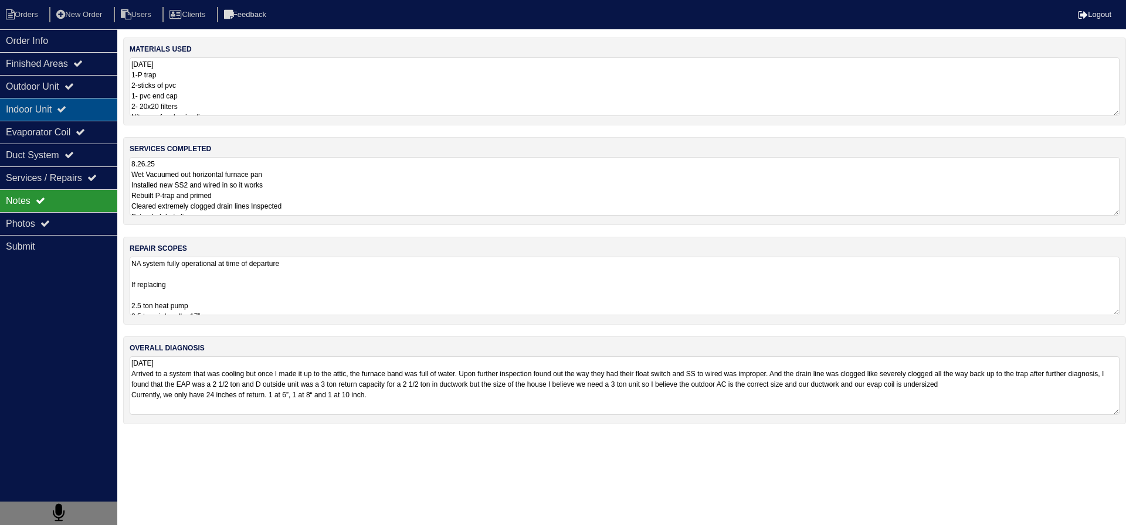
click at [70, 116] on div "Indoor Unit" at bounding box center [58, 109] width 117 height 23
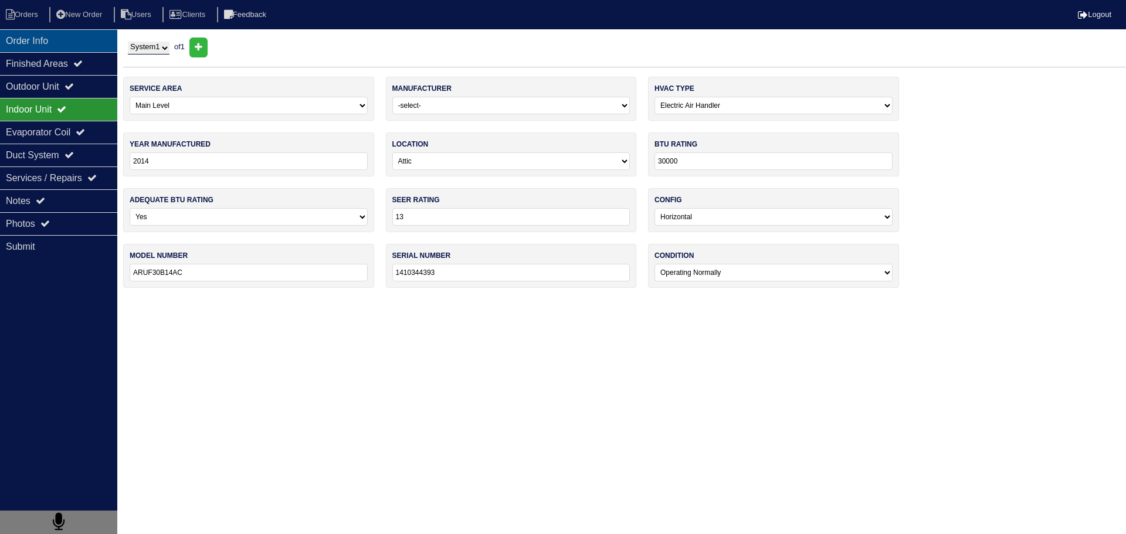
click at [39, 37] on div "Order Info" at bounding box center [58, 40] width 117 height 23
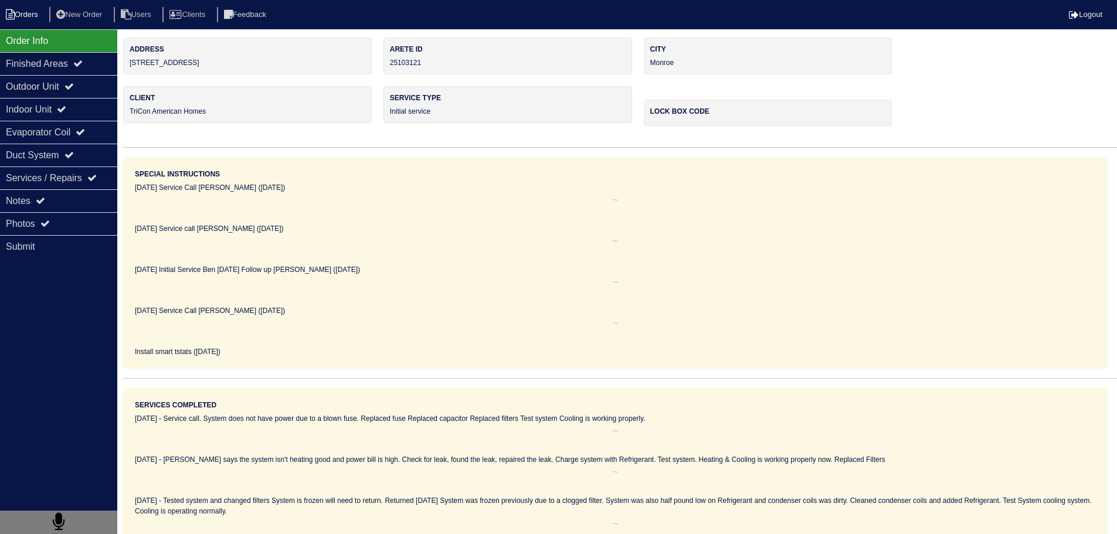
click at [28, 13] on li "Orders" at bounding box center [24, 15] width 48 height 16
select select "15"
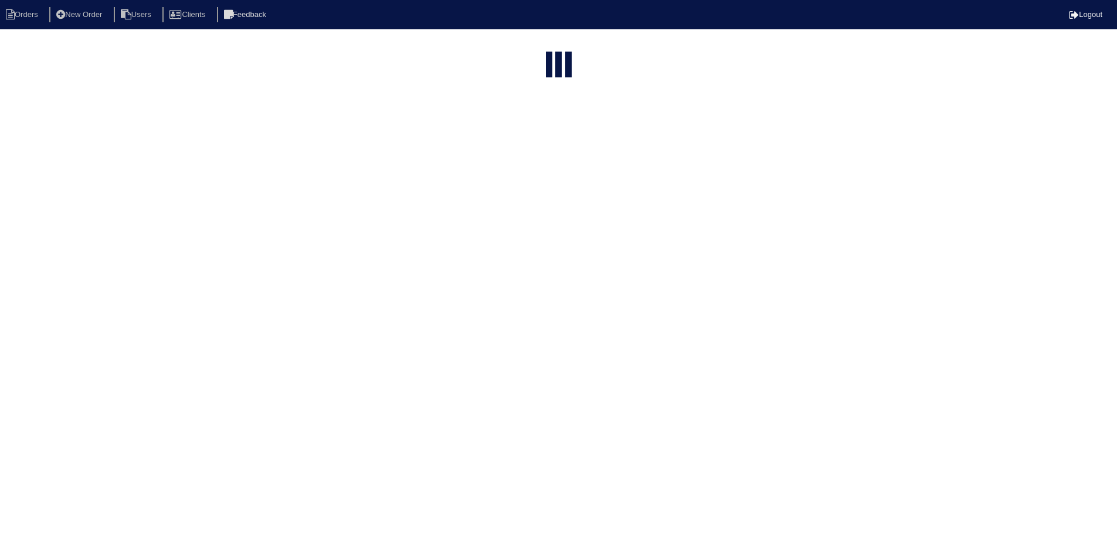
select select "assigned"
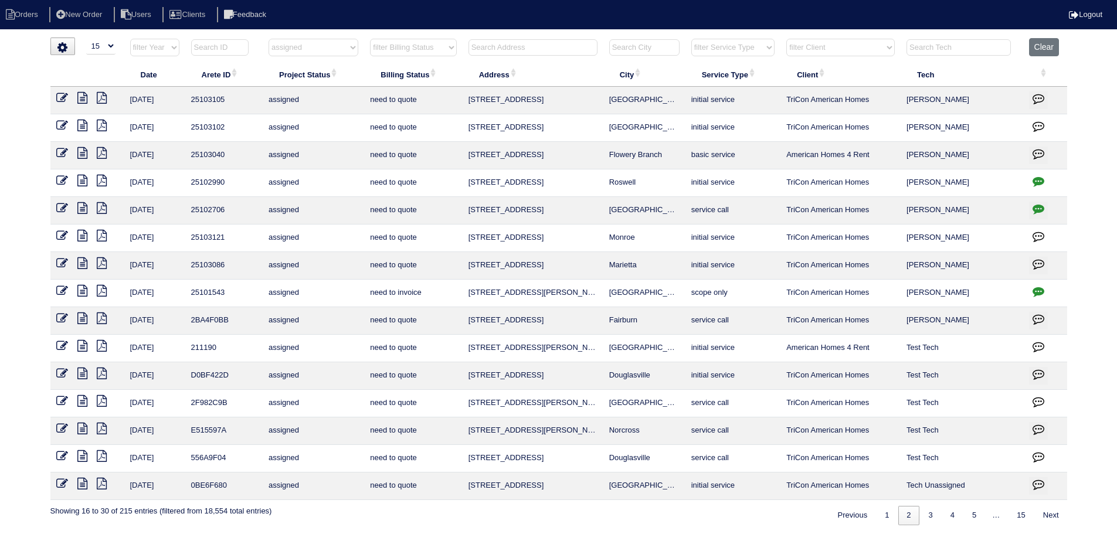
click at [65, 232] on icon at bounding box center [62, 236] width 12 height 12
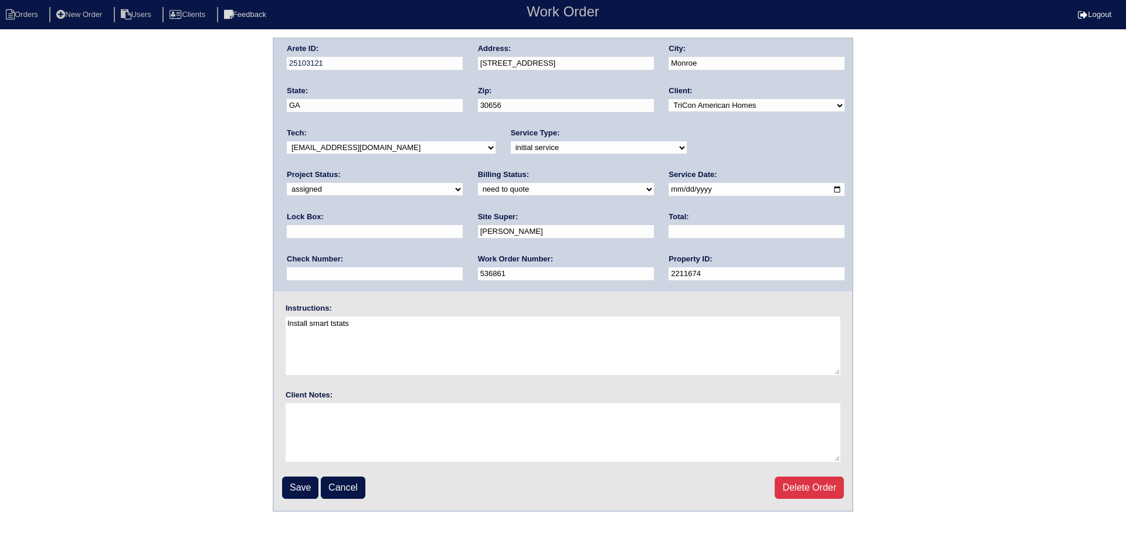
click at [463, 183] on select "new order assigned in progress field complete need to schedule admin review arc…" at bounding box center [375, 189] width 176 height 13
select select "field complete"
click at [463, 183] on select "new order assigned in progress field complete need to schedule admin review arc…" at bounding box center [375, 189] width 176 height 13
click at [288, 494] on input "Save" at bounding box center [300, 488] width 36 height 22
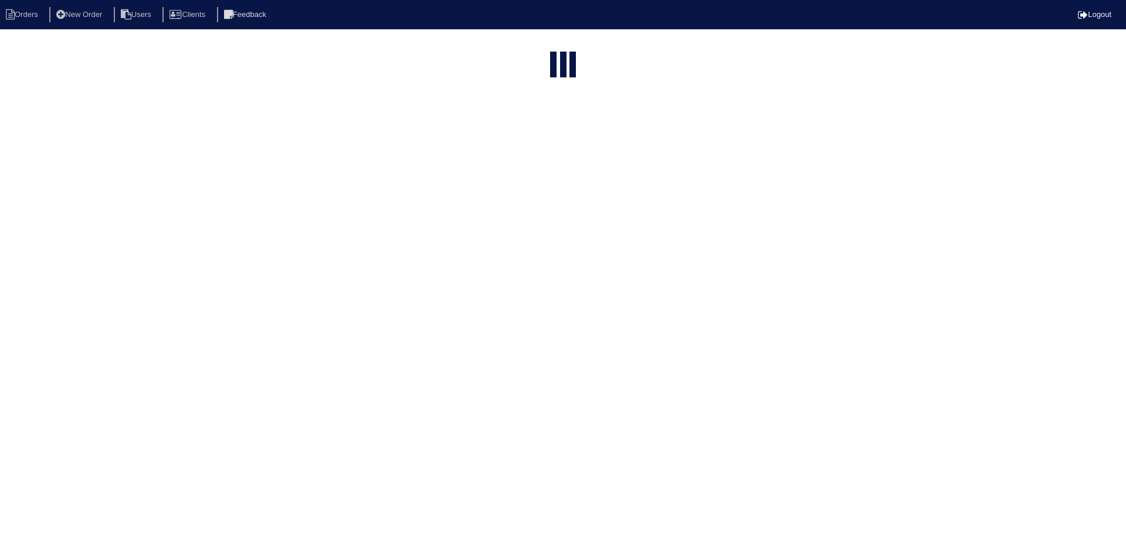
select select "15"
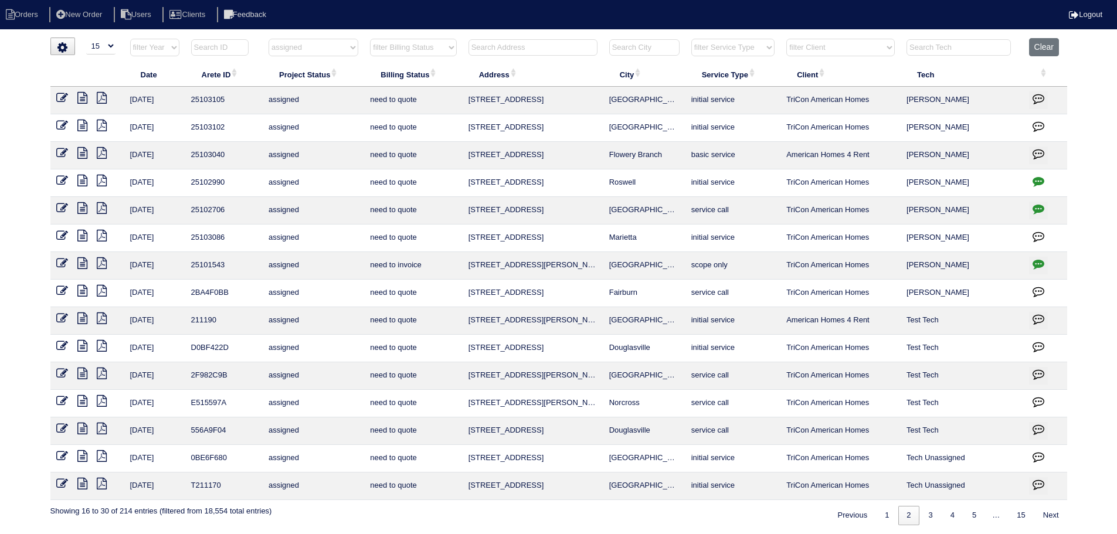
click at [301, 45] on select "filter Project Status -- Any Project Status -- new order assigned in progress f…" at bounding box center [314, 48] width 90 height 18
click at [269, 39] on select "filter Project Status -- Any Project Status -- new order assigned in progress f…" at bounding box center [314, 48] width 90 height 18
select select "field complete"
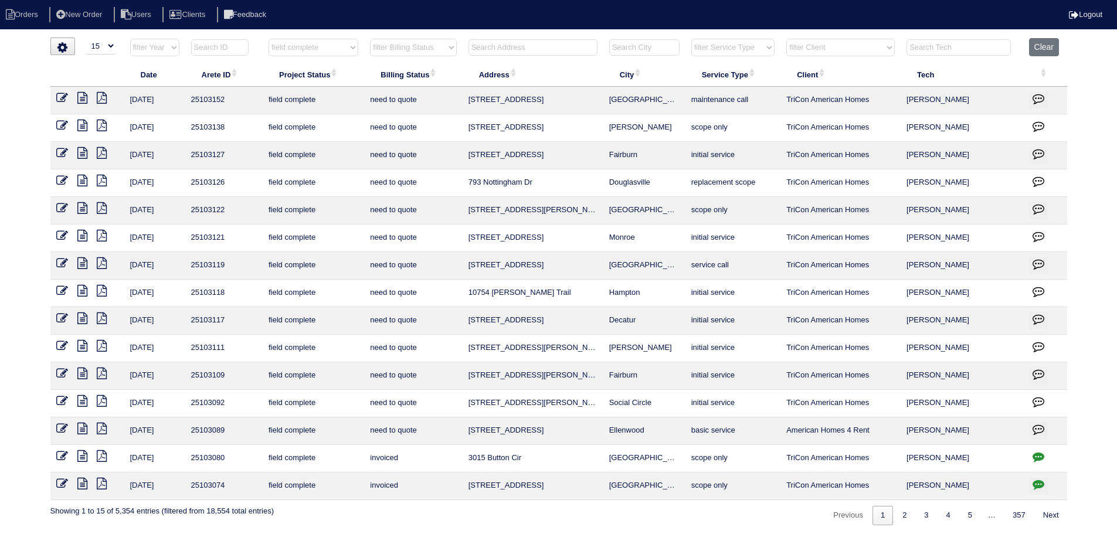
click at [954, 50] on input "text" at bounding box center [959, 47] width 104 height 16
type input "matt"
select select "field complete"
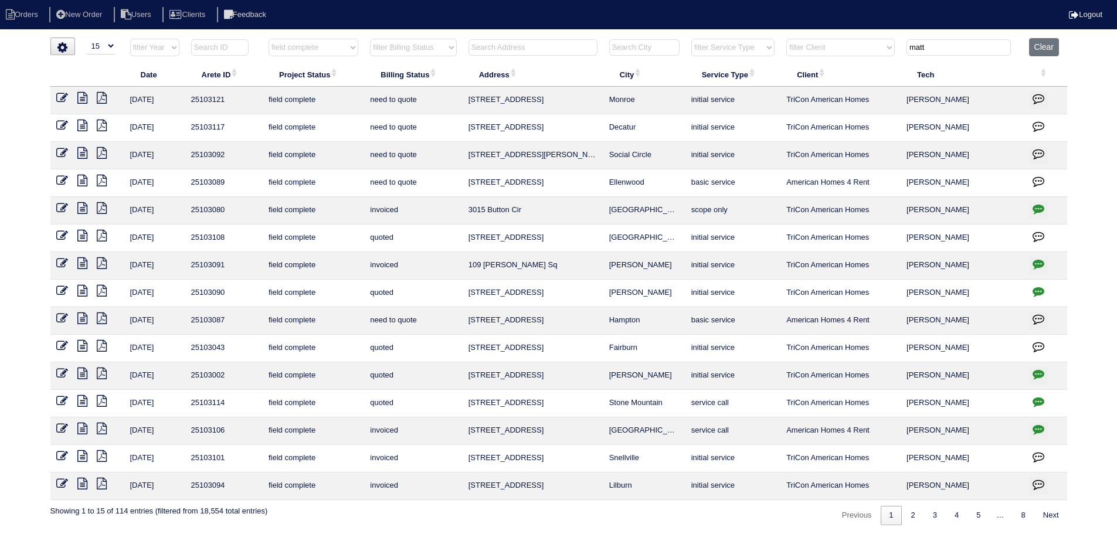
type input "matt"
click at [83, 206] on icon at bounding box center [82, 208] width 10 height 12
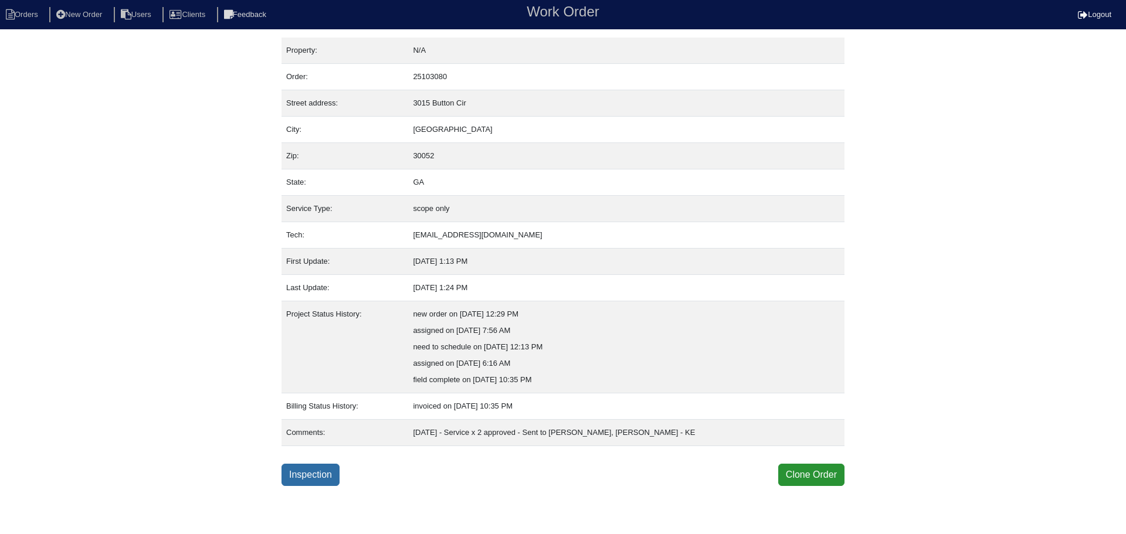
click at [323, 465] on link "Inspection" at bounding box center [311, 475] width 58 height 22
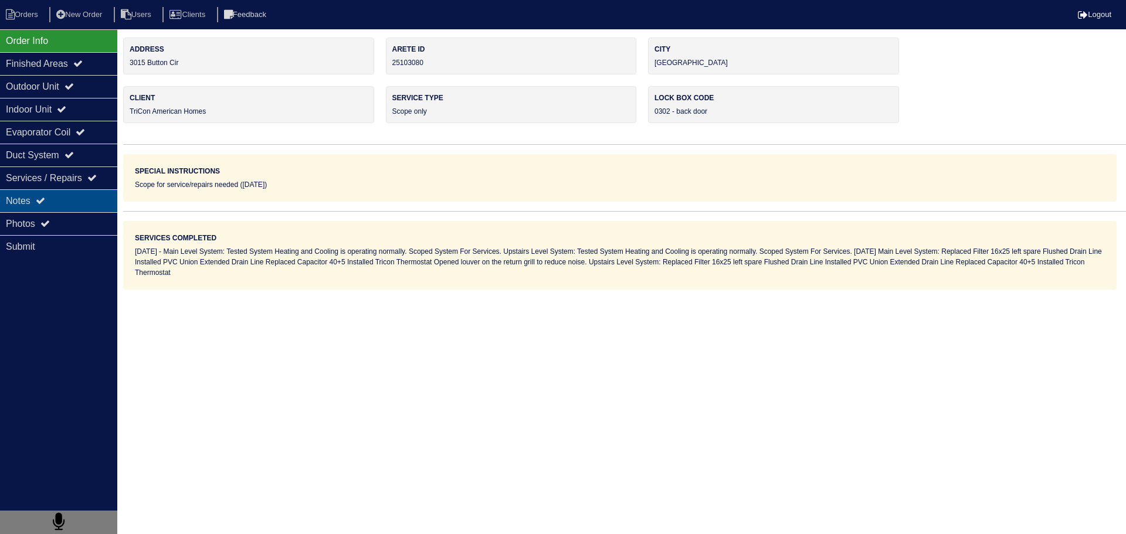
click at [83, 201] on div "Notes" at bounding box center [58, 200] width 117 height 23
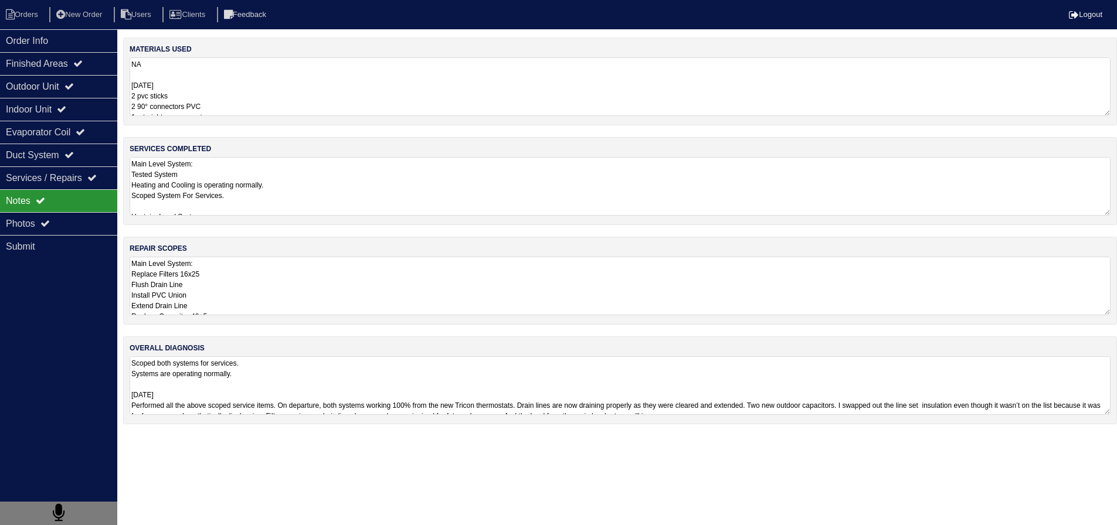
click at [250, 193] on textarea "Main Level System: Tested System Heating and Cooling is operating normally. Sco…" at bounding box center [620, 186] width 981 height 59
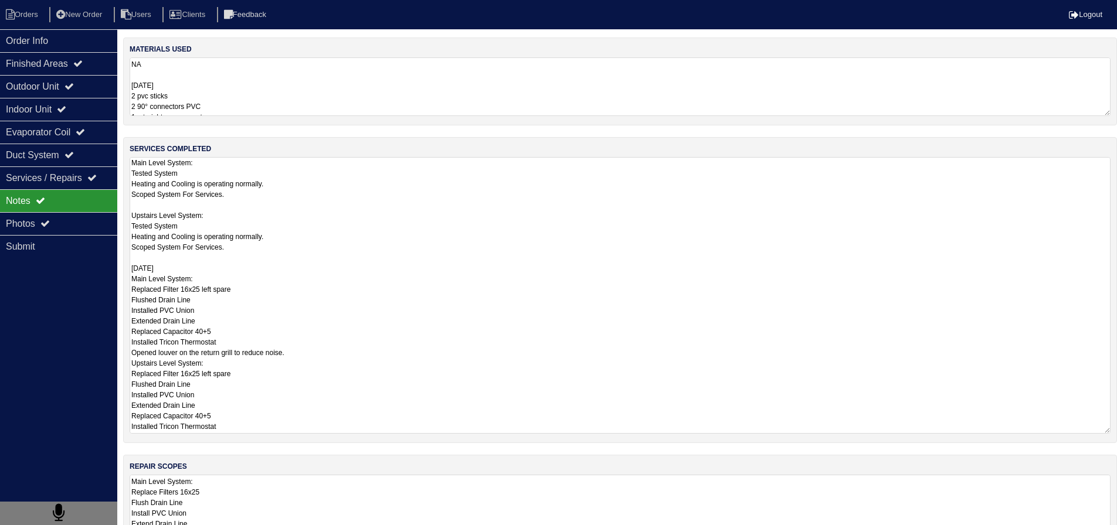
click at [211, 475] on textarea "Main Level System: Replace Filters 16x25 Flush Drain Line Install PVC Union Ext…" at bounding box center [620, 504] width 981 height 59
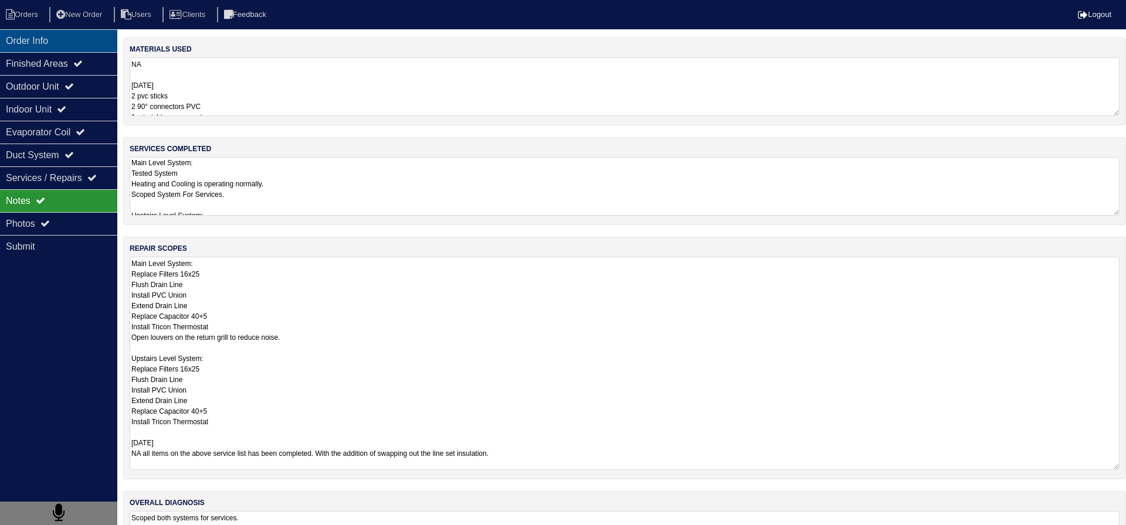
click at [45, 45] on div "Order Info" at bounding box center [58, 40] width 117 height 23
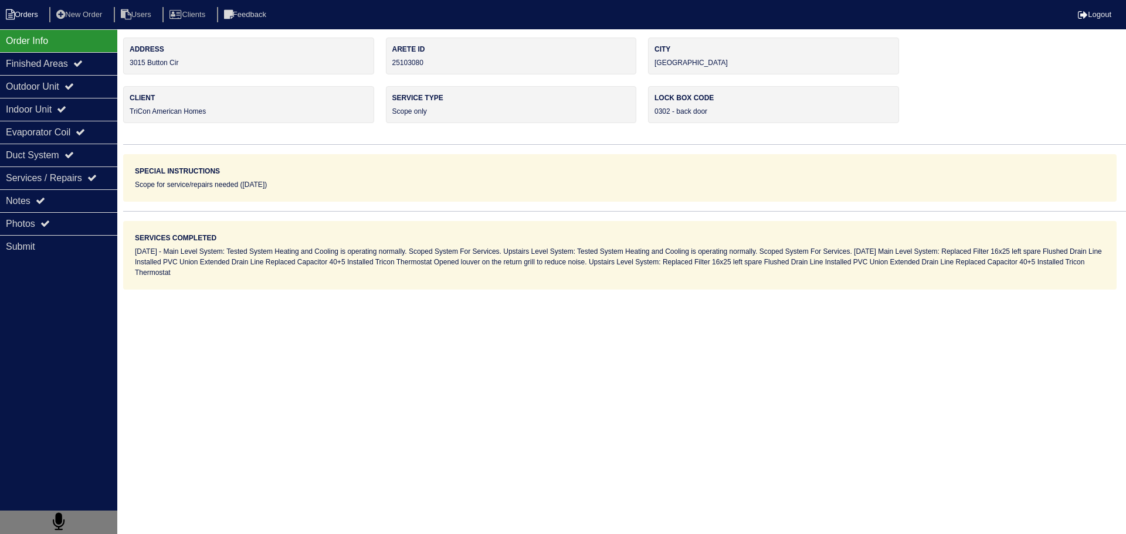
click at [33, 21] on li "Orders" at bounding box center [24, 15] width 48 height 16
select select "15"
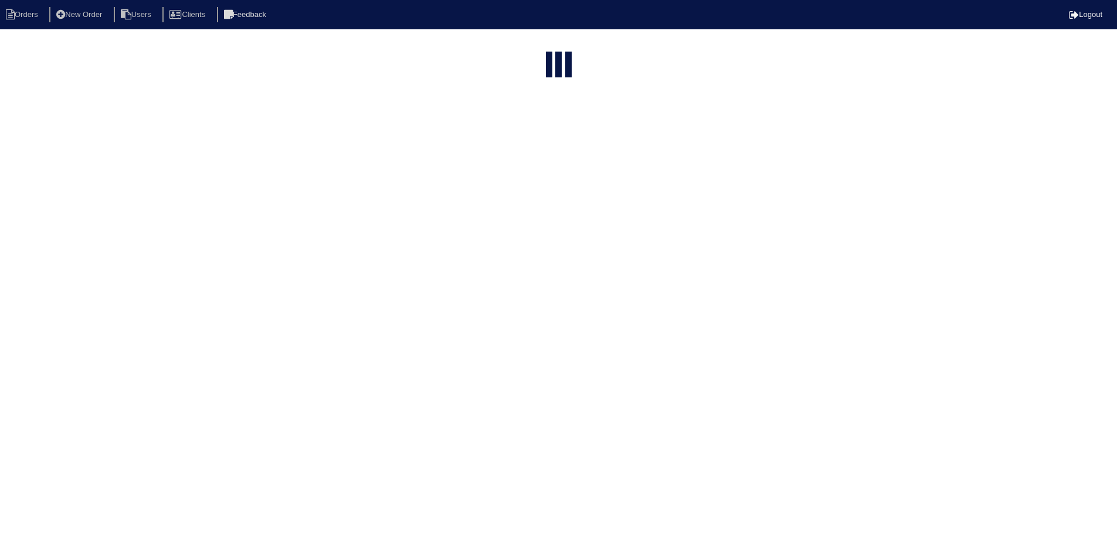
select select "field complete"
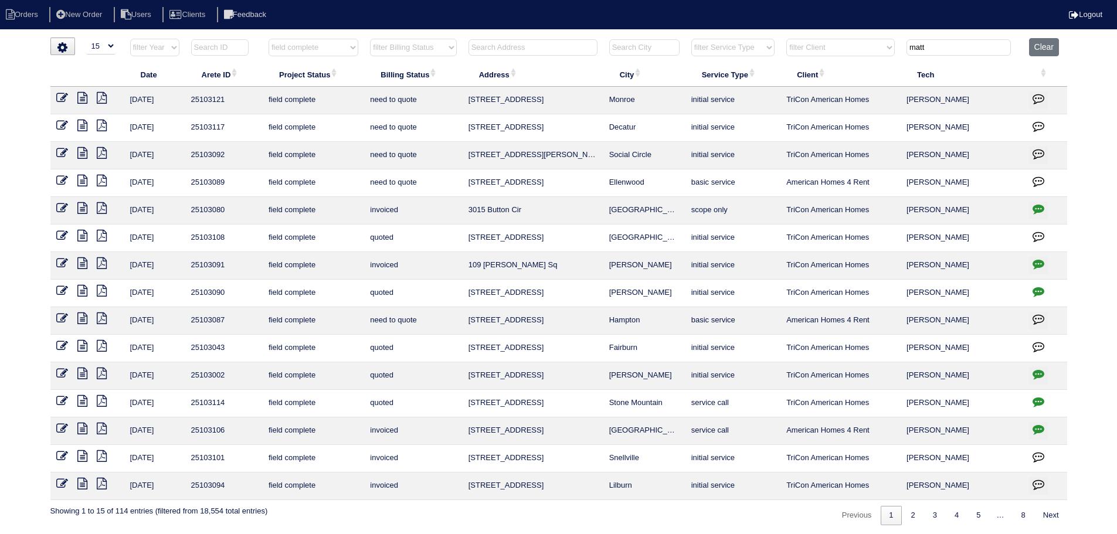
click at [82, 180] on icon at bounding box center [82, 181] width 10 height 12
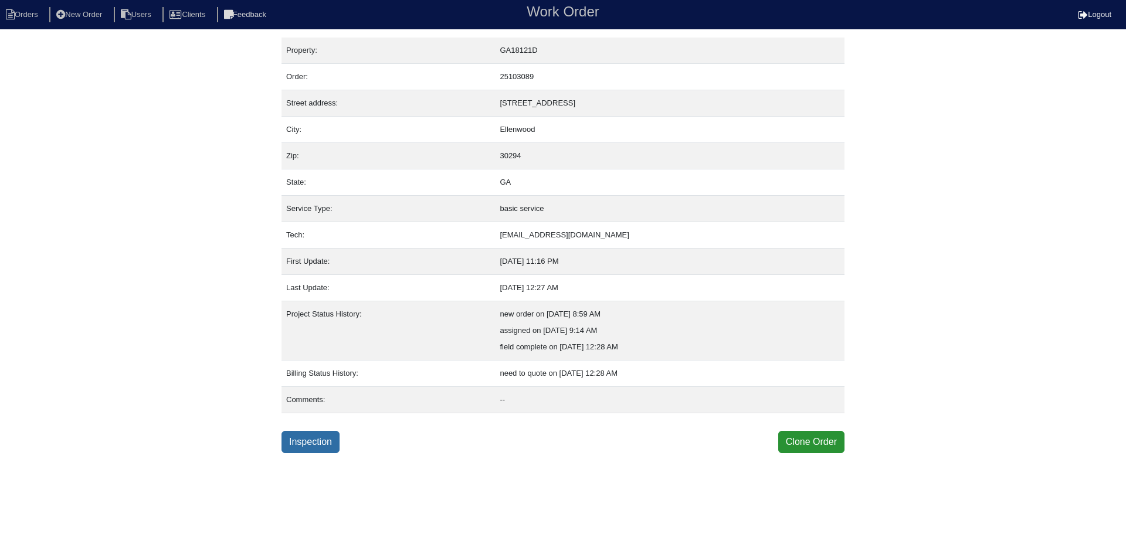
click at [329, 442] on link "Inspection" at bounding box center [311, 442] width 58 height 22
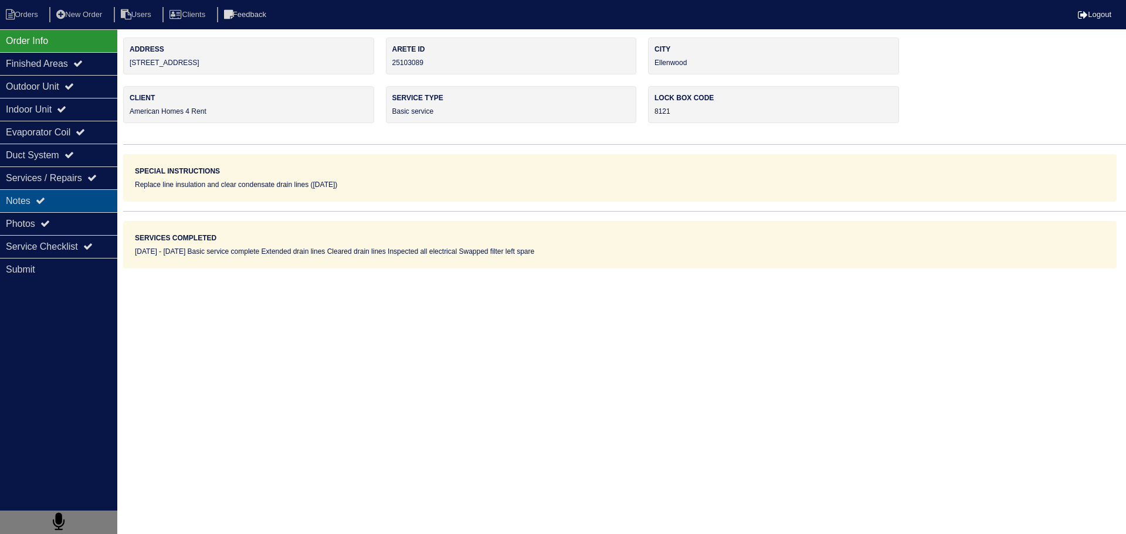
click at [84, 192] on div "Notes" at bounding box center [58, 200] width 117 height 23
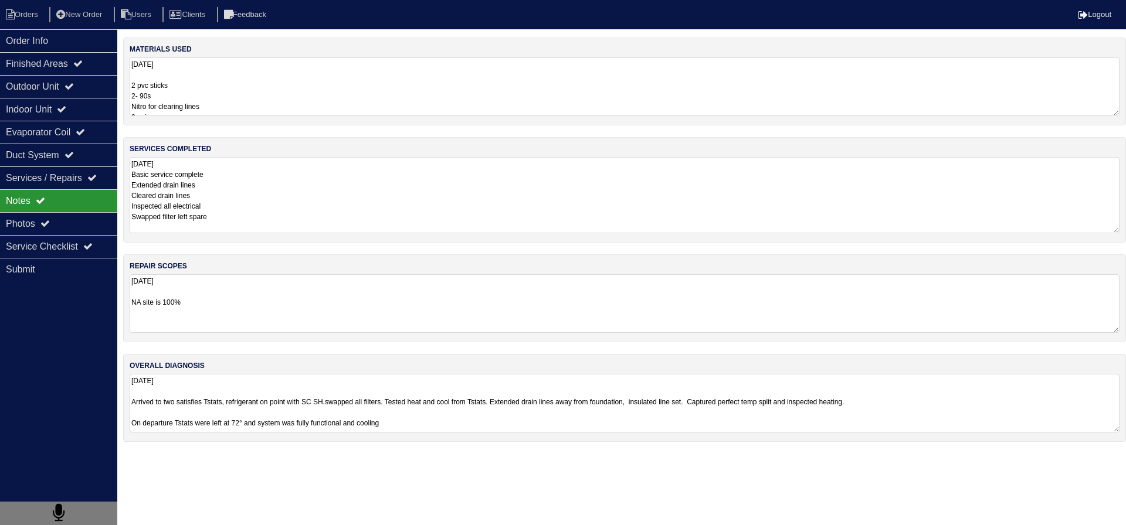
click at [306, 184] on textarea "[DATE] Basic service complete Extended drain lines Cleared drain lines Inspecte…" at bounding box center [625, 195] width 990 height 76
click at [56, 45] on div "Order Info" at bounding box center [58, 40] width 117 height 23
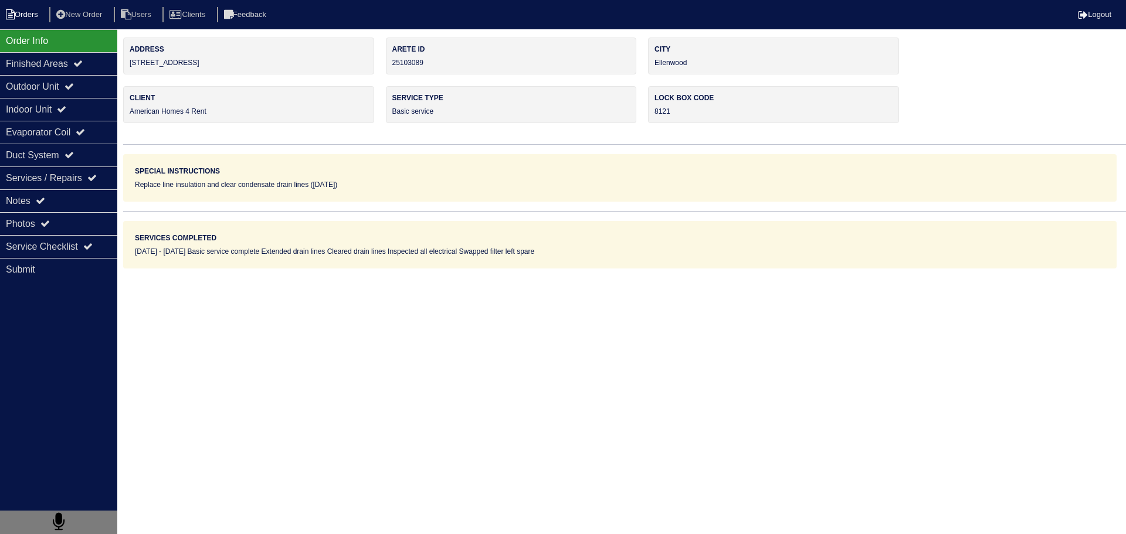
click at [32, 15] on li "Orders" at bounding box center [24, 15] width 48 height 16
select select "15"
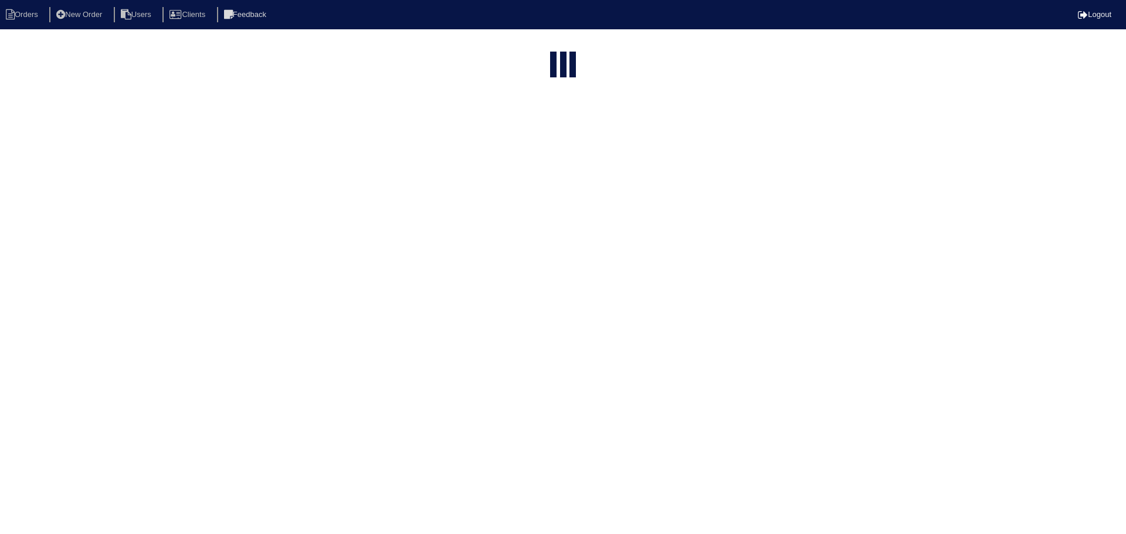
type input "matt"
select select "field complete"
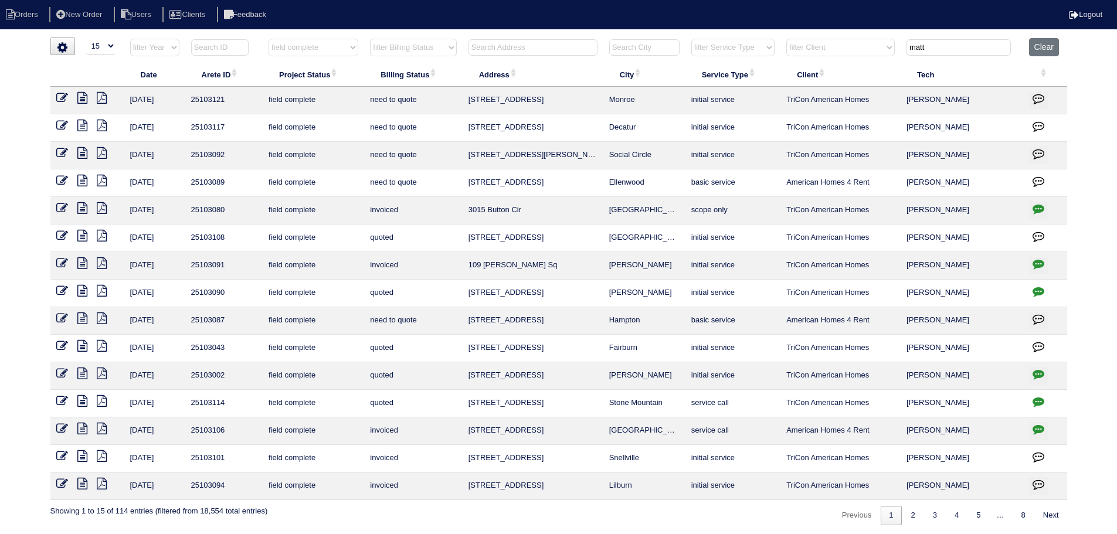
click at [82, 151] on icon at bounding box center [82, 153] width 10 height 12
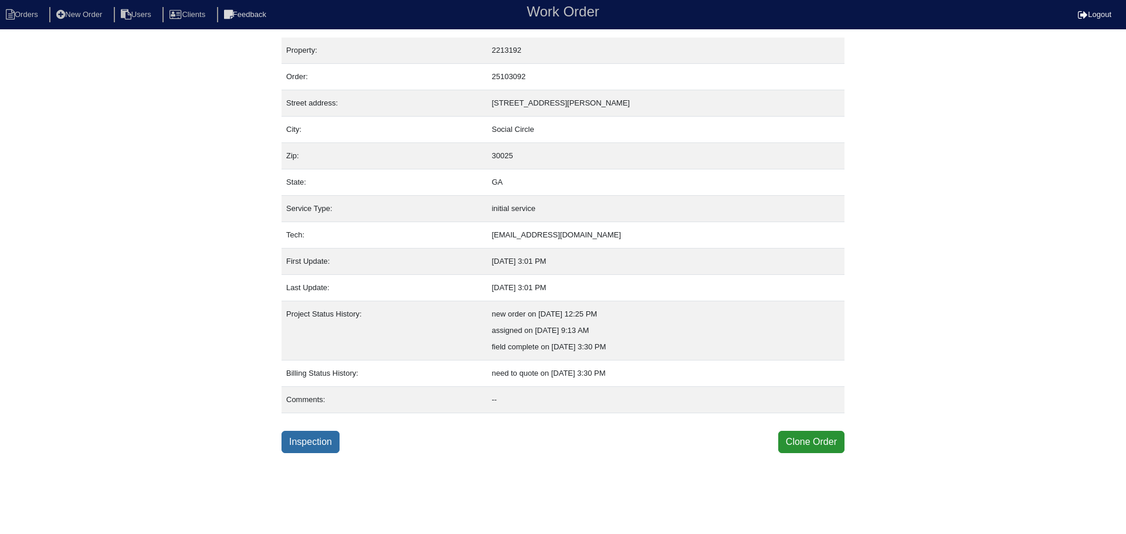
click at [292, 449] on link "Inspection" at bounding box center [311, 442] width 58 height 22
click at [301, 447] on link "Inspection" at bounding box center [311, 442] width 58 height 22
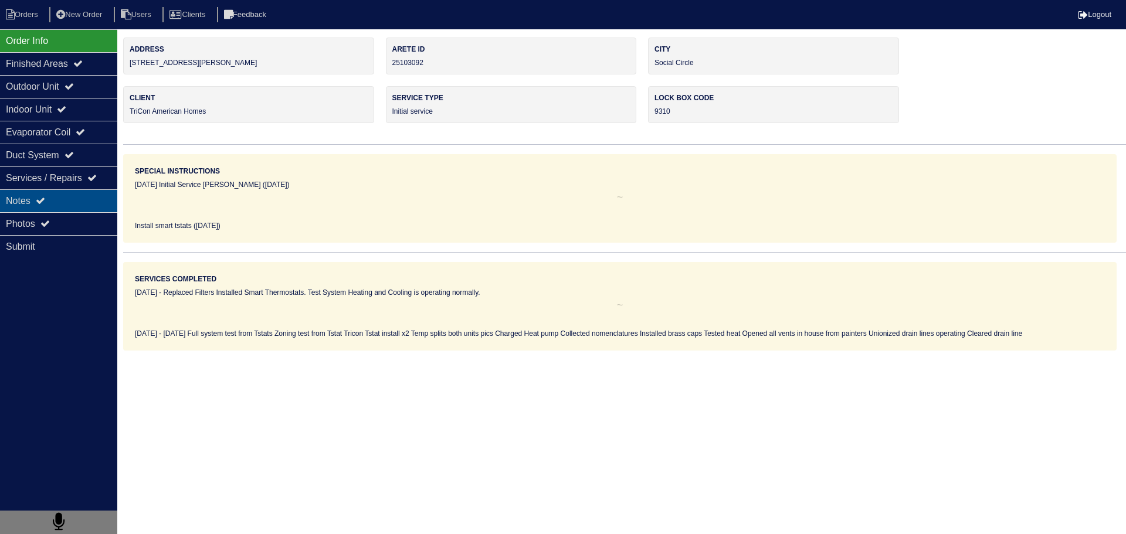
click at [101, 191] on div "Notes" at bounding box center [58, 200] width 117 height 23
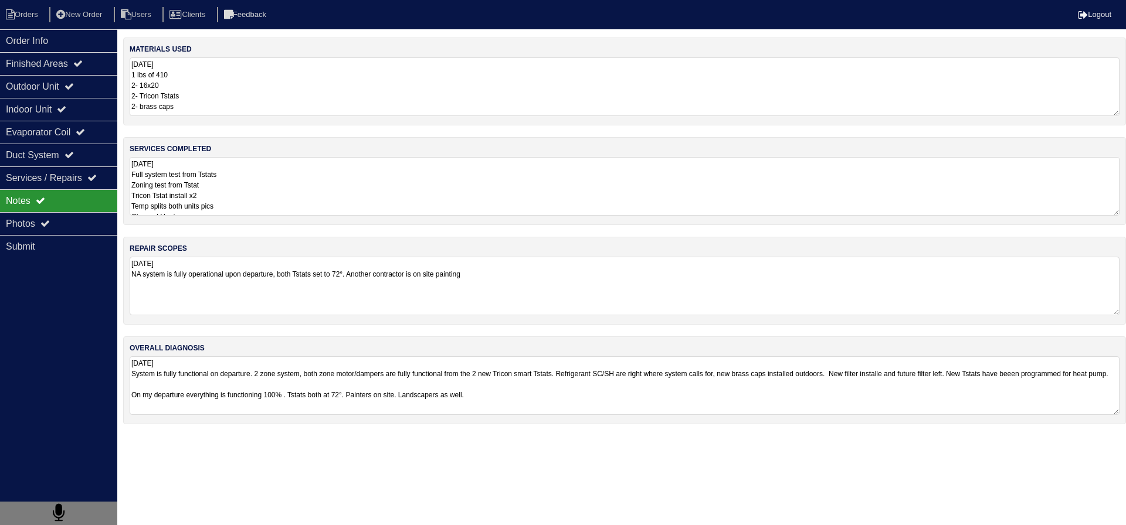
click at [215, 188] on textarea "8.26.25 Full system test from Tstats Zoning test from Tstat Tricon Tstat instal…" at bounding box center [625, 186] width 990 height 59
click at [72, 82] on div "Outdoor Unit" at bounding box center [58, 86] width 117 height 23
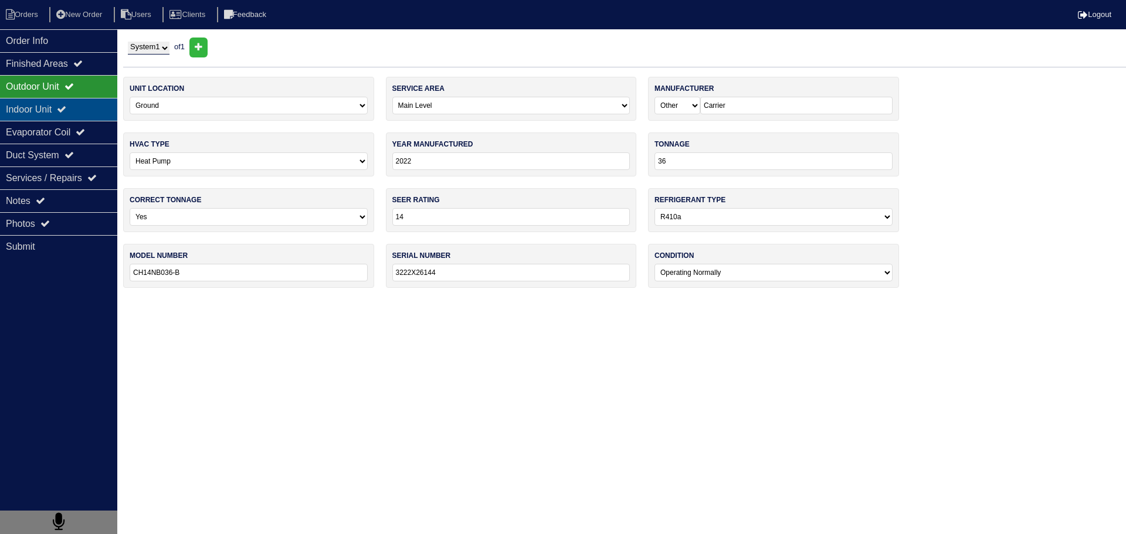
click at [67, 104] on div "Indoor Unit" at bounding box center [58, 109] width 117 height 23
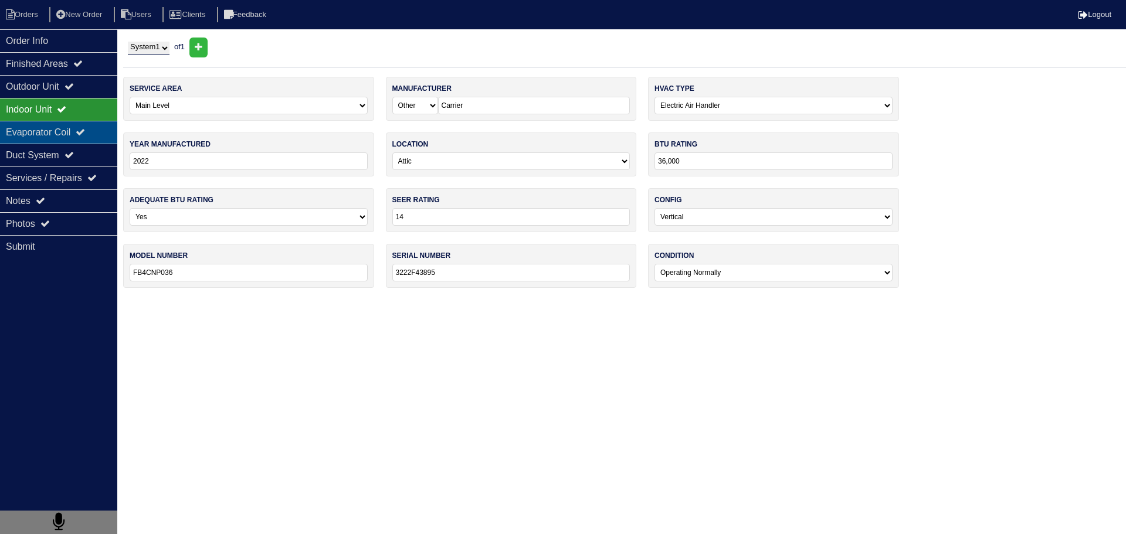
click at [62, 125] on div "Evaporator Coil" at bounding box center [58, 132] width 117 height 23
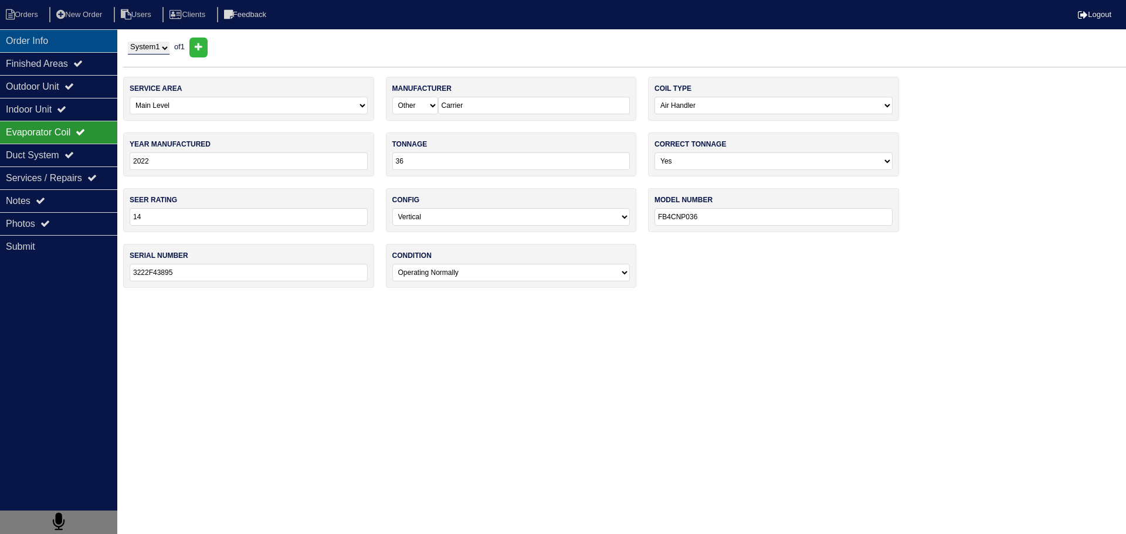
click at [56, 30] on div "Order Info" at bounding box center [58, 40] width 117 height 23
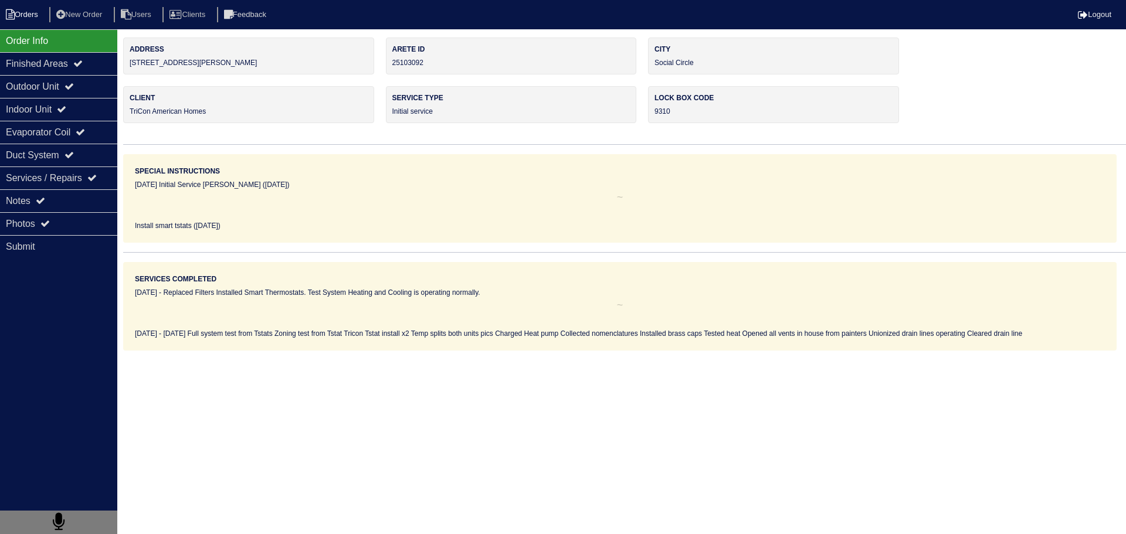
click at [32, 12] on li "Orders" at bounding box center [24, 15] width 48 height 16
select select "15"
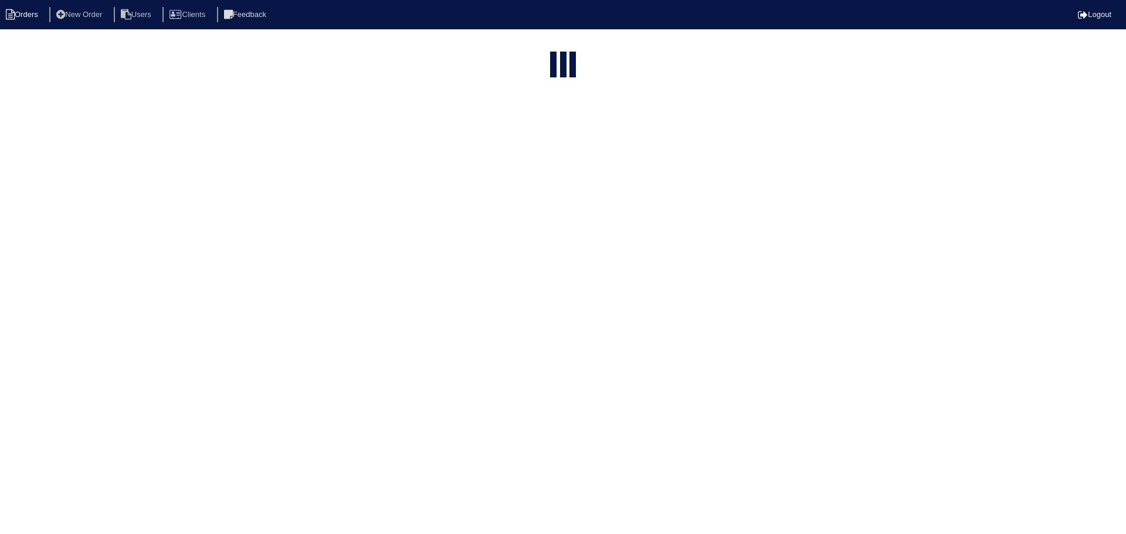
type input "matt"
select select "field complete"
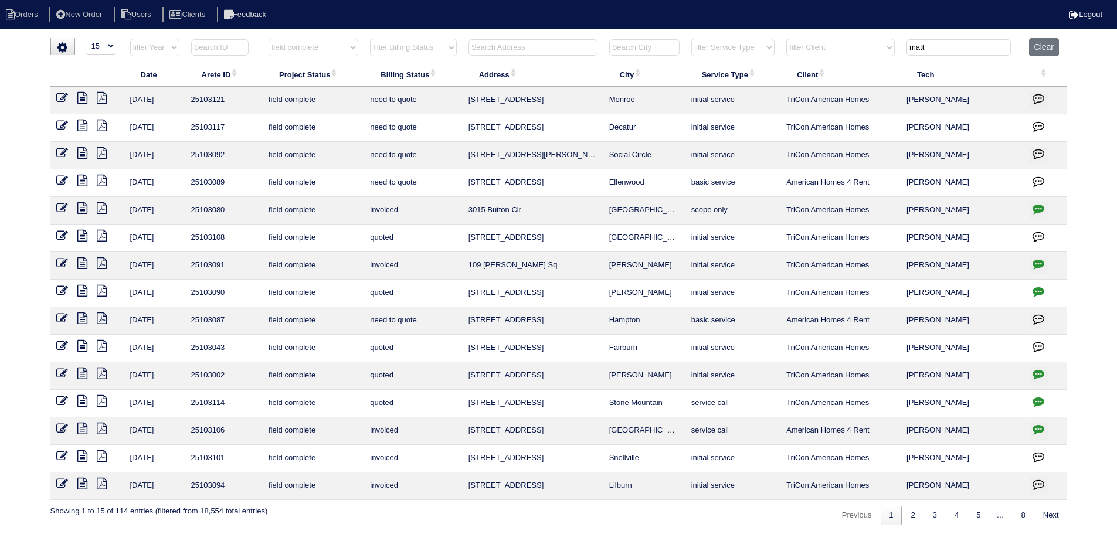
click at [90, 124] on link at bounding box center [86, 127] width 19 height 9
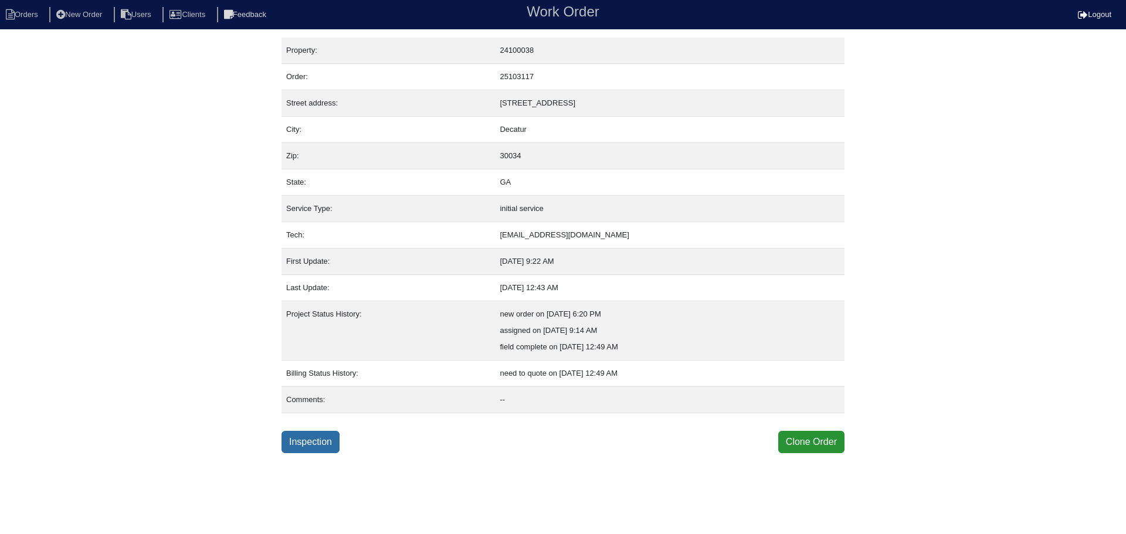
click at [294, 432] on link "Inspection" at bounding box center [311, 442] width 58 height 22
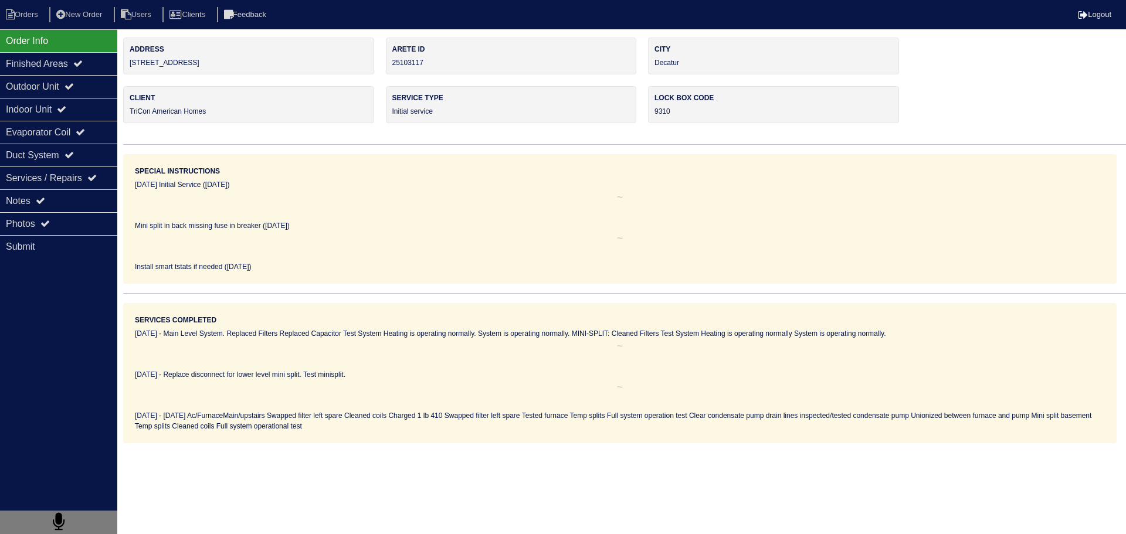
click at [50, 221] on icon at bounding box center [44, 223] width 9 height 9
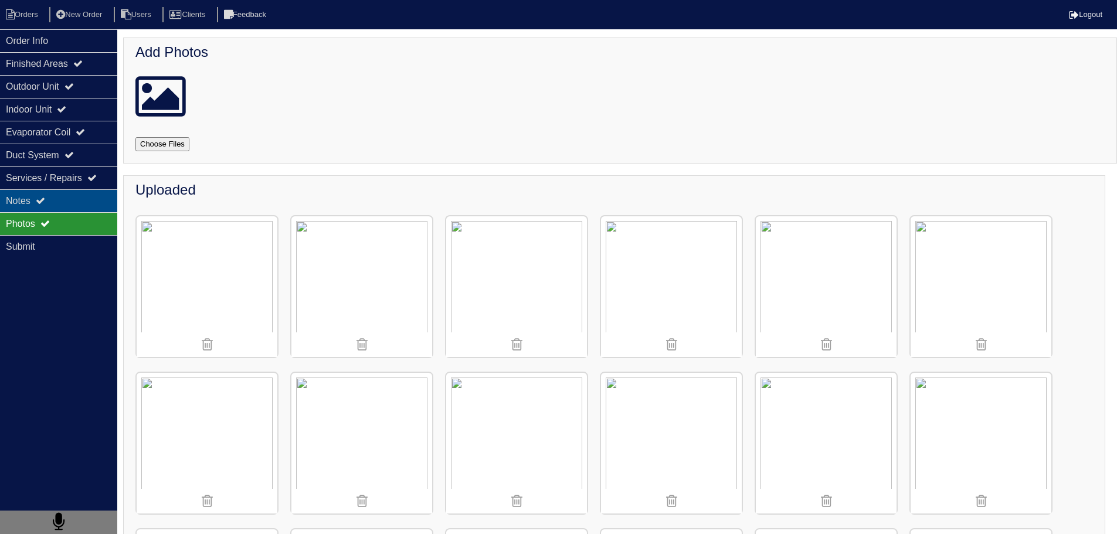
click at [52, 205] on div "Notes" at bounding box center [58, 200] width 117 height 23
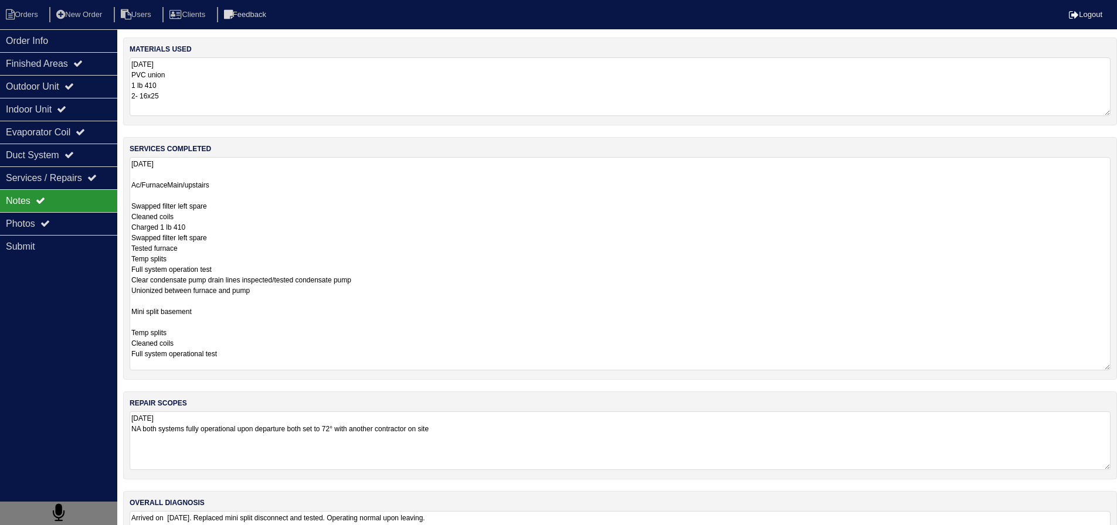
click at [264, 195] on textarea "[DATE] Ac/FurnaceMain/upstairs Swapped filter left spare Cleaned coils Charged …" at bounding box center [620, 263] width 981 height 213
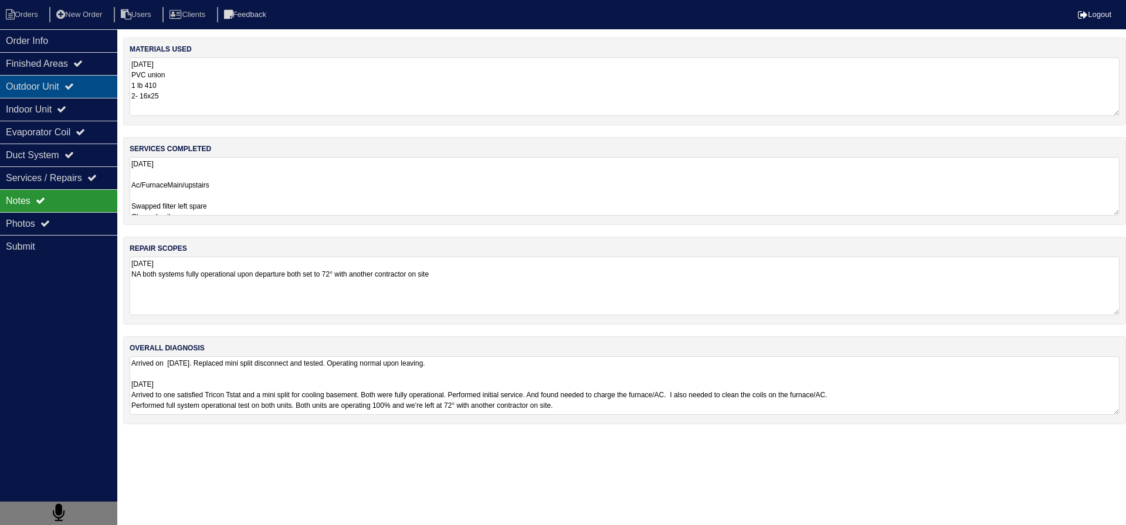
click at [90, 86] on div "Outdoor Unit" at bounding box center [58, 86] width 117 height 23
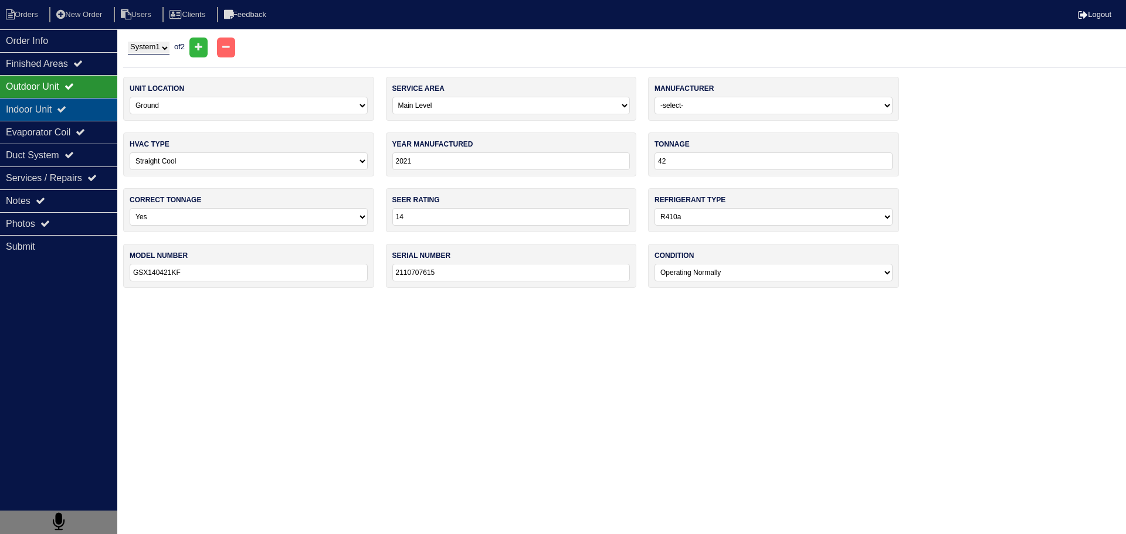
click at [68, 104] on div "Indoor Unit" at bounding box center [58, 109] width 117 height 23
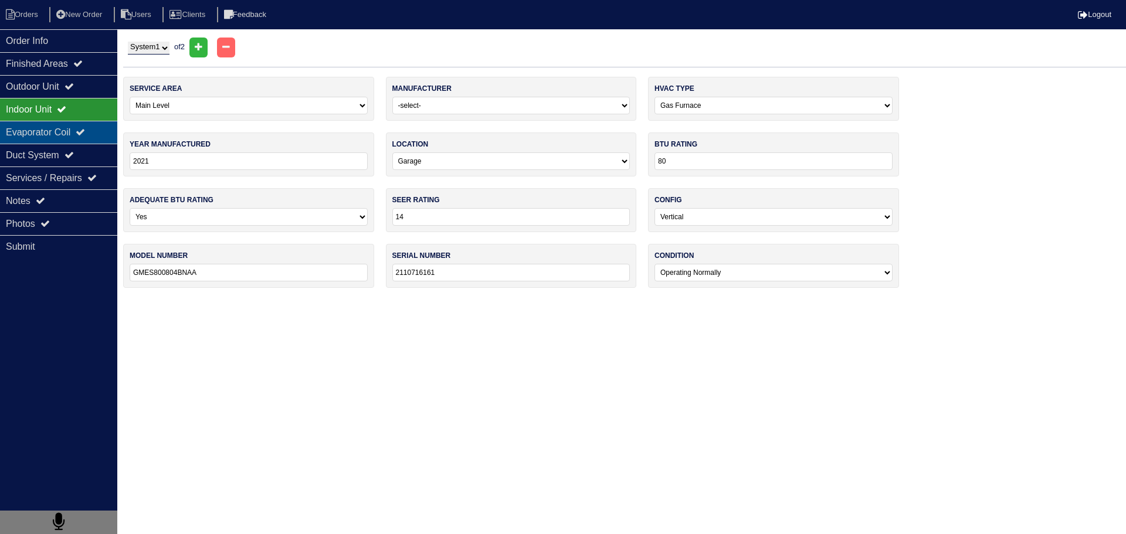
click at [67, 128] on div "Evaporator Coil" at bounding box center [58, 132] width 117 height 23
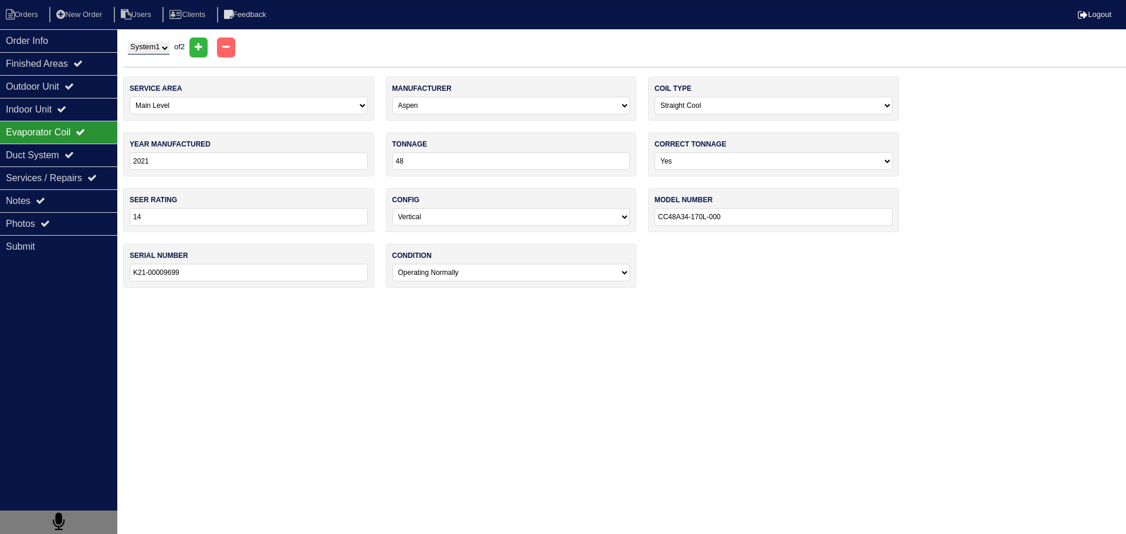
click at [147, 49] on select "System 1 System 2" at bounding box center [149, 48] width 42 height 13
select select "2"
click at [128, 42] on select "System 1 System 2" at bounding box center [149, 48] width 42 height 13
select select "2"
select select "[GEOGRAPHIC_DATA]"
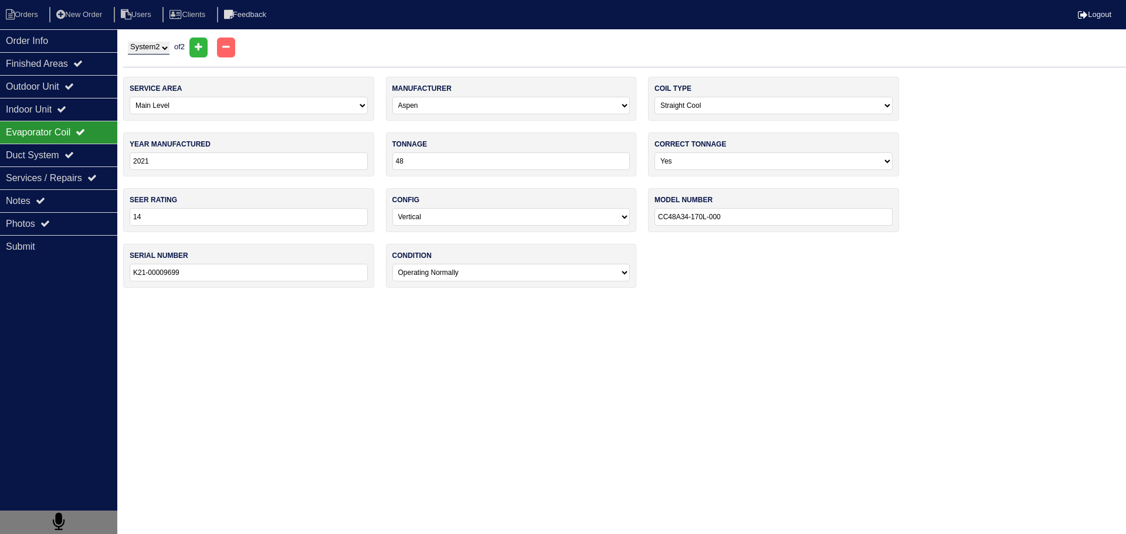
select select "1"
type input "2009"
type input "12"
type input "DHP12CSB21S"
type input "SN:DIL2000980"
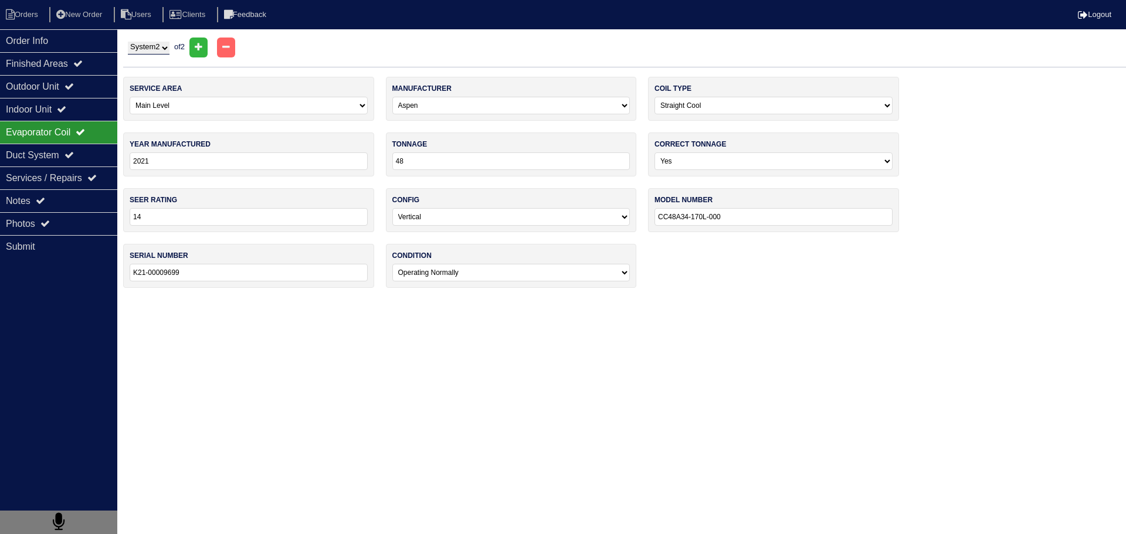
select select "2"
select select "[GEOGRAPHIC_DATA]"
select select "1"
type input "2020"
type input "12"
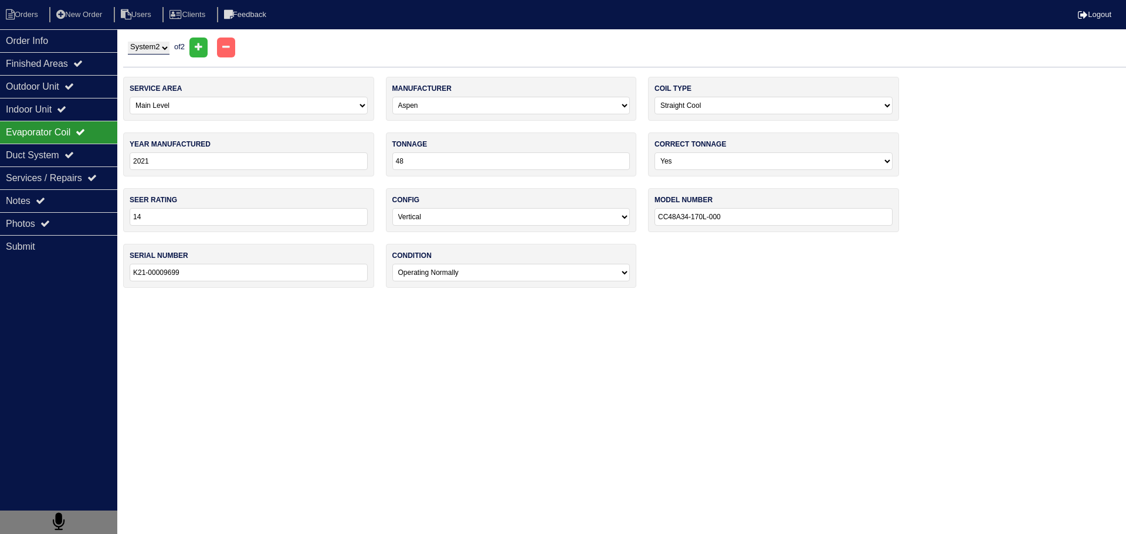
select select "1"
type input "DHP12NWB21S"
type input "SN:DIL2000980"
click at [83, 107] on div "Indoor Unit" at bounding box center [58, 109] width 117 height 23
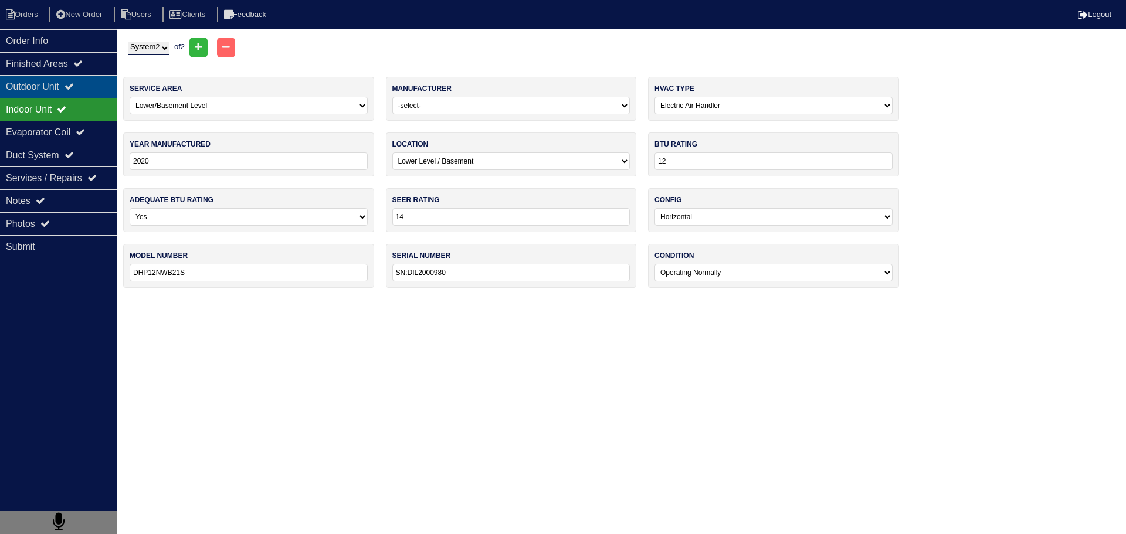
click at [83, 89] on div "Outdoor Unit" at bounding box center [58, 86] width 117 height 23
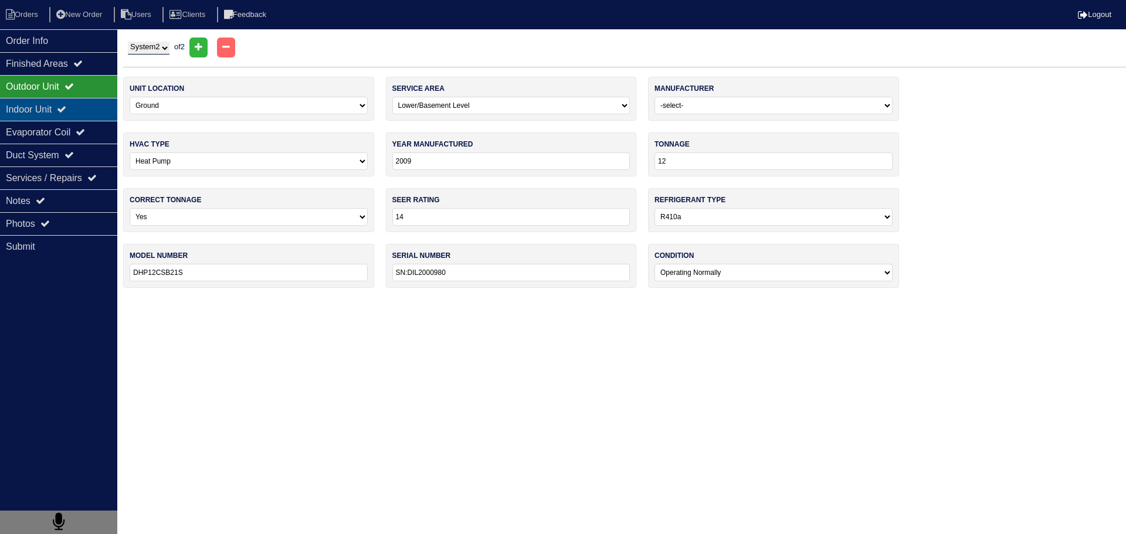
click at [76, 103] on div "Indoor Unit" at bounding box center [58, 109] width 117 height 23
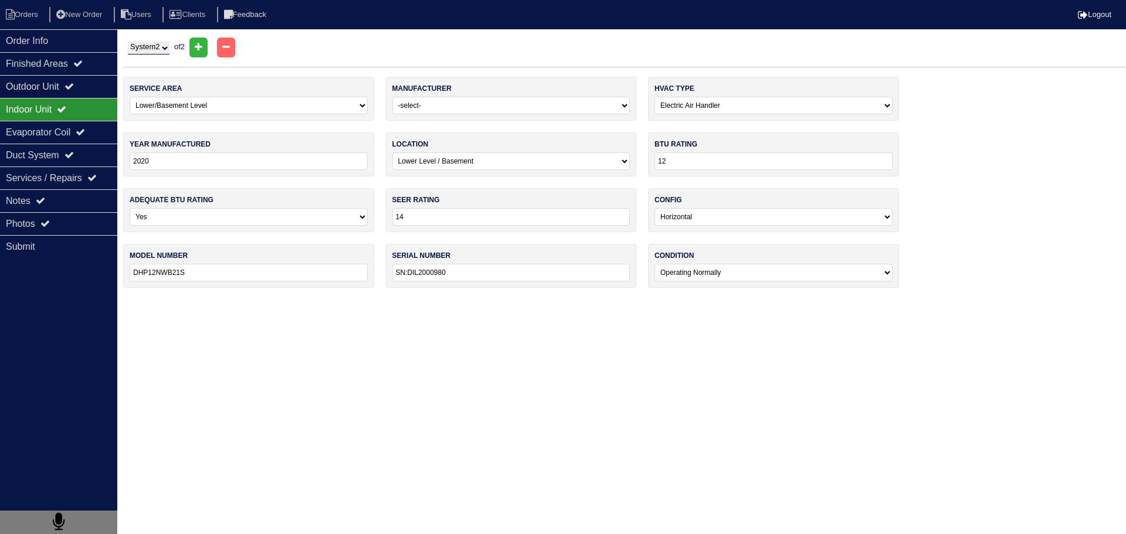
click at [70, 118] on div "Indoor Unit" at bounding box center [58, 109] width 117 height 23
click at [71, 131] on div "Evaporator Coil" at bounding box center [58, 132] width 117 height 23
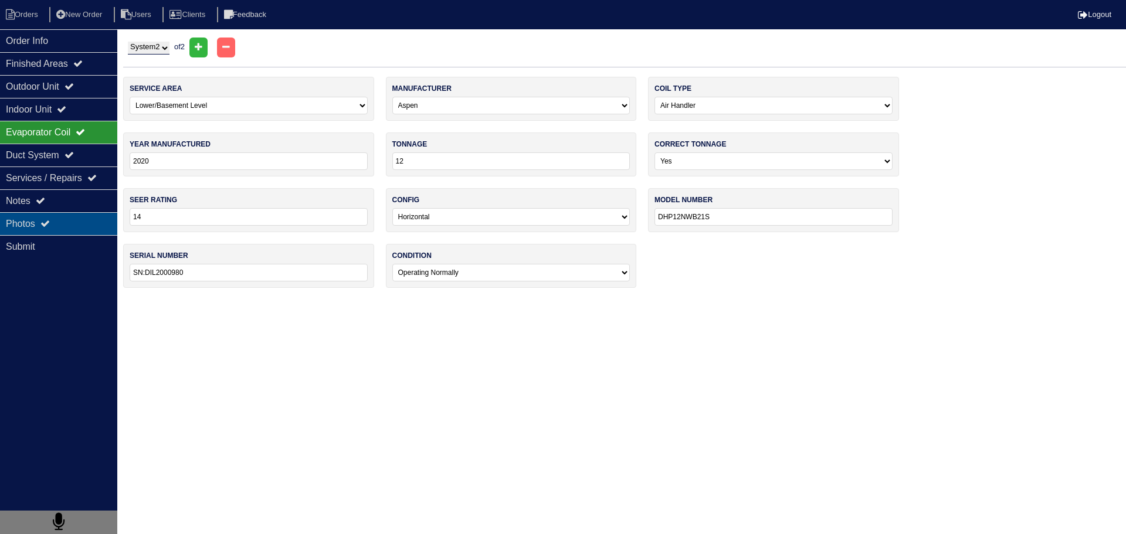
click at [59, 227] on div "Photos" at bounding box center [58, 223] width 117 height 23
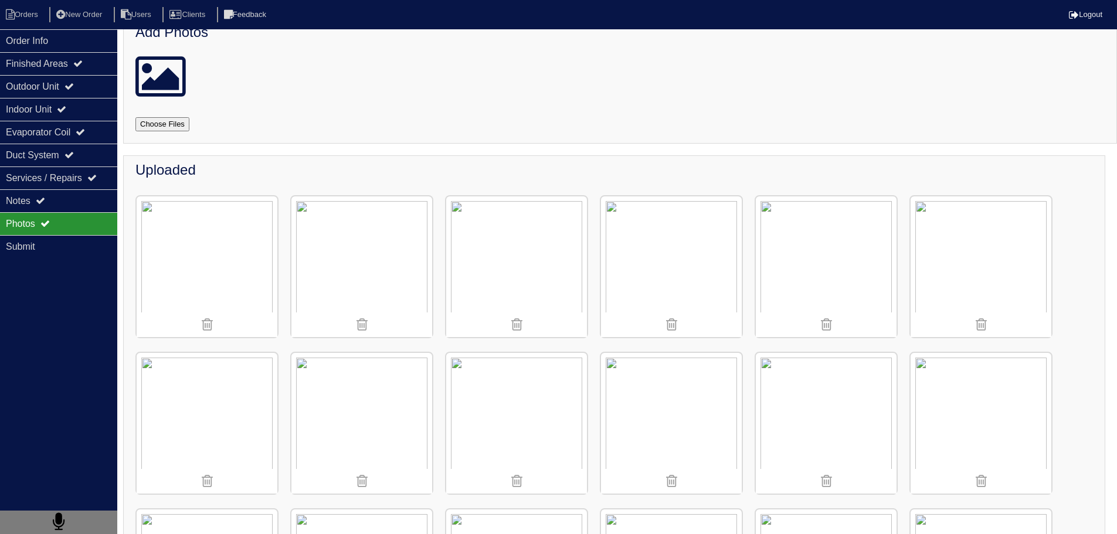
scroll to position [176, 0]
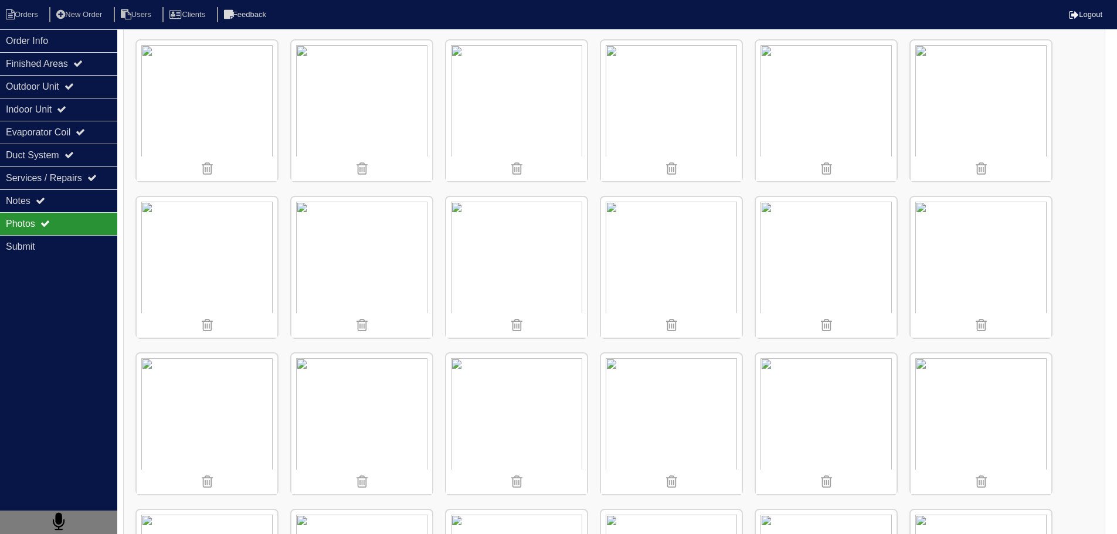
click at [375, 101] on img at bounding box center [361, 110] width 141 height 141
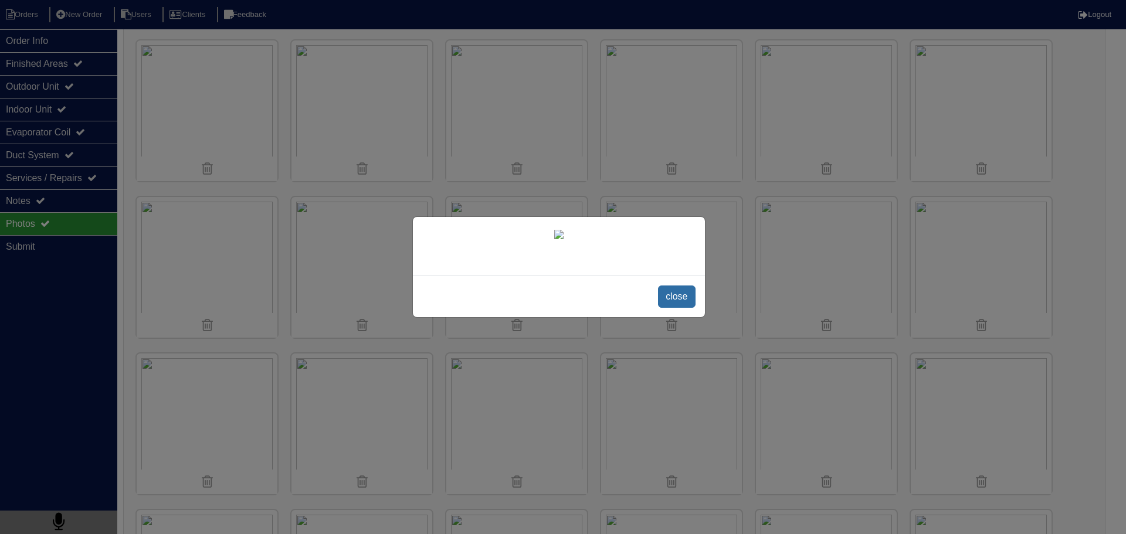
click at [674, 308] on span "close" at bounding box center [676, 297] width 37 height 22
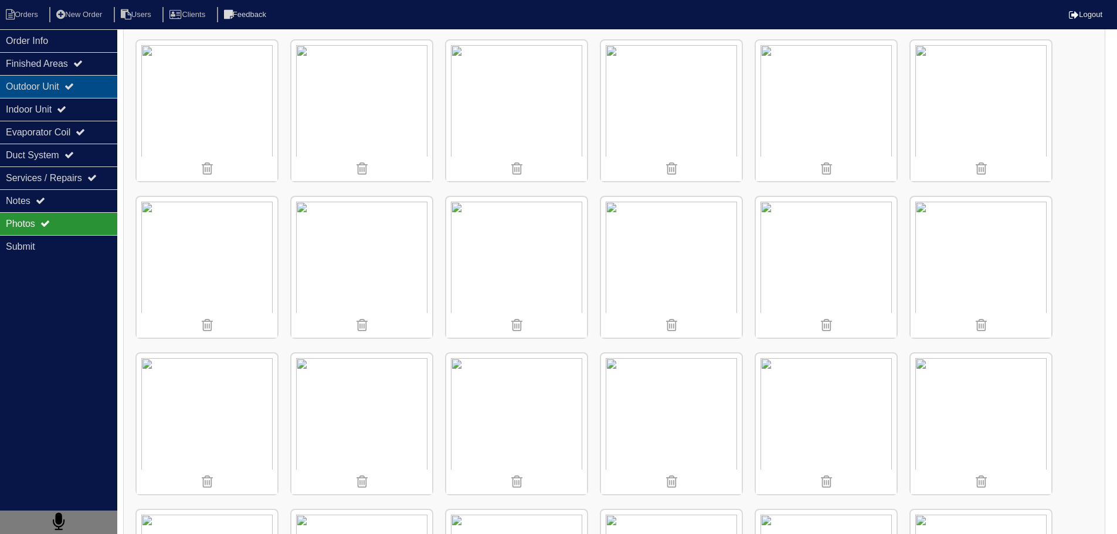
click at [21, 93] on div "Outdoor Unit" at bounding box center [58, 86] width 117 height 23
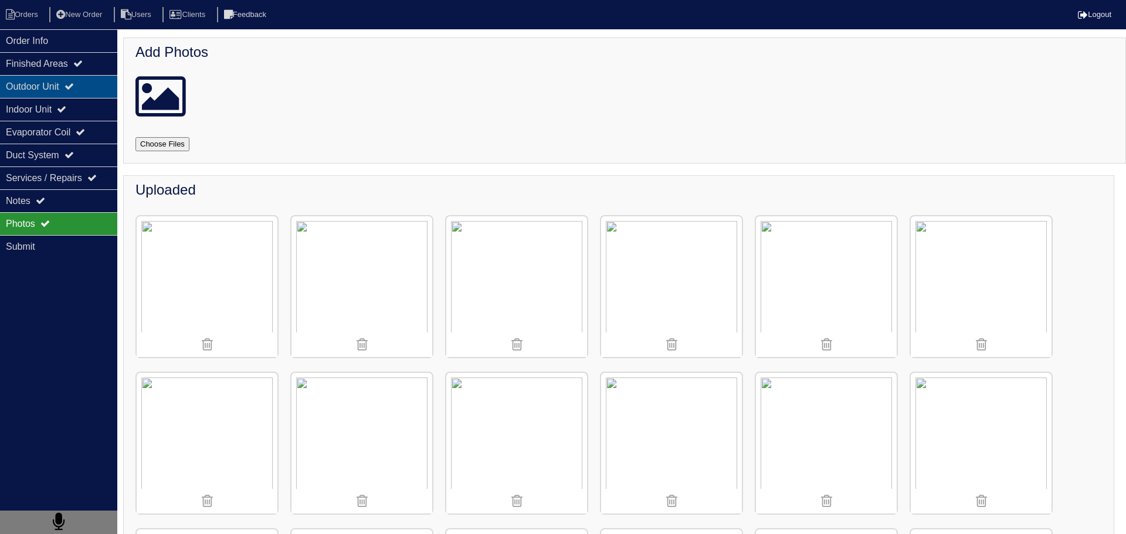
select select "2"
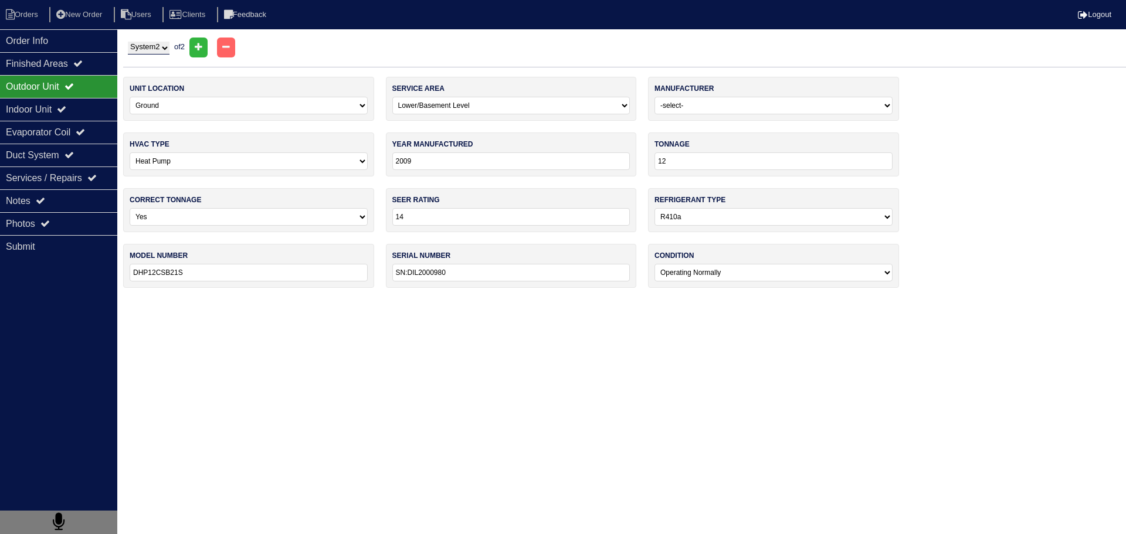
drag, startPoint x: 432, startPoint y: 160, endPoint x: 403, endPoint y: 166, distance: 28.8
click at [403, 166] on input "2009" at bounding box center [511, 161] width 238 height 18
type input "2020"
click at [495, 300] on html "Orders New Order Users Clients Feedback Logout Orders New Order Users Clients M…" at bounding box center [563, 150] width 1126 height 300
click at [77, 118] on div "Indoor Unit" at bounding box center [58, 109] width 117 height 23
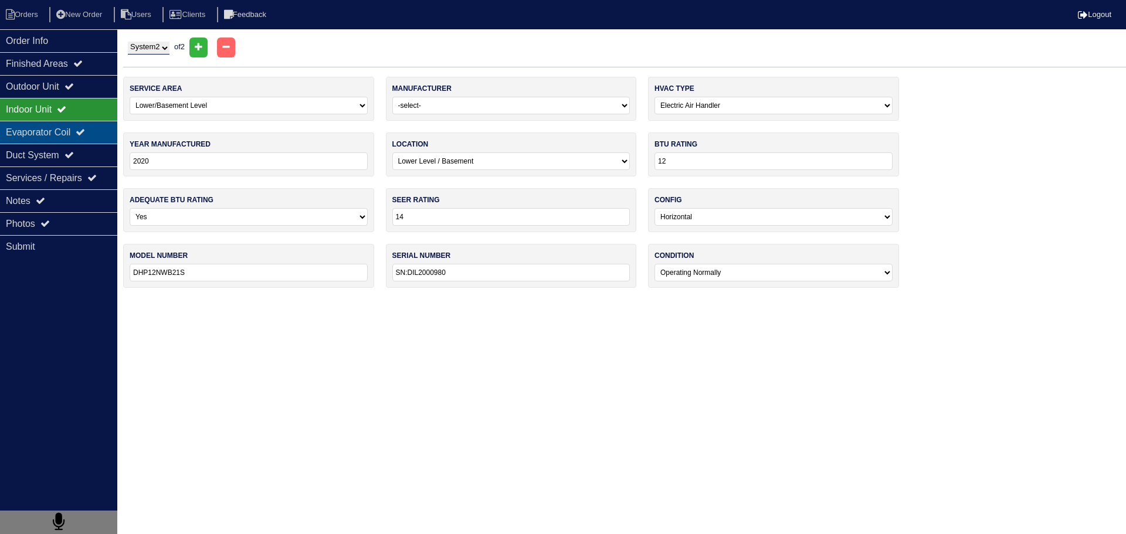
click at [74, 127] on div "Evaporator Coil" at bounding box center [58, 132] width 117 height 23
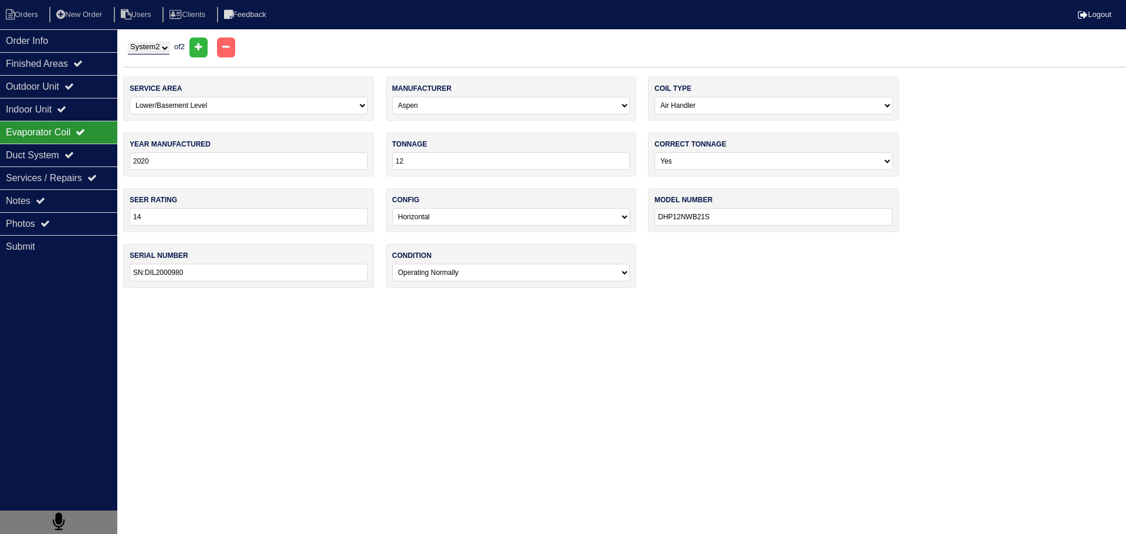
click at [164, 54] on select "System 1 System 2" at bounding box center [149, 48] width 42 height 13
select select "1"
click at [128, 42] on select "System 1 System 2" at bounding box center [149, 48] width 42 height 13
select select "0"
select select "[PERSON_NAME]"
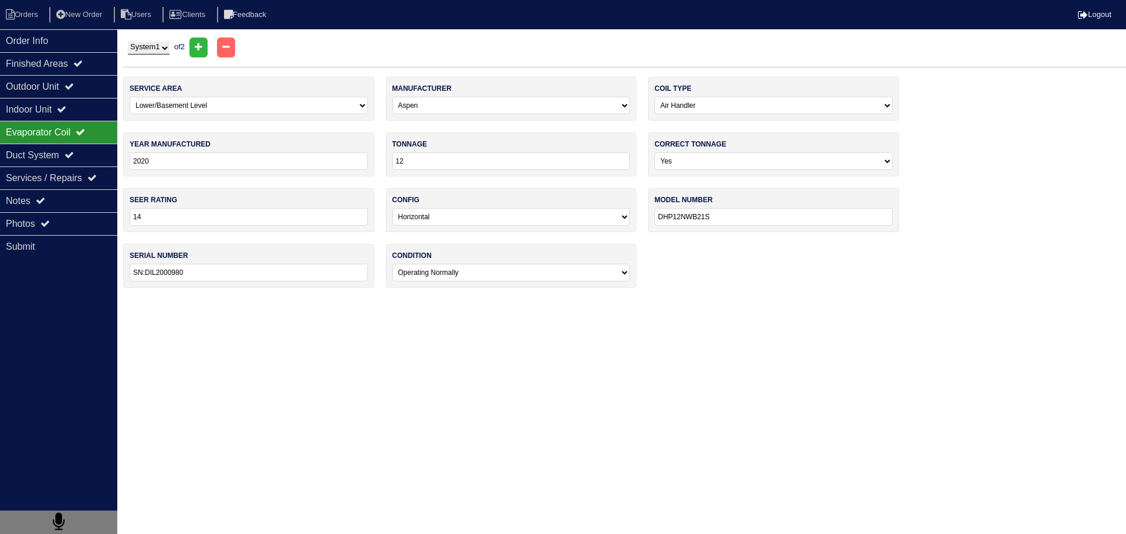
select select "0"
type input "2021"
select select "1"
type input "80"
select select "0"
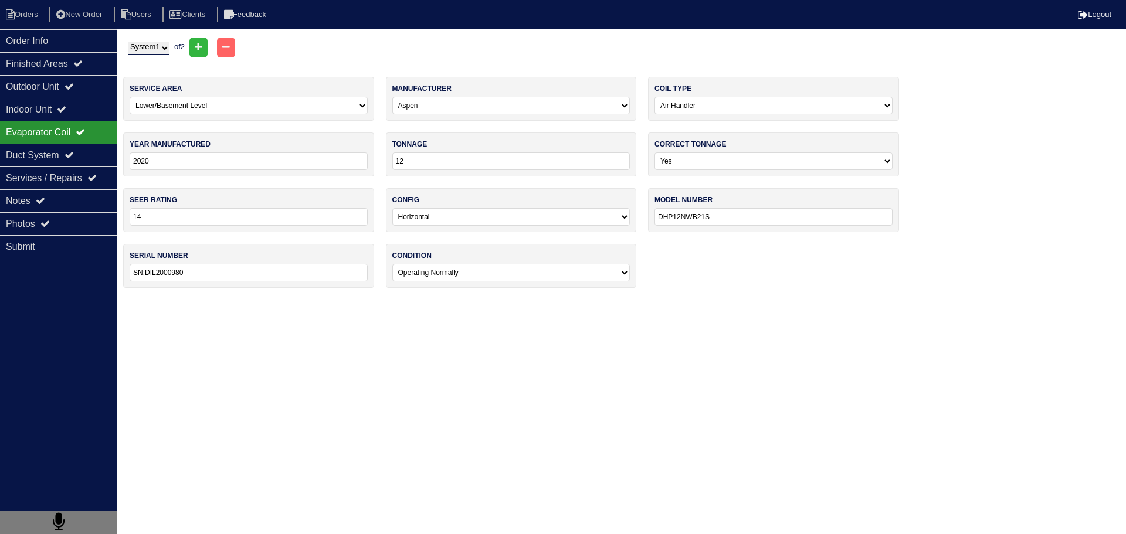
type input "GMES800804BNAA"
type input "2110716161"
select select "0"
select select "Aspen"
select select "0"
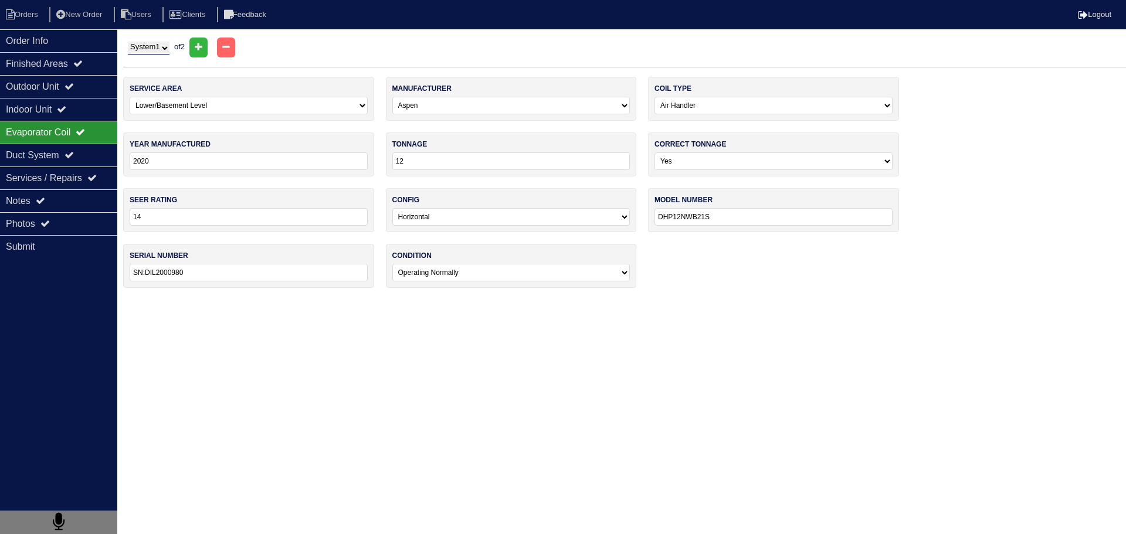
type input "2021"
type input "48"
select select "0"
type input "CC48A34-170L-000"
type input "K21-00009699"
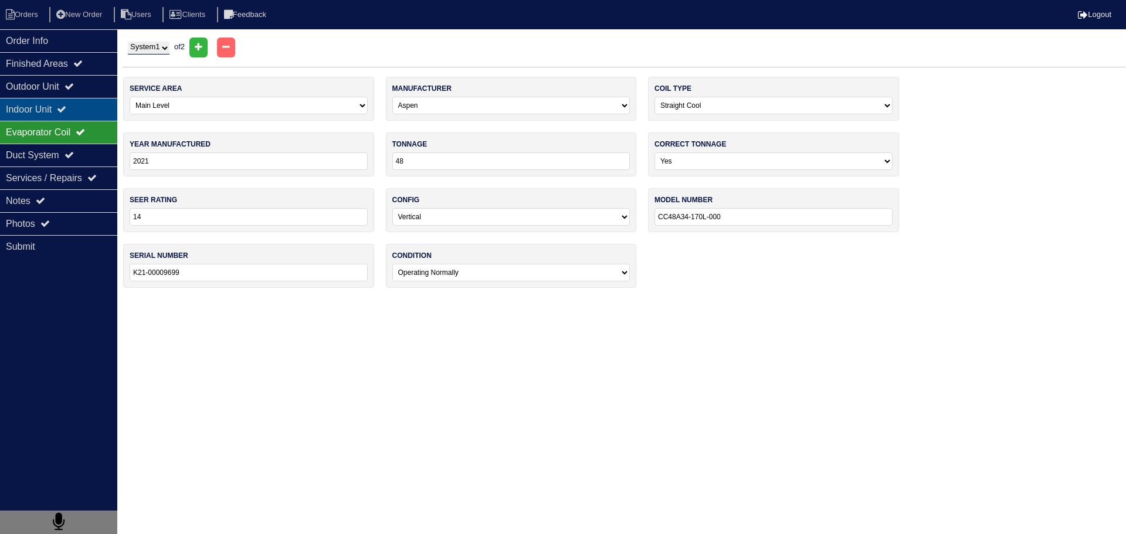
click at [85, 114] on div "Indoor Unit" at bounding box center [58, 109] width 117 height 23
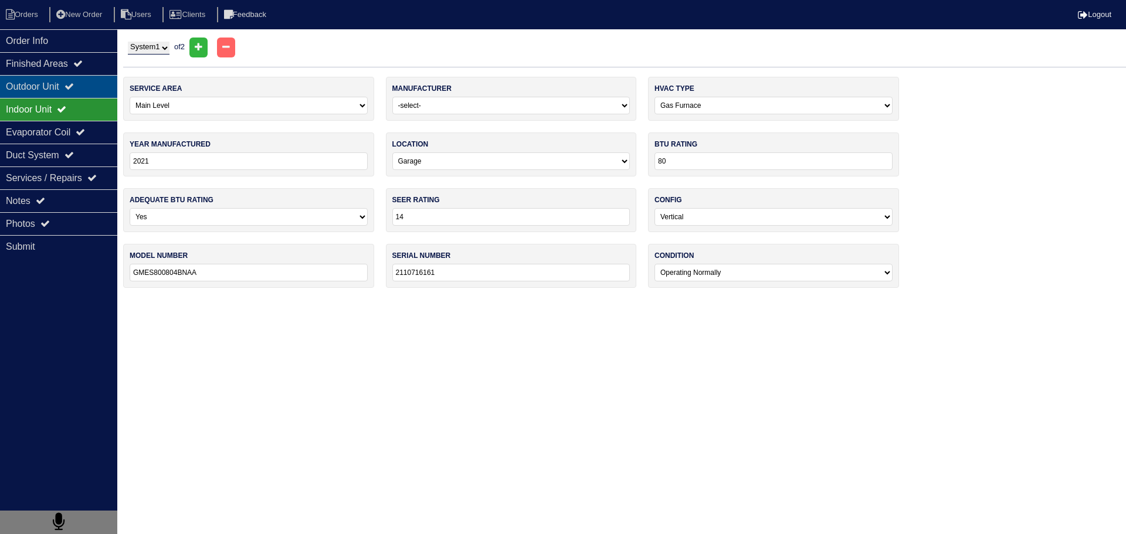
click at [83, 89] on div "Outdoor Unit" at bounding box center [58, 86] width 117 height 23
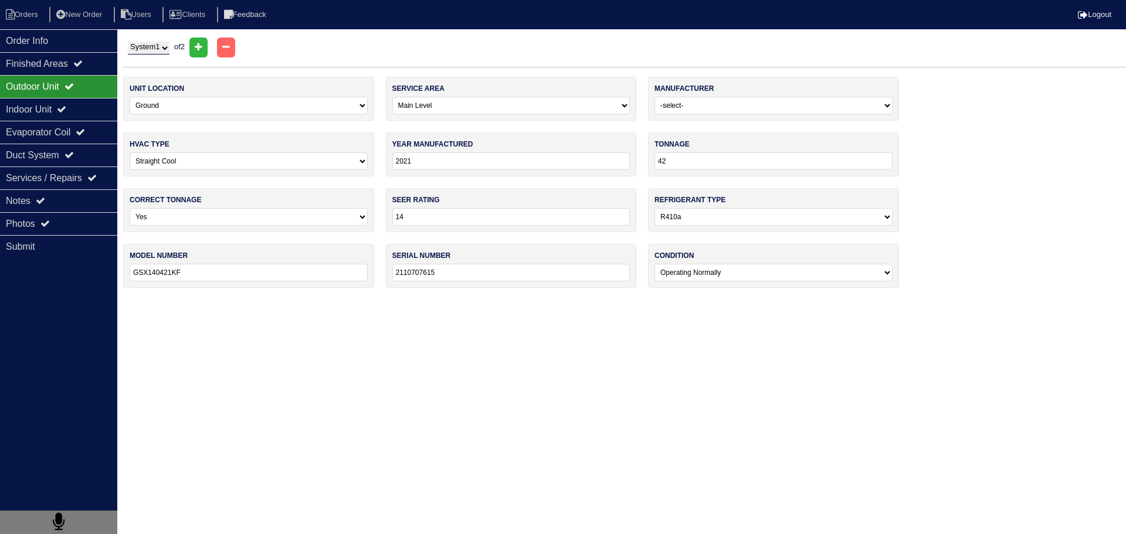
click at [161, 46] on select "System 1 System 2" at bounding box center [149, 48] width 42 height 13
select select "2"
click at [128, 42] on select "System 1 System 2" at bounding box center [149, 48] width 42 height 13
select select "2"
select select "[GEOGRAPHIC_DATA]"
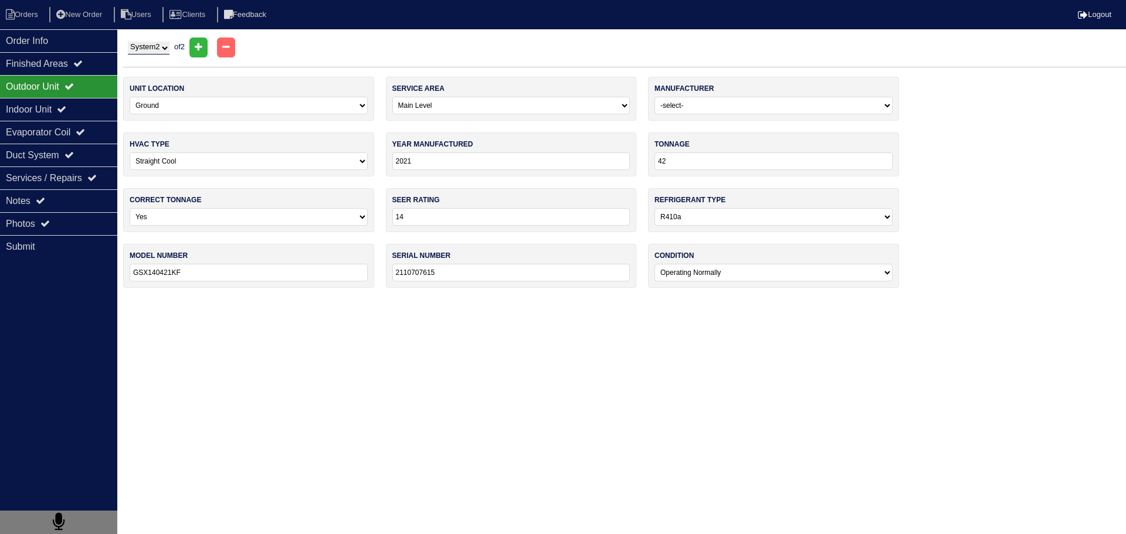
select select "1"
type input "2020"
type input "12"
type input "DHP12CSB21S"
type input "SN:DIL2000980"
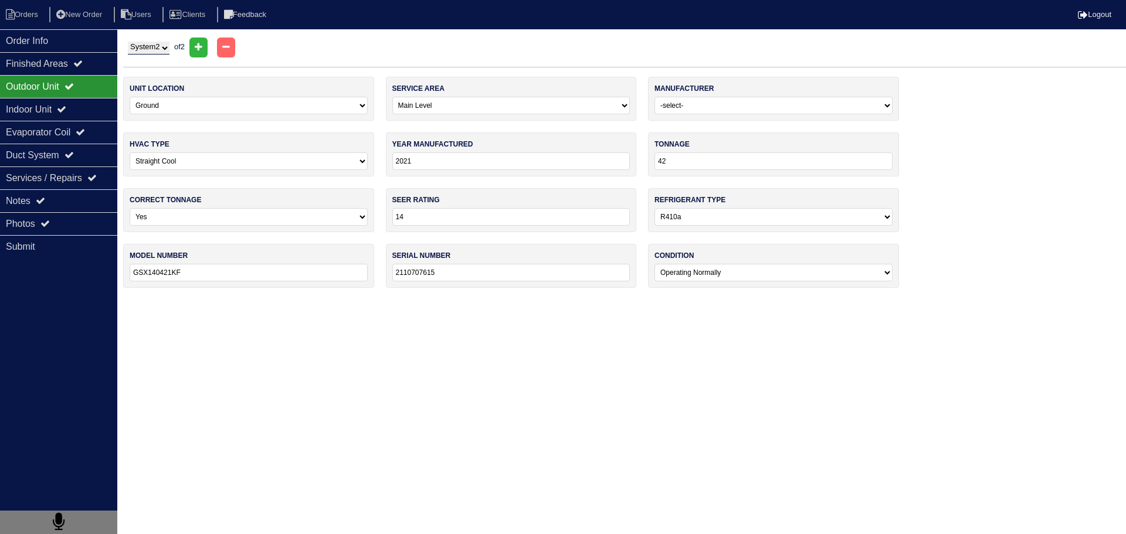
select select "2"
select select "[GEOGRAPHIC_DATA]"
select select "1"
type input "2020"
type input "12"
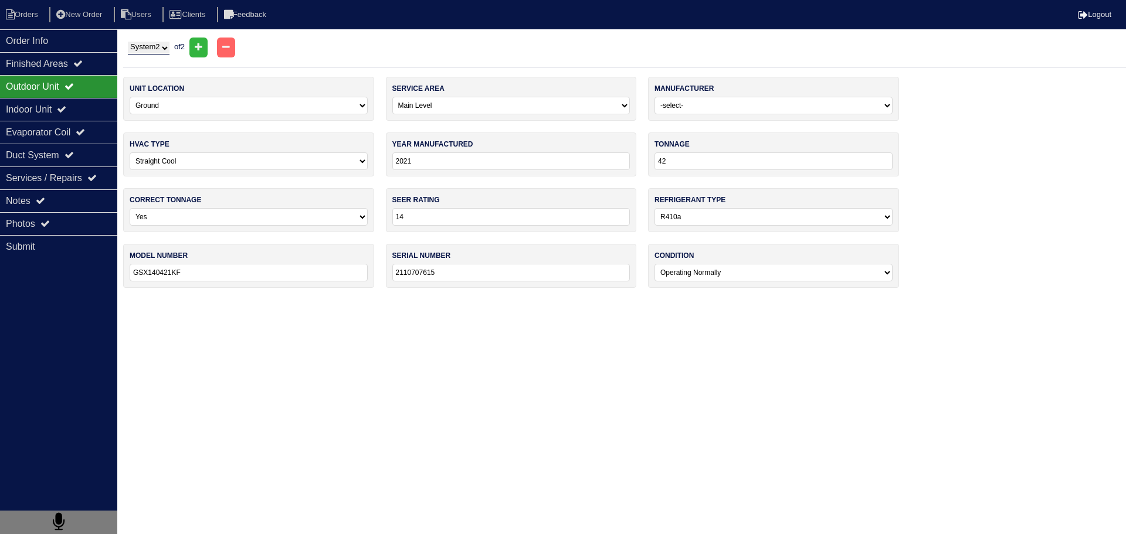
select select "1"
type input "DHP12NWB21S"
type input "SN:DIL2000980"
click at [100, 104] on div "Indoor Unit" at bounding box center [58, 109] width 117 height 23
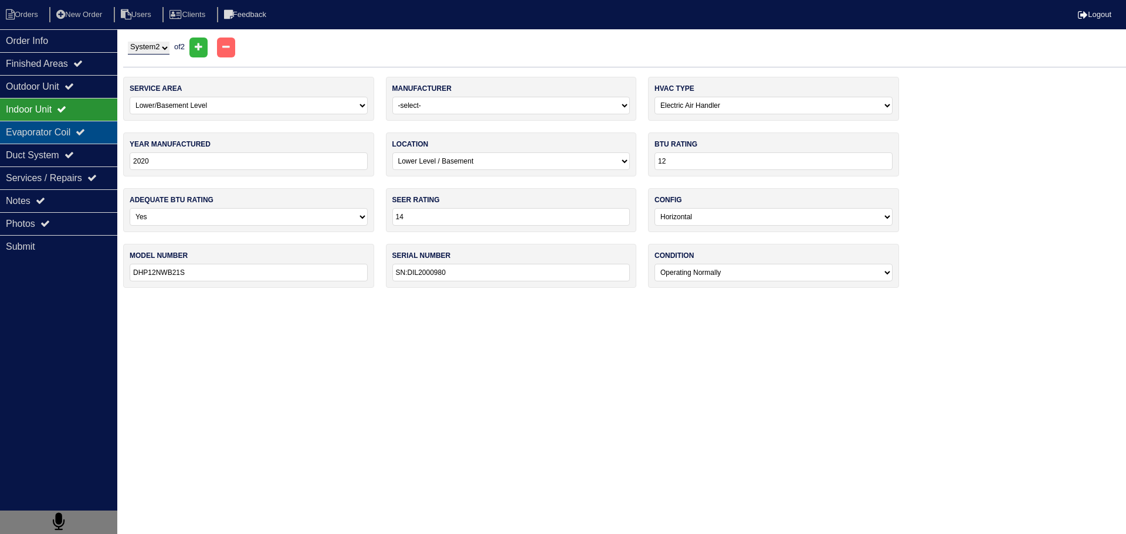
click at [101, 124] on div "Evaporator Coil" at bounding box center [58, 132] width 117 height 23
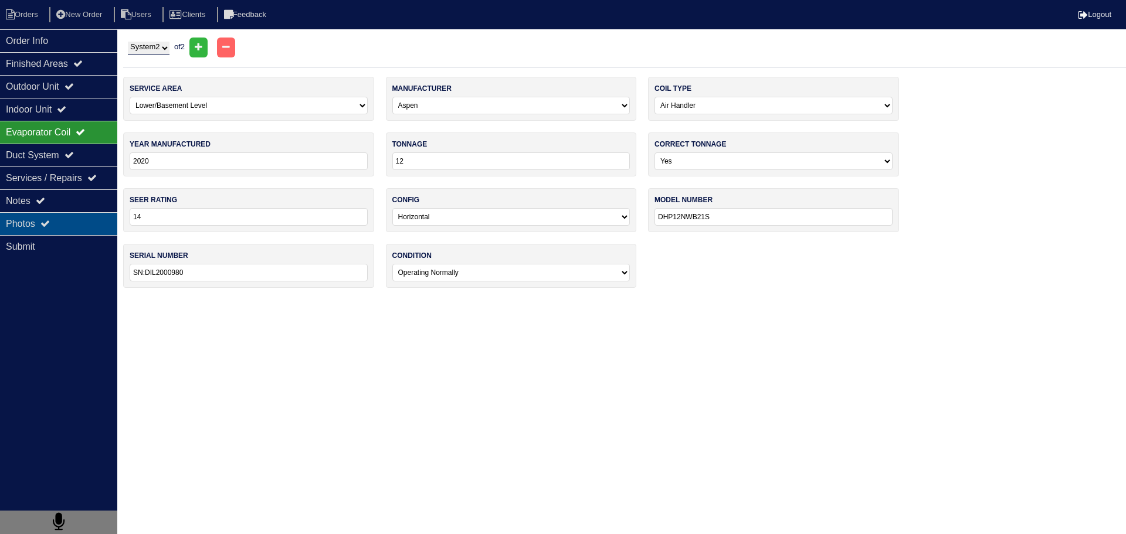
click at [73, 213] on div "Photos" at bounding box center [58, 223] width 117 height 23
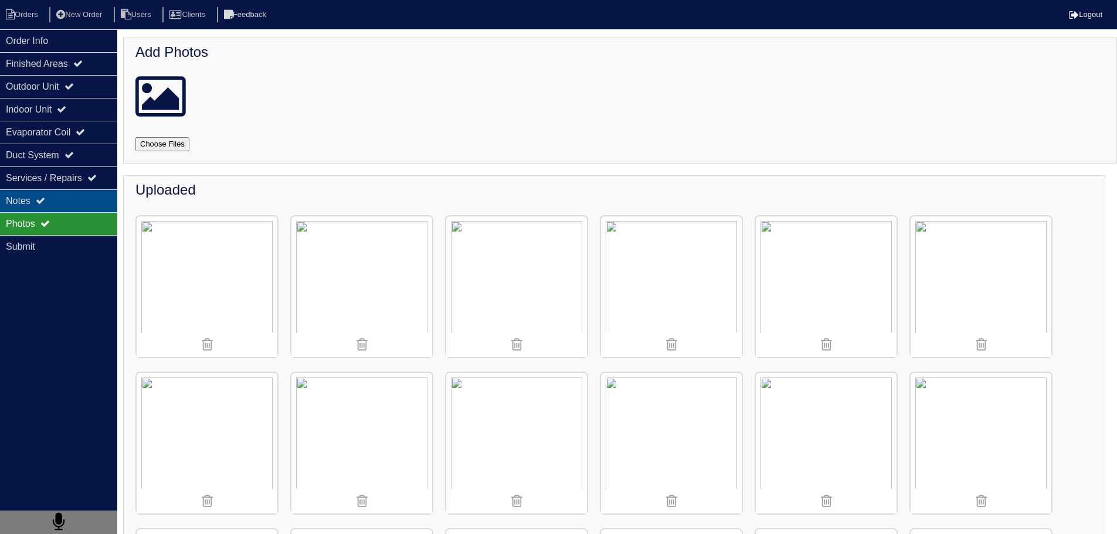
click at [72, 198] on div "Notes" at bounding box center [58, 200] width 117 height 23
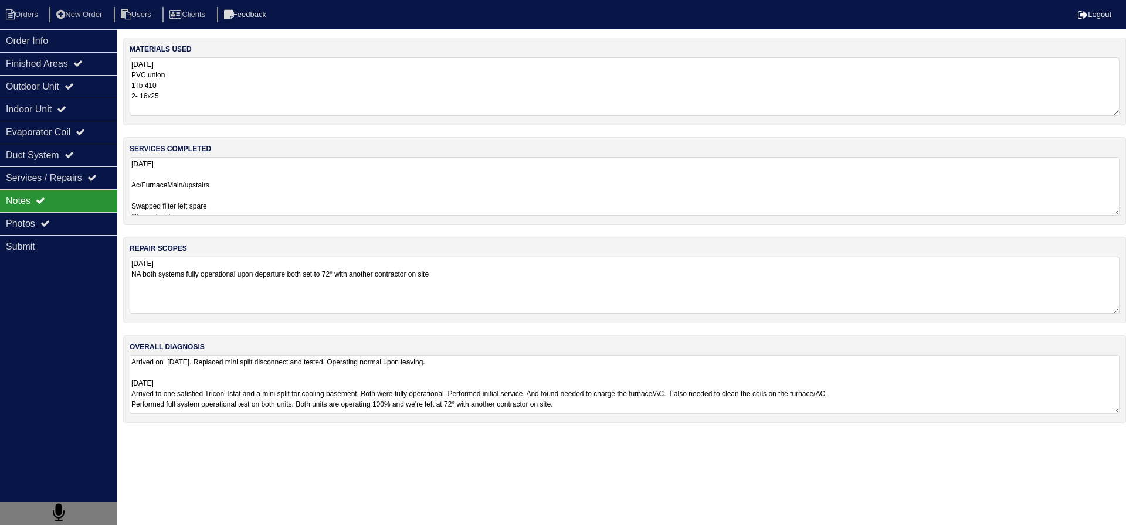
click at [275, 284] on textarea "[DATE] NA both systems fully operational upon departure both set to 72° with an…" at bounding box center [625, 285] width 990 height 57
click at [8, 100] on div "Indoor Unit" at bounding box center [58, 109] width 117 height 23
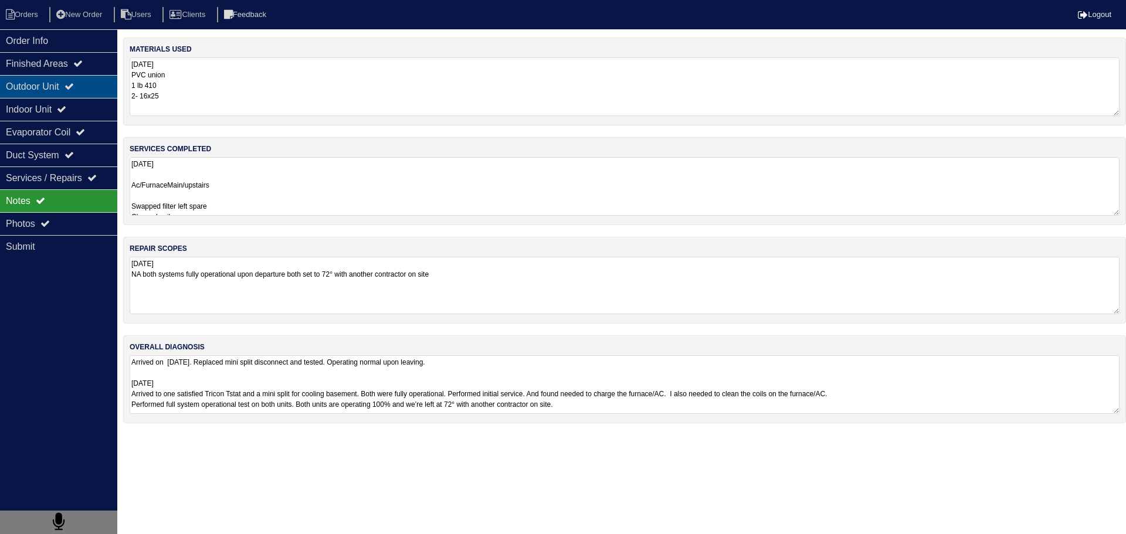
select select "2"
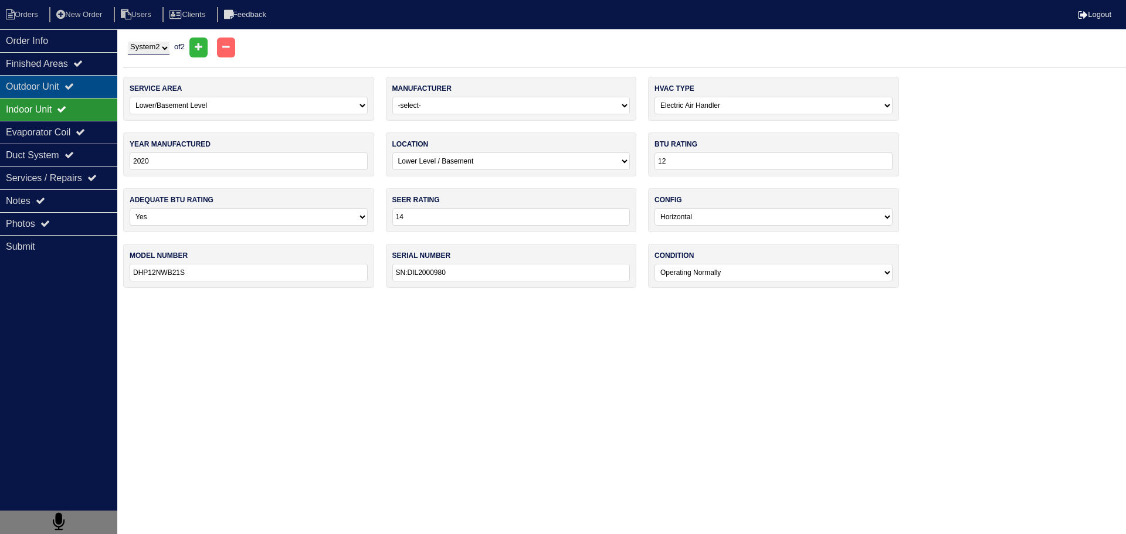
click at [20, 90] on div "Outdoor Unit" at bounding box center [58, 86] width 117 height 23
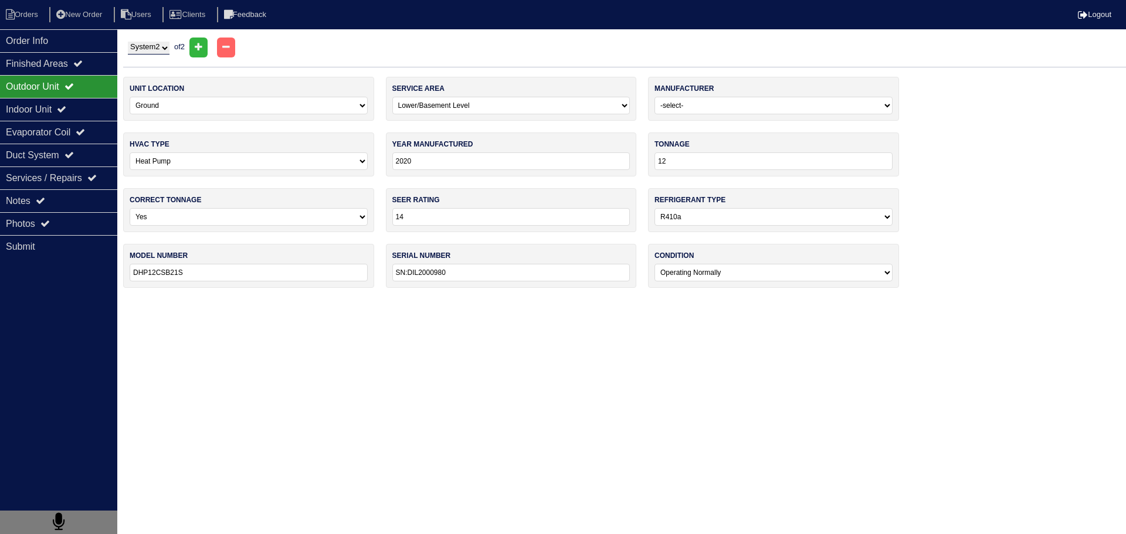
drag, startPoint x: 170, startPoint y: 43, endPoint x: 172, endPoint y: 50, distance: 7.3
click at [169, 43] on select "System 1 System 2" at bounding box center [149, 48] width 42 height 13
click at [59, 223] on div "Photos" at bounding box center [58, 223] width 117 height 23
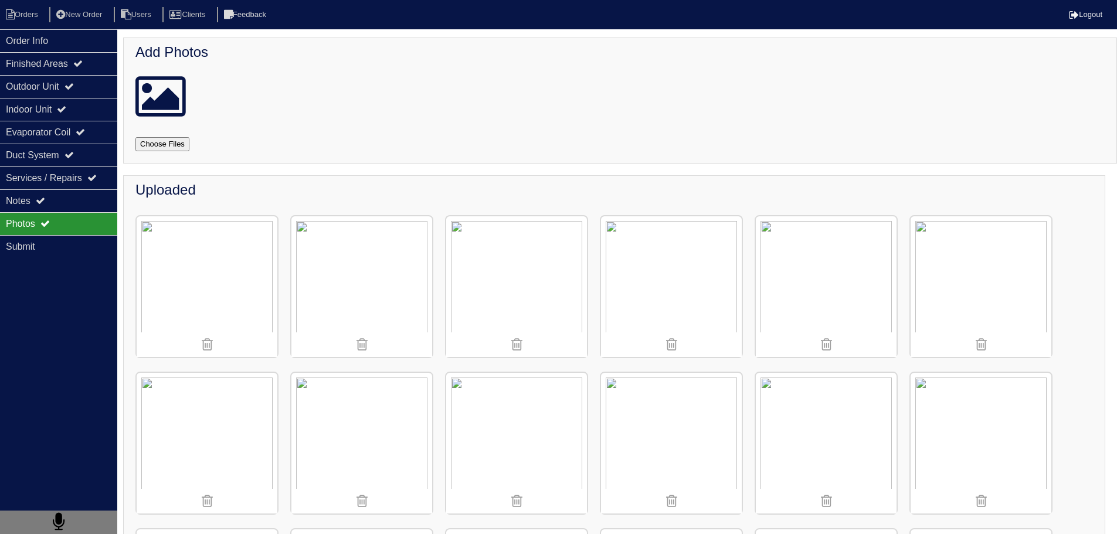
click at [393, 255] on img at bounding box center [361, 286] width 141 height 141
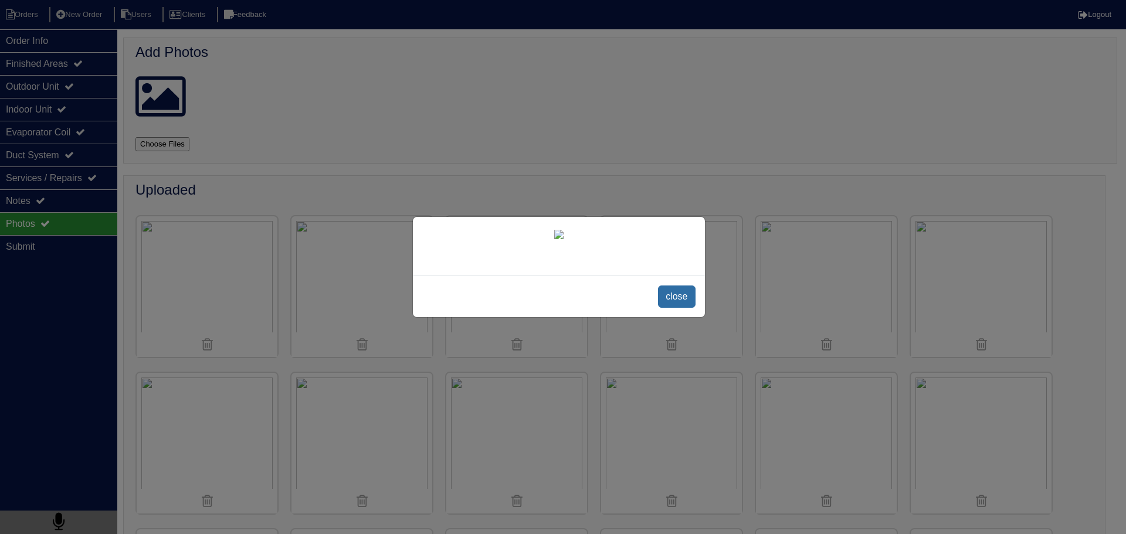
click at [688, 308] on span "close" at bounding box center [676, 297] width 37 height 22
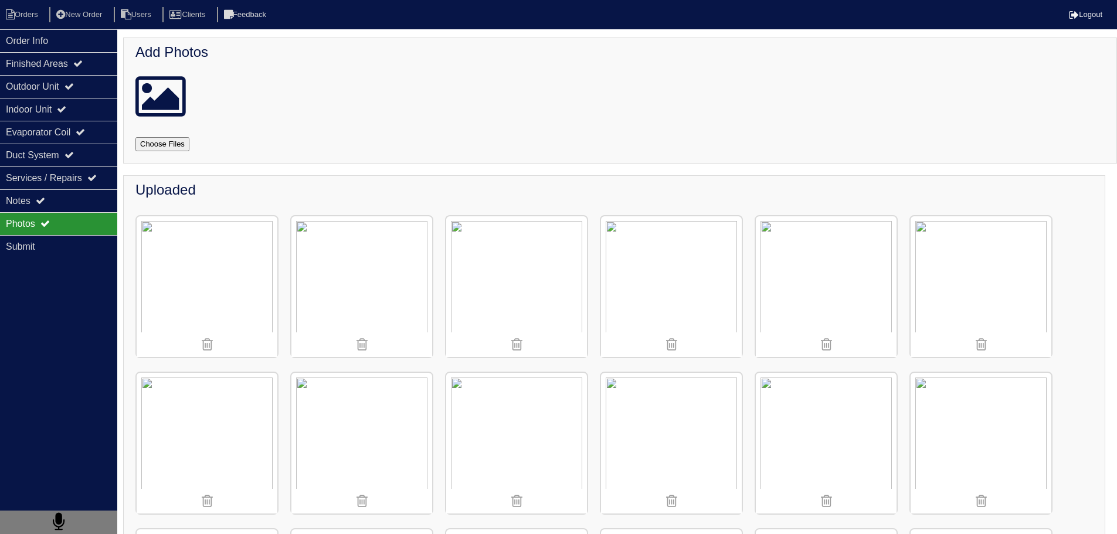
click at [372, 245] on img at bounding box center [361, 286] width 141 height 141
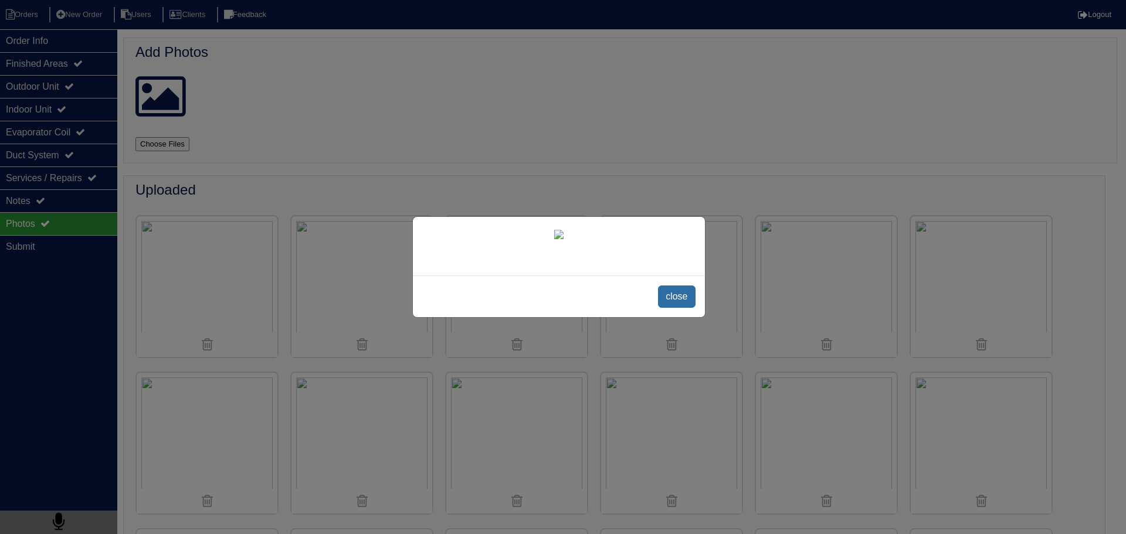
click at [679, 308] on span "close" at bounding box center [676, 297] width 37 height 22
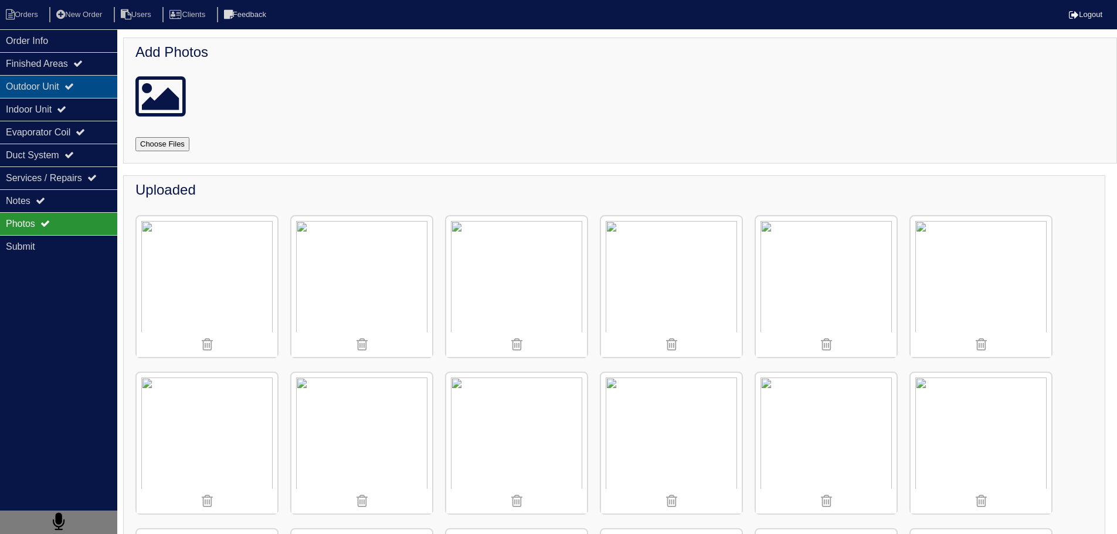
click at [84, 89] on div "Outdoor Unit" at bounding box center [58, 86] width 117 height 23
select select "2"
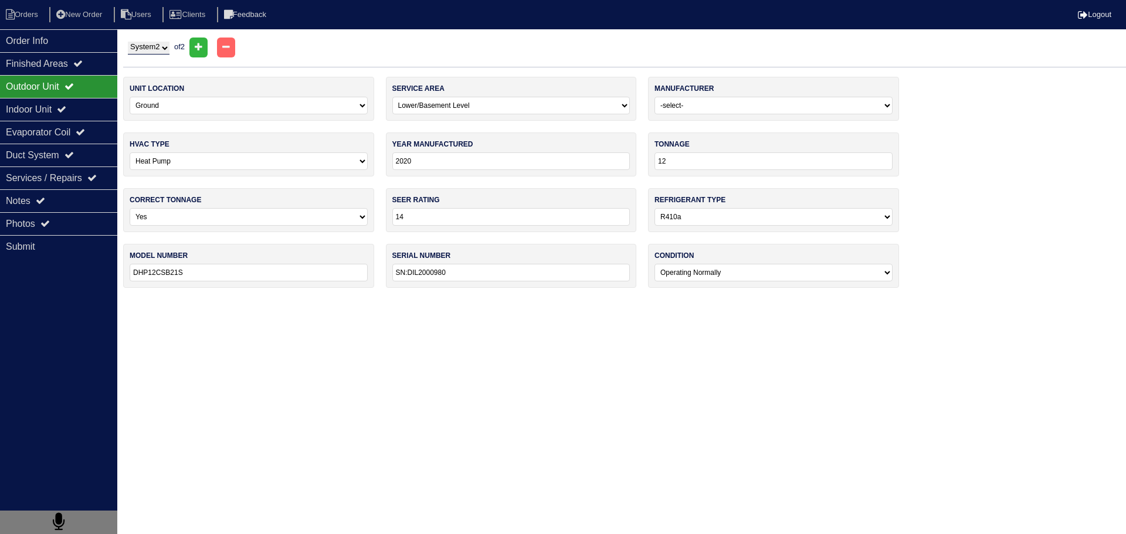
click at [499, 270] on input "SN:DIL2000980" at bounding box center [511, 273] width 238 height 18
click at [40, 99] on div "Indoor Unit" at bounding box center [58, 109] width 117 height 23
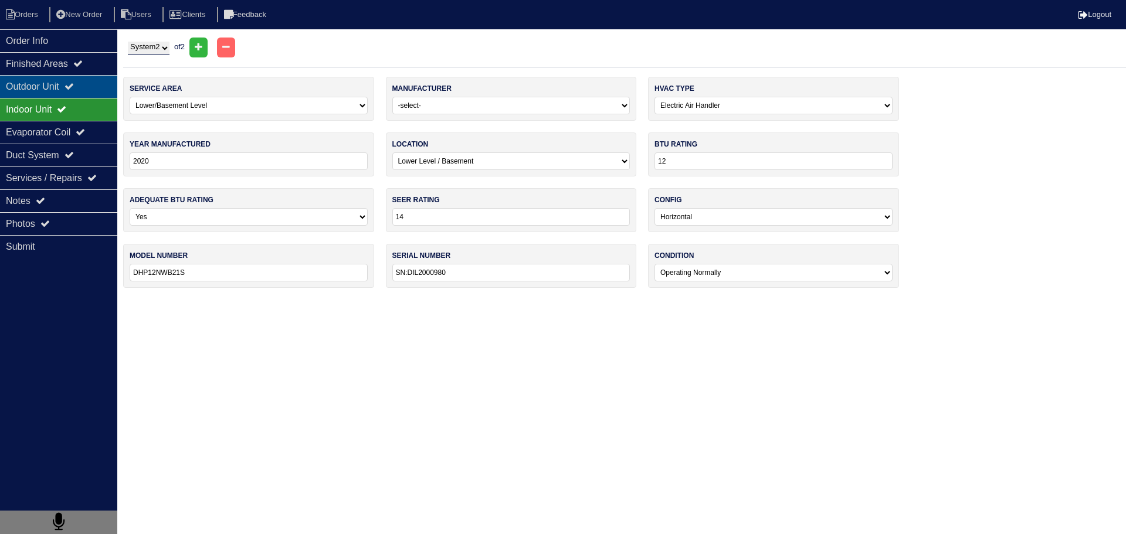
click at [36, 89] on div "Outdoor Unit" at bounding box center [58, 86] width 117 height 23
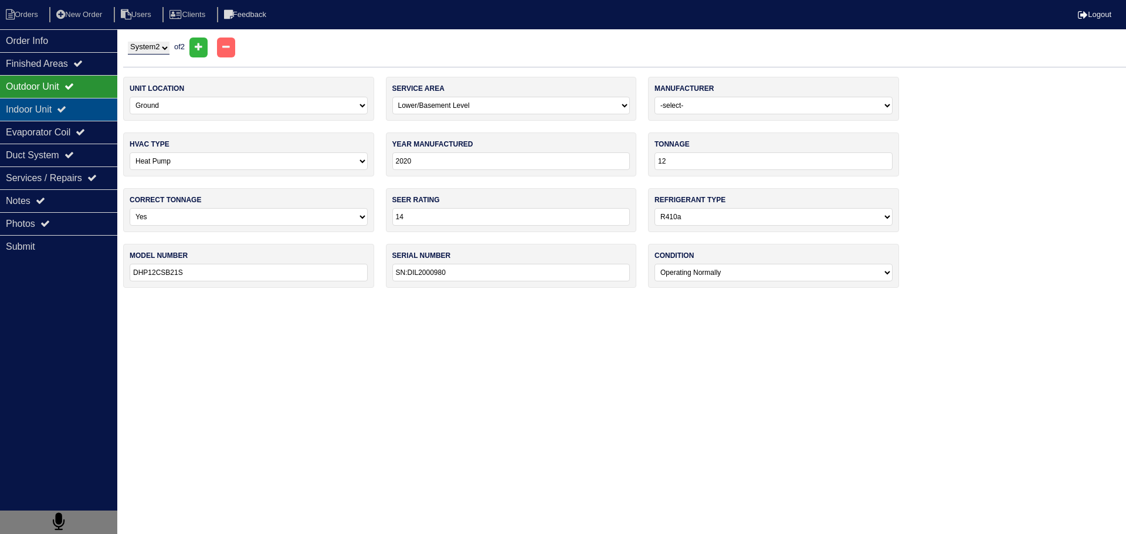
click at [40, 119] on div "Indoor Unit" at bounding box center [58, 109] width 117 height 23
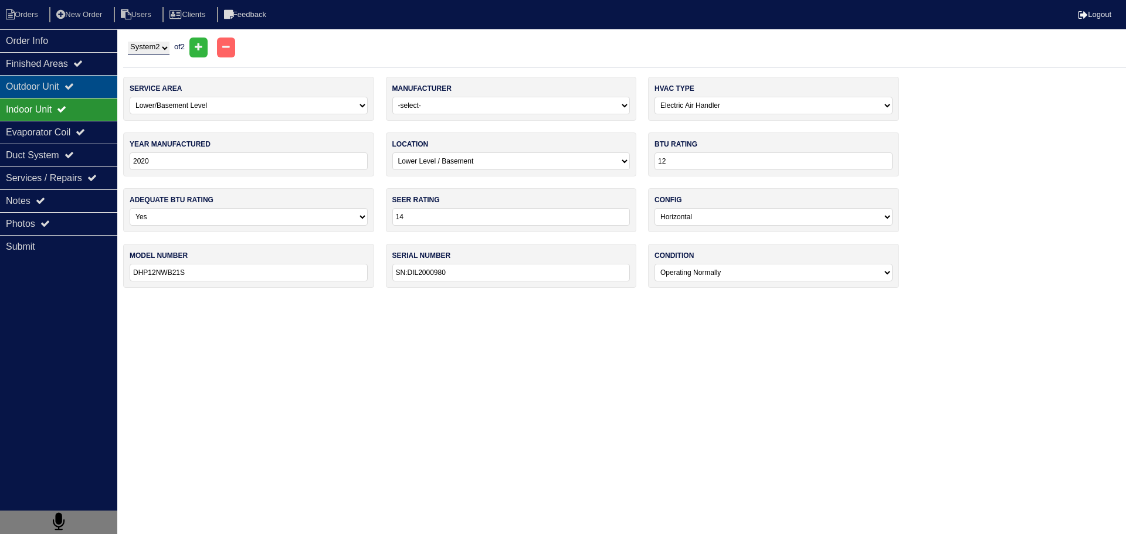
click at [52, 93] on div "Outdoor Unit" at bounding box center [58, 86] width 117 height 23
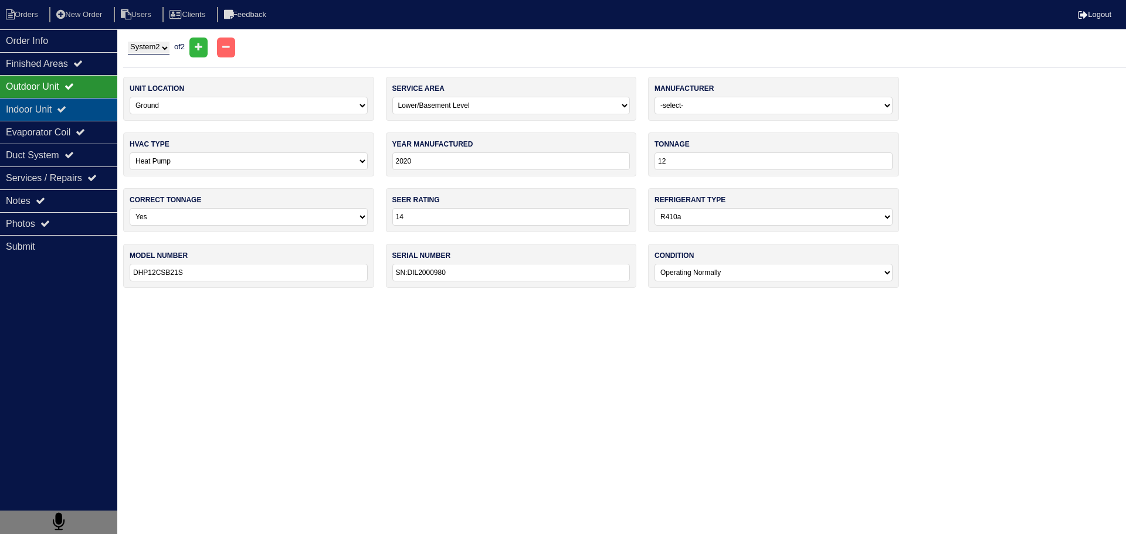
click at [52, 107] on div "Indoor Unit" at bounding box center [58, 109] width 117 height 23
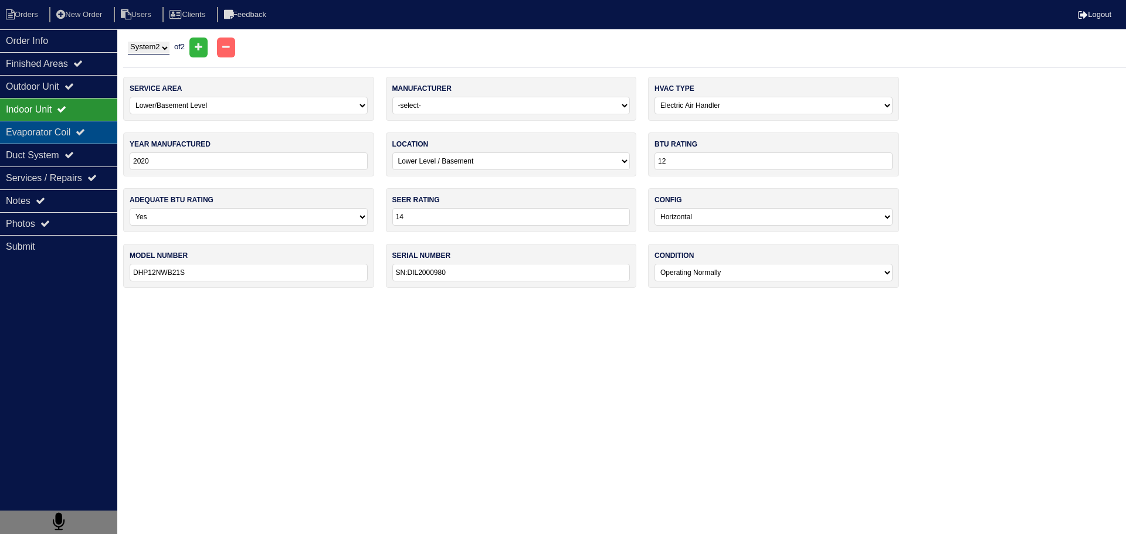
click at [62, 128] on div "Evaporator Coil" at bounding box center [58, 132] width 117 height 23
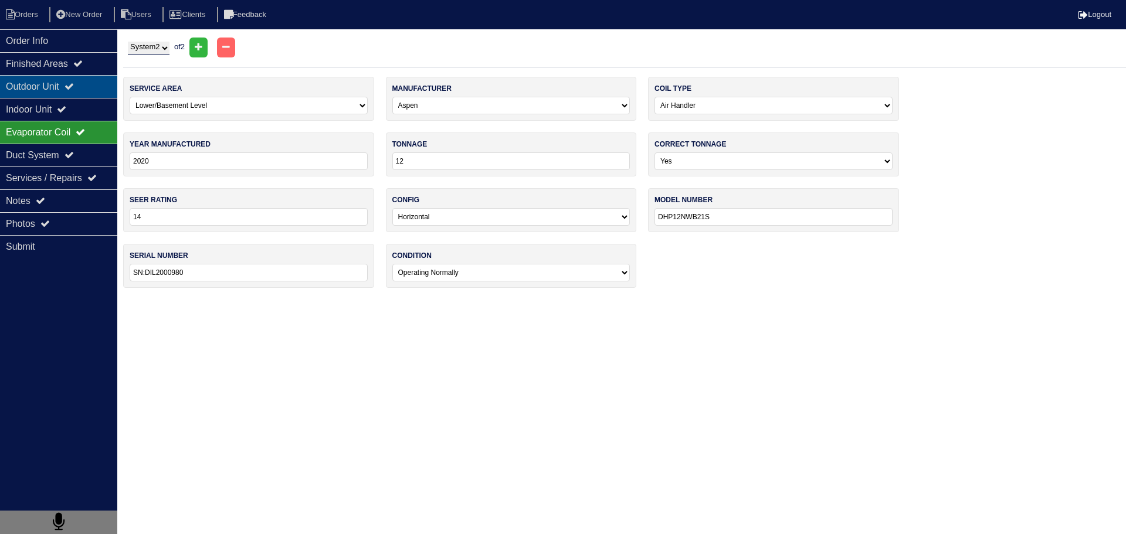
click at [67, 85] on div "Outdoor Unit" at bounding box center [58, 86] width 117 height 23
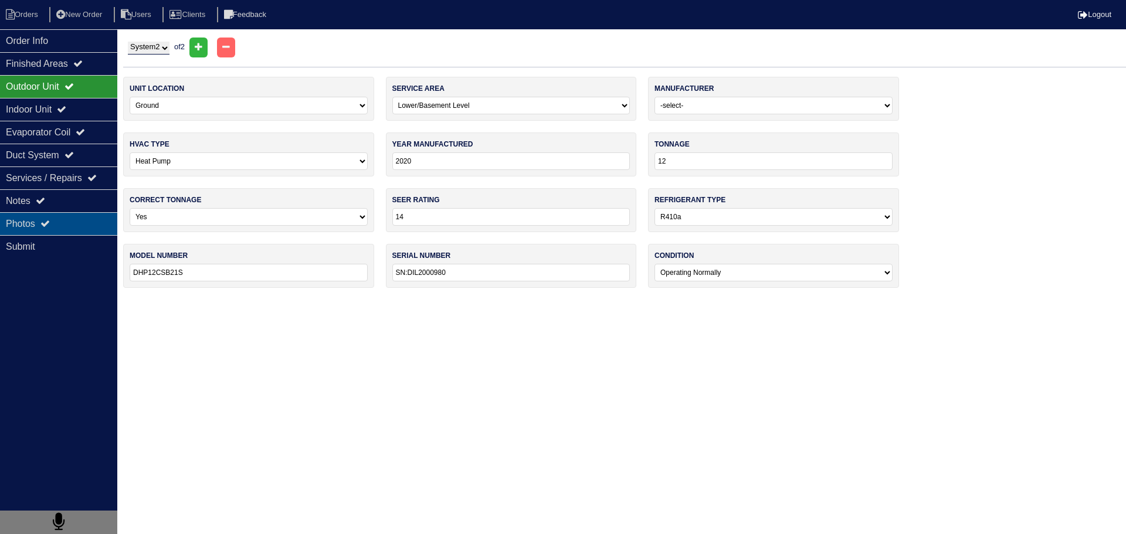
click at [107, 223] on div "Photos" at bounding box center [58, 223] width 117 height 23
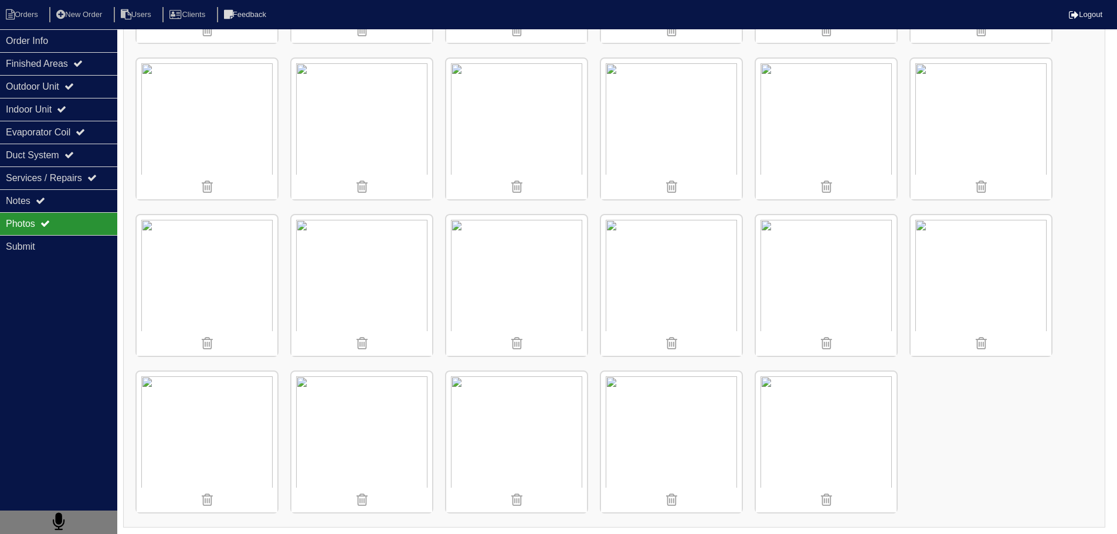
scroll to position [785, 0]
click at [807, 418] on img at bounding box center [826, 441] width 141 height 141
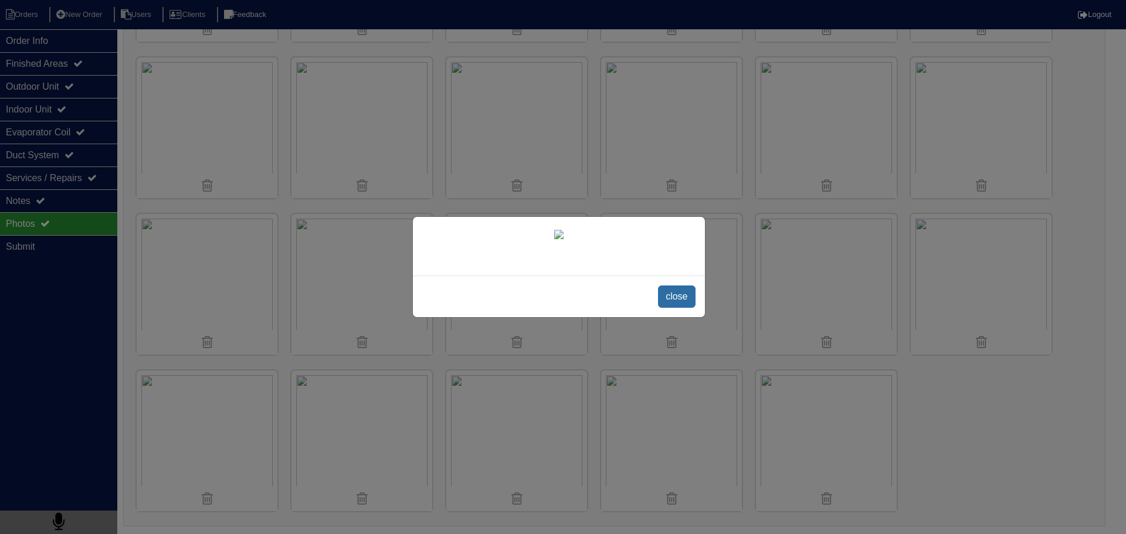
click at [674, 308] on span "close" at bounding box center [676, 297] width 37 height 22
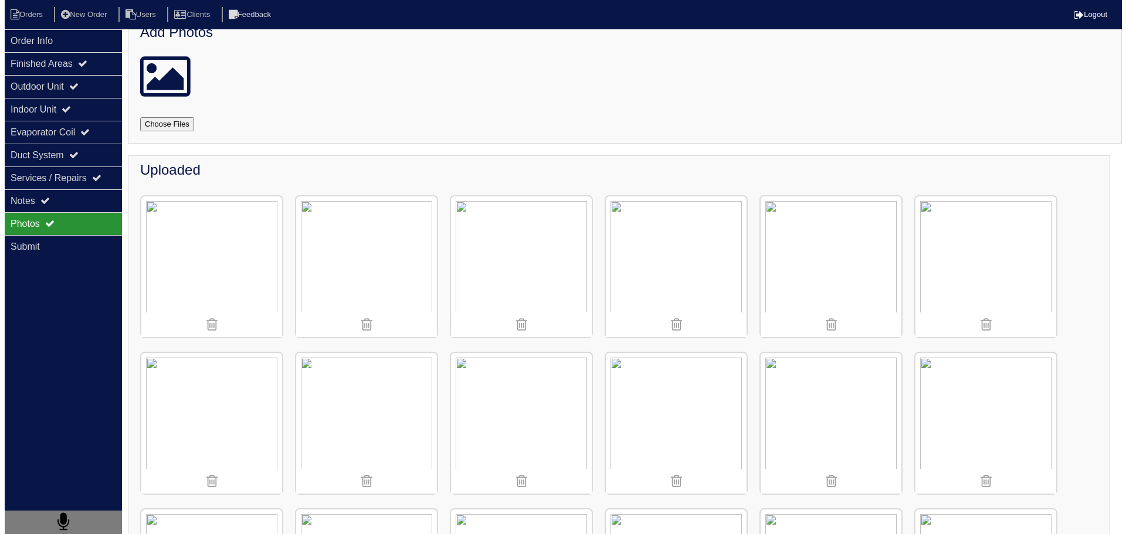
scroll to position [0, 0]
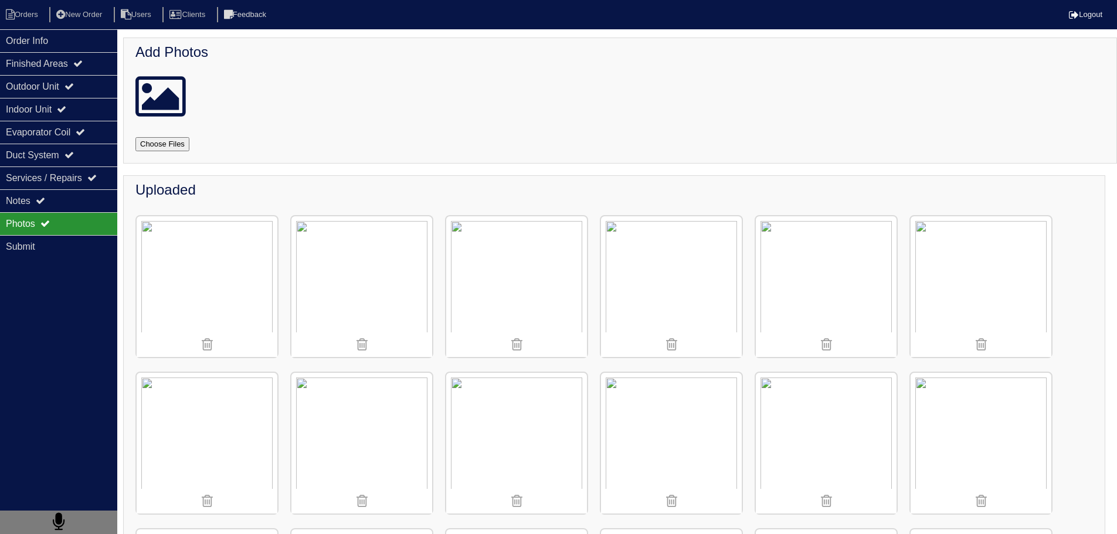
click at [348, 260] on img at bounding box center [361, 286] width 141 height 141
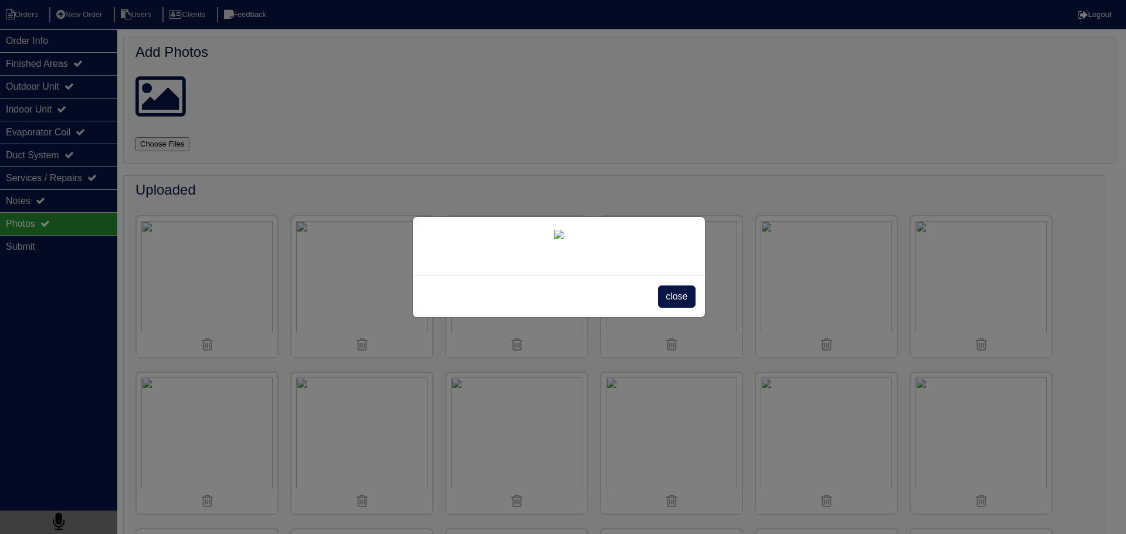
click at [679, 308] on span "close" at bounding box center [676, 297] width 37 height 22
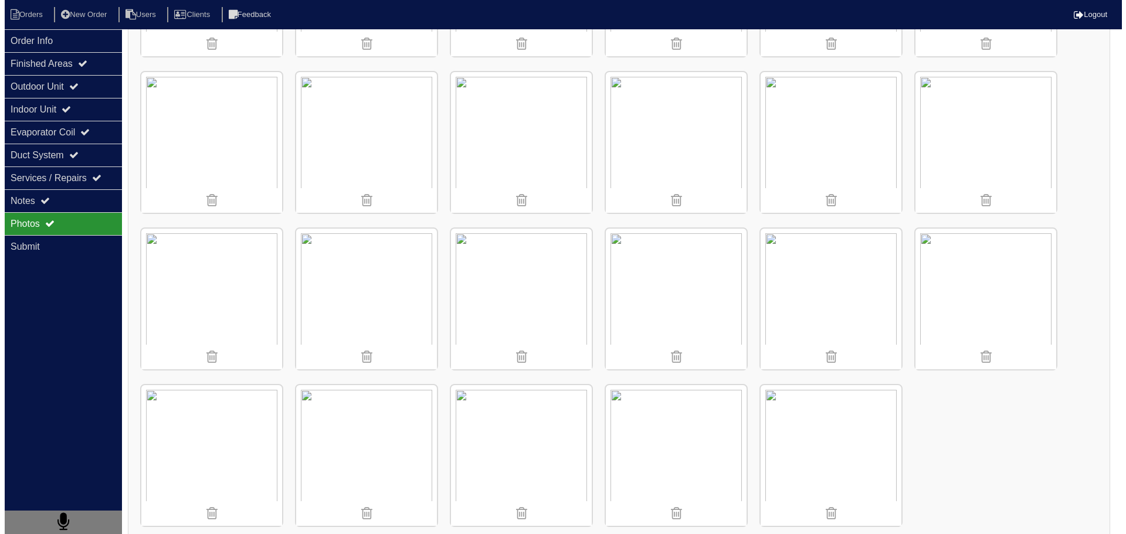
scroll to position [785, 0]
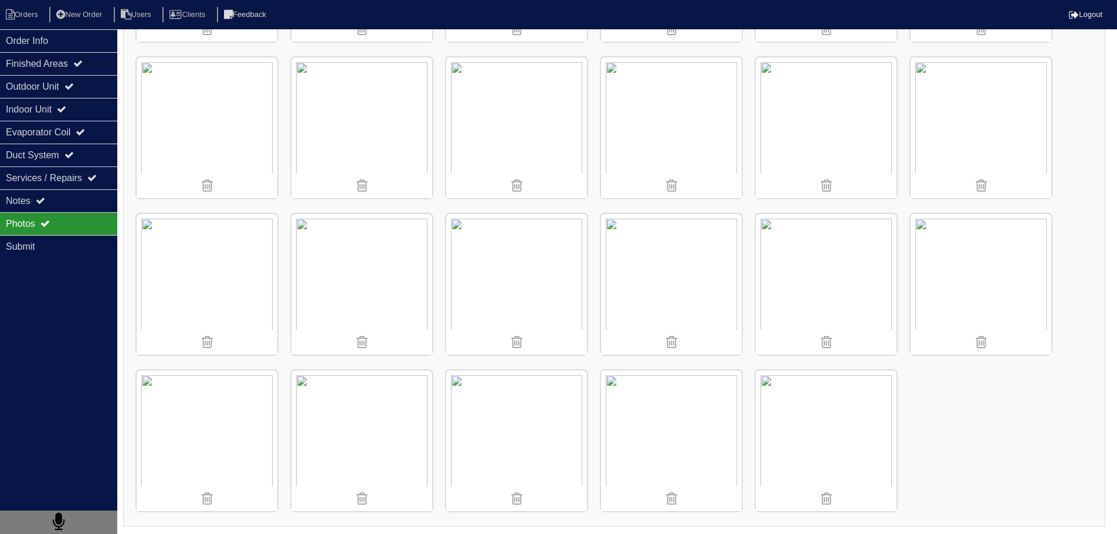
click at [821, 441] on img at bounding box center [826, 441] width 141 height 141
